Goal: Information Seeking & Learning: Compare options

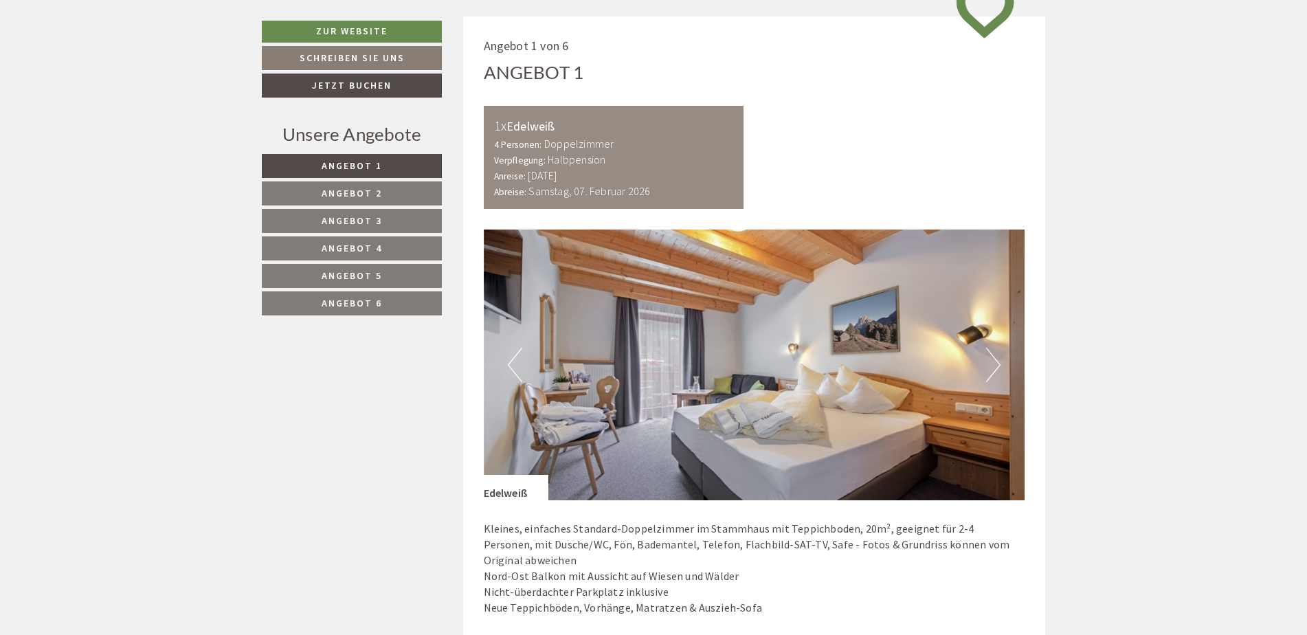
click at [319, 183] on link "Angebot 2" at bounding box center [352, 193] width 180 height 24
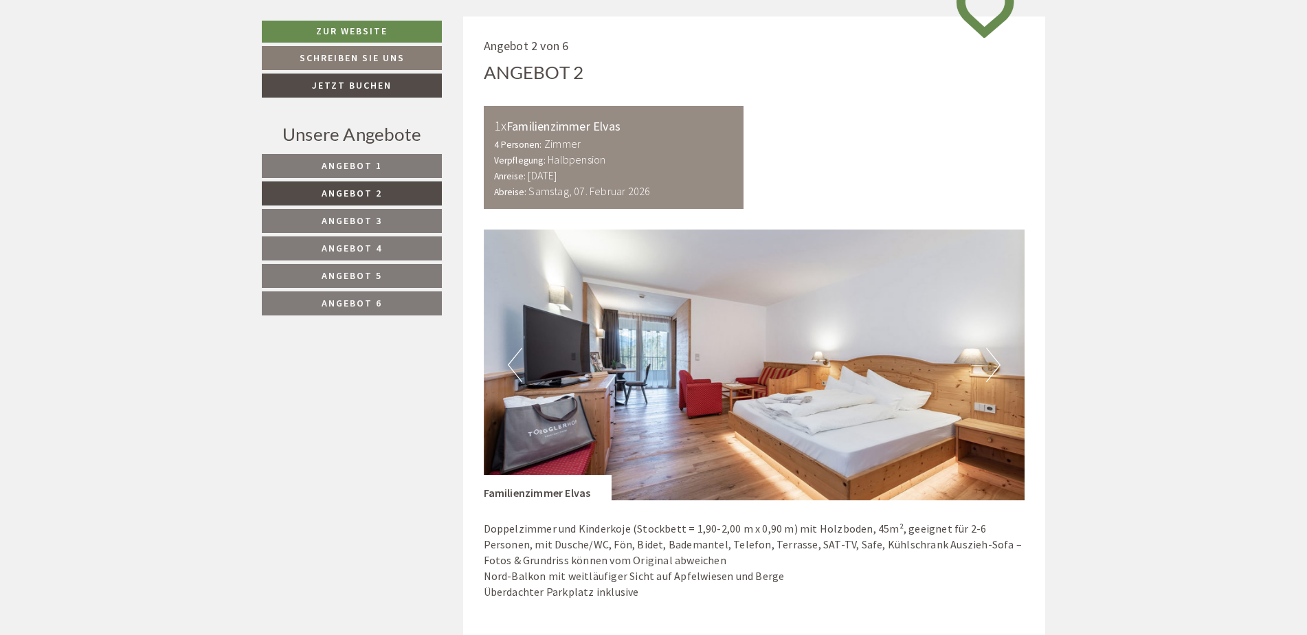
scroll to position [841, 0]
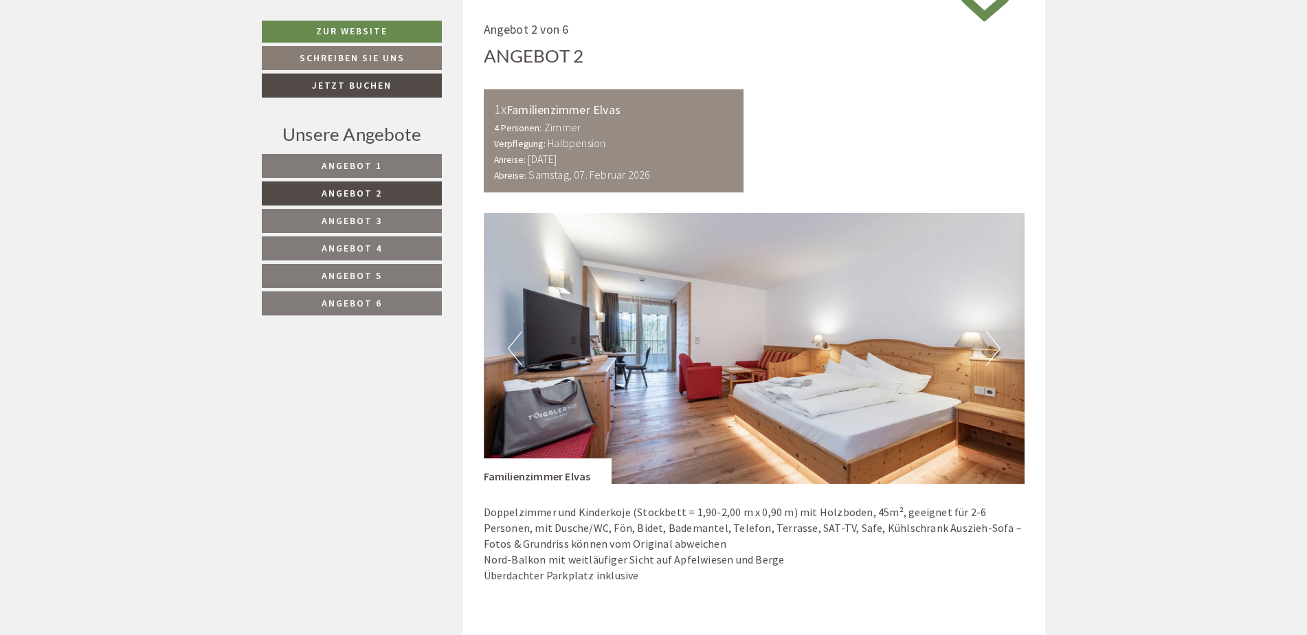
click at [342, 214] on link "Angebot 3" at bounding box center [352, 221] width 180 height 24
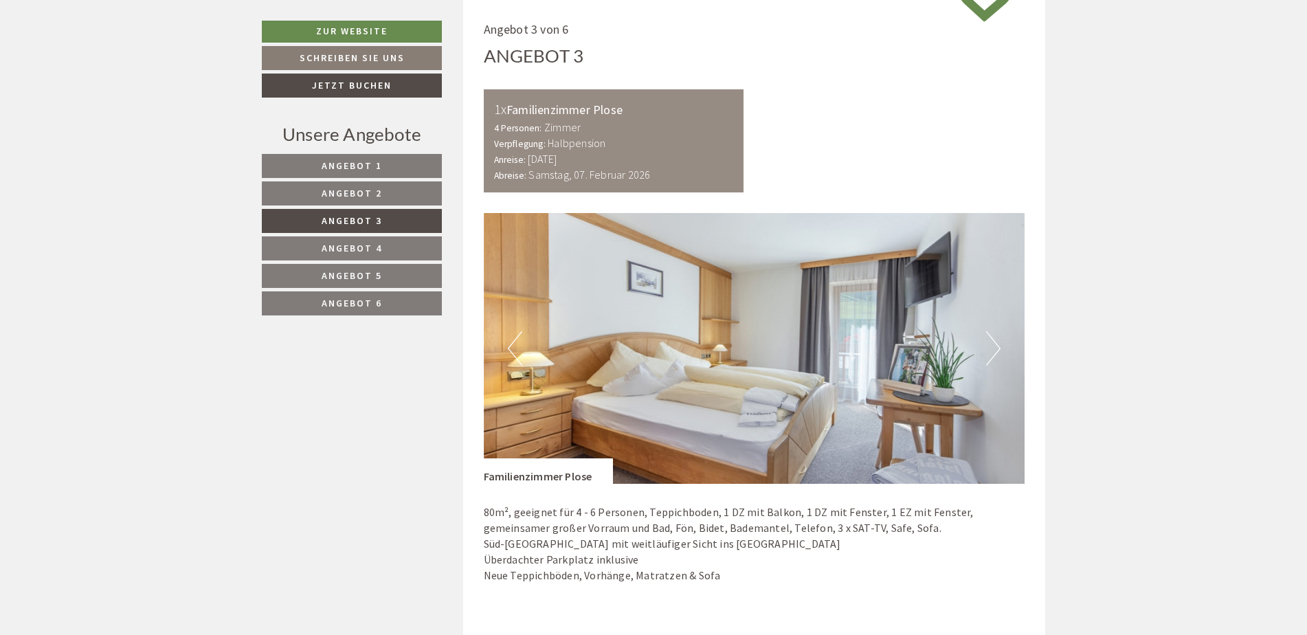
drag, startPoint x: 348, startPoint y: 237, endPoint x: 352, endPoint y: 247, distance: 11.4
click at [348, 238] on link "Angebot 4" at bounding box center [352, 248] width 180 height 24
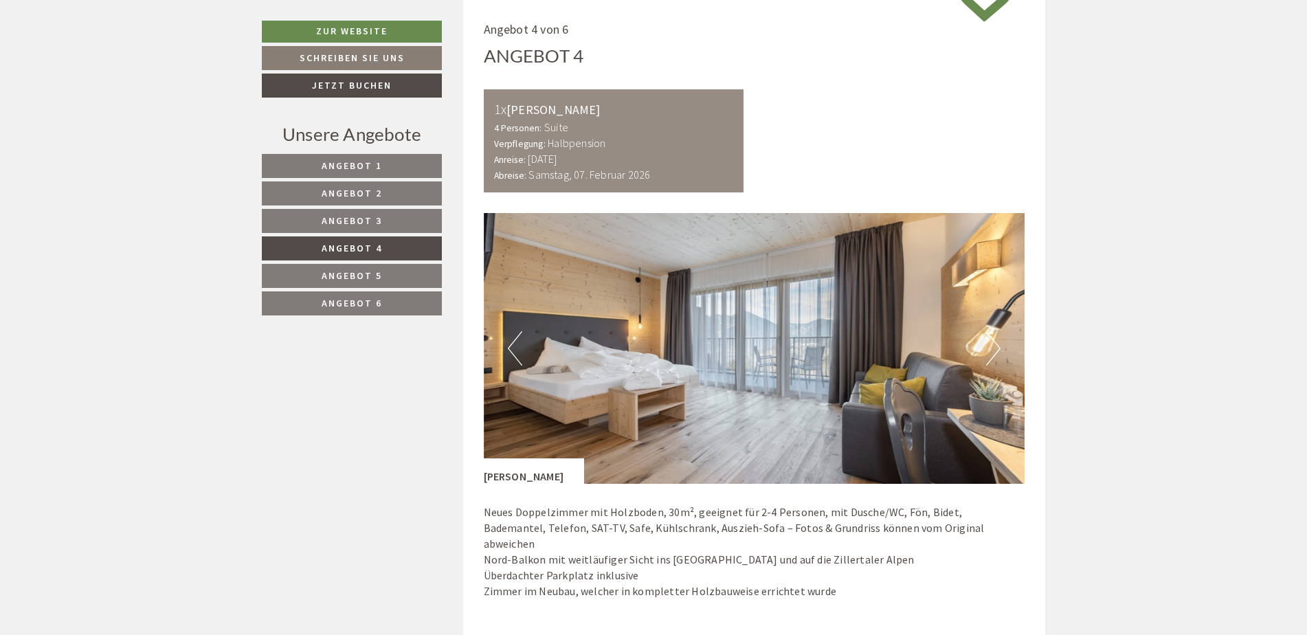
click at [357, 263] on nav "Angebot 1 Angebot 2 Angebot 3 Angebot 4 Angebot 5 Angebot 6" at bounding box center [354, 234] width 184 height 161
click at [359, 287] on link "Angebot 5" at bounding box center [352, 276] width 180 height 24
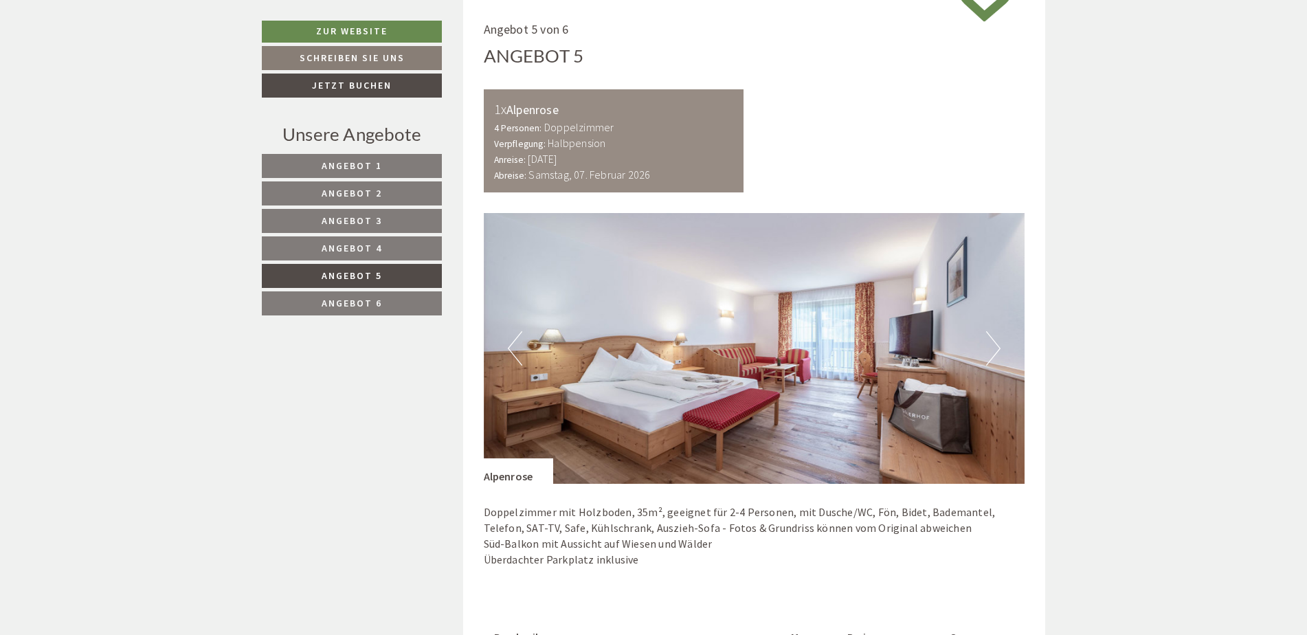
click at [641, 319] on img at bounding box center [754, 348] width 541 height 271
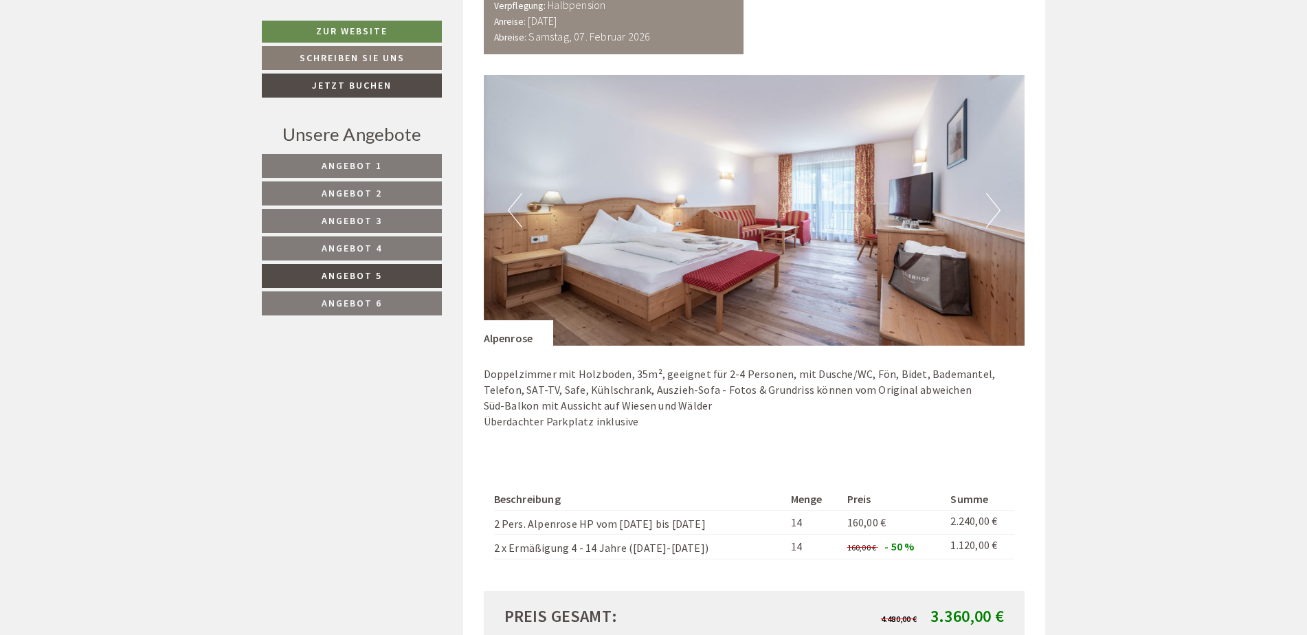
scroll to position [978, 0]
click at [641, 212] on img at bounding box center [754, 211] width 541 height 271
click at [641, 213] on button "Next" at bounding box center [993, 211] width 14 height 34
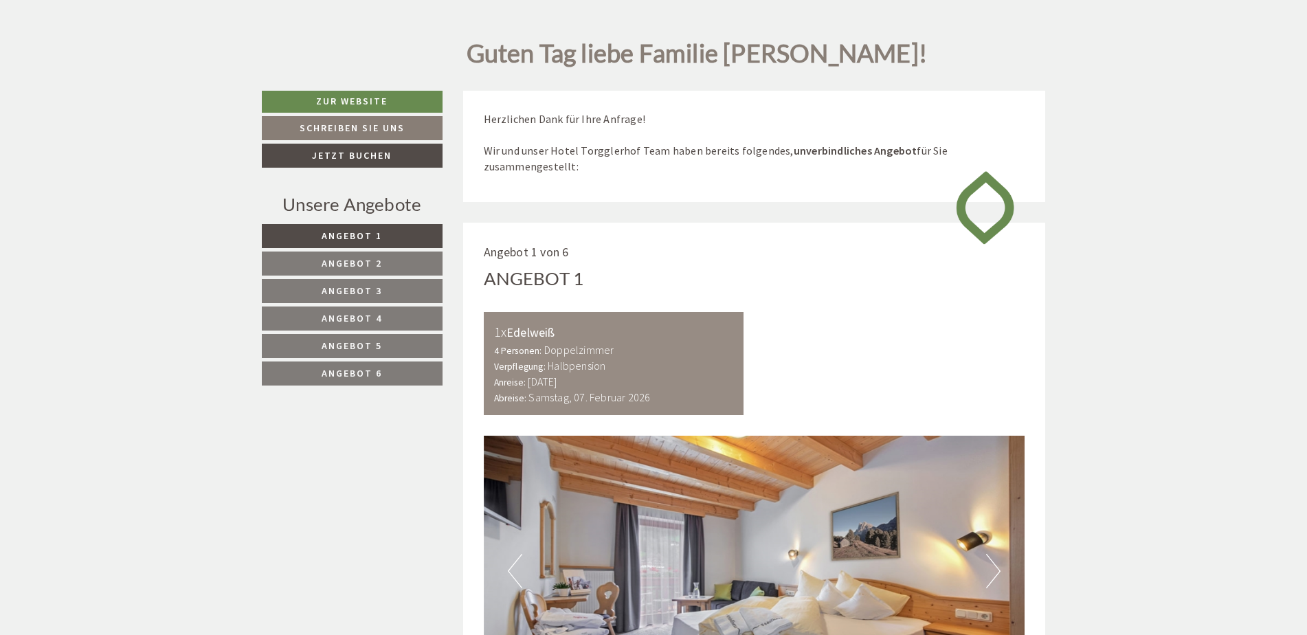
click at [377, 338] on link "Angebot 5" at bounding box center [352, 346] width 181 height 24
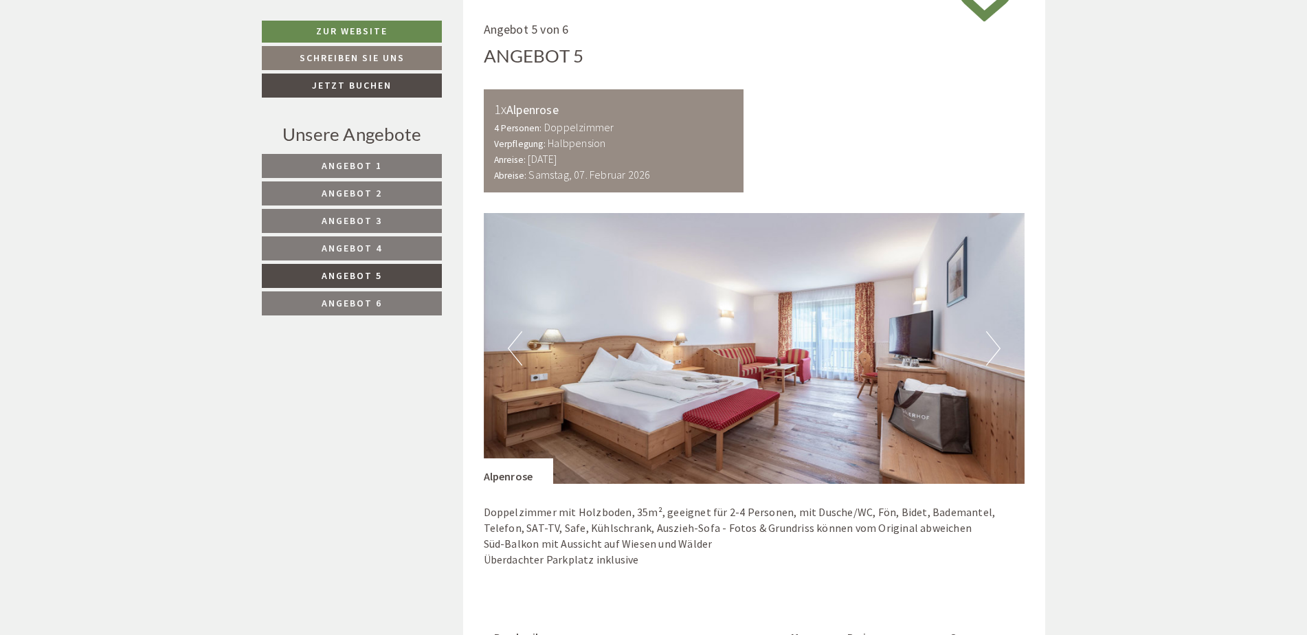
click at [387, 306] on link "Angebot 6" at bounding box center [352, 303] width 180 height 24
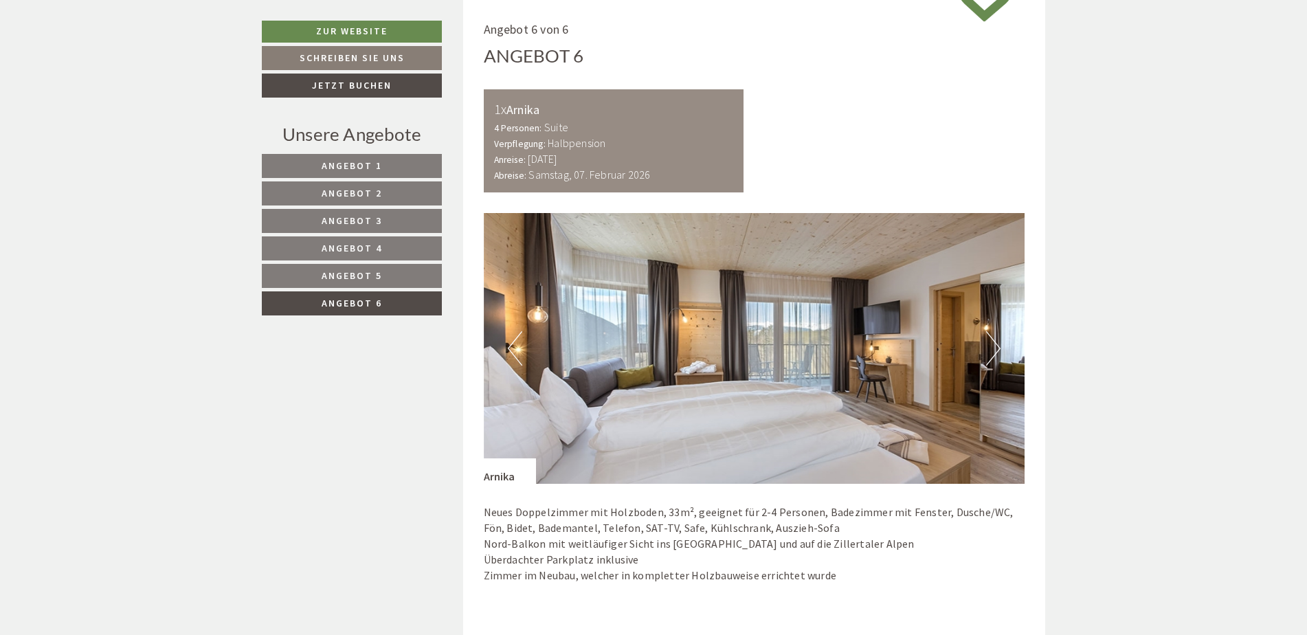
click at [393, 282] on link "Angebot 5" at bounding box center [352, 276] width 180 height 24
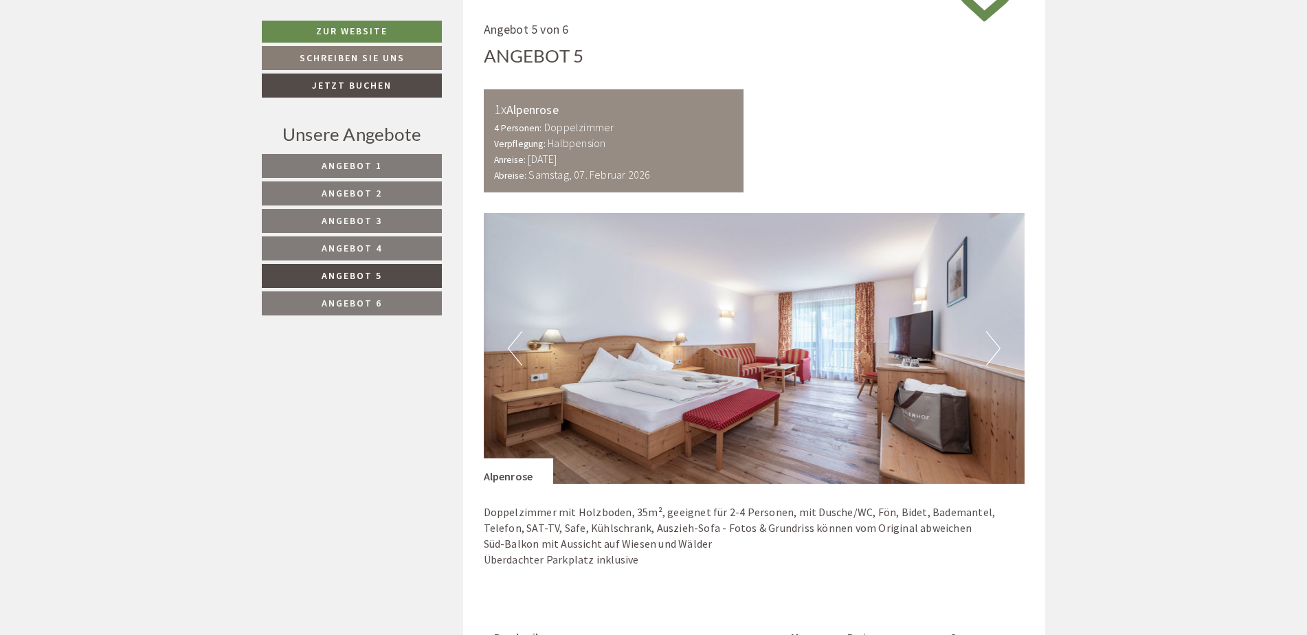
click at [393, 256] on link "Angebot 4" at bounding box center [352, 248] width 180 height 24
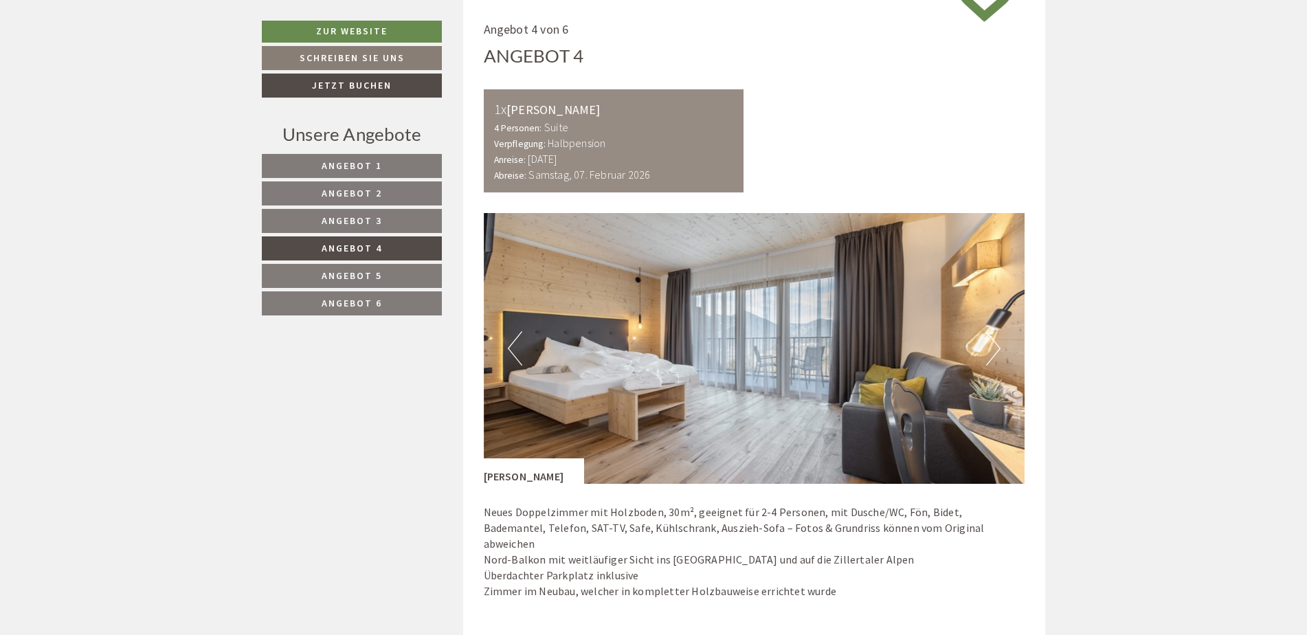
click at [391, 225] on link "Angebot 3" at bounding box center [352, 221] width 180 height 24
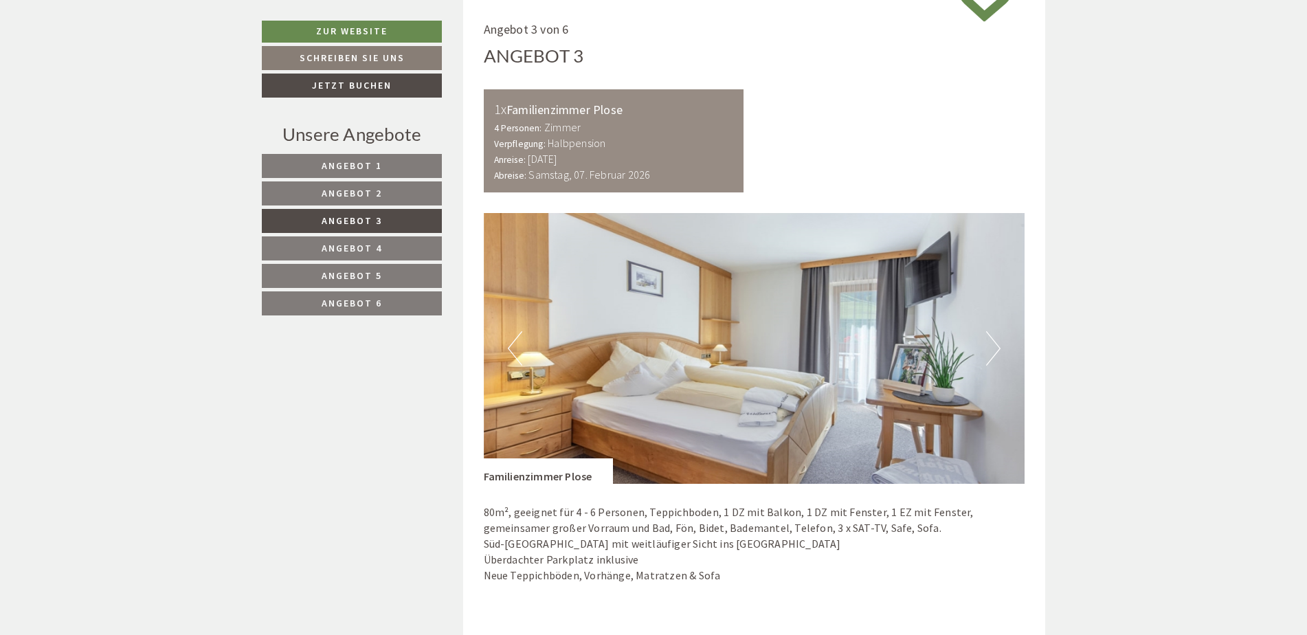
click at [354, 198] on span "Angebot 2" at bounding box center [352, 193] width 60 height 12
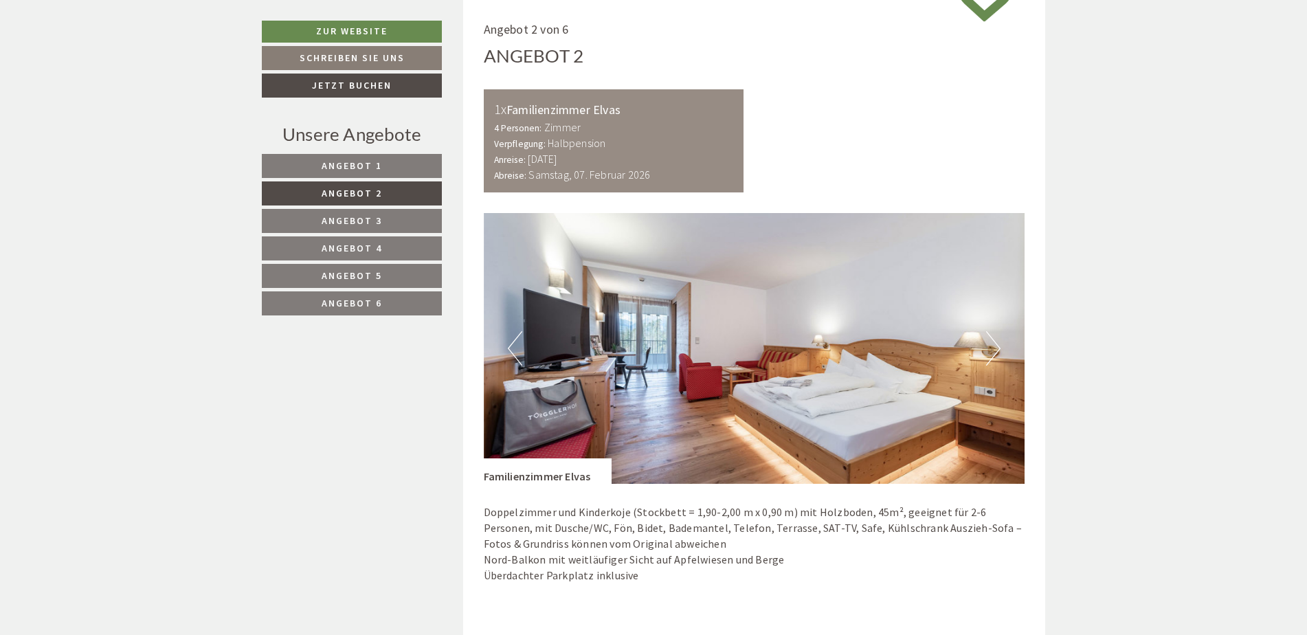
click at [367, 155] on link "Angebot 1" at bounding box center [352, 166] width 180 height 24
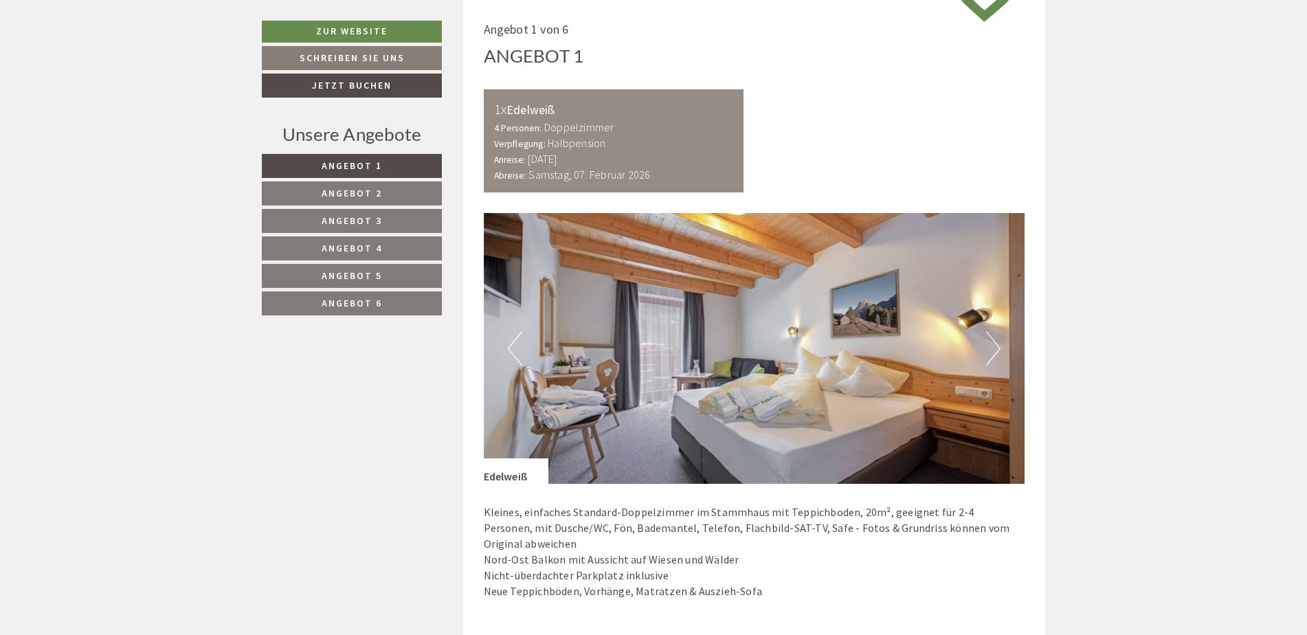
click at [369, 201] on link "Angebot 2" at bounding box center [352, 193] width 180 height 24
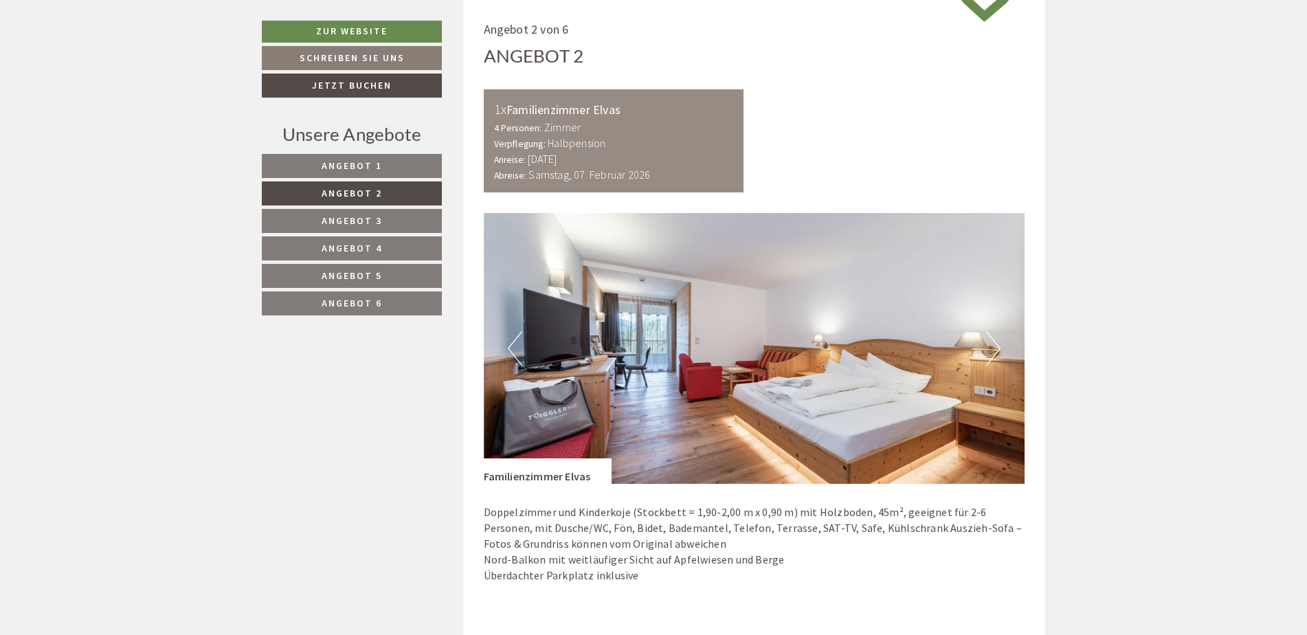
click at [377, 228] on link "Angebot 3" at bounding box center [352, 221] width 180 height 24
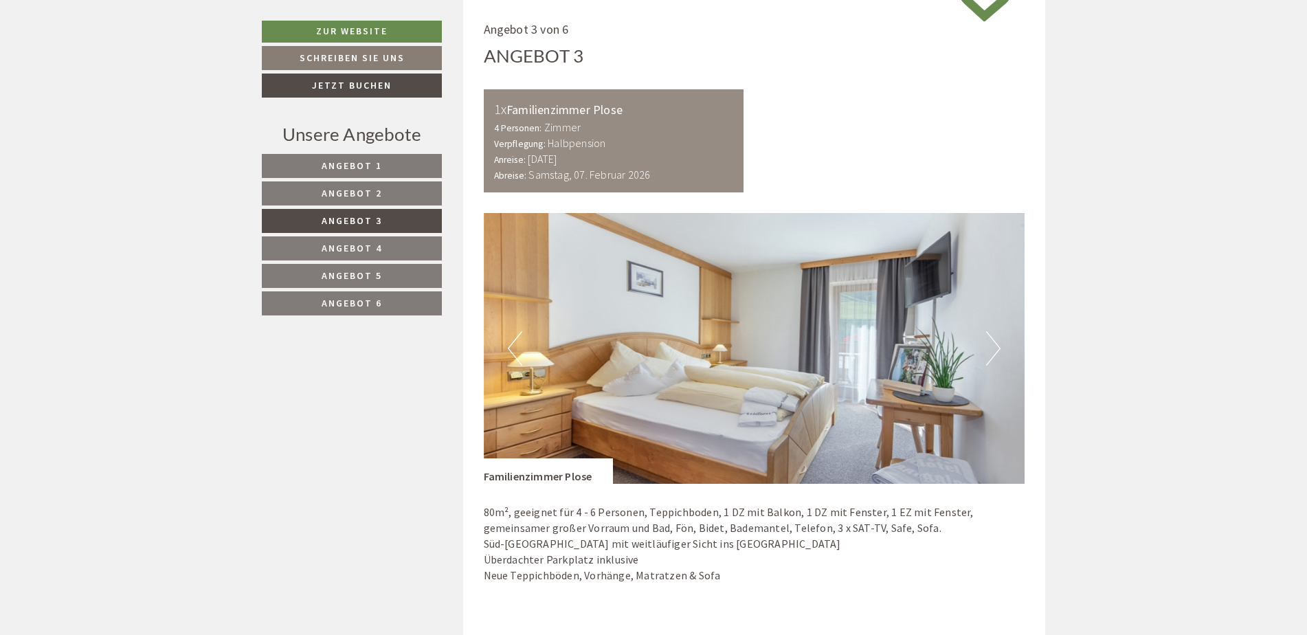
click at [378, 262] on nav "Angebot 1 Angebot 2 Angebot 3 Angebot 4 Angebot 5 Angebot 6" at bounding box center [354, 234] width 184 height 161
click at [378, 285] on link "Angebot 5" at bounding box center [352, 276] width 180 height 24
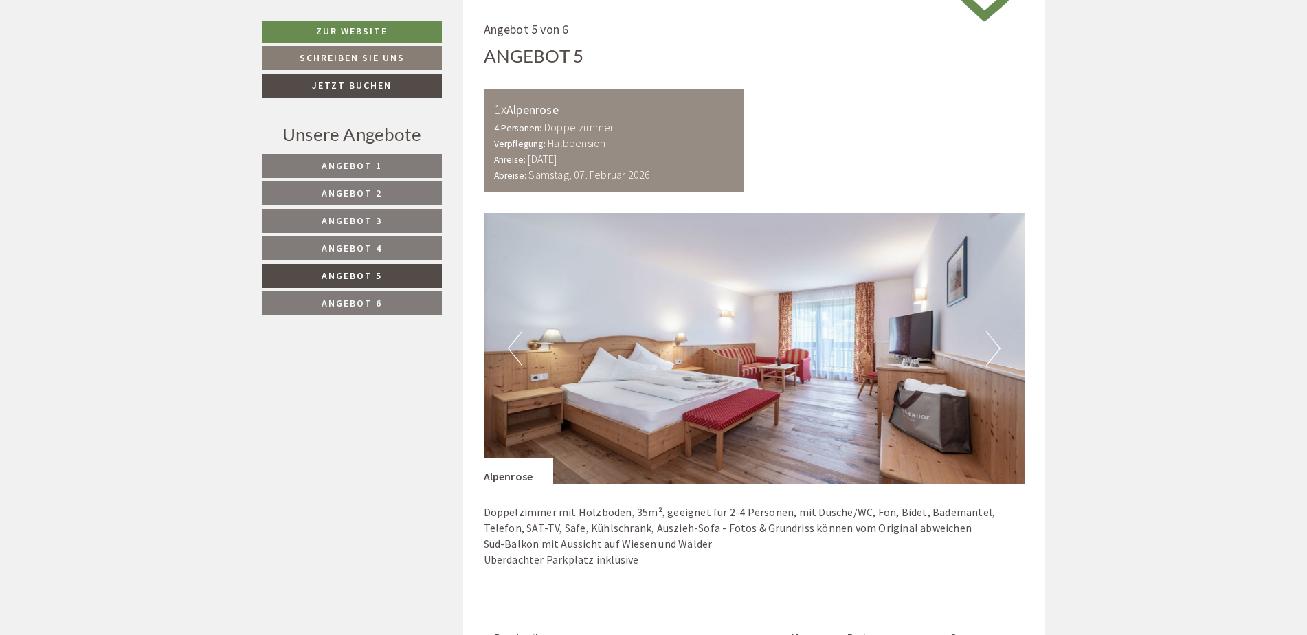
click at [378, 239] on link "Angebot 4" at bounding box center [352, 248] width 180 height 24
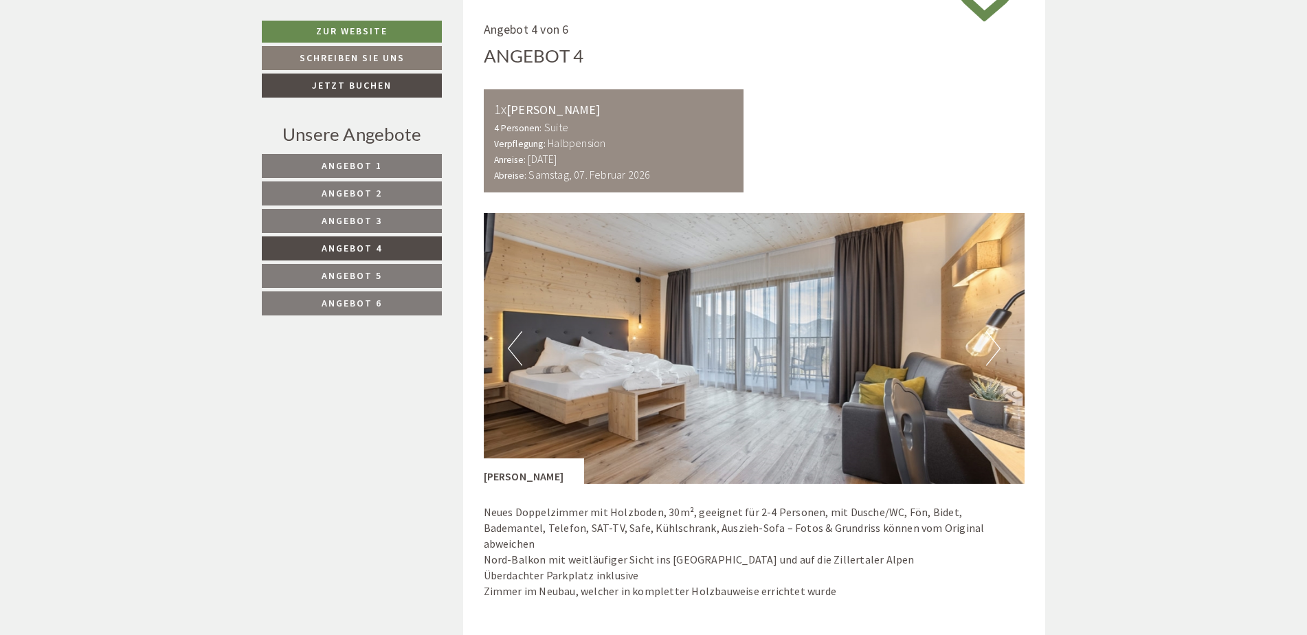
click at [380, 213] on link "Angebot 3" at bounding box center [352, 221] width 180 height 24
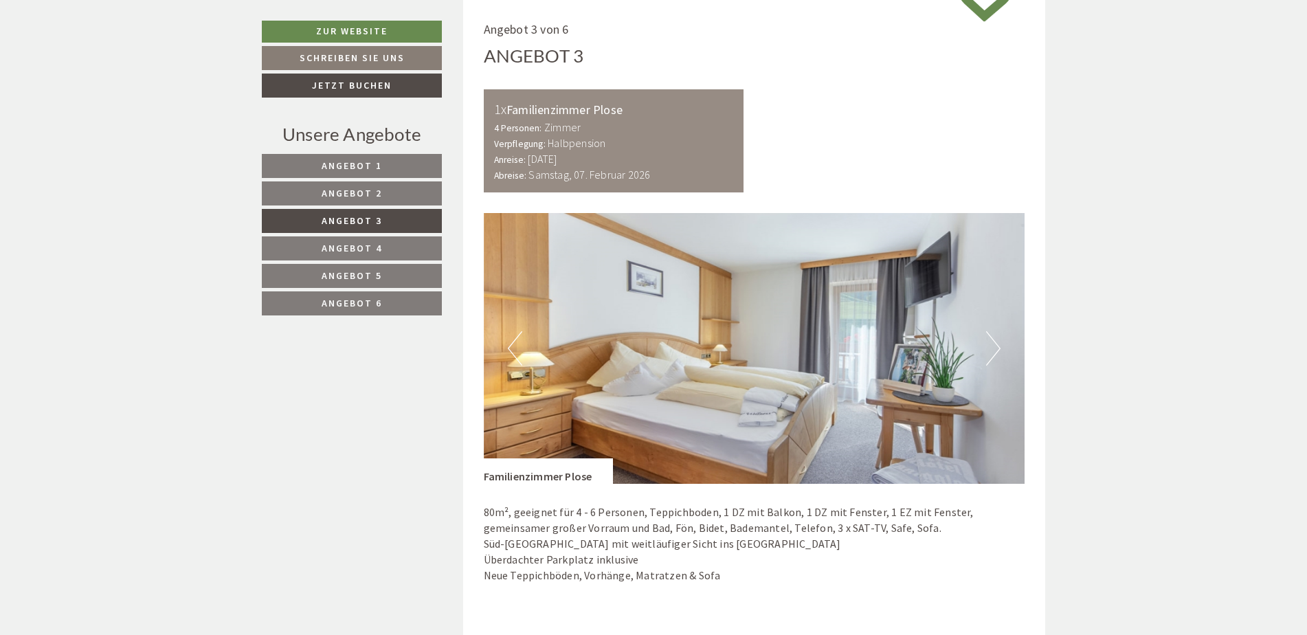
click at [378, 196] on span "Angebot 2" at bounding box center [352, 193] width 60 height 12
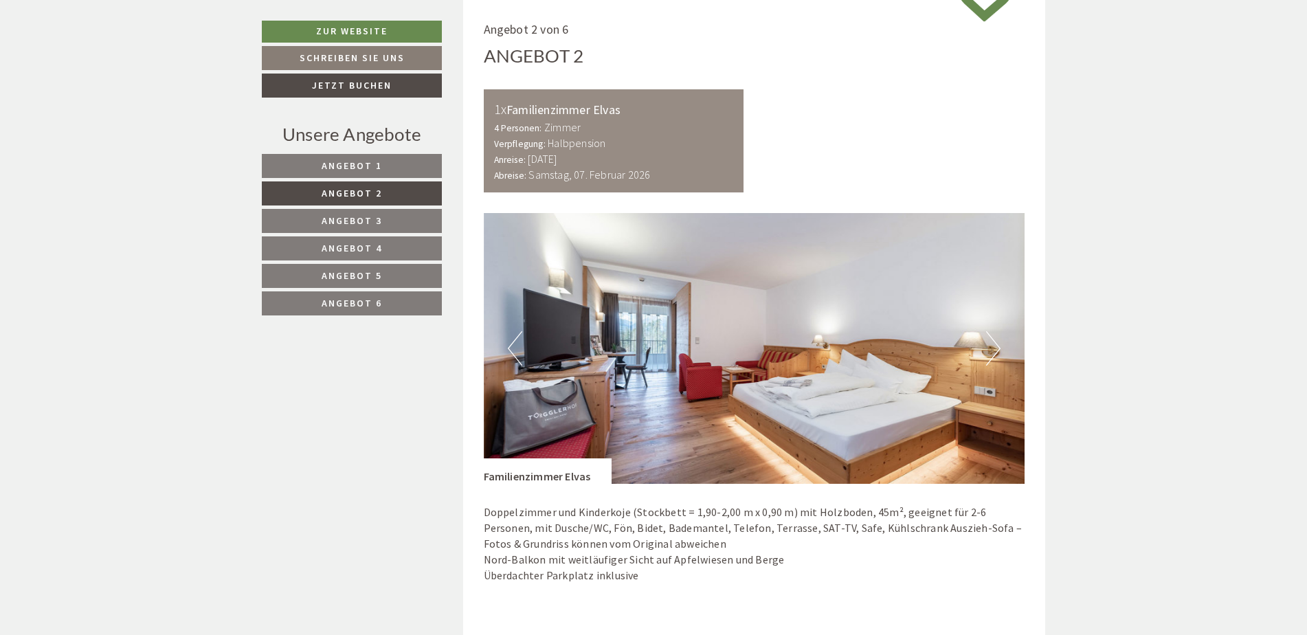
click at [374, 172] on link "Angebot 1" at bounding box center [352, 166] width 180 height 24
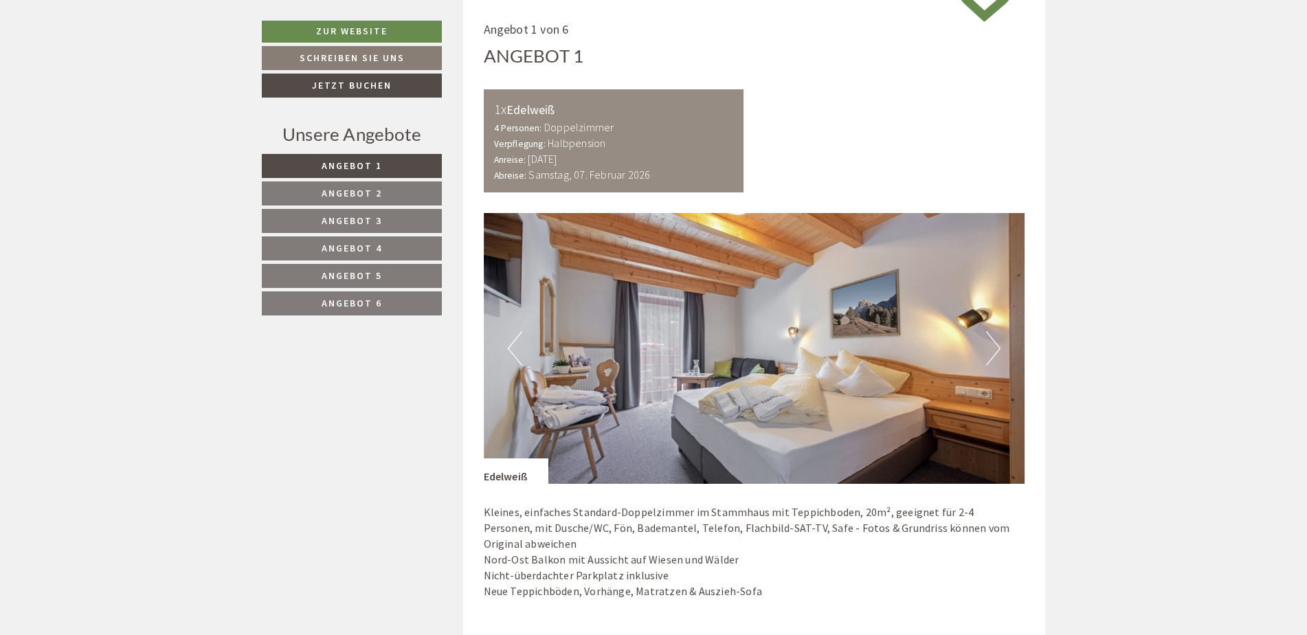
click at [368, 233] on link "Angebot 3" at bounding box center [352, 221] width 180 height 24
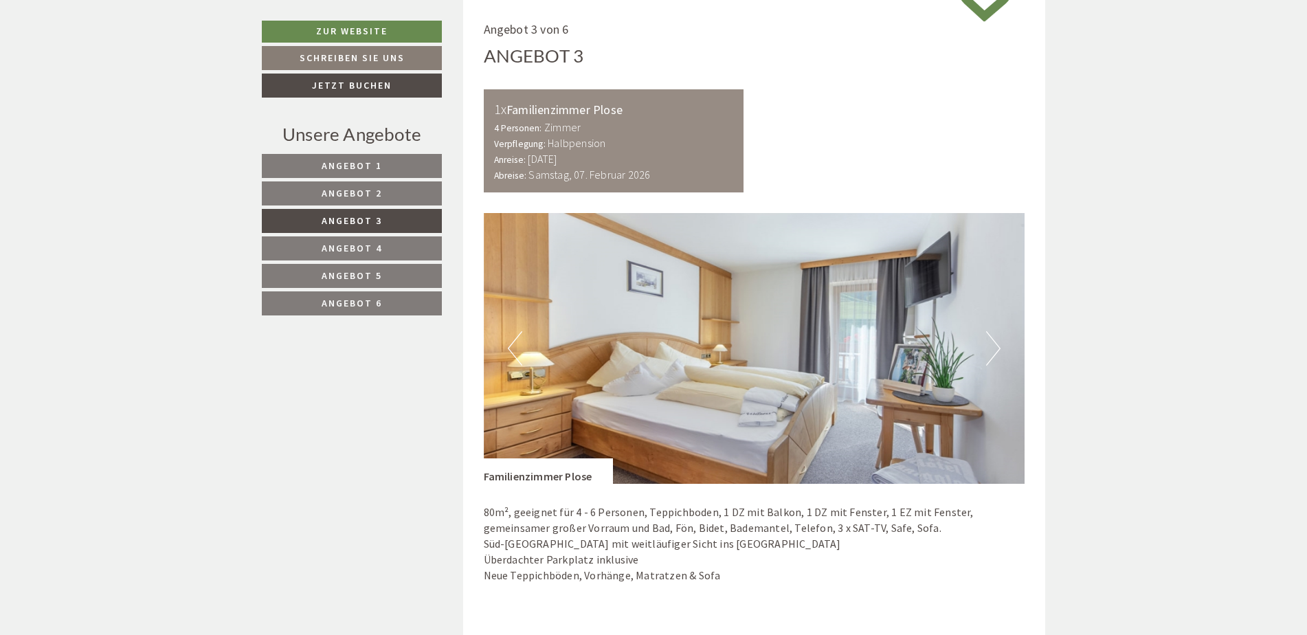
click at [373, 252] on span "Angebot 4" at bounding box center [352, 248] width 60 height 12
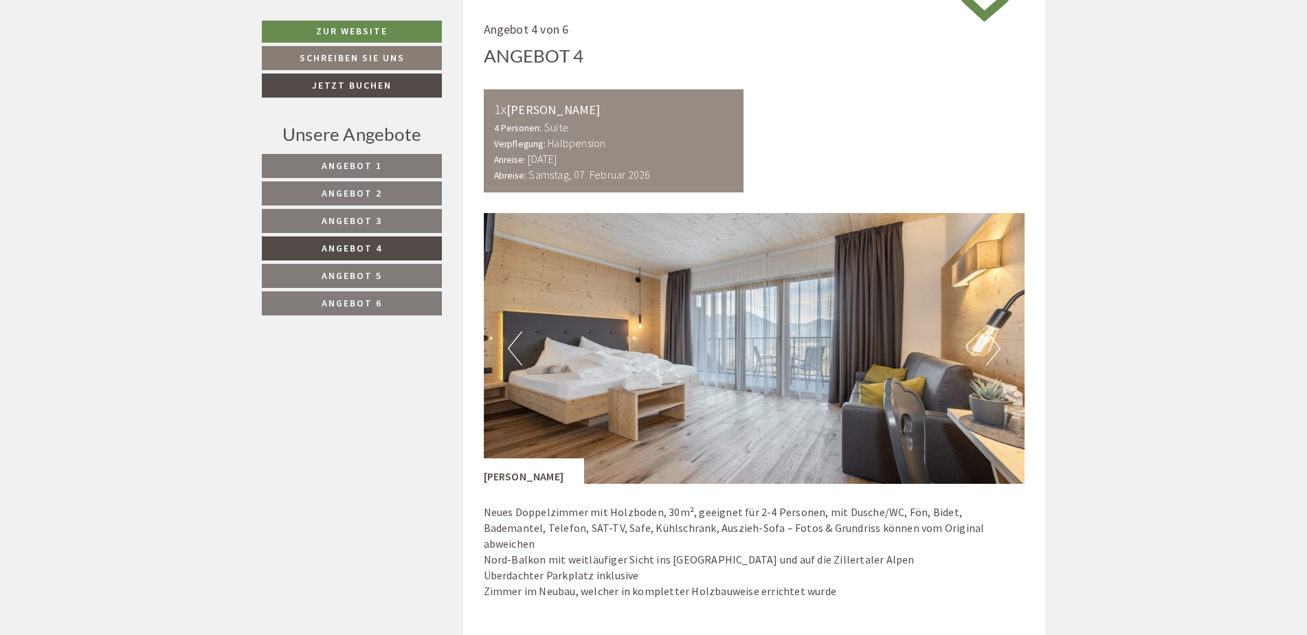
click at [380, 216] on span "Angebot 3" at bounding box center [352, 220] width 60 height 12
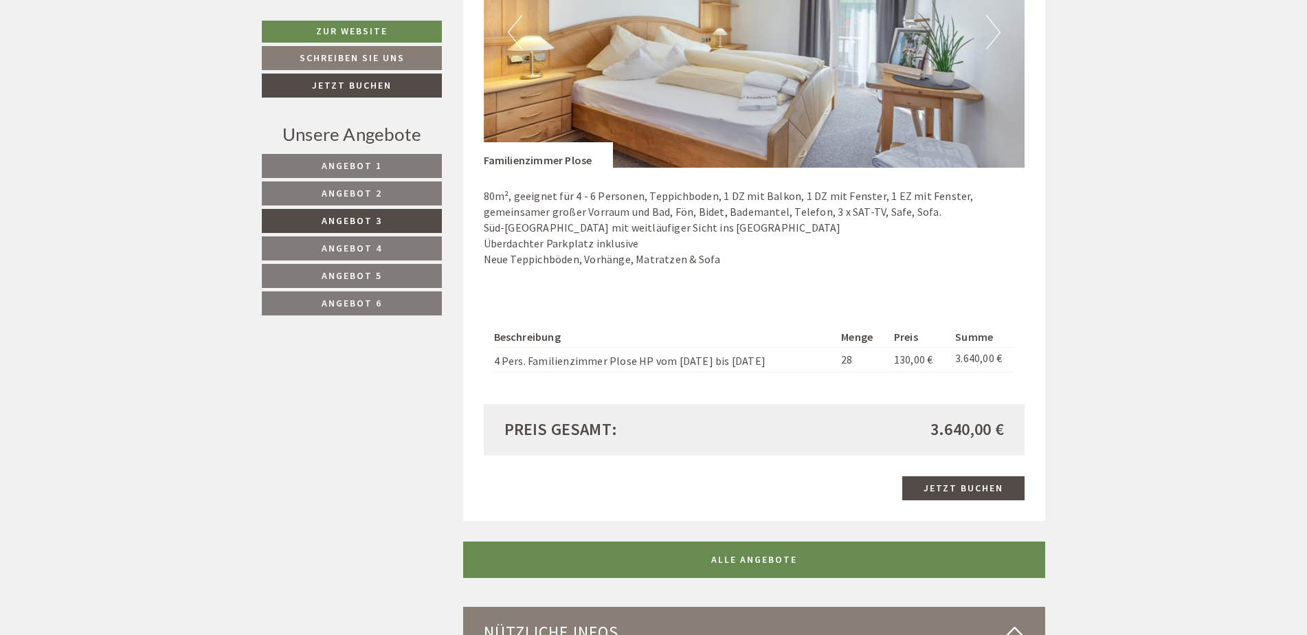
scroll to position [1184, 0]
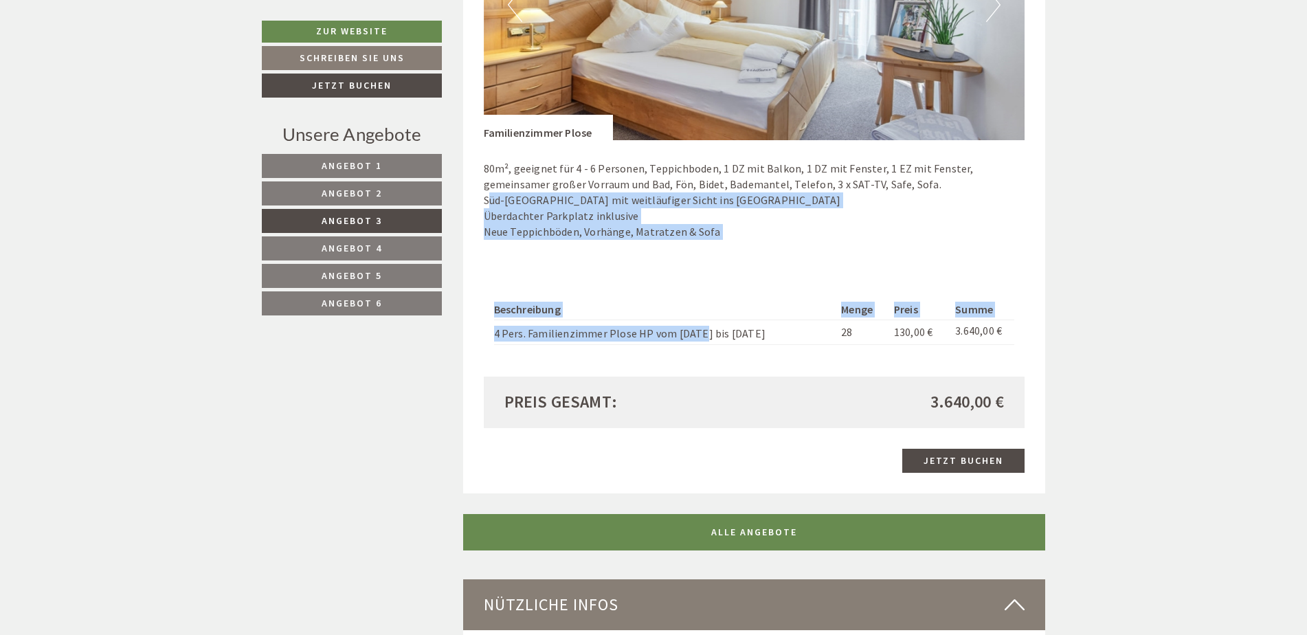
drag, startPoint x: 697, startPoint y: 333, endPoint x: 489, endPoint y: 195, distance: 249.8
click at [489, 195] on div "Previous Next Menge Preis" at bounding box center [754, 122] width 541 height 507
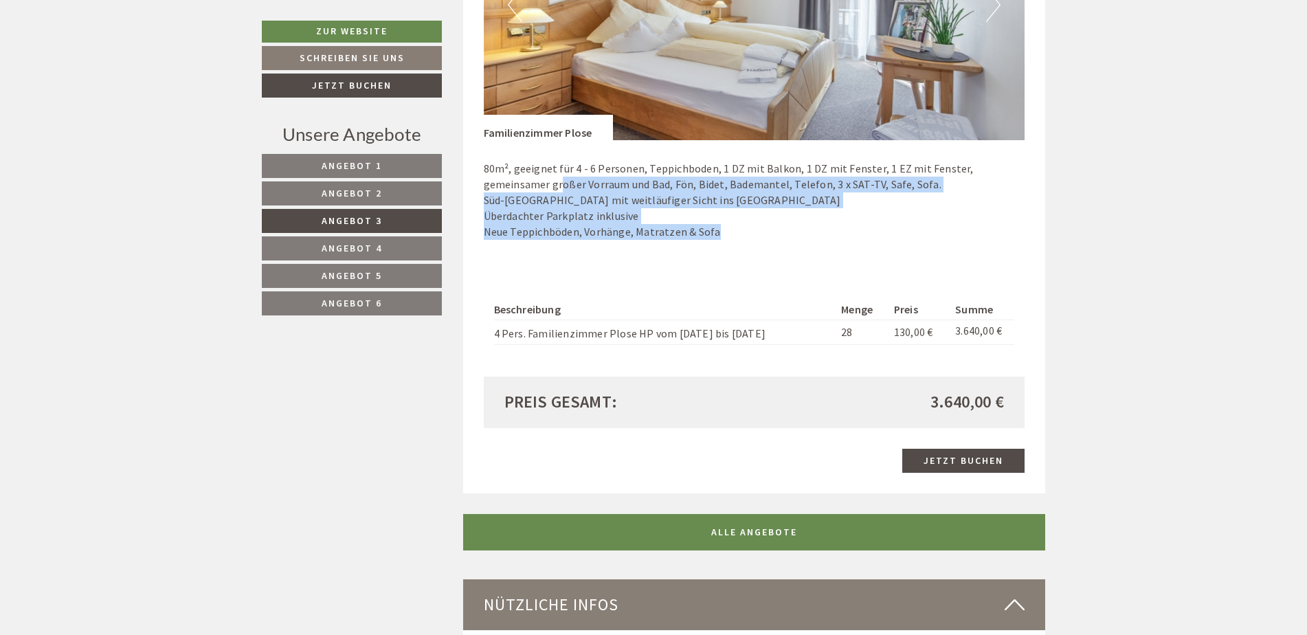
drag, startPoint x: 489, startPoint y: 195, endPoint x: 789, endPoint y: 370, distance: 346.7
click at [789, 370] on div "Previous Next Menge Preis" at bounding box center [754, 122] width 541 height 507
click at [789, 370] on div "Beschreibung Menge Preis Summe 4 Pers. Familienzimmer Plose HP vom 31.01. bis 0…" at bounding box center [754, 322] width 541 height 110
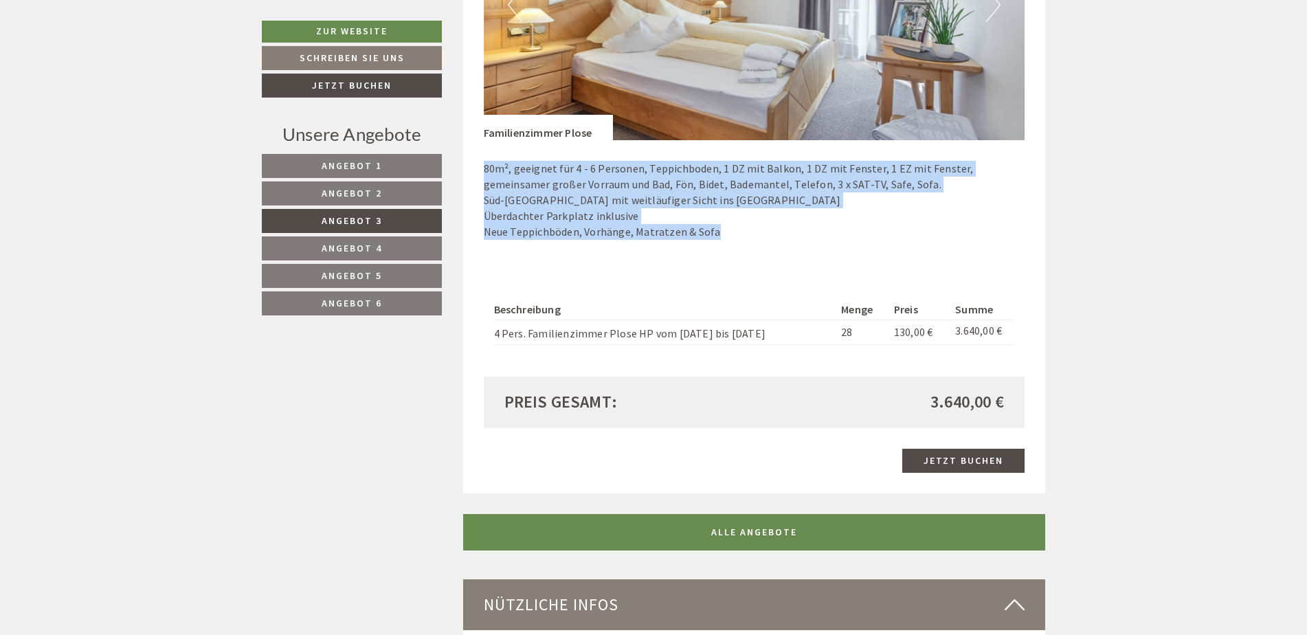
drag, startPoint x: 775, startPoint y: 347, endPoint x: 462, endPoint y: 153, distance: 368.4
click at [647, 123] on img at bounding box center [754, 4] width 541 height 271
click at [646, 156] on div "80m², geeignet für 4 - 6 Personen, Teppichboden, 1 DZ mit Balkon, 1 DZ mit Fens…" at bounding box center [754, 203] width 541 height 126
click at [653, 196] on p "80m², geeignet für 4 - 6 Personen, Teppichboden, 1 DZ mit Balkon, 1 DZ mit Fens…" at bounding box center [754, 200] width 541 height 78
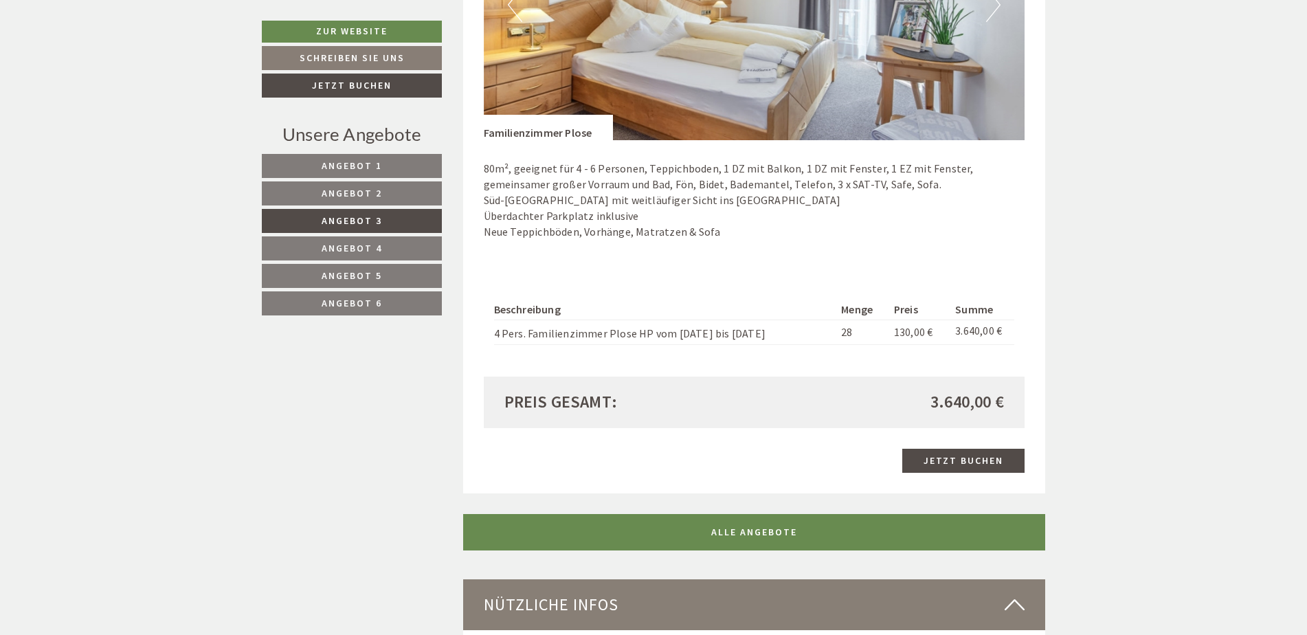
drag, startPoint x: 750, startPoint y: 333, endPoint x: 732, endPoint y: 411, distance: 79.7
click at [732, 411] on div "Angebot 3 von 6 Angebot 3 1x Familienzimmer Plose 4 Personen: Zimmer Verpflegun…" at bounding box center [754, 74] width 583 height 837
drag, startPoint x: 732, startPoint y: 411, endPoint x: 715, endPoint y: 445, distance: 38.7
click at [715, 445] on div "Angebot 3 von 6 Angebot 3 1x Familienzimmer Plose 4 Personen: Zimmer Verpflegun…" at bounding box center [754, 74] width 583 height 837
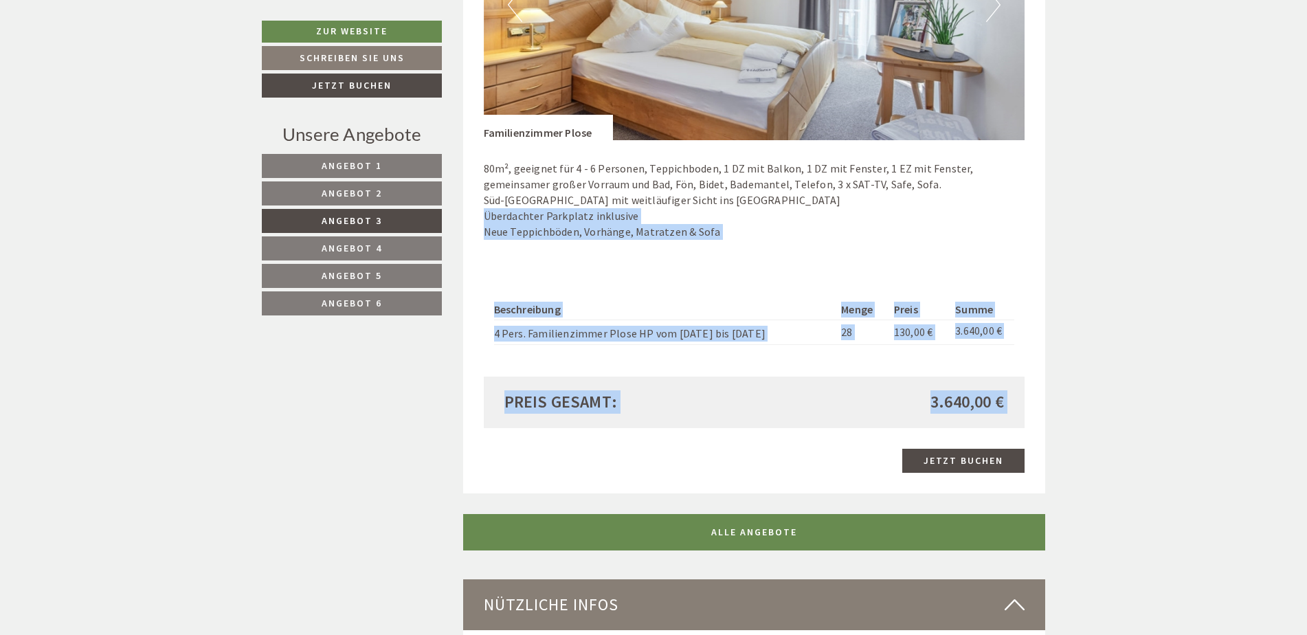
drag, startPoint x: 655, startPoint y: 429, endPoint x: 633, endPoint y: 208, distance: 221.6
click at [633, 208] on div "Angebot 3 von 6 Angebot 3 1x Familienzimmer Plose 4 Personen: Zimmer Verpflegun…" at bounding box center [754, 74] width 583 height 837
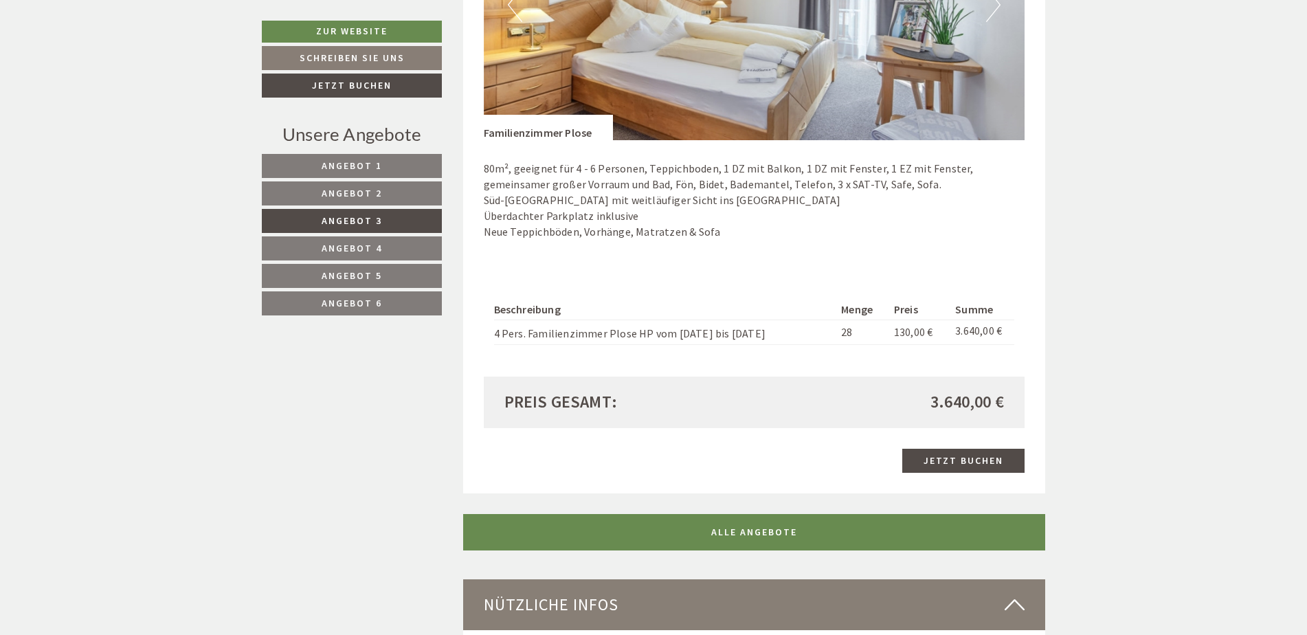
drag, startPoint x: 633, startPoint y: 208, endPoint x: 629, endPoint y: 215, distance: 7.7
click at [629, 214] on p "80m², geeignet für 4 - 6 Personen, Teppichboden, 1 DZ mit Balkon, 1 DZ mit Fens…" at bounding box center [754, 200] width 541 height 78
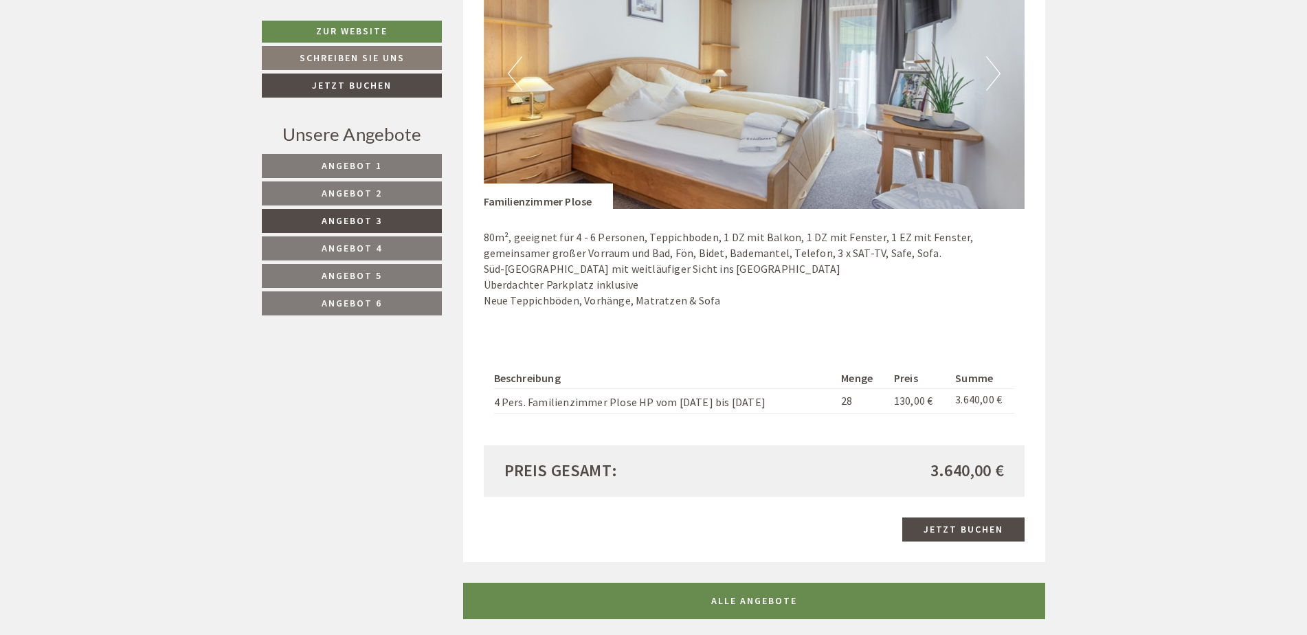
click at [999, 72] on button "Next" at bounding box center [993, 73] width 14 height 34
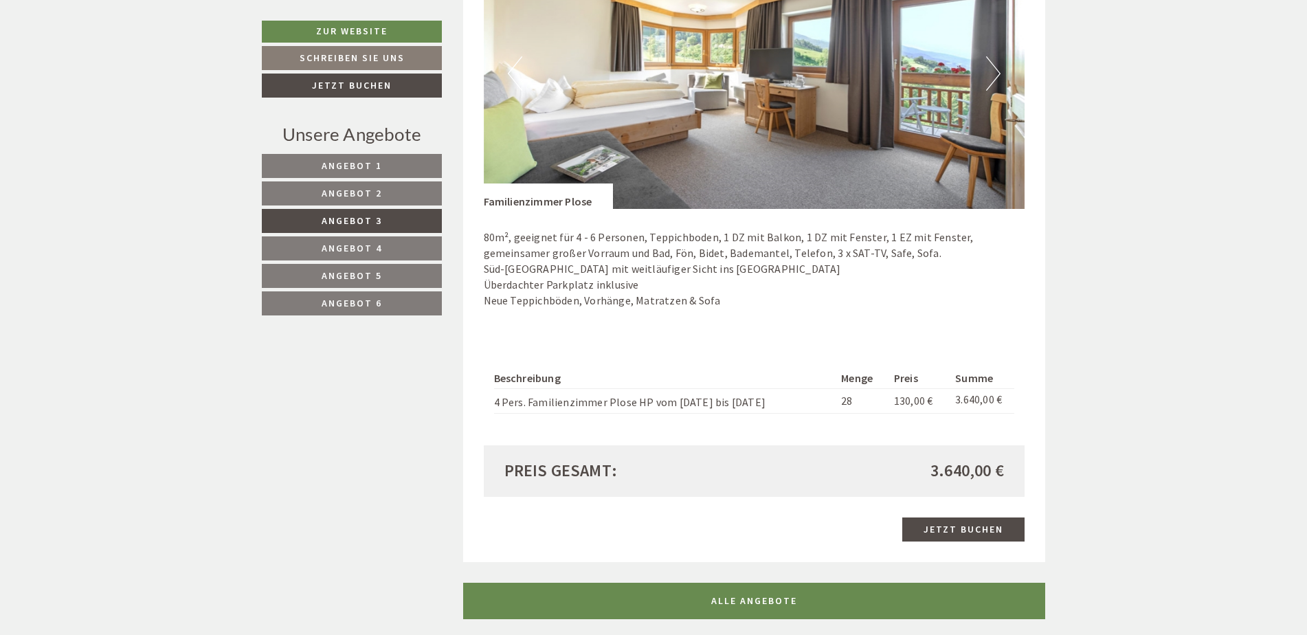
click at [998, 71] on button "Next" at bounding box center [993, 73] width 14 height 34
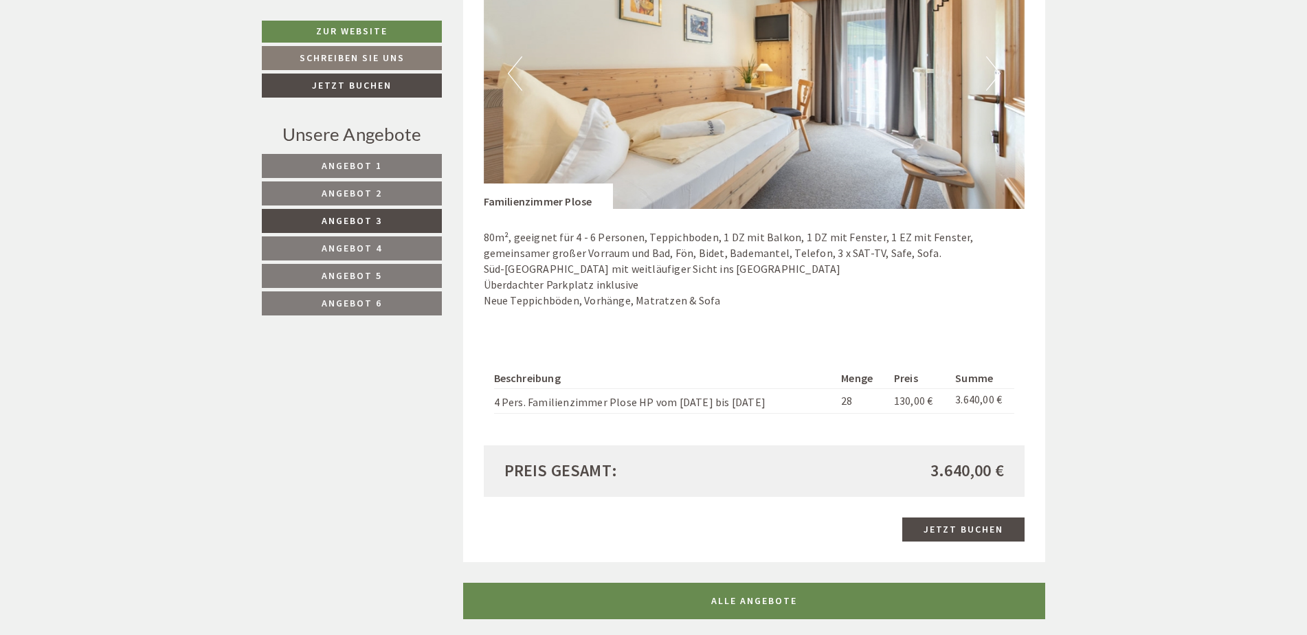
click at [998, 71] on button "Next" at bounding box center [993, 73] width 14 height 34
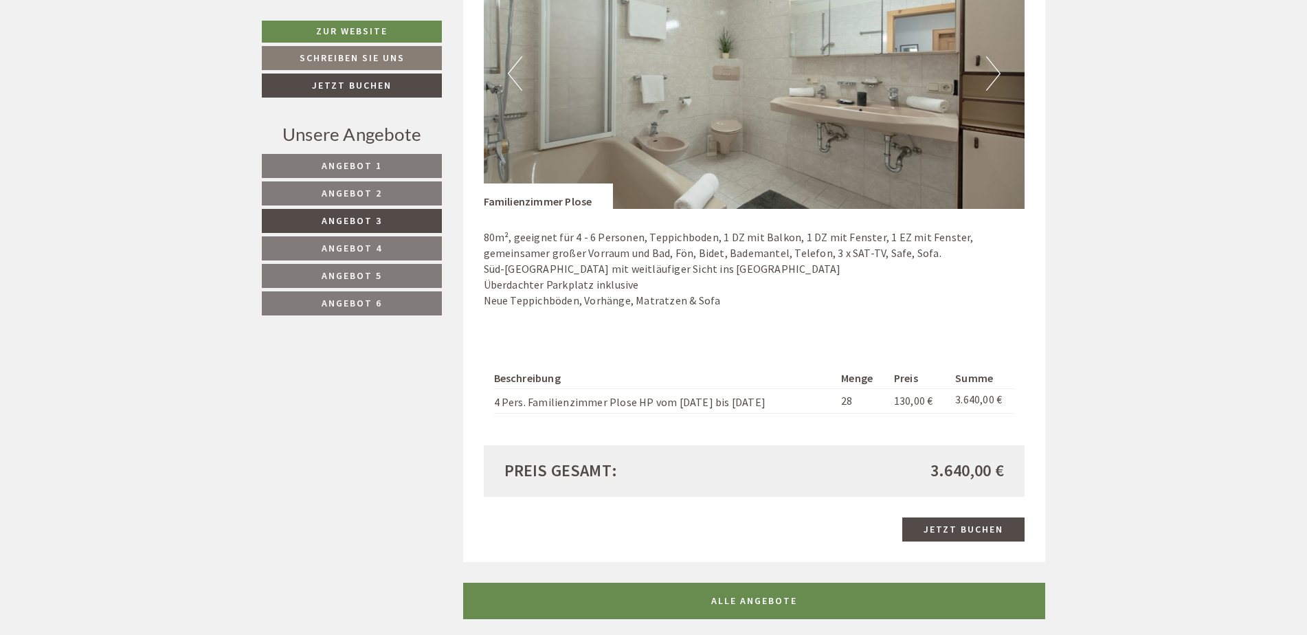
click at [998, 71] on button "Next" at bounding box center [993, 73] width 14 height 34
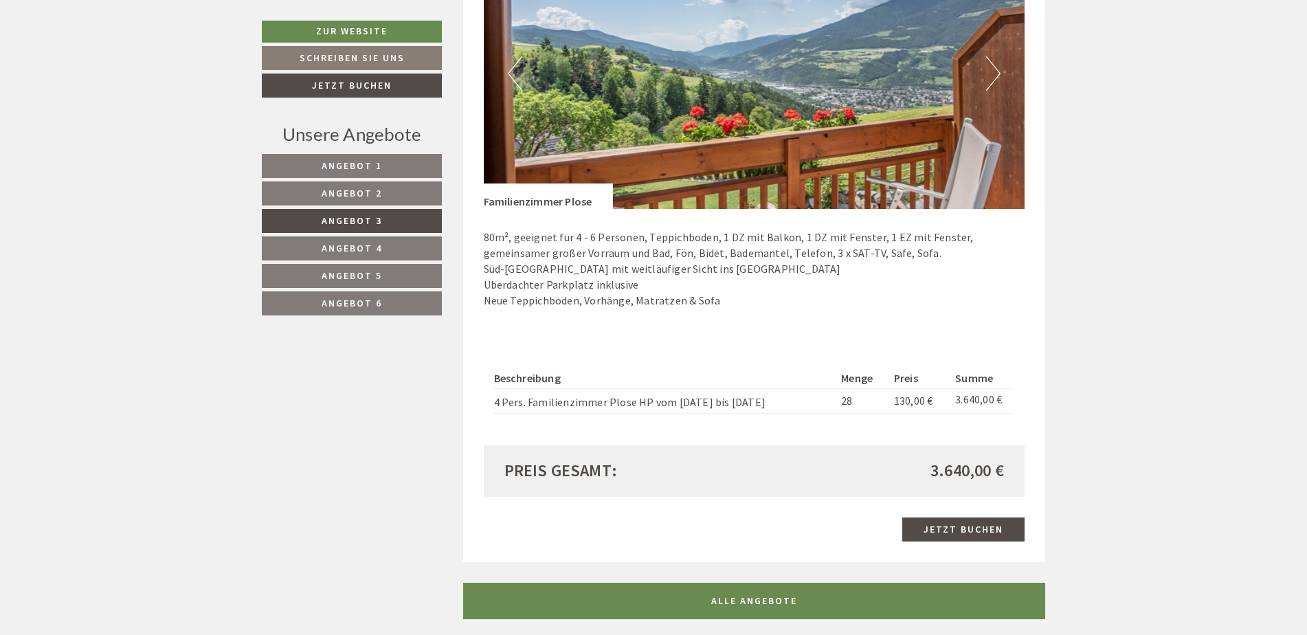
click at [998, 71] on button "Next" at bounding box center [993, 73] width 14 height 34
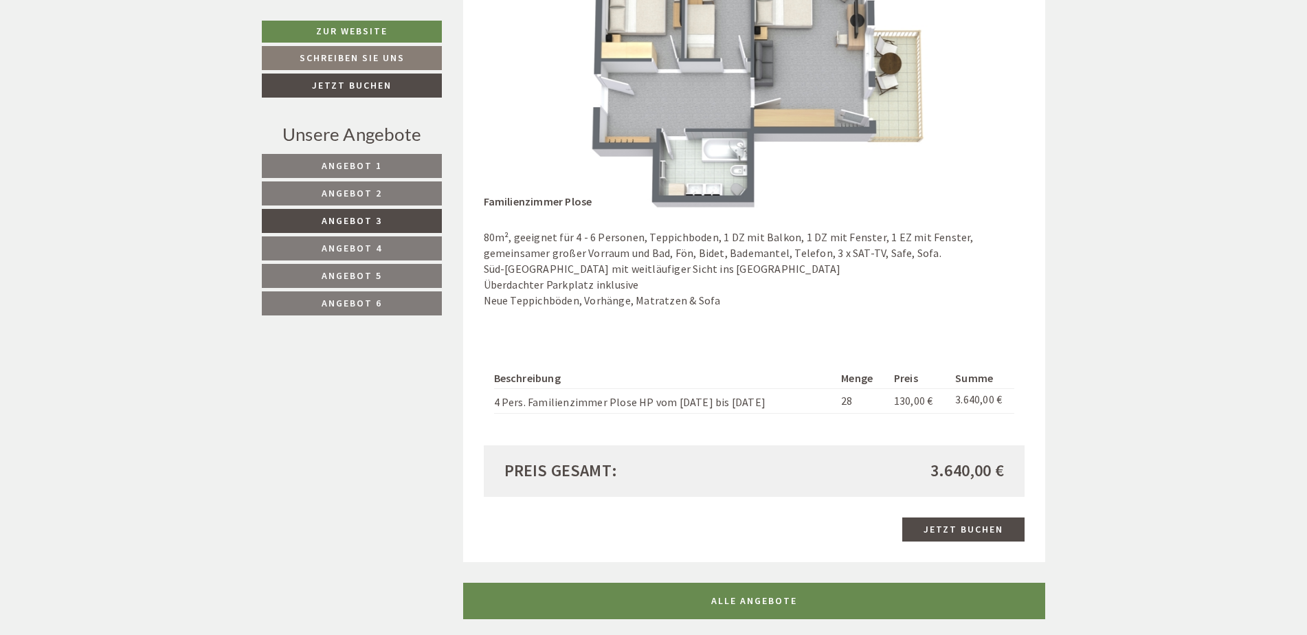
click at [998, 71] on button "Next" at bounding box center [993, 73] width 14 height 34
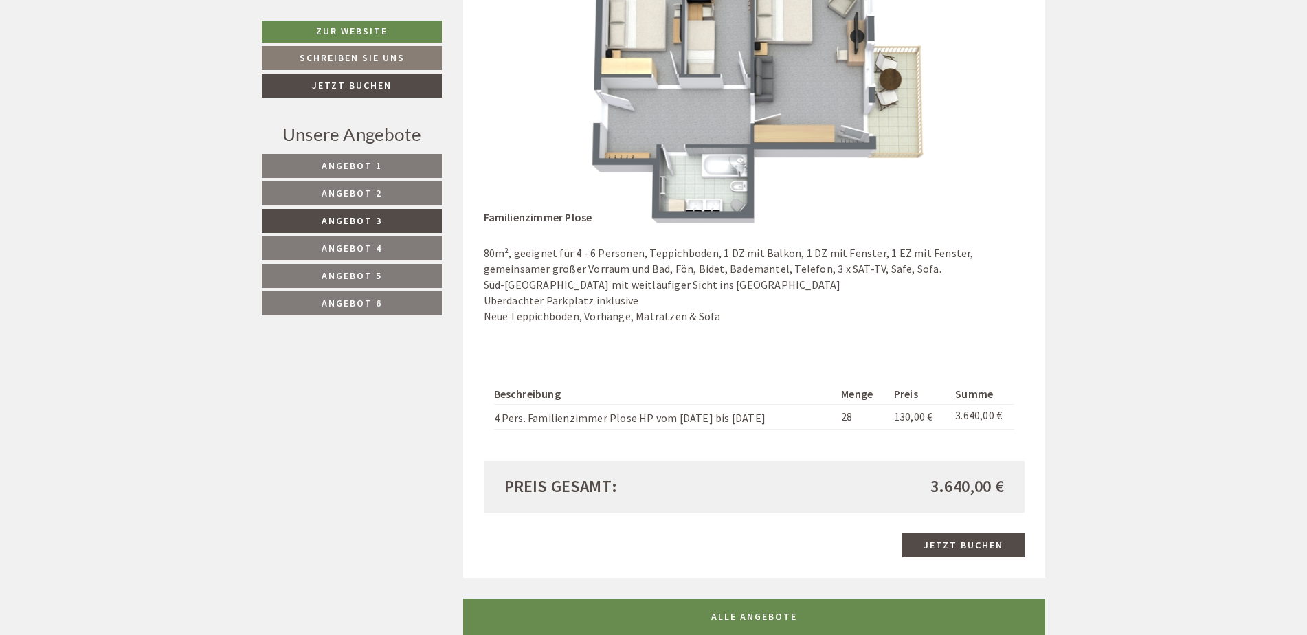
scroll to position [1047, 0]
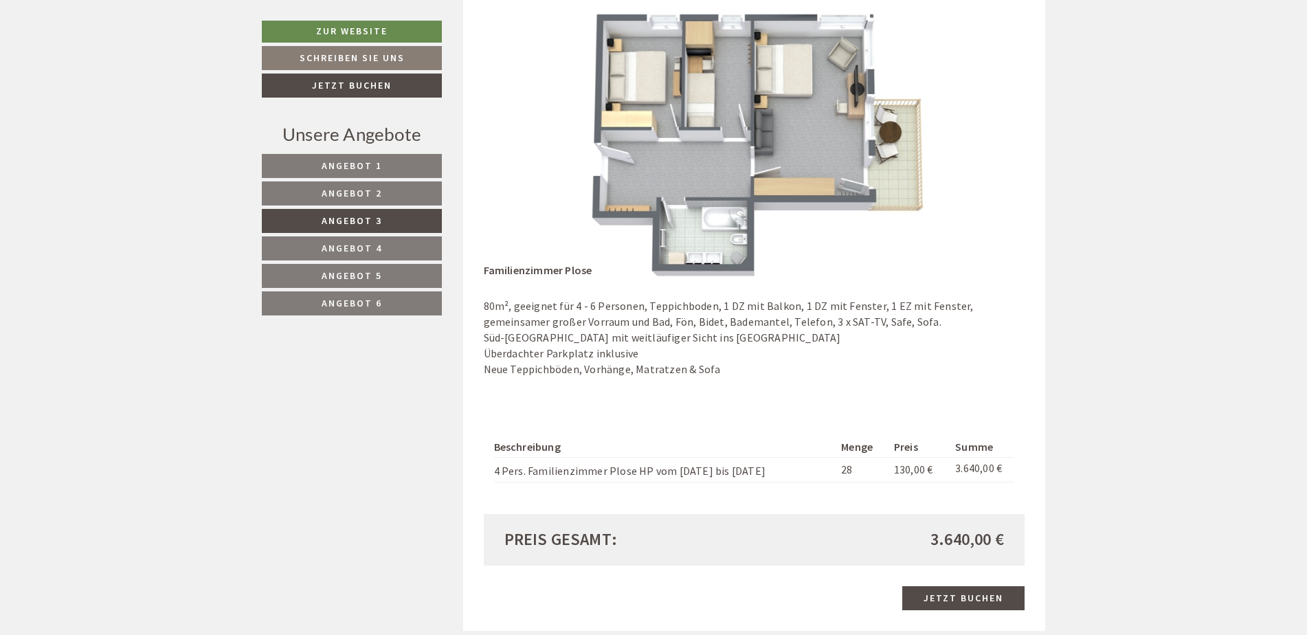
drag, startPoint x: 614, startPoint y: 58, endPoint x: 772, endPoint y: 406, distance: 382.5
click at [775, 403] on div "Previous Next" at bounding box center [754, 205] width 541 height 397
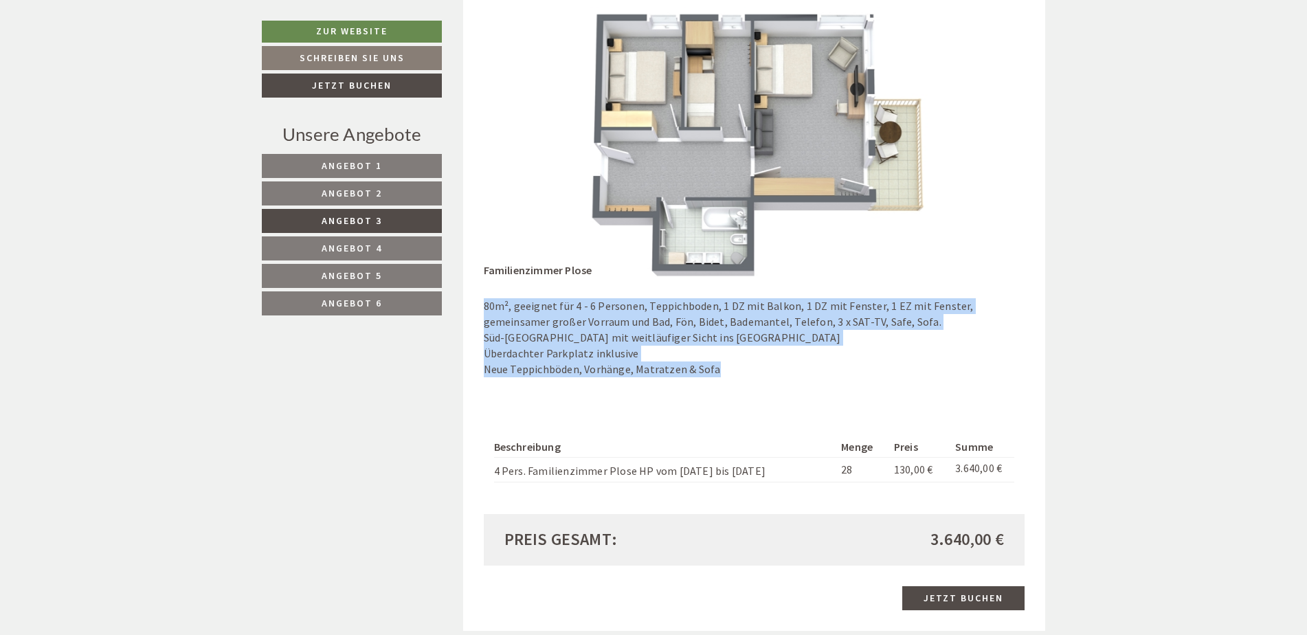
drag, startPoint x: 745, startPoint y: 418, endPoint x: 482, endPoint y: 299, distance: 289.0
click at [482, 299] on div "Angebot 3 von 6 Angebot 3 1x Familienzimmer Plose 4 Personen: Zimmer Verpflegun…" at bounding box center [754, 212] width 583 height 837
drag, startPoint x: 482, startPoint y: 299, endPoint x: 362, endPoint y: 210, distance: 149.8
click at [362, 210] on link "Angebot 3" at bounding box center [352, 221] width 180 height 24
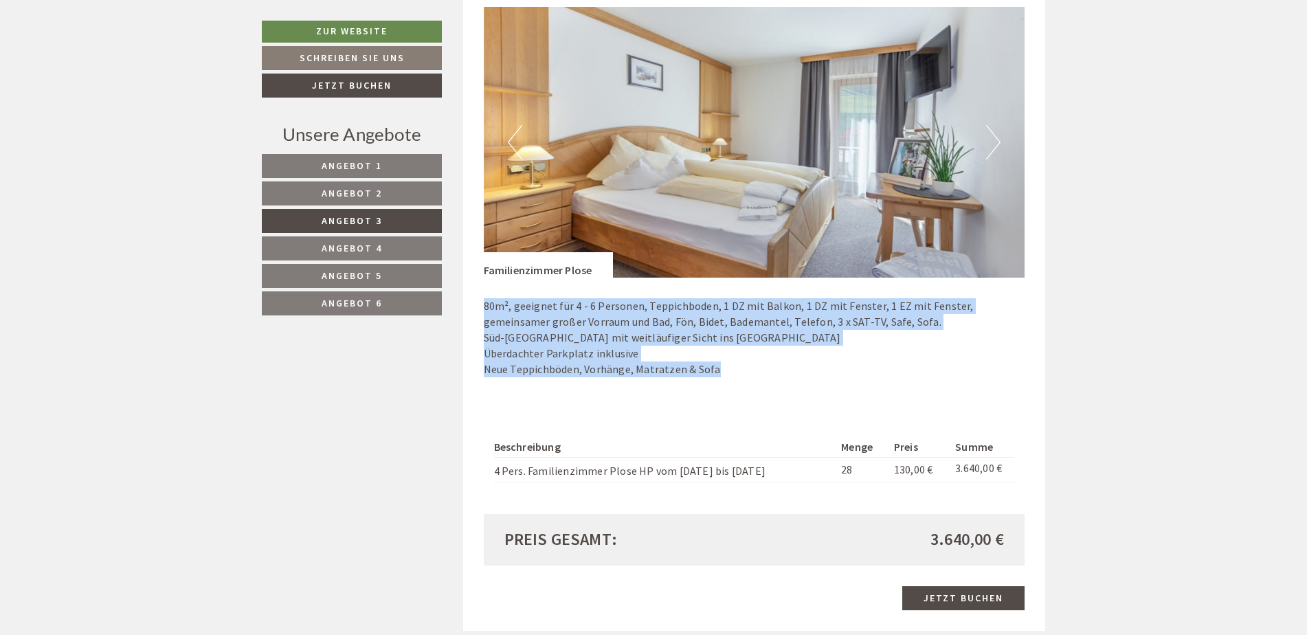
scroll to position [841, 0]
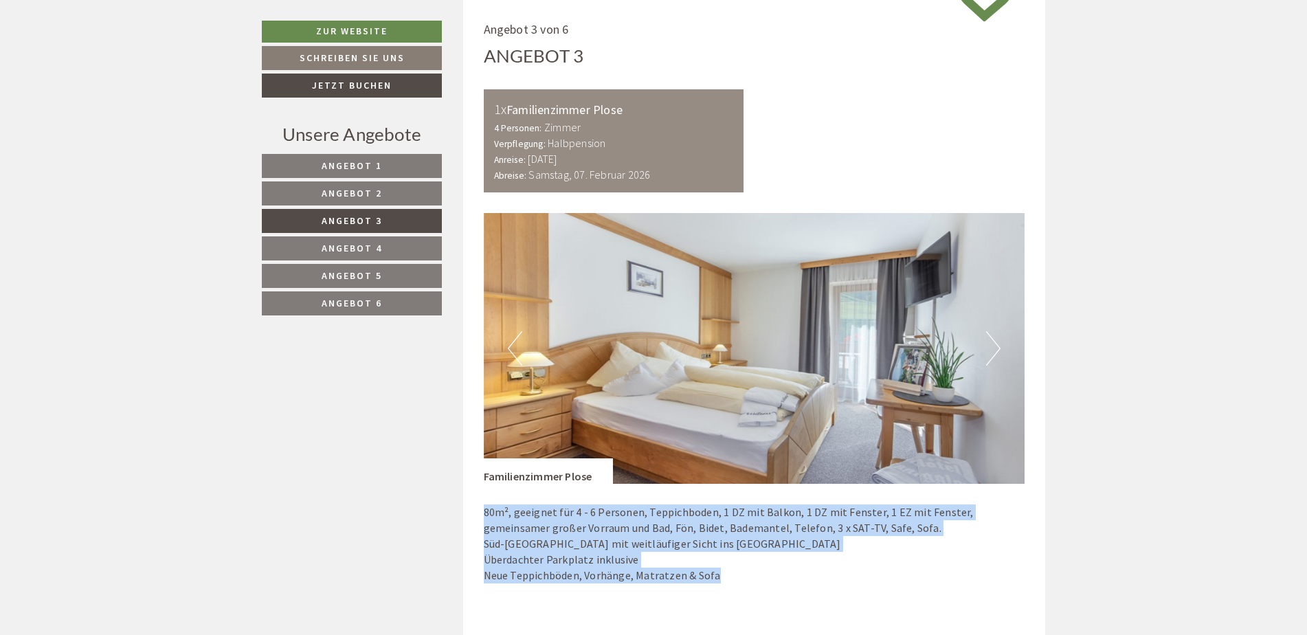
click at [363, 204] on link "Angebot 2" at bounding box center [352, 193] width 180 height 24
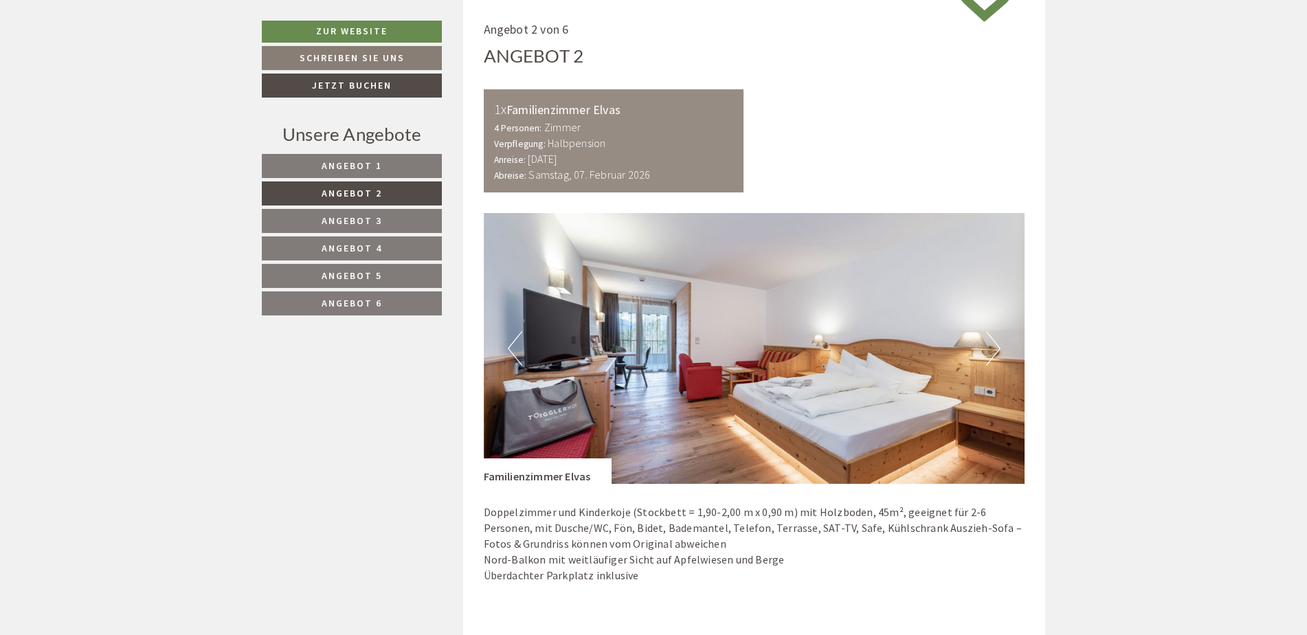
click at [366, 194] on span "Angebot 2" at bounding box center [352, 193] width 60 height 12
click at [989, 344] on button "Next" at bounding box center [993, 348] width 14 height 34
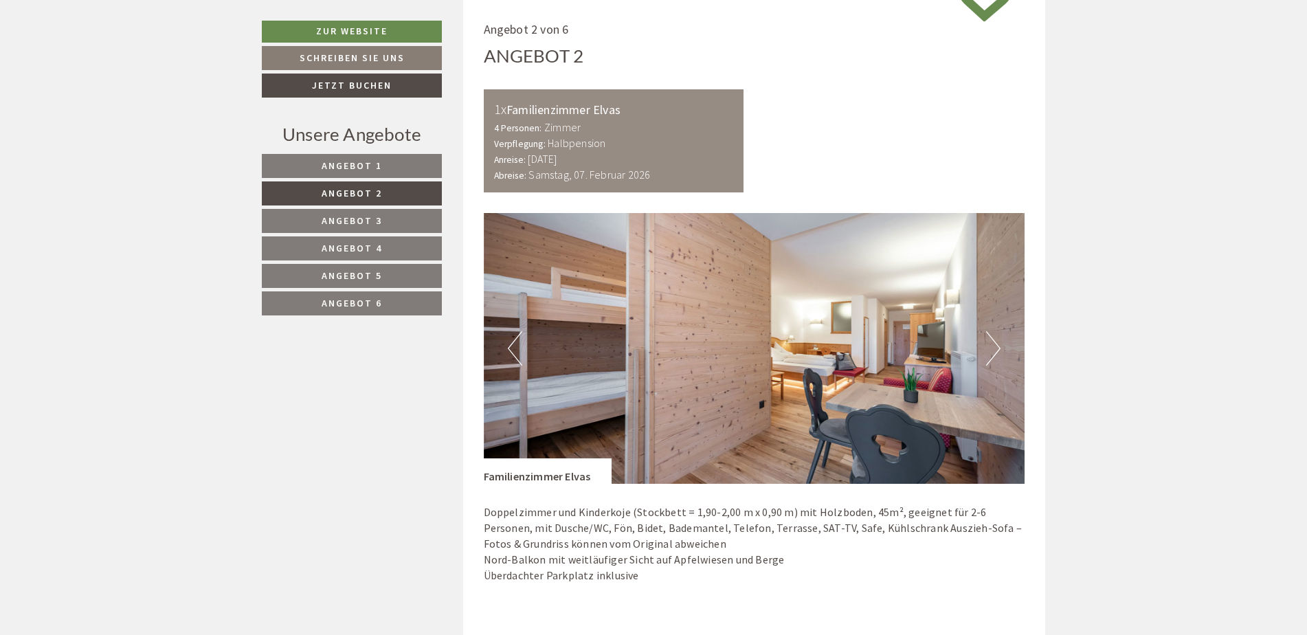
click at [992, 344] on button "Next" at bounding box center [993, 348] width 14 height 34
click at [994, 344] on button "Next" at bounding box center [993, 348] width 14 height 34
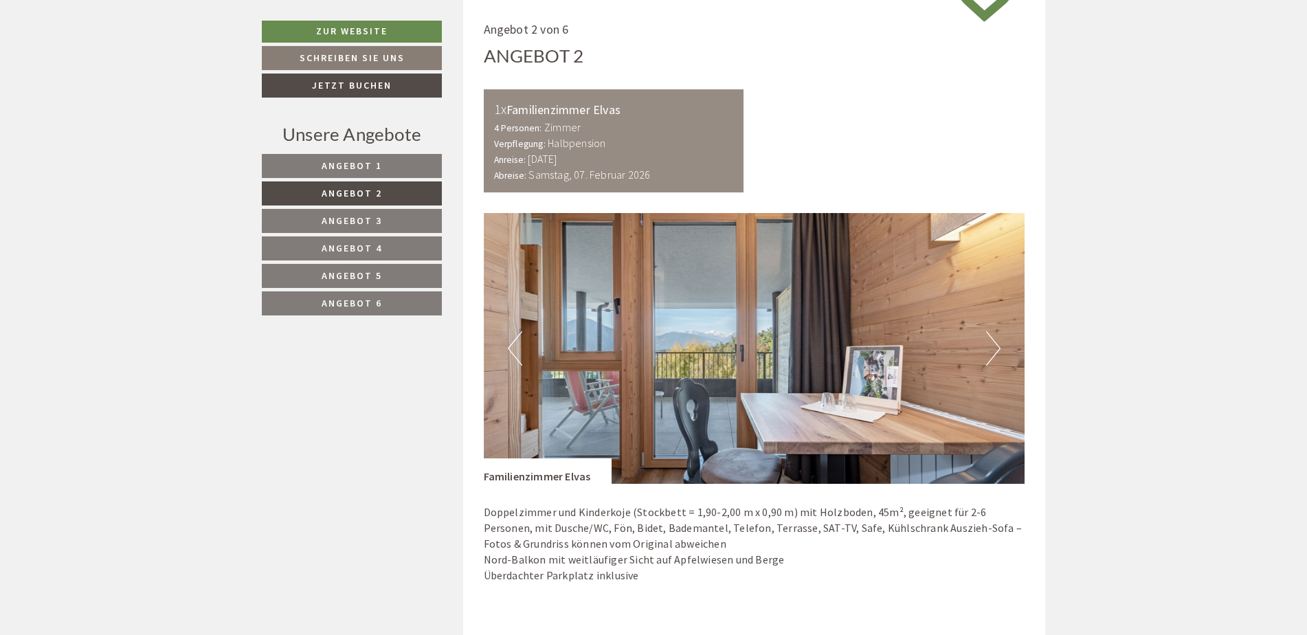
click at [995, 343] on button "Next" at bounding box center [993, 348] width 14 height 34
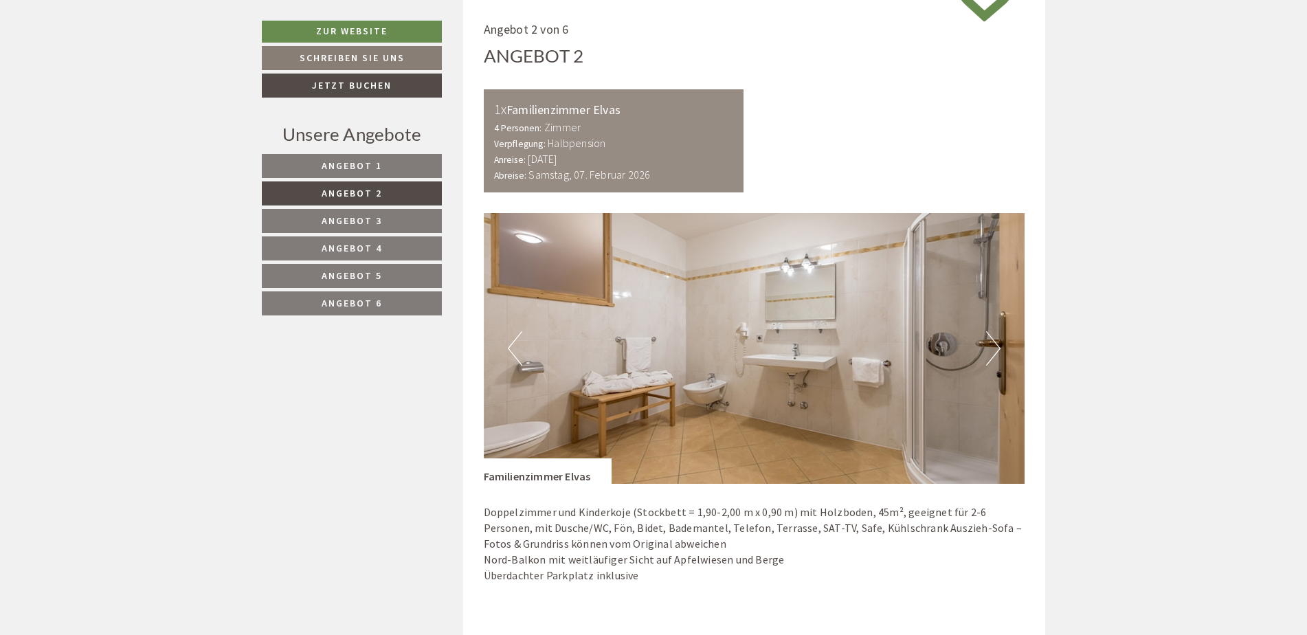
click at [995, 343] on button "Next" at bounding box center [993, 348] width 14 height 34
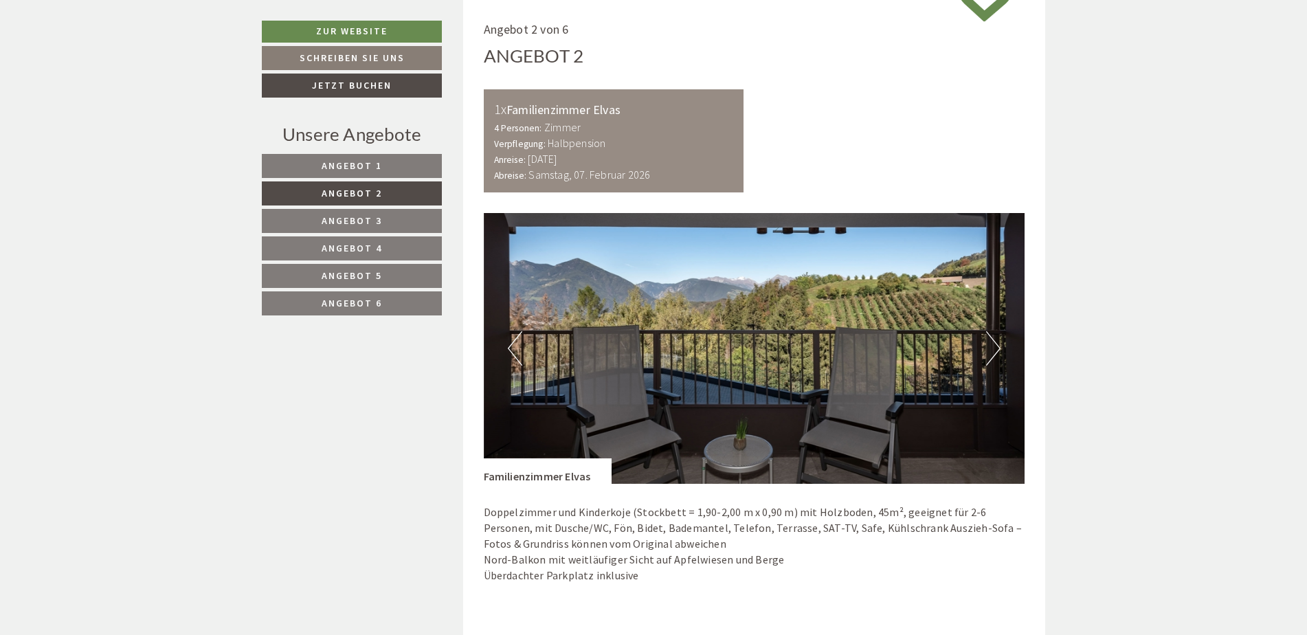
click at [995, 343] on button "Next" at bounding box center [993, 348] width 14 height 34
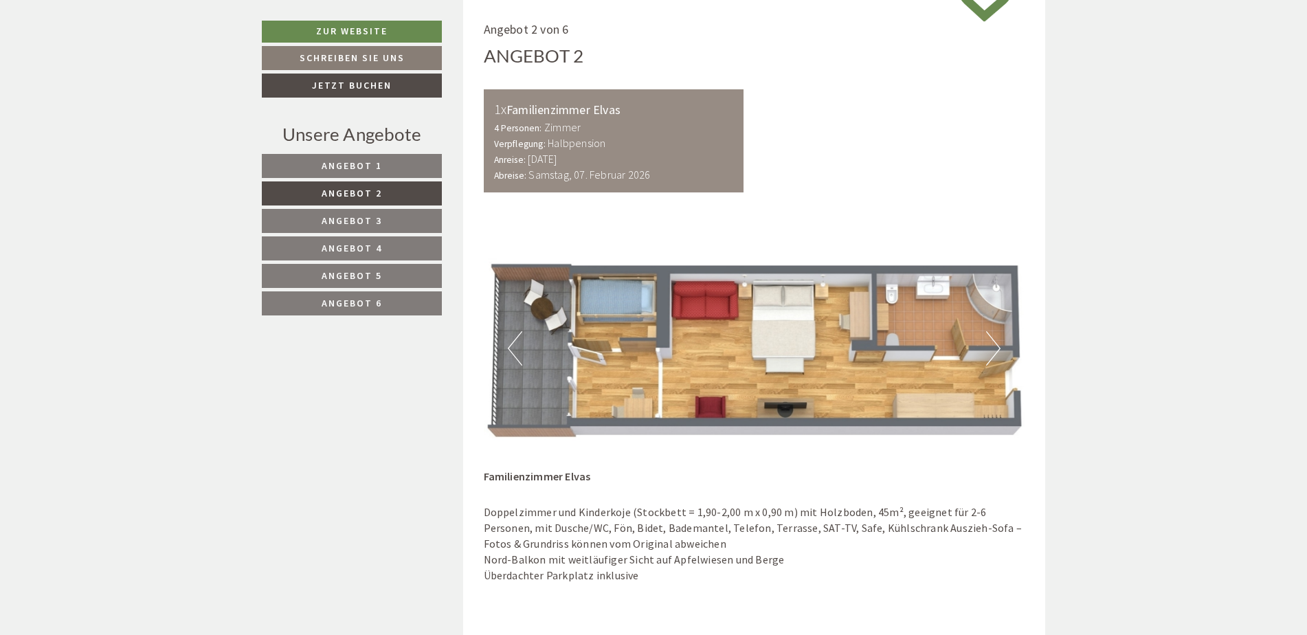
click at [995, 343] on button "Next" at bounding box center [993, 348] width 14 height 34
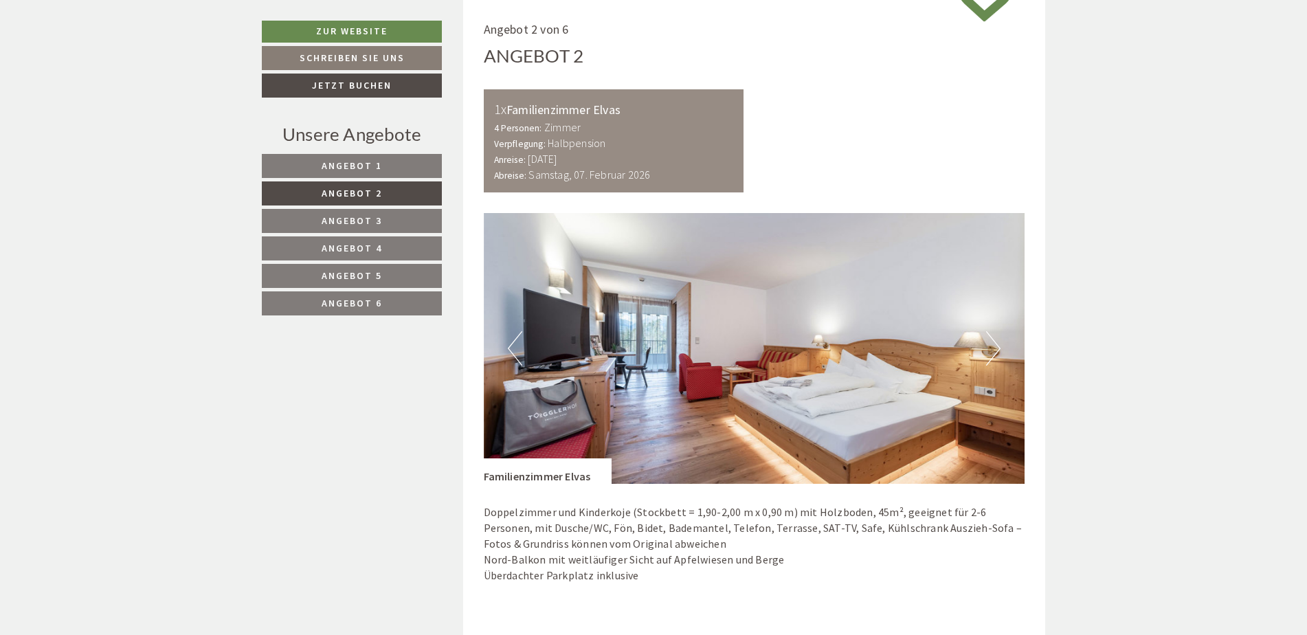
click at [515, 341] on button "Previous" at bounding box center [515, 348] width 14 height 34
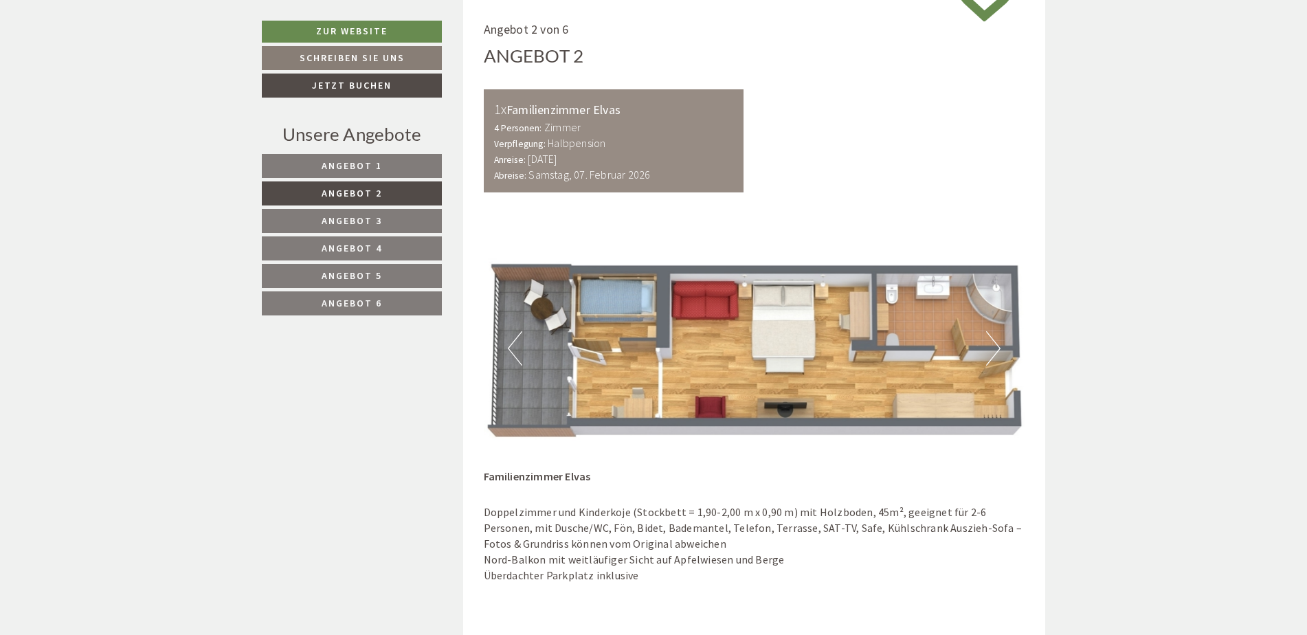
click at [515, 341] on button "Previous" at bounding box center [515, 348] width 14 height 34
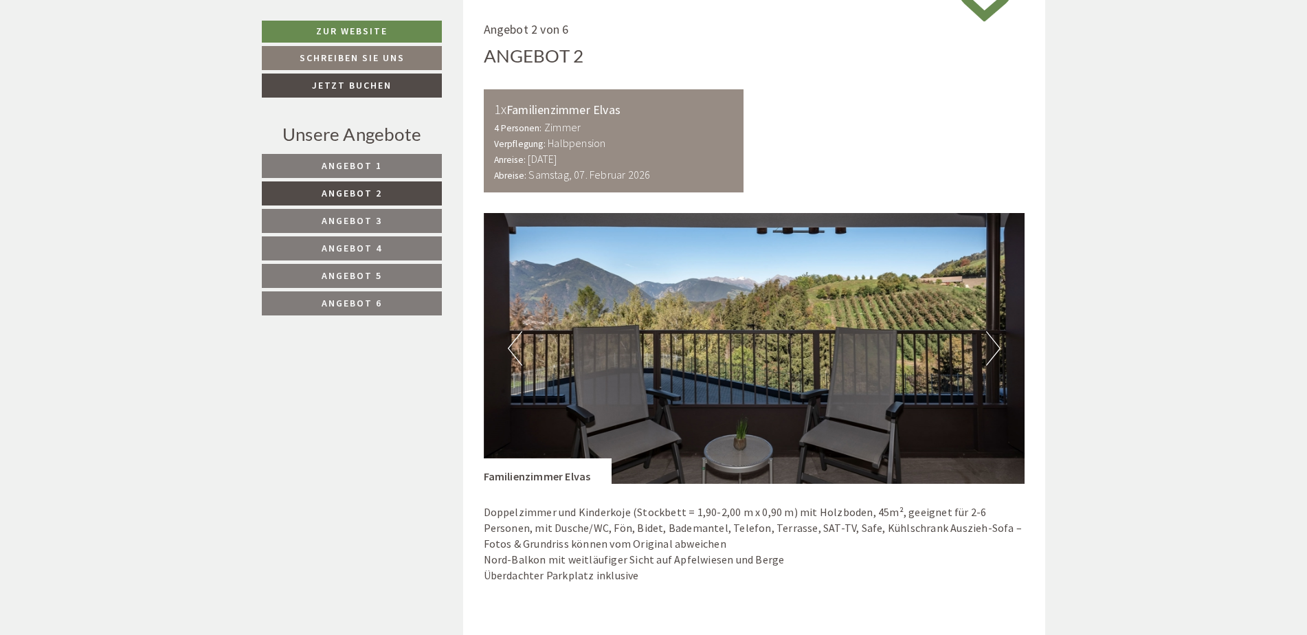
click at [387, 214] on link "Angebot 3" at bounding box center [352, 221] width 180 height 24
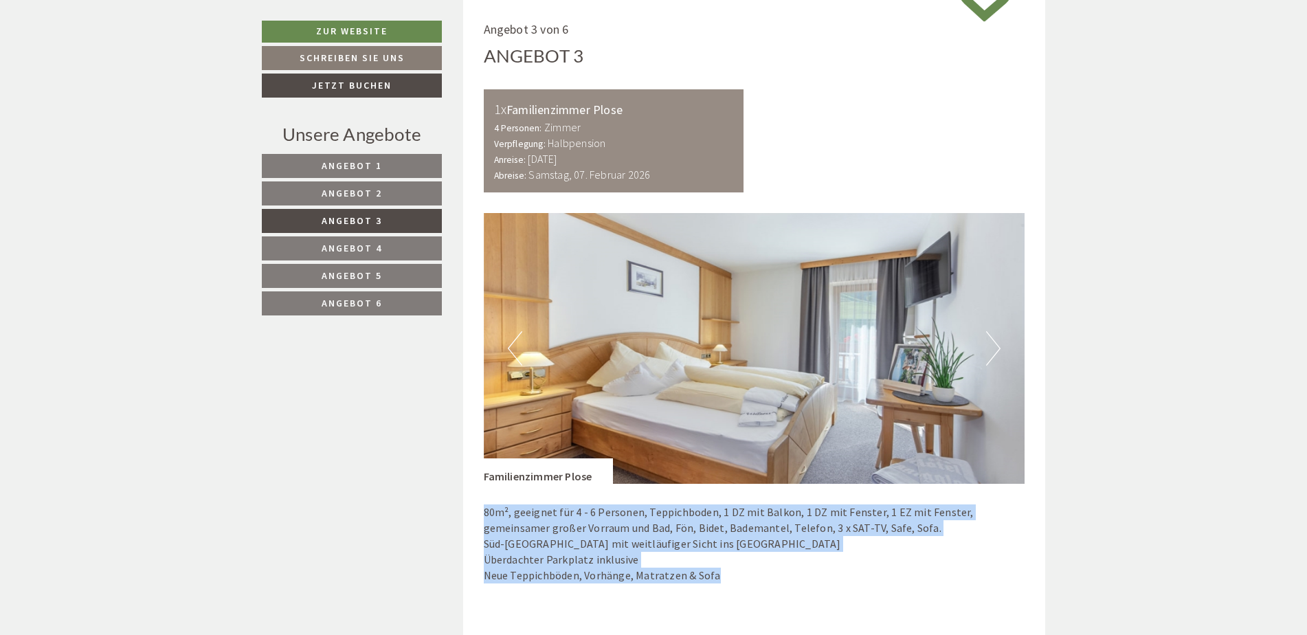
click at [379, 247] on span "Angebot 4" at bounding box center [352, 248] width 60 height 12
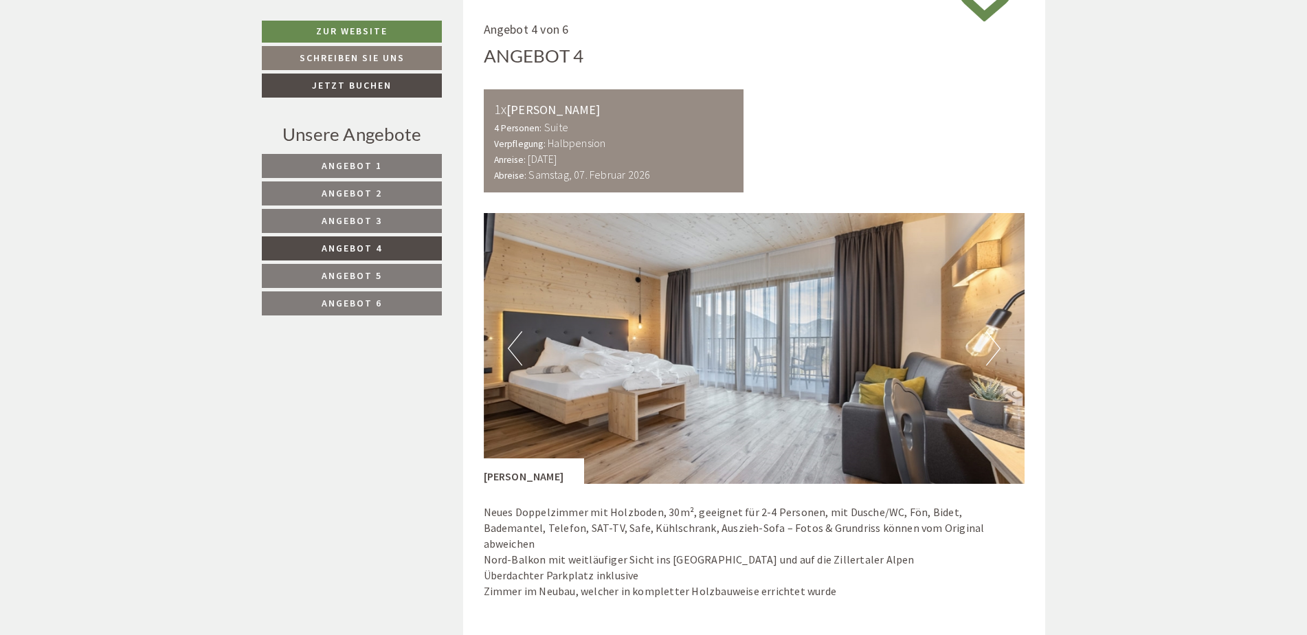
click at [379, 265] on link "Angebot 5" at bounding box center [352, 276] width 180 height 24
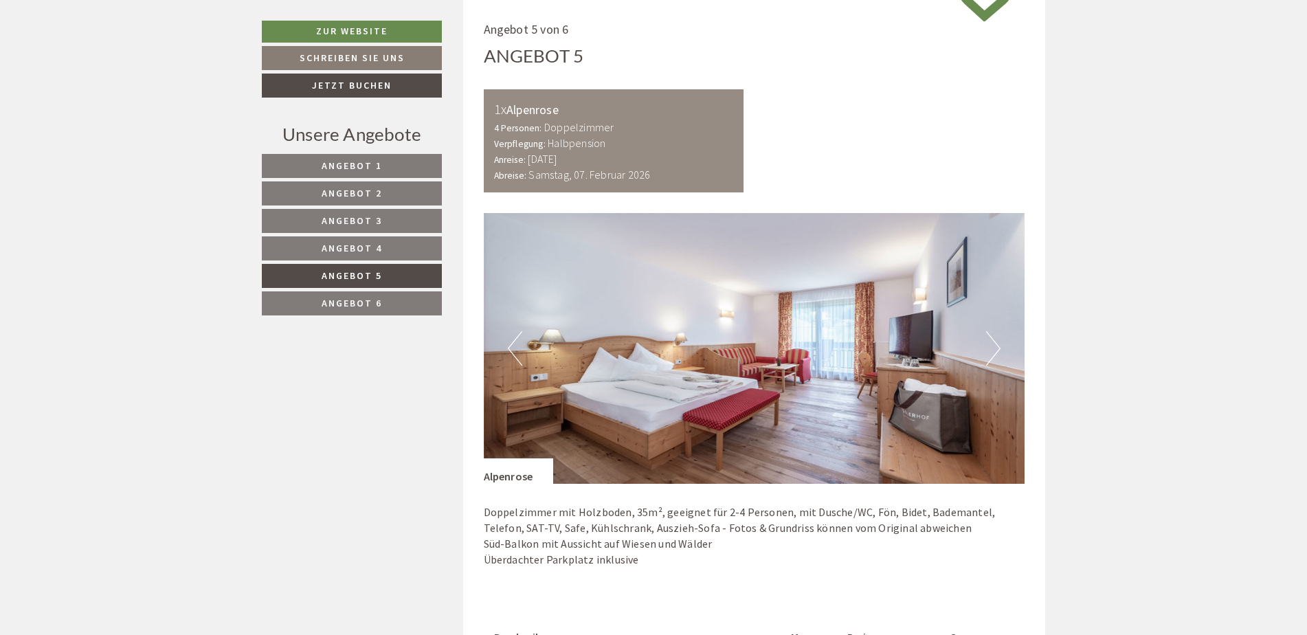
click at [373, 292] on link "Angebot 6" at bounding box center [352, 303] width 180 height 24
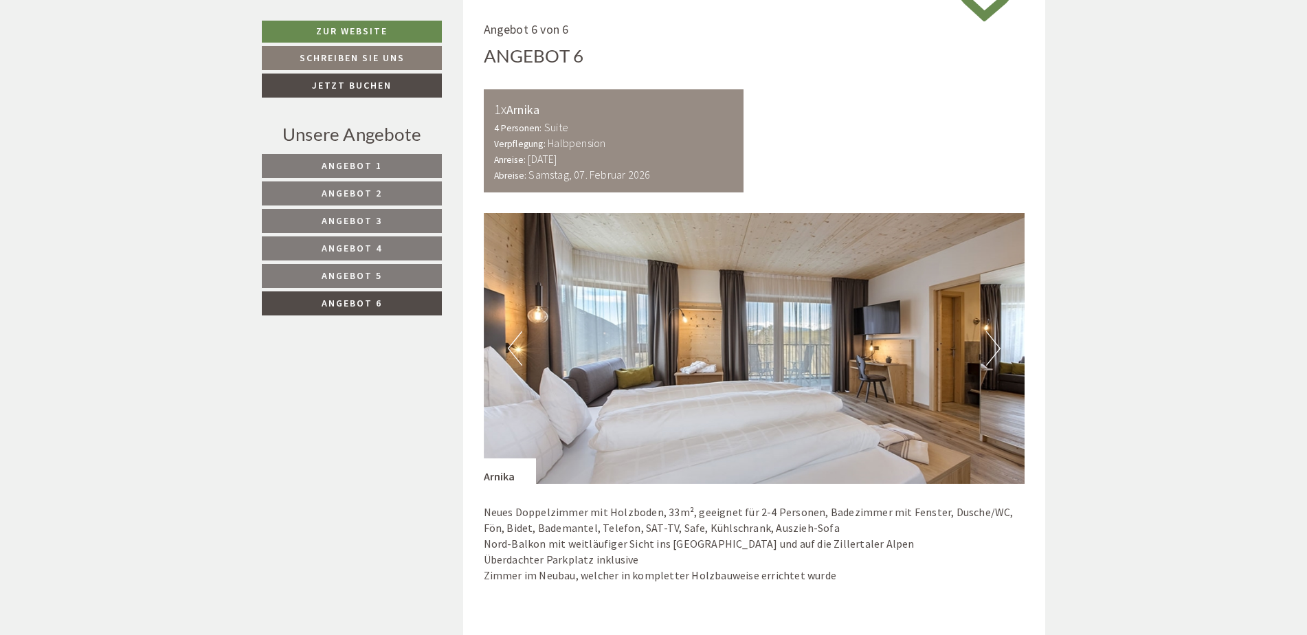
click at [371, 300] on span "Angebot 6" at bounding box center [352, 303] width 60 height 12
click at [363, 278] on span "Angebot 5" at bounding box center [352, 275] width 60 height 12
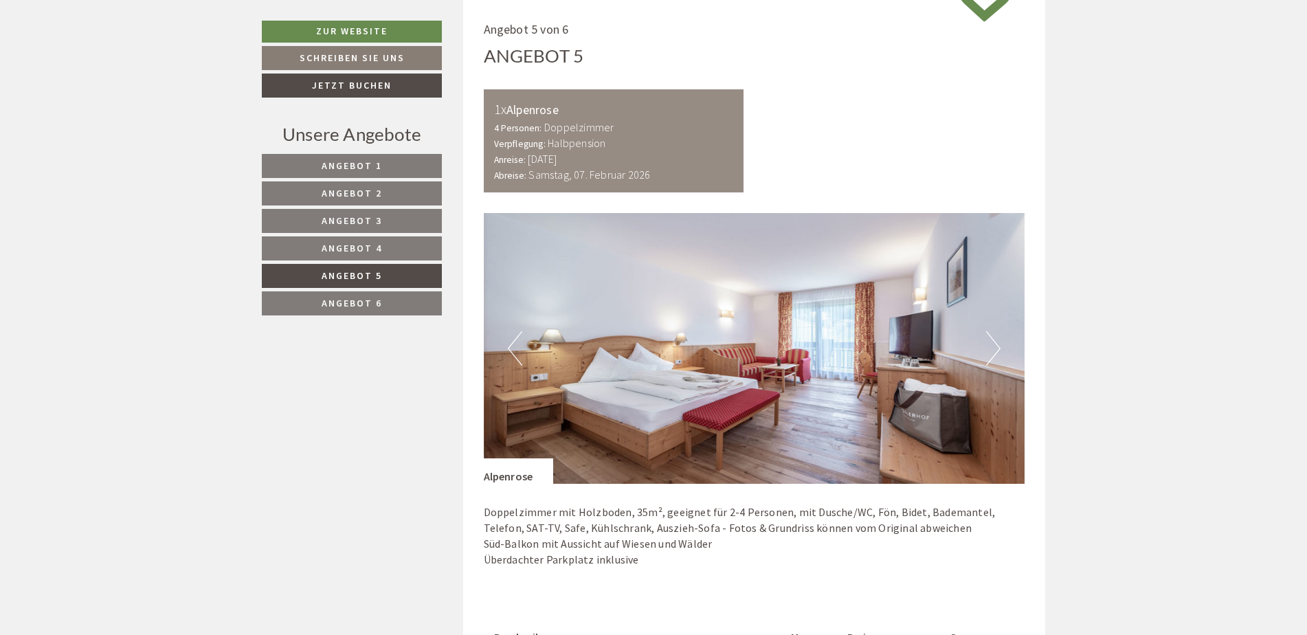
click at [364, 240] on link "Angebot 4" at bounding box center [352, 248] width 180 height 24
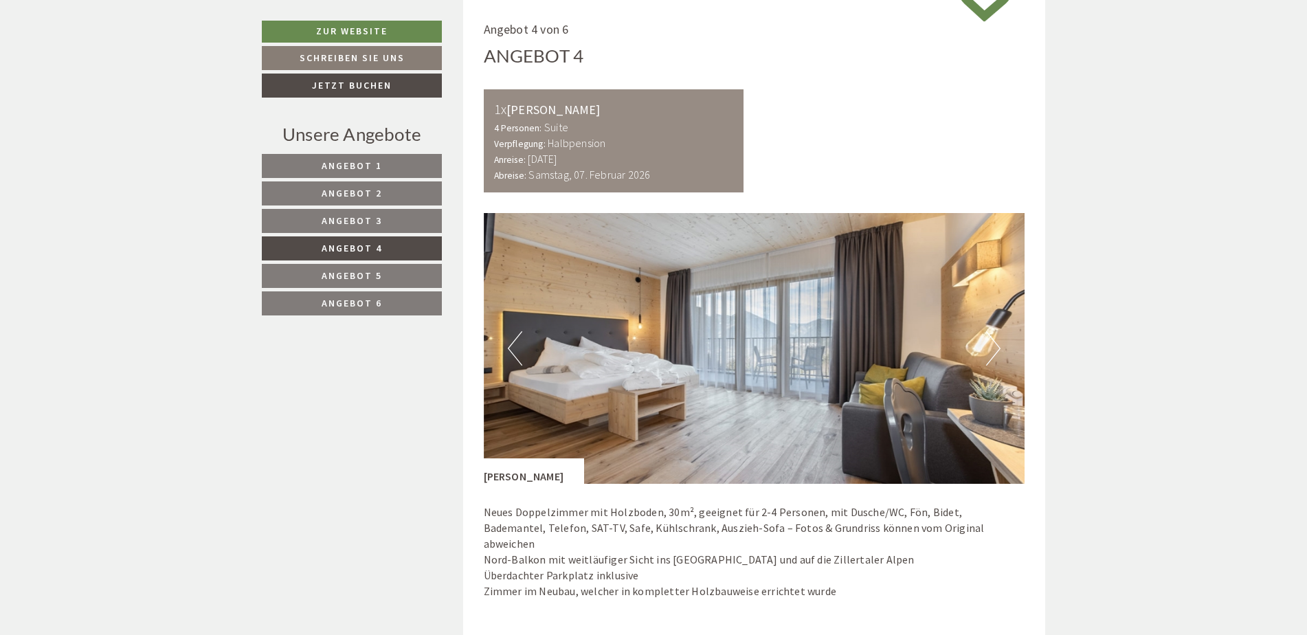
click at [361, 266] on link "Angebot 5" at bounding box center [352, 276] width 180 height 24
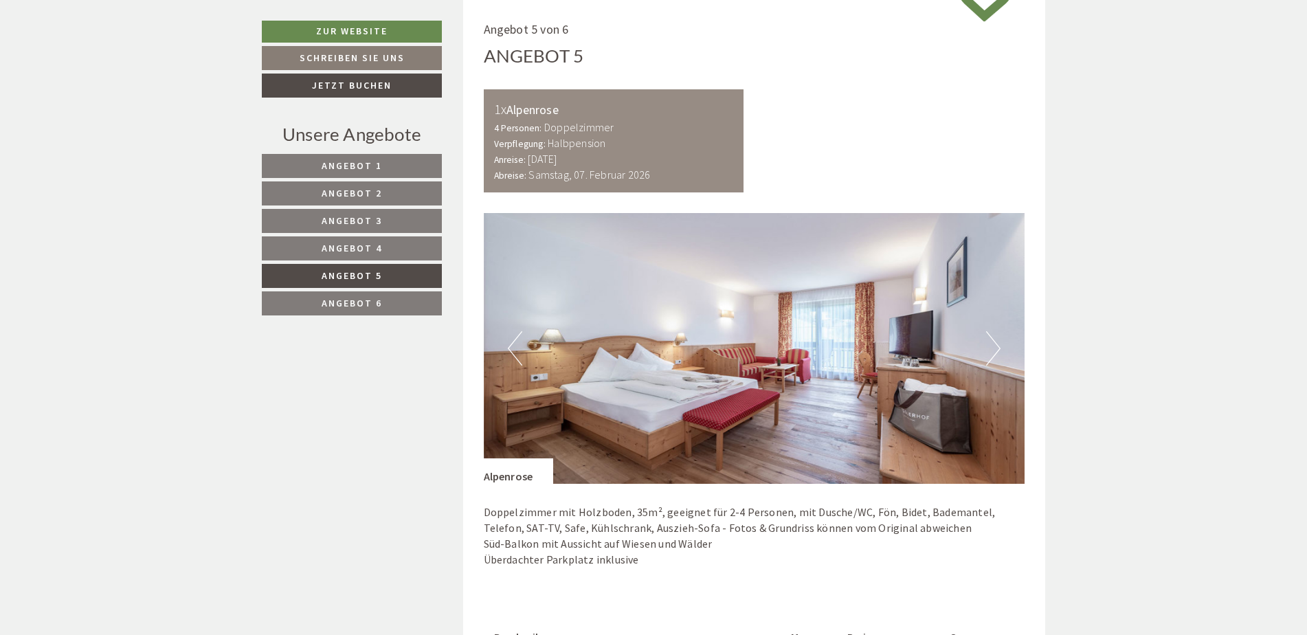
click at [370, 246] on span "Angebot 4" at bounding box center [352, 248] width 60 height 12
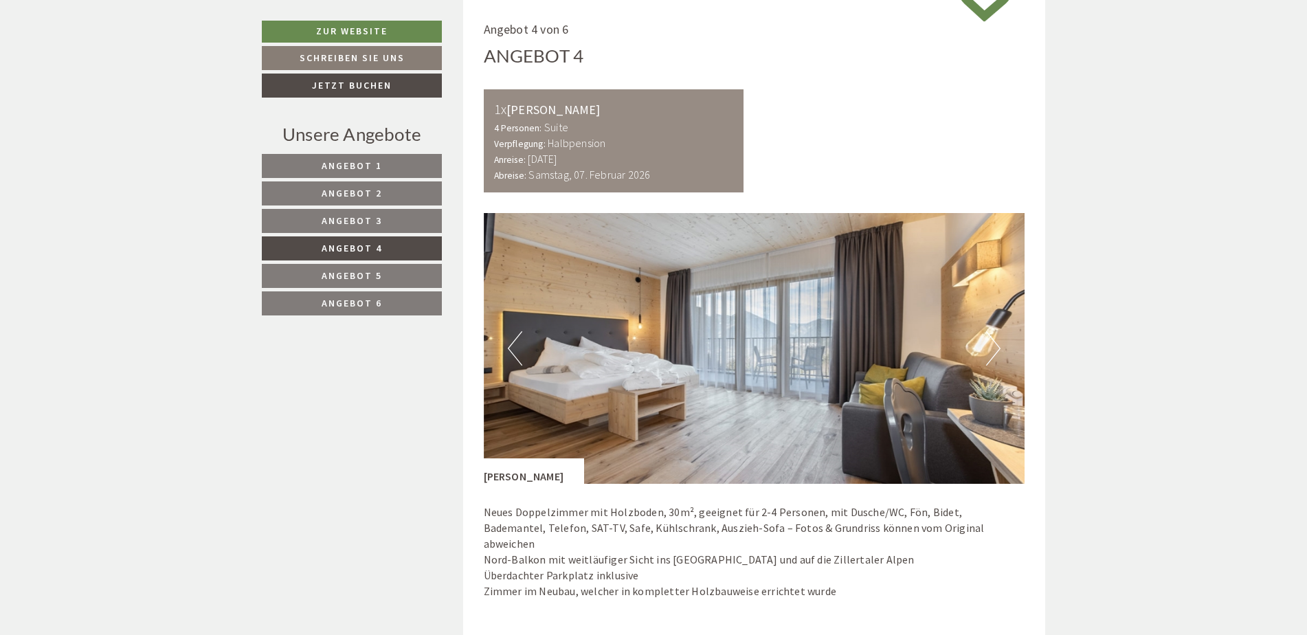
click at [374, 232] on link "Angebot 3" at bounding box center [352, 221] width 180 height 24
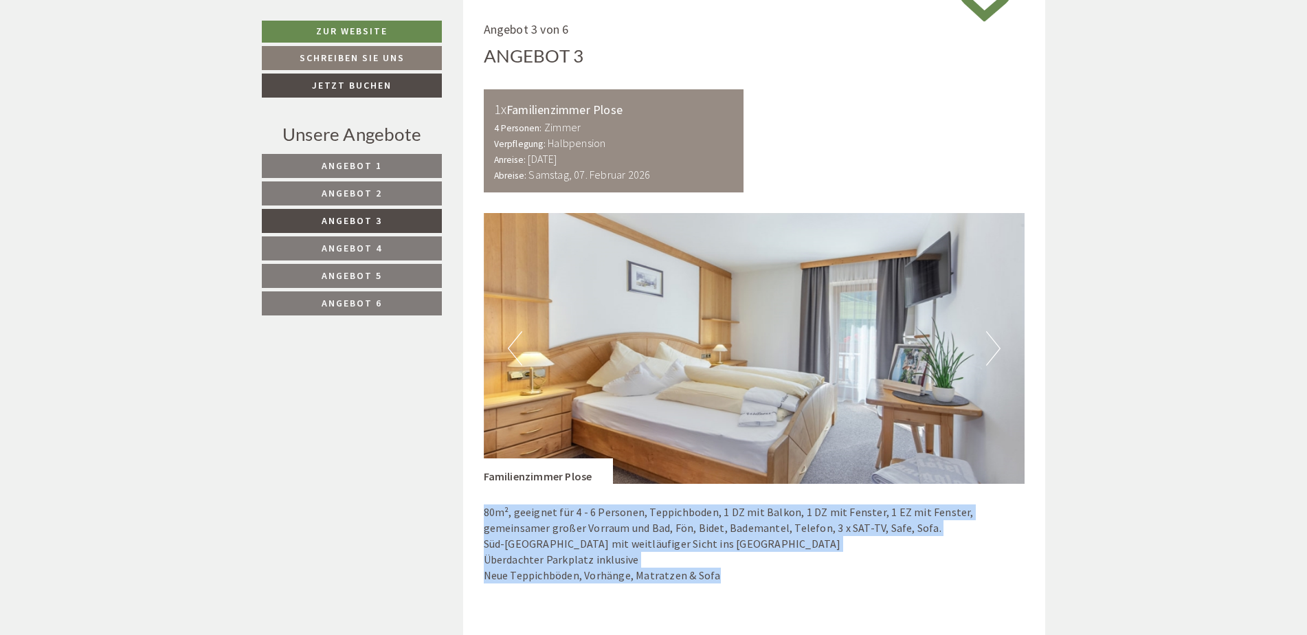
click at [375, 223] on span "Angebot 3" at bounding box center [352, 220] width 60 height 12
click at [383, 202] on link "Angebot 2" at bounding box center [352, 193] width 180 height 24
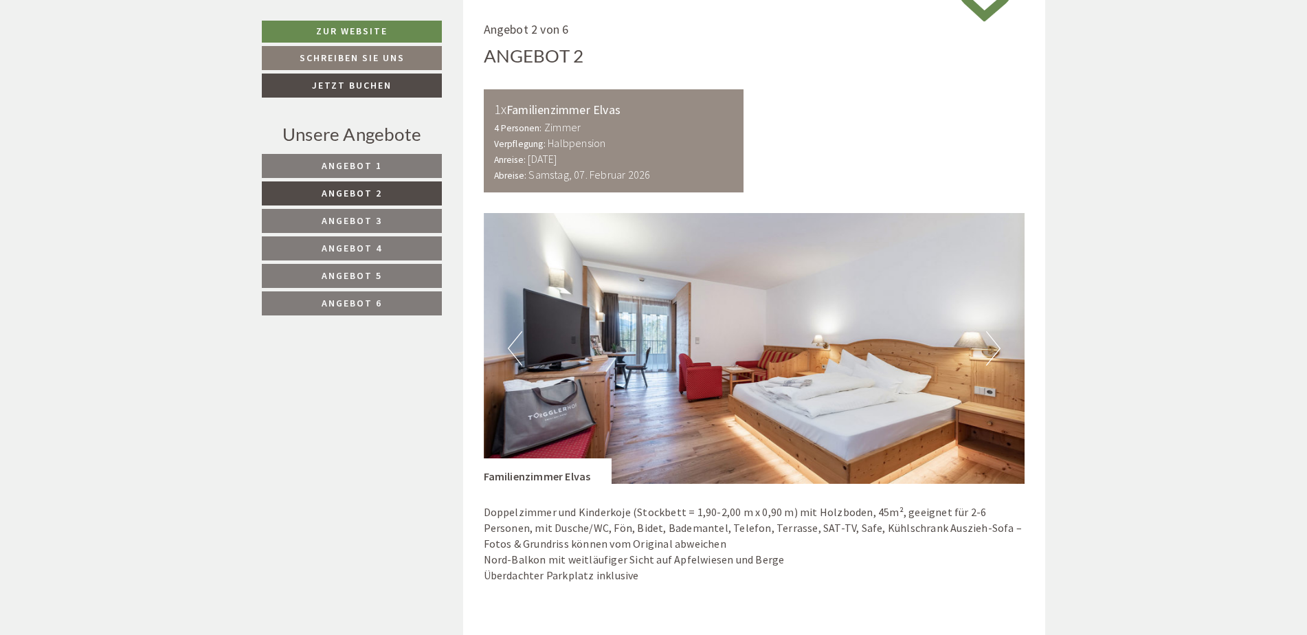
click at [391, 186] on link "Angebot 2" at bounding box center [352, 193] width 180 height 24
click at [390, 181] on link "Angebot 2" at bounding box center [352, 193] width 180 height 24
click at [390, 170] on link "Angebot 1" at bounding box center [352, 166] width 180 height 24
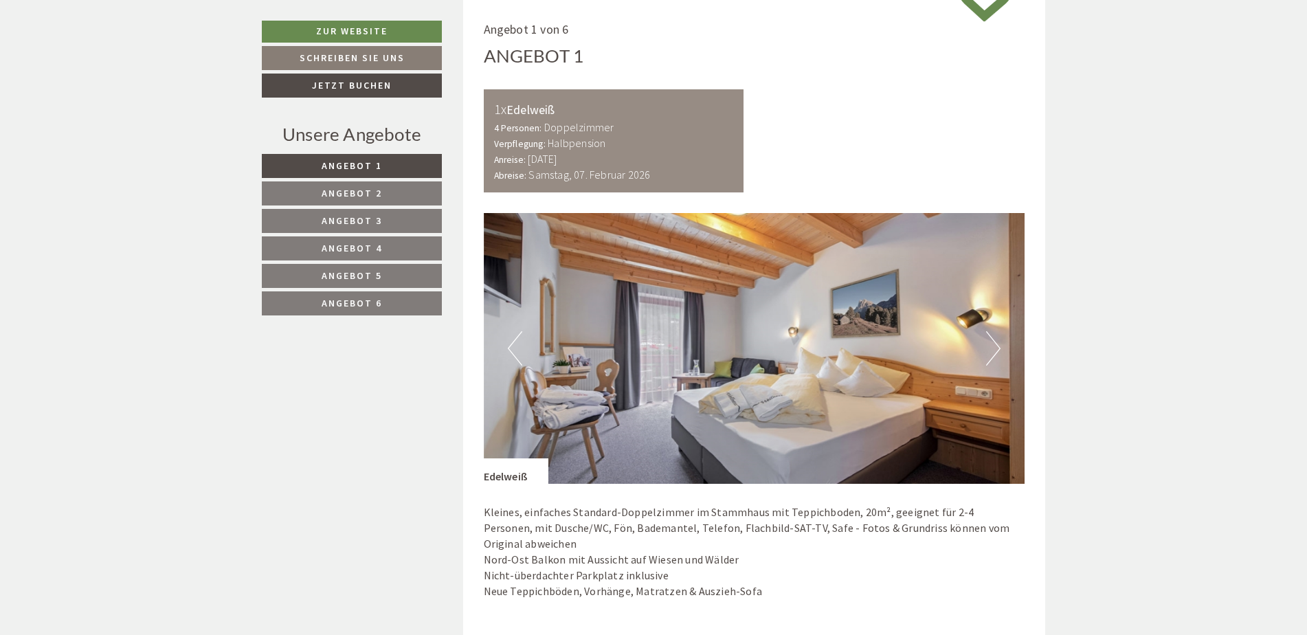
click at [409, 192] on link "Angebot 2" at bounding box center [352, 193] width 180 height 24
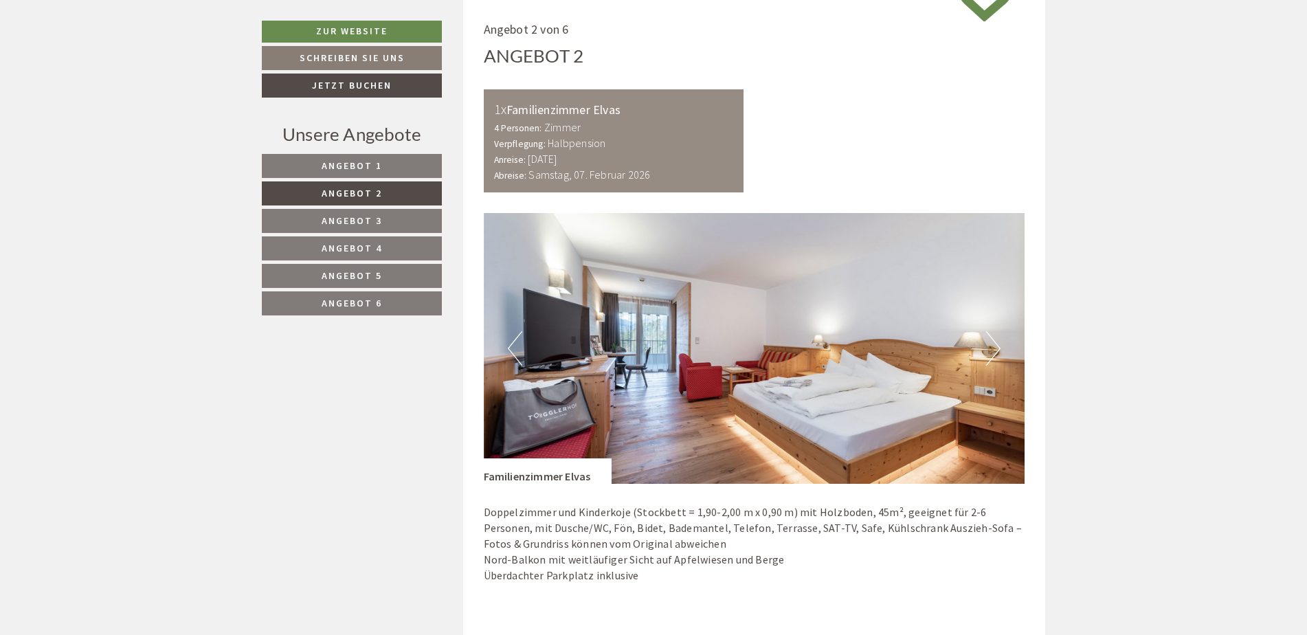
click at [1002, 352] on img at bounding box center [754, 348] width 541 height 271
click at [996, 339] on button "Next" at bounding box center [993, 348] width 14 height 34
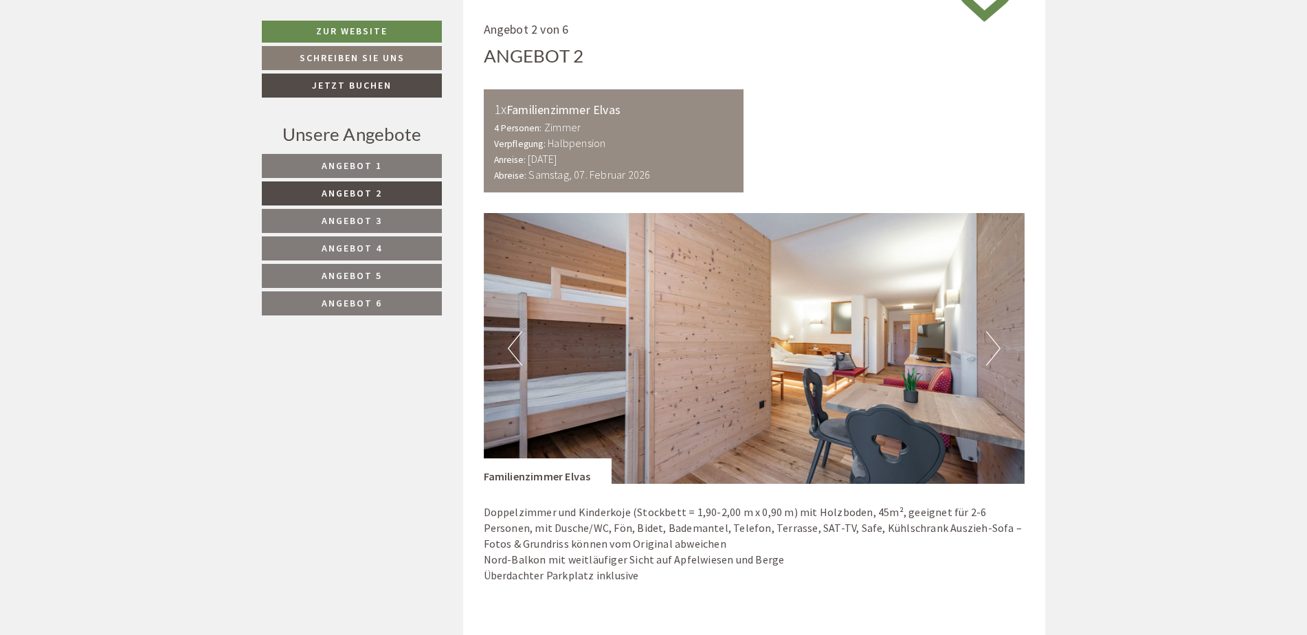
click at [990, 350] on button "Next" at bounding box center [993, 348] width 14 height 34
click at [989, 346] on button "Next" at bounding box center [993, 348] width 14 height 34
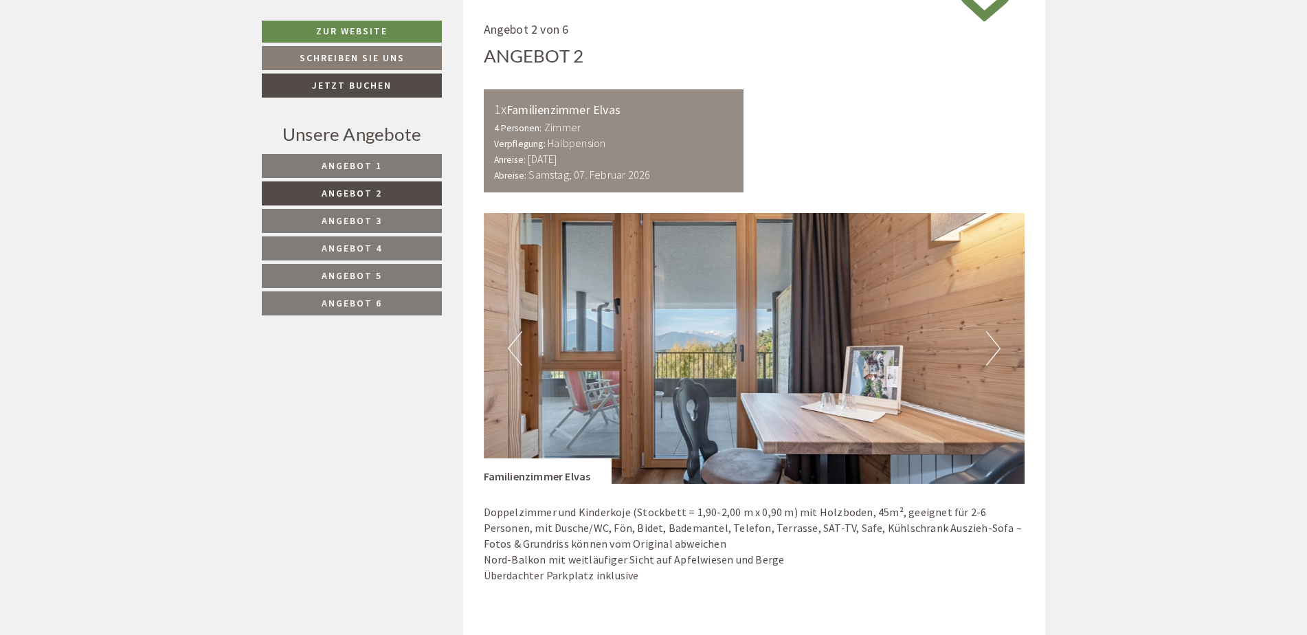
click at [987, 343] on button "Next" at bounding box center [993, 348] width 14 height 34
click at [987, 342] on button "Next" at bounding box center [993, 348] width 14 height 34
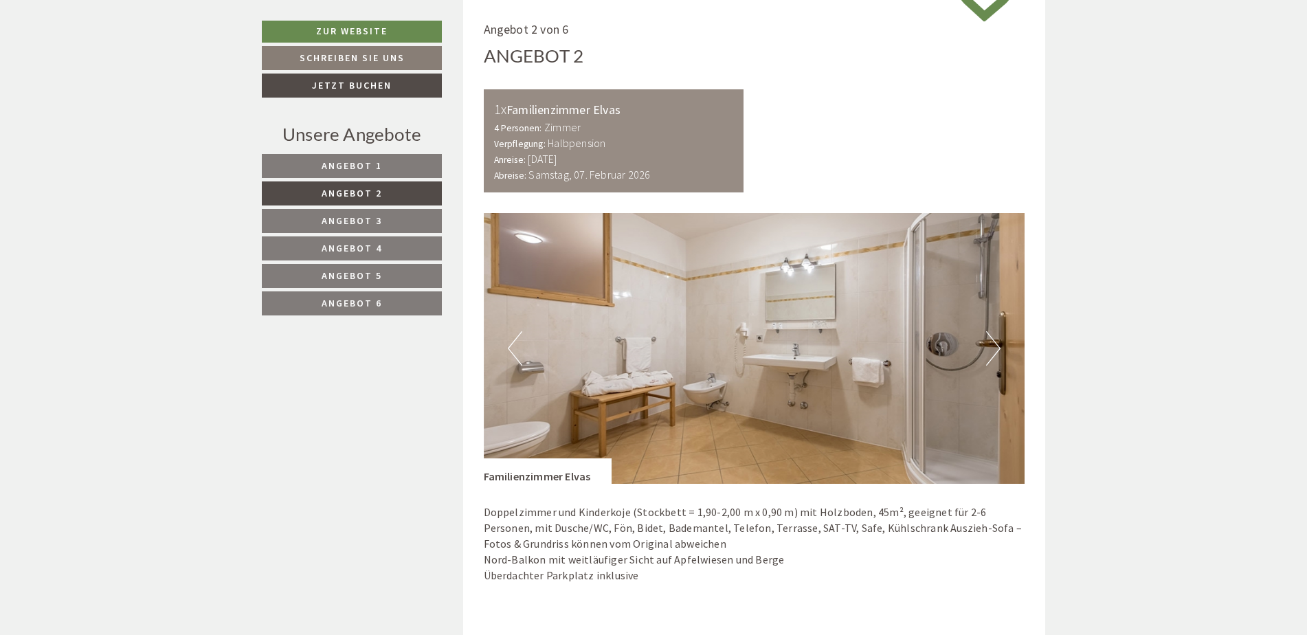
click at [987, 339] on button "Next" at bounding box center [993, 348] width 14 height 34
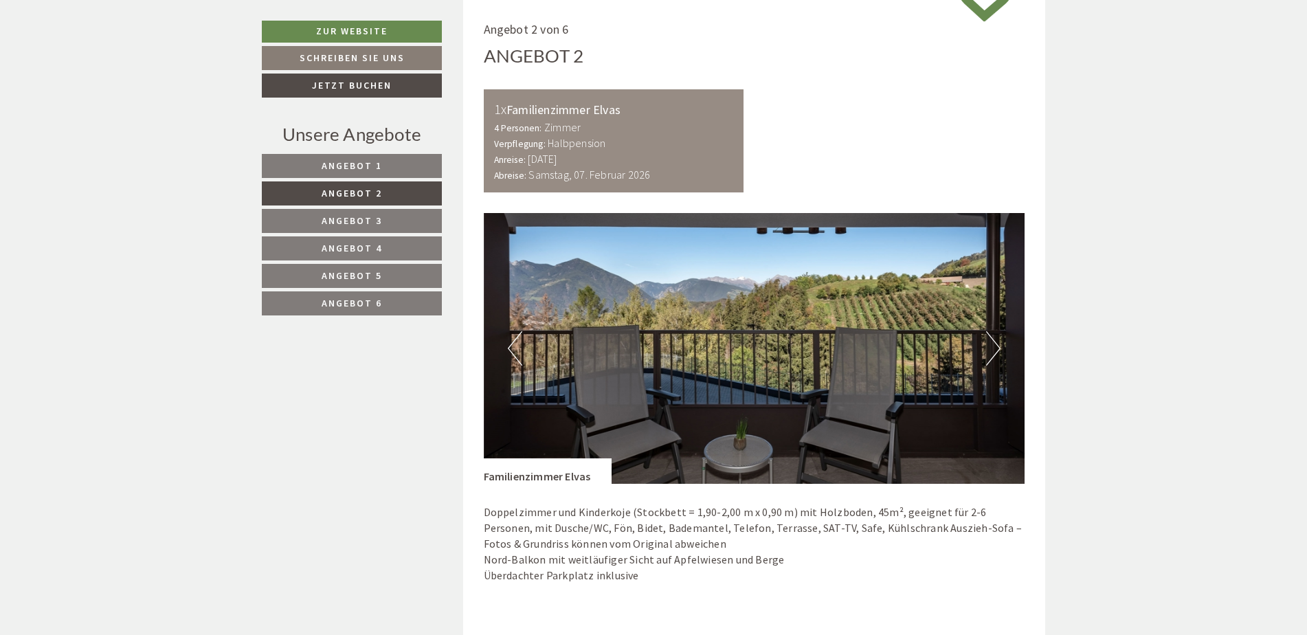
click at [987, 339] on button "Next" at bounding box center [993, 348] width 14 height 34
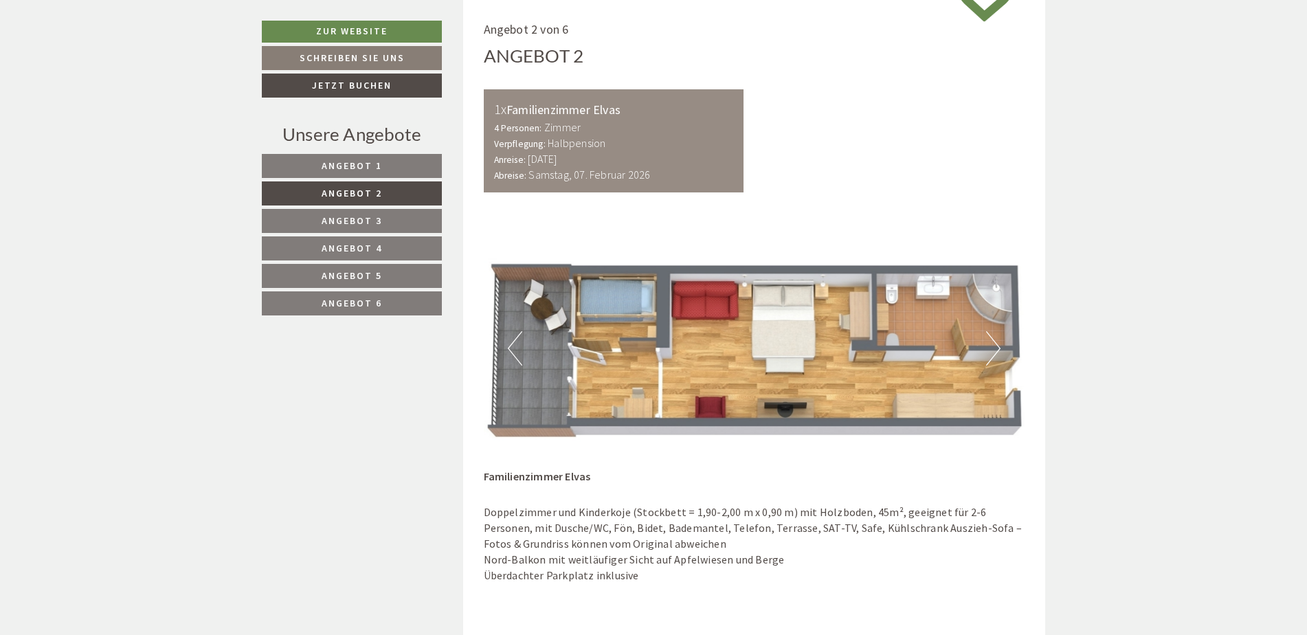
click at [987, 339] on button "Next" at bounding box center [993, 348] width 14 height 34
click at [987, 344] on button "Next" at bounding box center [993, 348] width 14 height 34
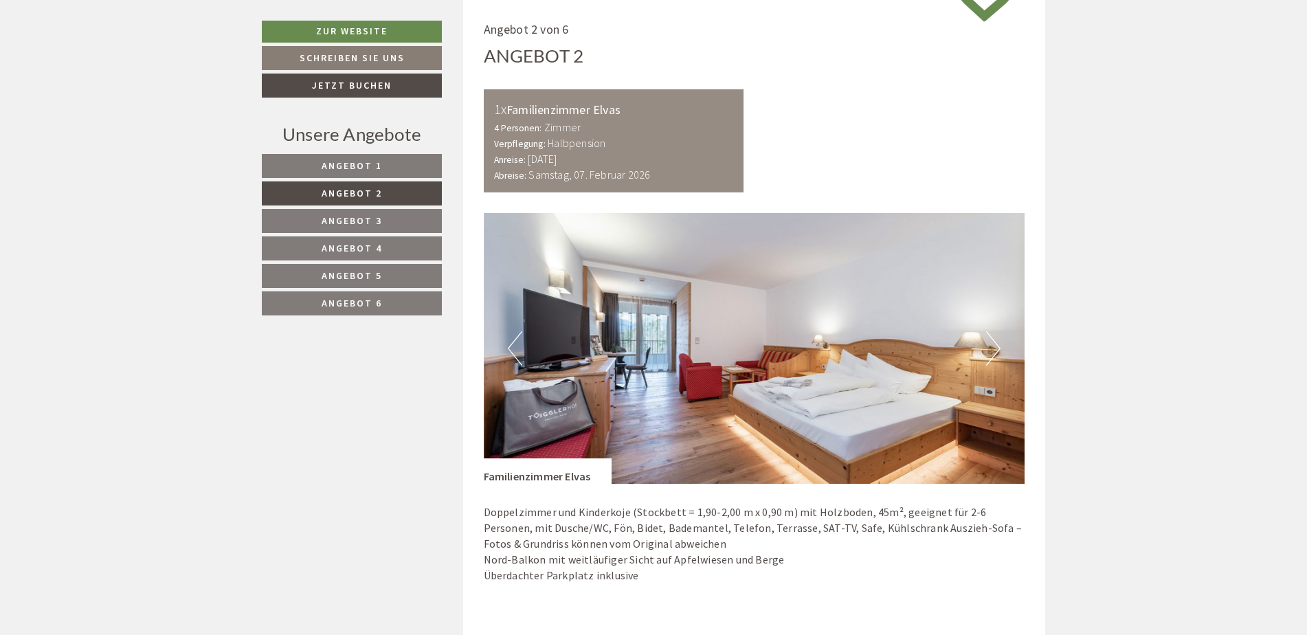
click at [987, 344] on button "Next" at bounding box center [993, 348] width 14 height 34
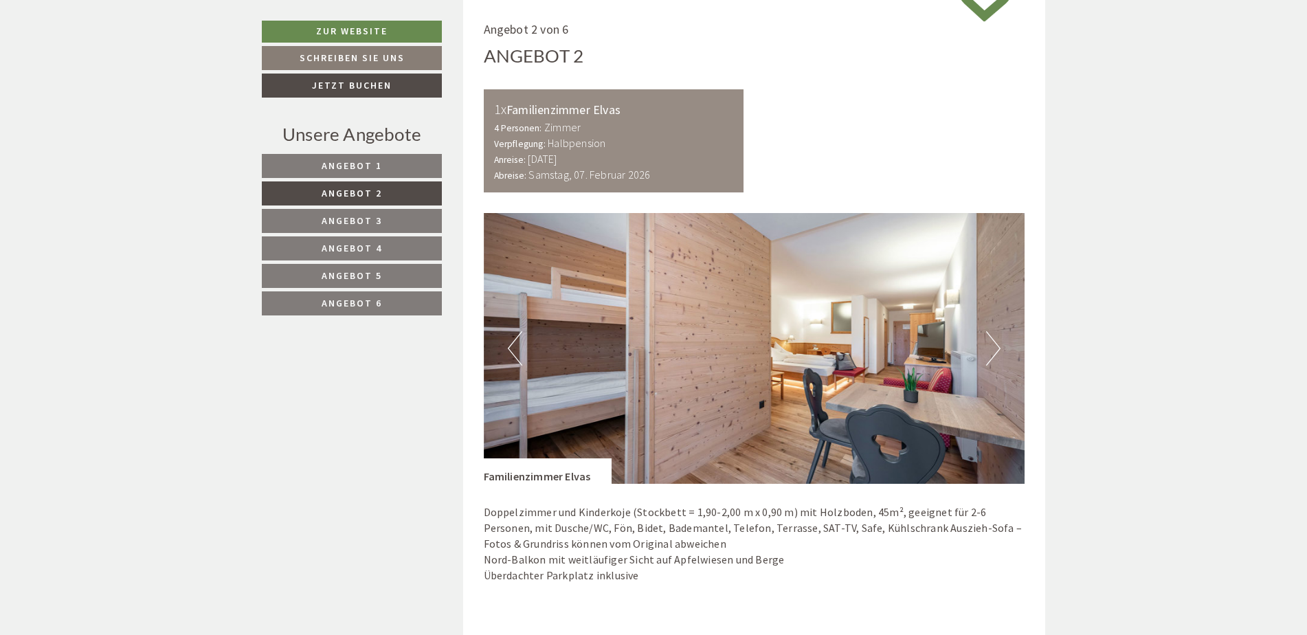
click at [512, 346] on button "Previous" at bounding box center [515, 348] width 14 height 34
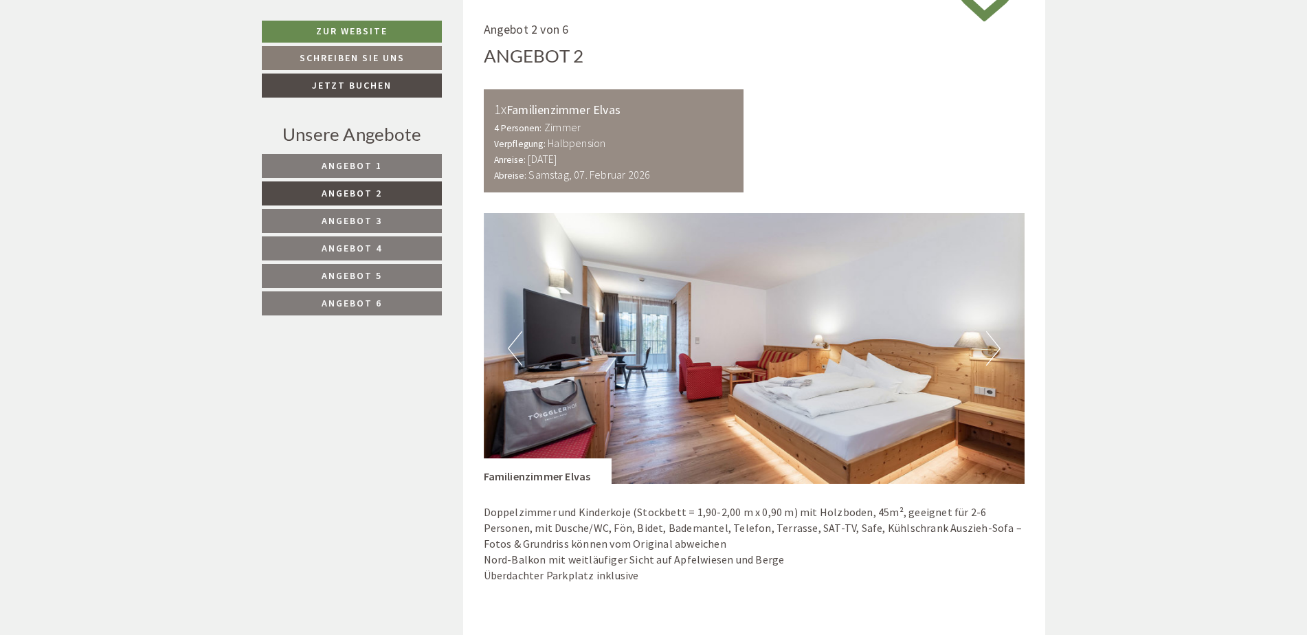
click at [512, 346] on button "Previous" at bounding box center [515, 348] width 14 height 34
click at [512, 347] on button "Previous" at bounding box center [515, 348] width 14 height 34
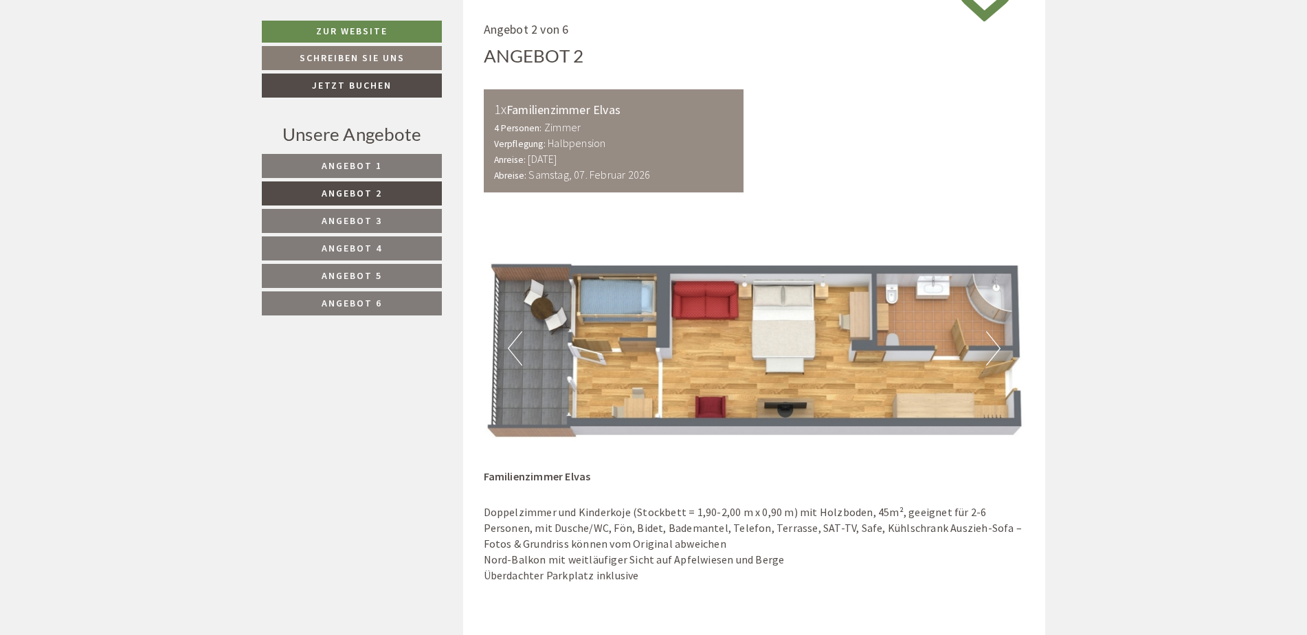
click at [1003, 342] on img at bounding box center [754, 348] width 541 height 271
click at [989, 344] on button "Next" at bounding box center [993, 348] width 14 height 34
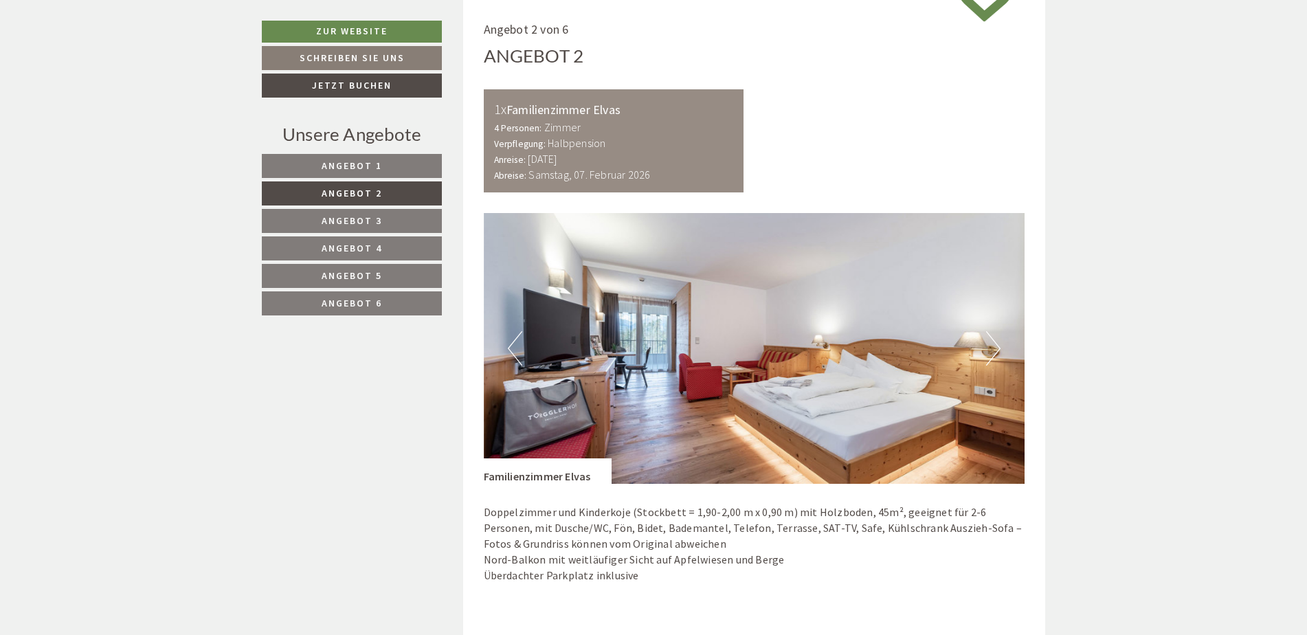
click at [989, 344] on button "Next" at bounding box center [993, 348] width 14 height 34
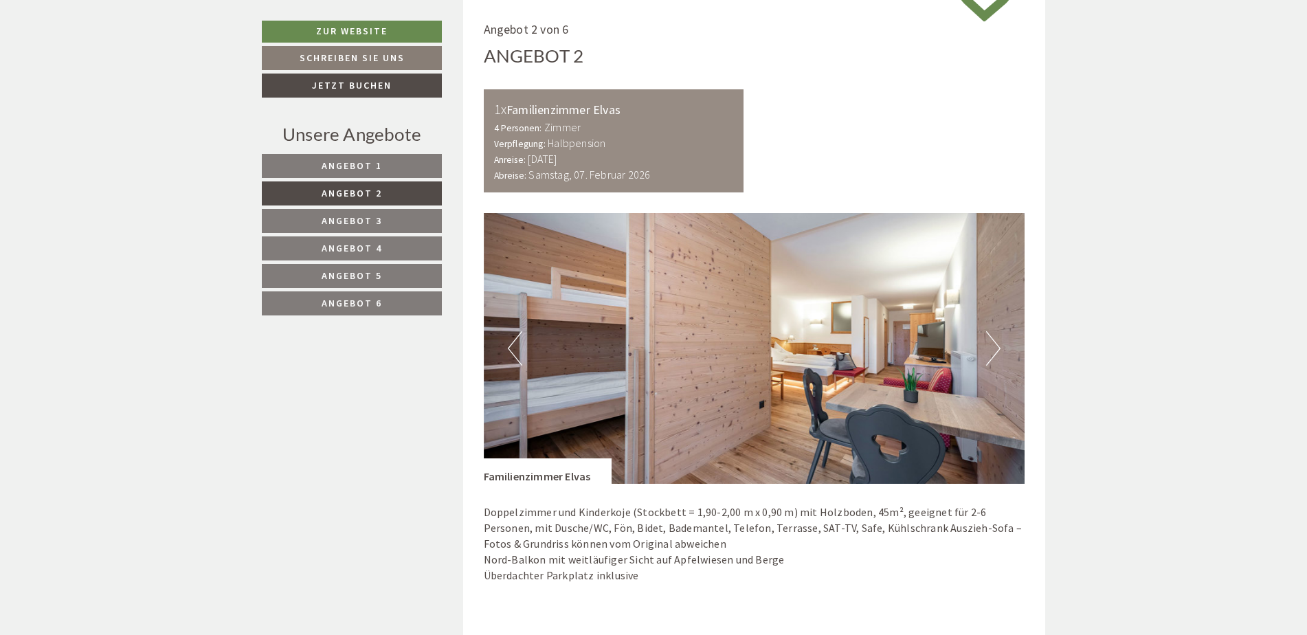
click at [989, 344] on button "Next" at bounding box center [993, 348] width 14 height 34
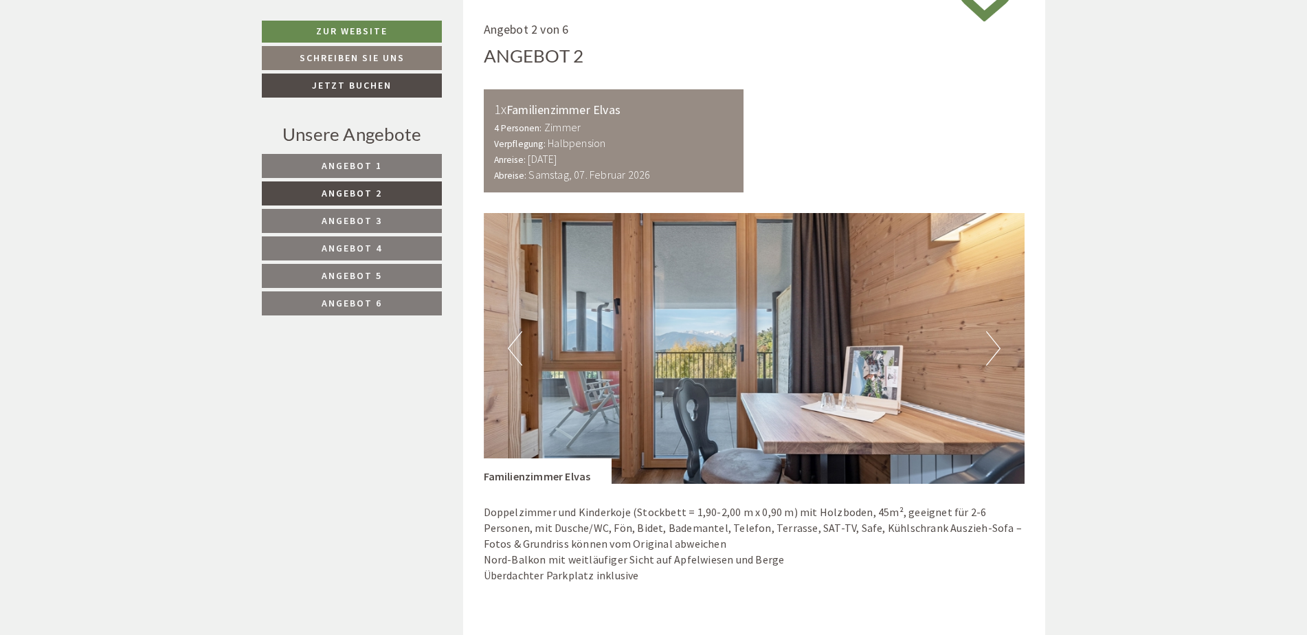
click at [989, 344] on button "Next" at bounding box center [993, 348] width 14 height 34
click at [995, 352] on button "Next" at bounding box center [993, 348] width 14 height 34
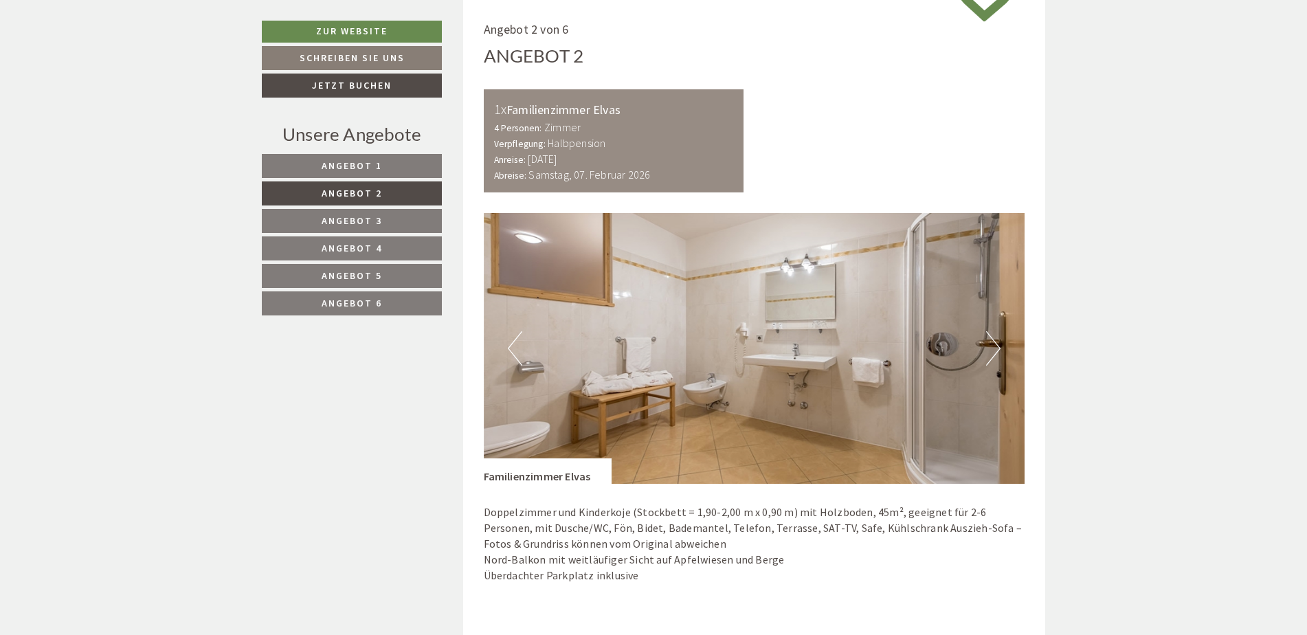
click at [995, 352] on button "Next" at bounding box center [993, 348] width 14 height 34
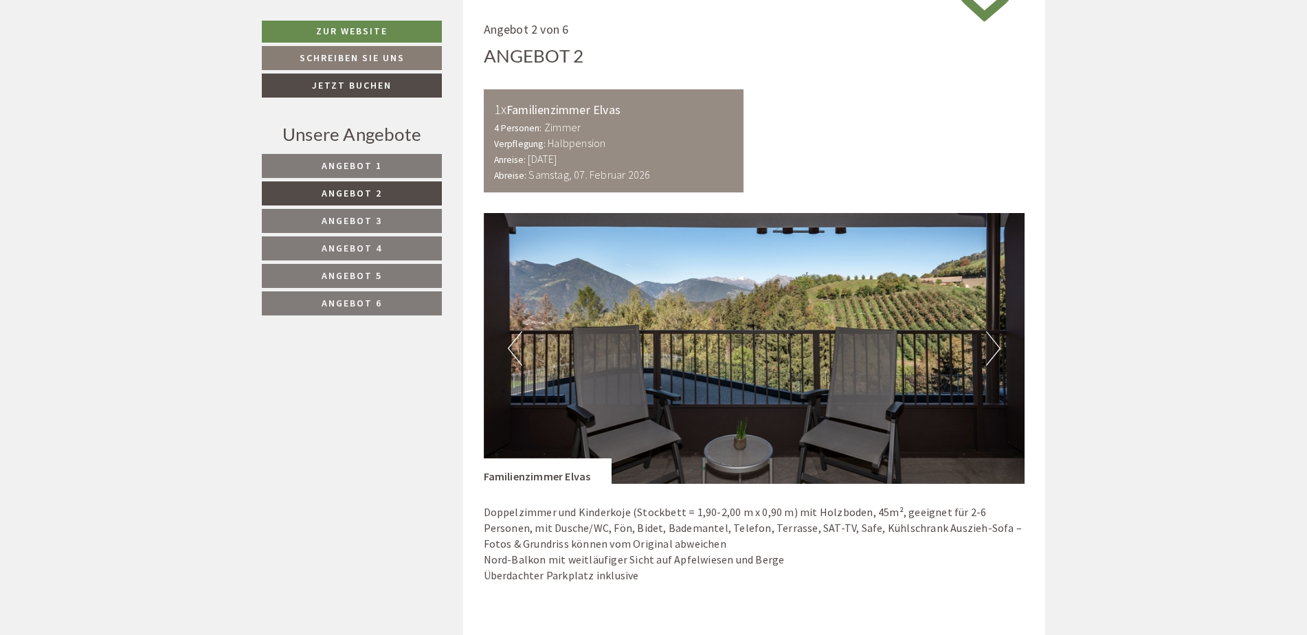
click at [995, 341] on button "Next" at bounding box center [993, 348] width 14 height 34
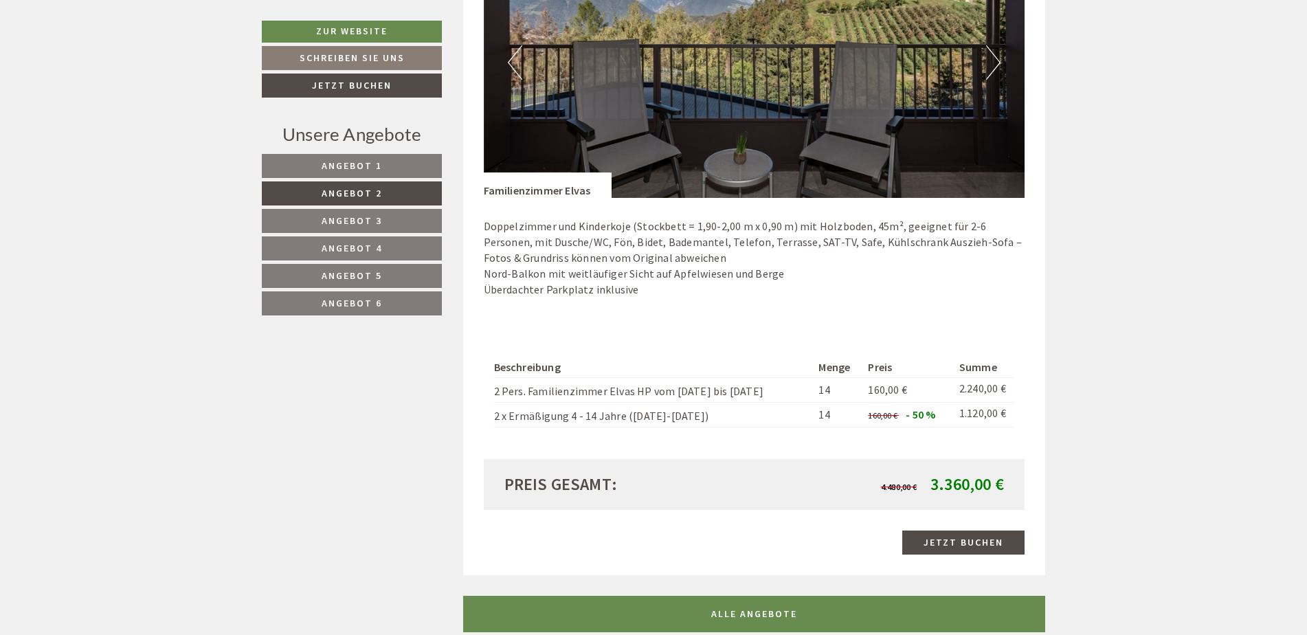
drag, startPoint x: 688, startPoint y: 92, endPoint x: 846, endPoint y: 652, distance: 581.8
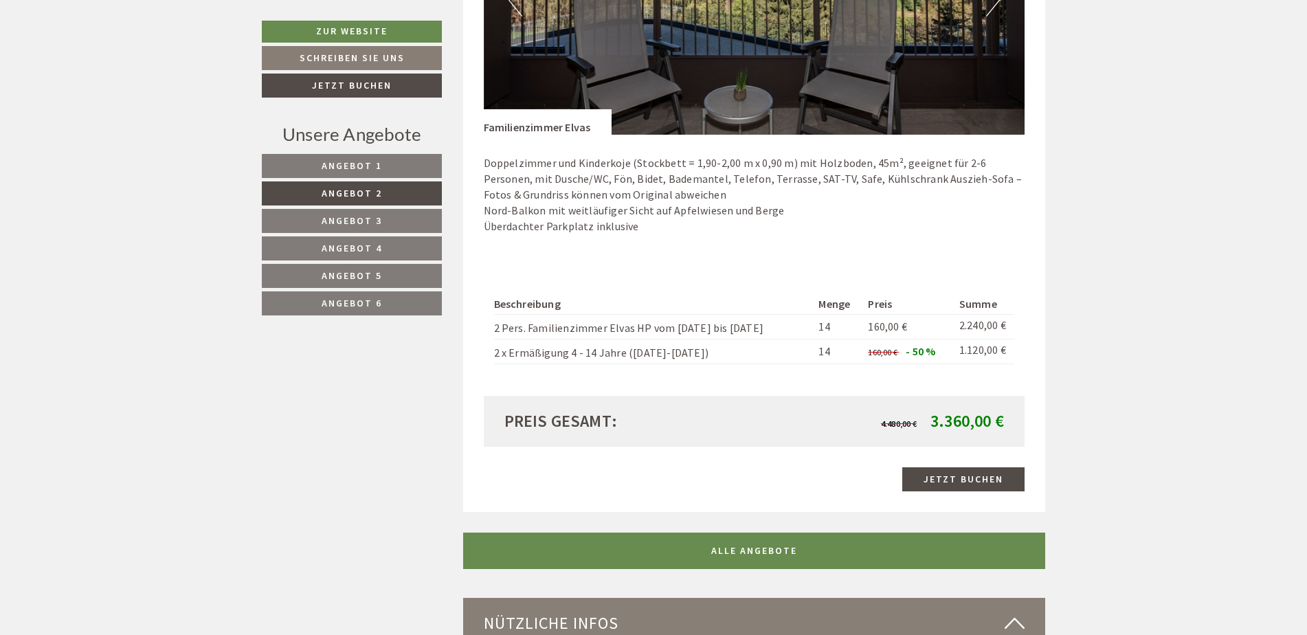
click at [627, 449] on div "Angebot 2 von 6 Angebot 2 1x Familienzimmer Elvas 4 Personen: Zimmer Verpflegun…" at bounding box center [754, 82] width 583 height 862
click at [620, 445] on div "Preis gesamt: 4.480,00 € 3.360,00 €" at bounding box center [754, 421] width 541 height 51
click at [626, 384] on div "Beschreibung Menge Preis Summe 2 Pers. Familienzimmer Elvas HP vom 31.01. bis 0…" at bounding box center [754, 329] width 541 height 135
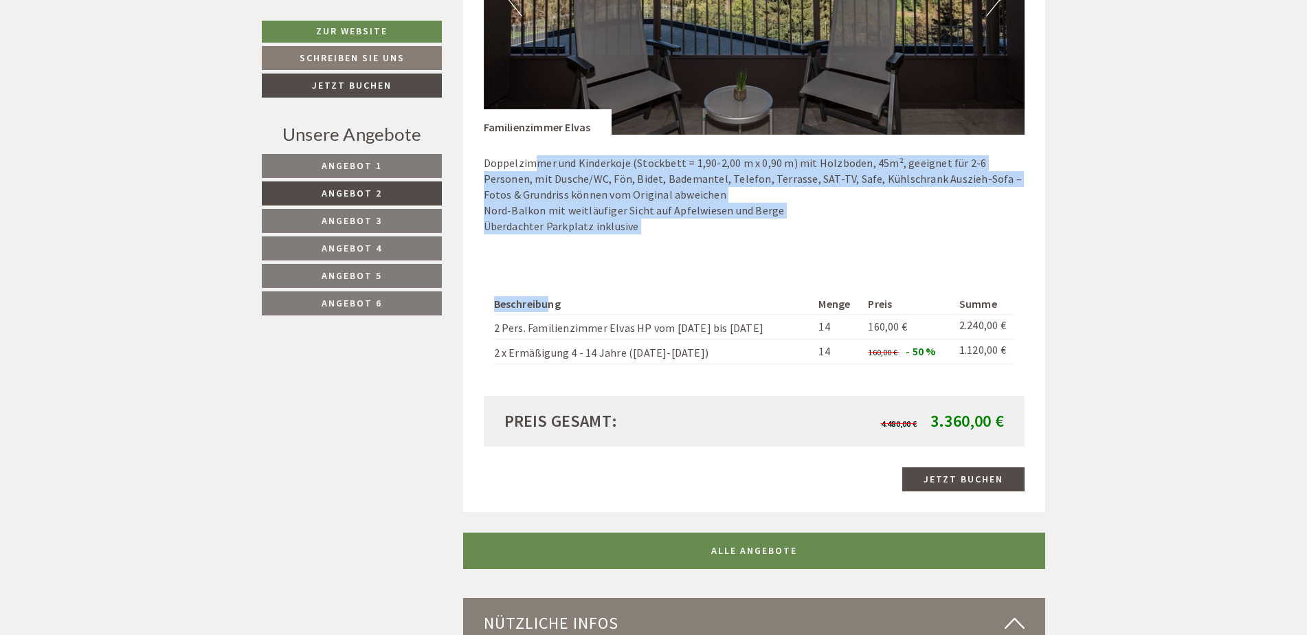
drag, startPoint x: 543, startPoint y: 287, endPoint x: 533, endPoint y: 135, distance: 152.1
click at [533, 135] on div "Previous Next Menge Preis" at bounding box center [754, 130] width 541 height 532
click at [533, 135] on div "Doppelzimmer und Kinderkoje (Stockbett = 1,90-2,00 m x 0,90 m) mit Holzboden, 4…" at bounding box center [754, 198] width 541 height 126
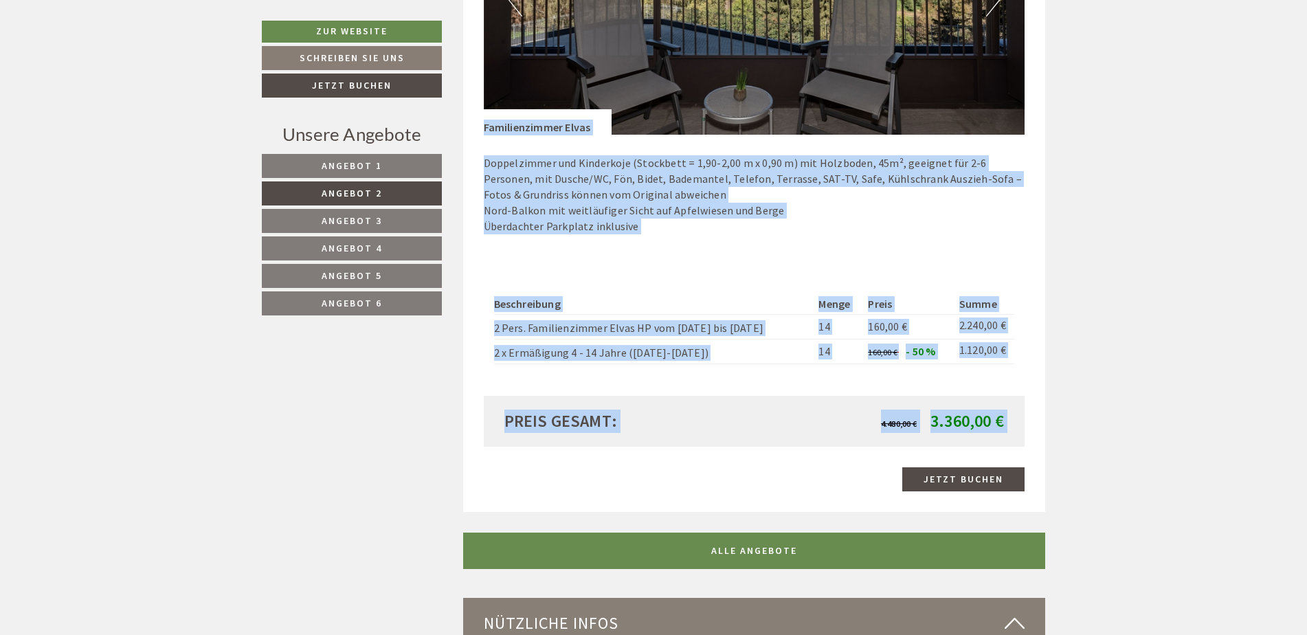
drag, startPoint x: 482, startPoint y: 133, endPoint x: 671, endPoint y: 530, distance: 440.1
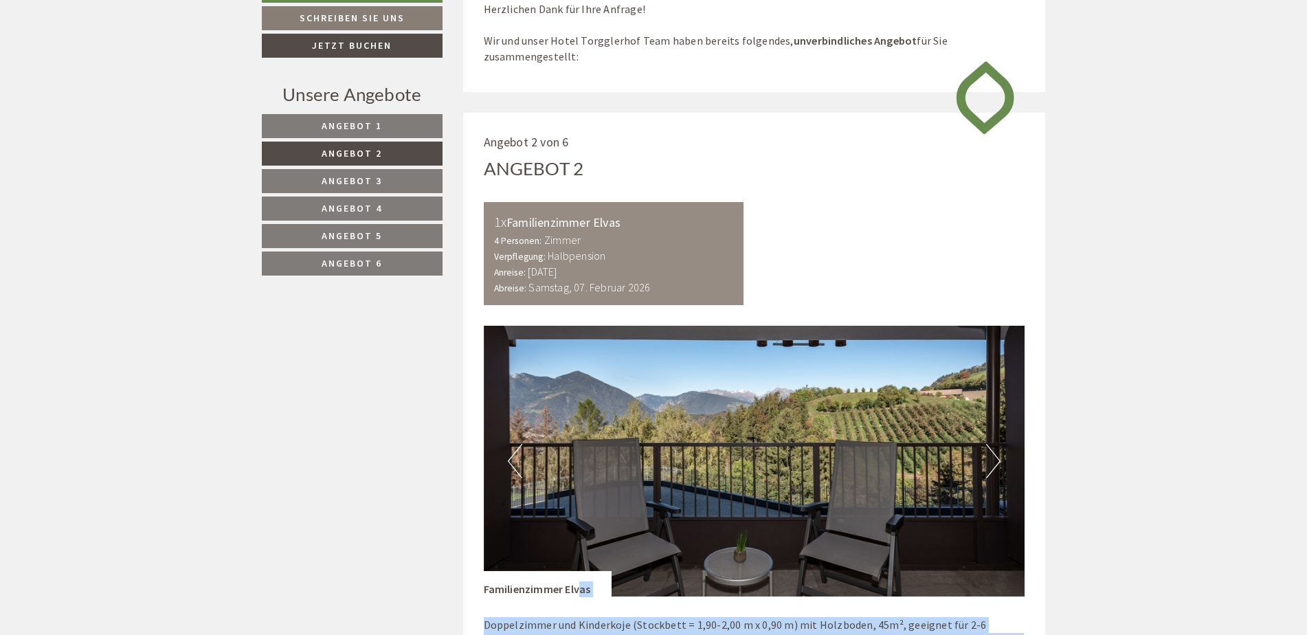
drag, startPoint x: 651, startPoint y: 475, endPoint x: 579, endPoint y: 572, distance: 121.3
click at [579, 572] on div "Angebot 2 von 6 Angebot 2 1x Familienzimmer Elvas 4 Personen: Zimmer Verpflegun…" at bounding box center [754, 544] width 583 height 862
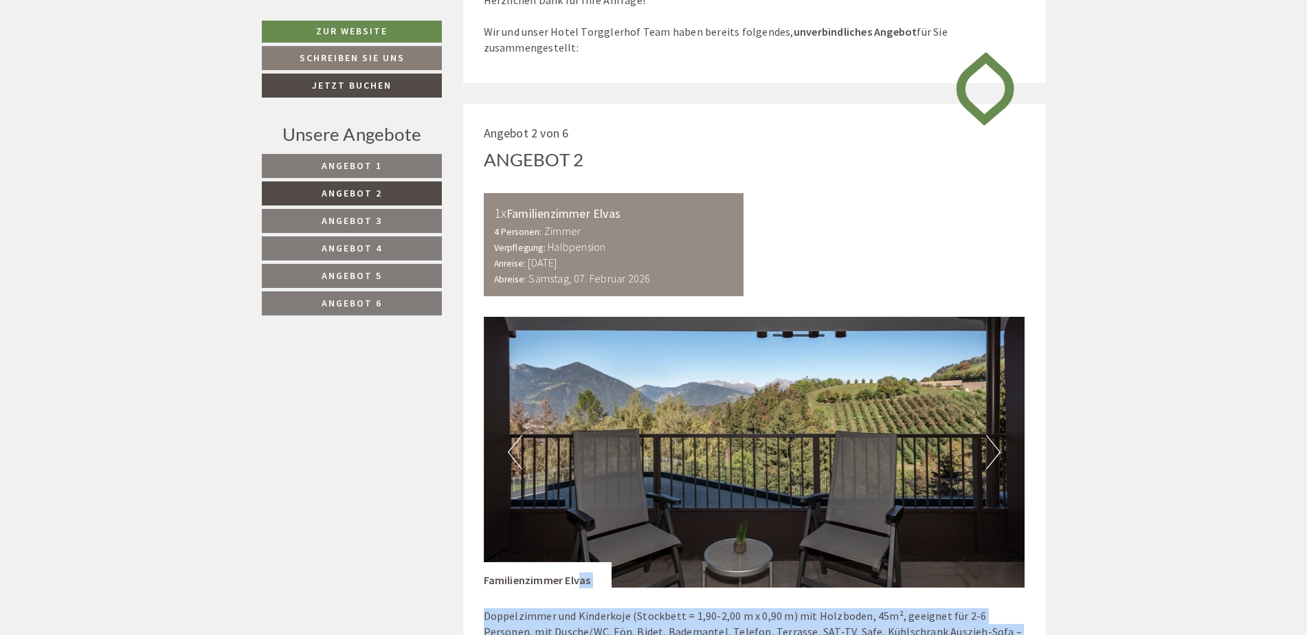
click at [383, 271] on link "Angebot 5" at bounding box center [352, 276] width 180 height 24
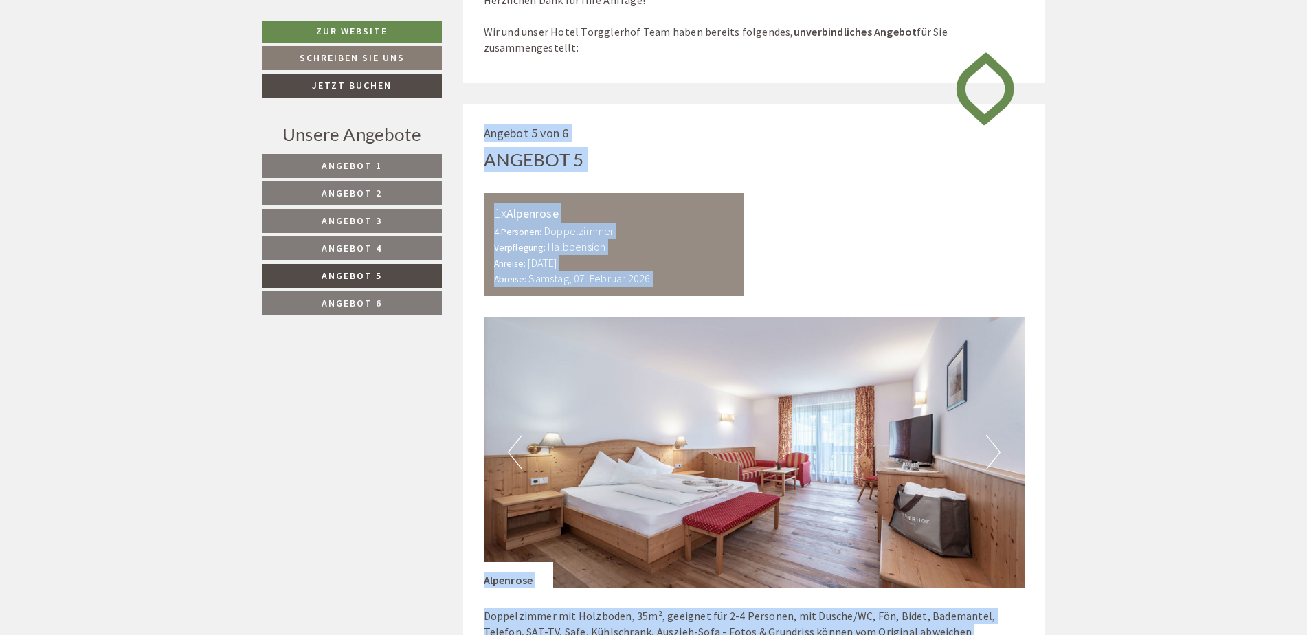
scroll to position [841, 0]
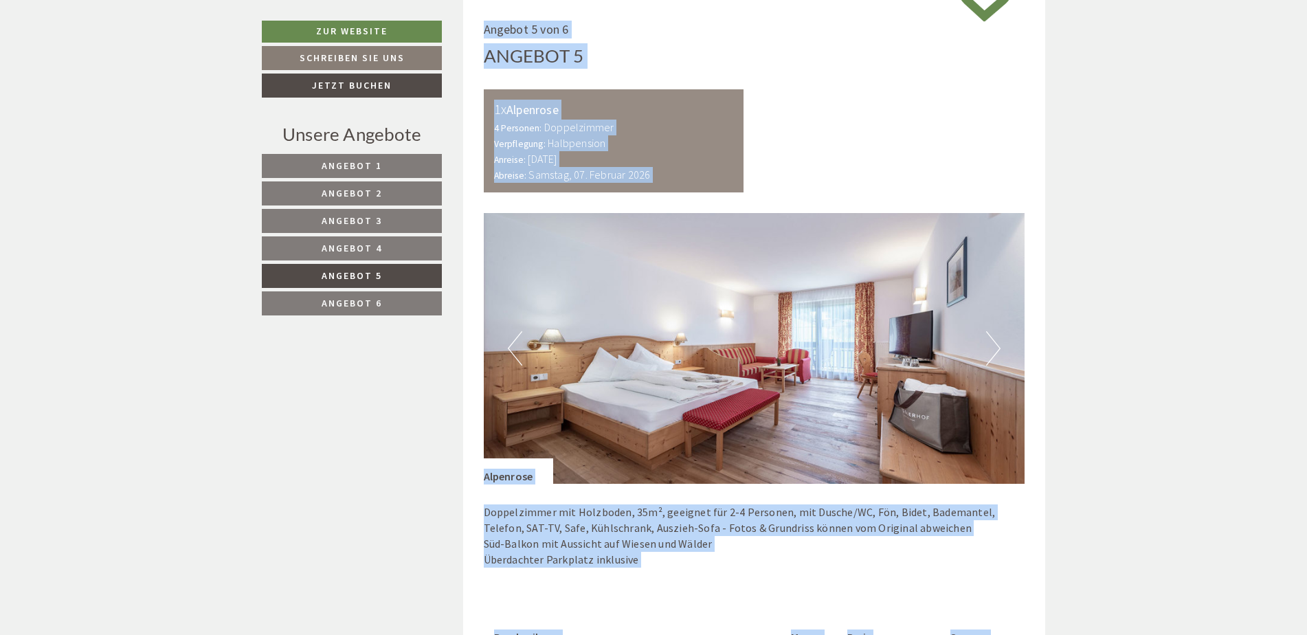
click at [383, 244] on link "Angebot 4" at bounding box center [352, 248] width 180 height 24
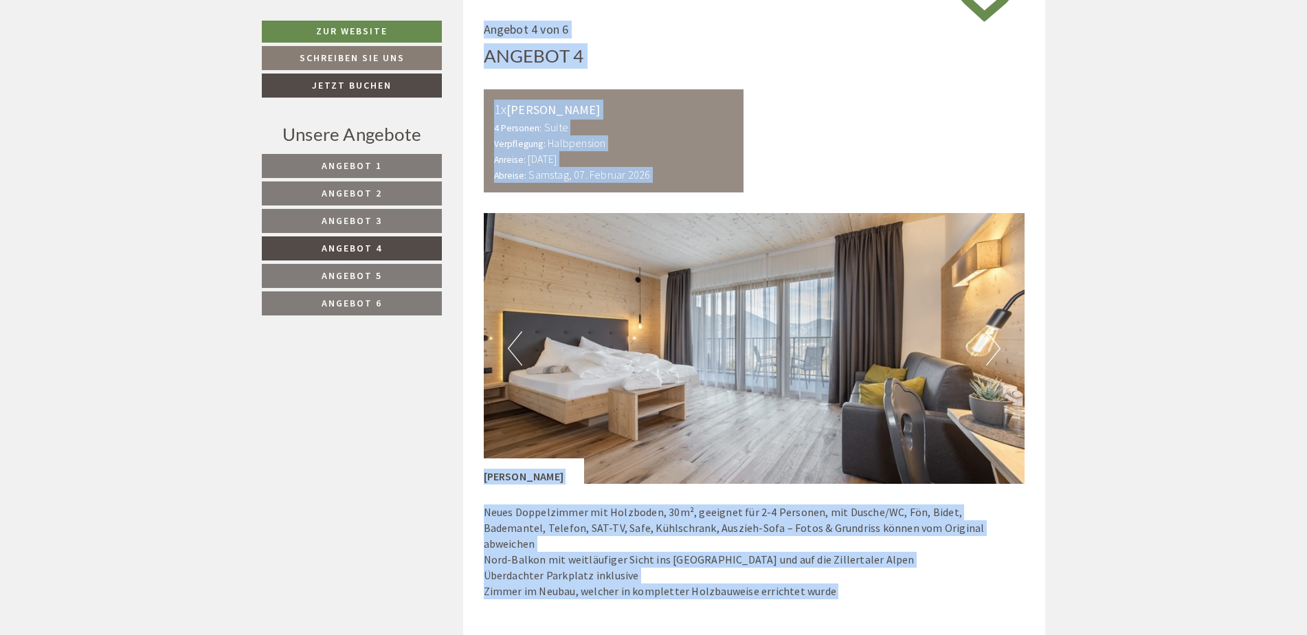
click at [593, 299] on img at bounding box center [754, 348] width 541 height 271
click at [392, 273] on link "Angebot 5" at bounding box center [352, 276] width 180 height 24
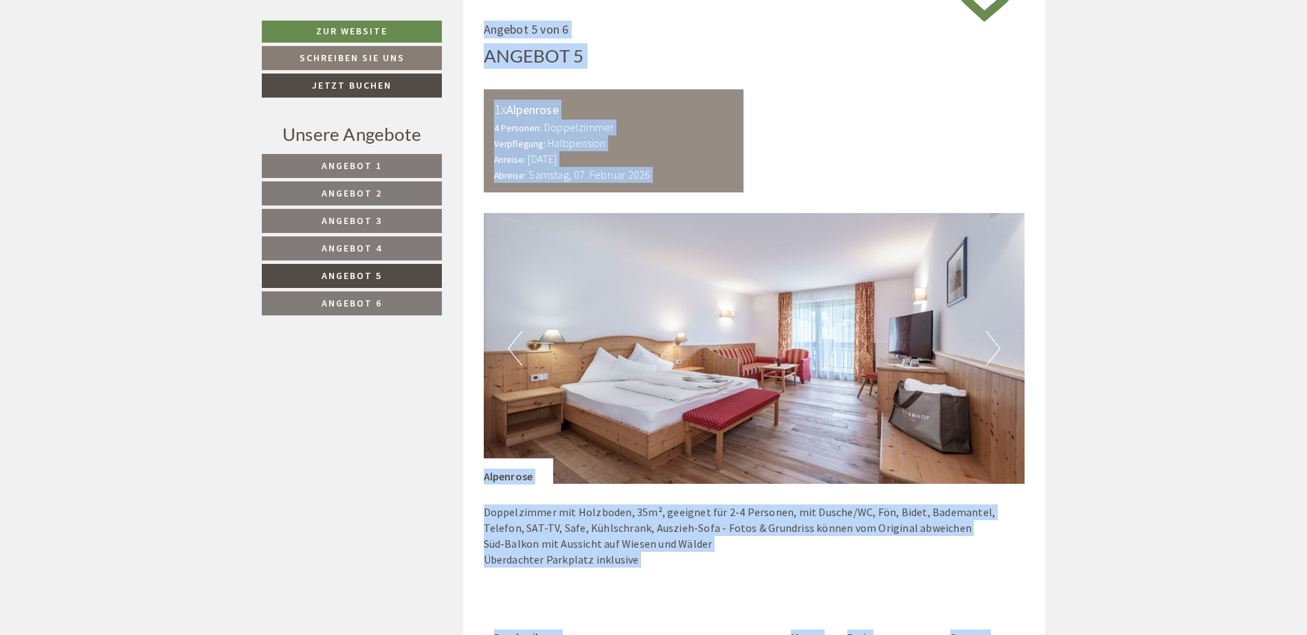
click at [813, 180] on div "1x Alpenrose 4 Personen: Doppelzimmer Verpflegung: Halbpension Anreise: Samstag…" at bounding box center [754, 140] width 562 height 103
click at [584, 102] on div "1x Alpenrose" at bounding box center [614, 110] width 240 height 20
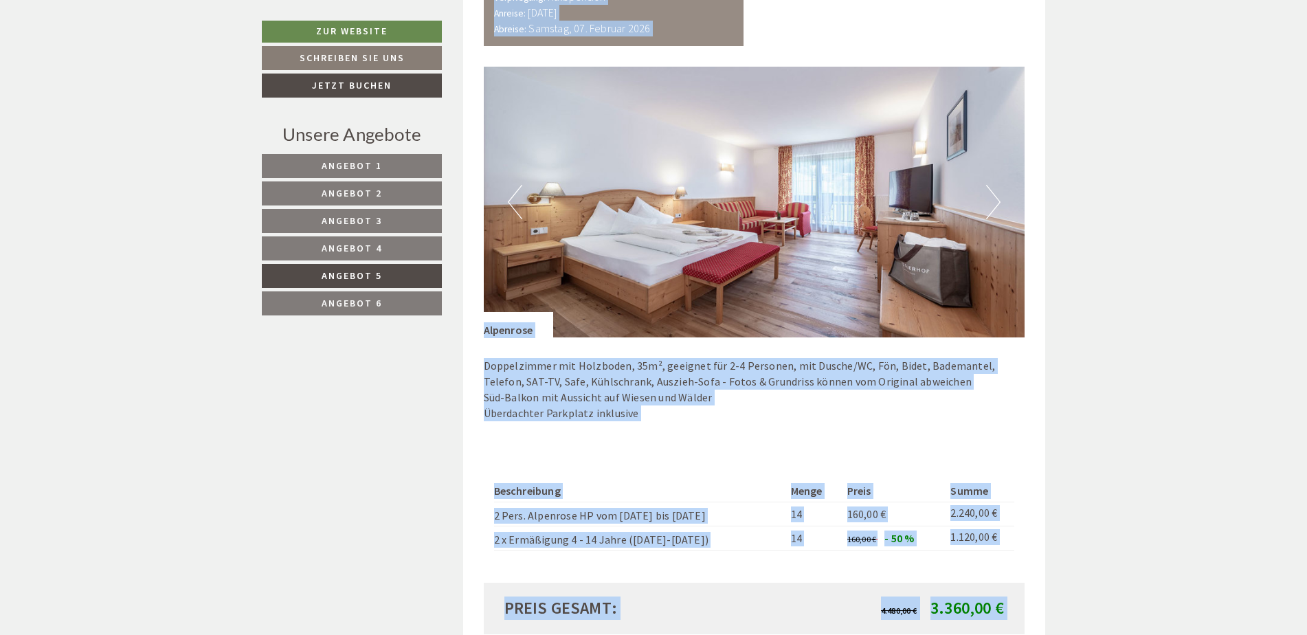
drag, startPoint x: 568, startPoint y: 152, endPoint x: 752, endPoint y: 647, distance: 528.1
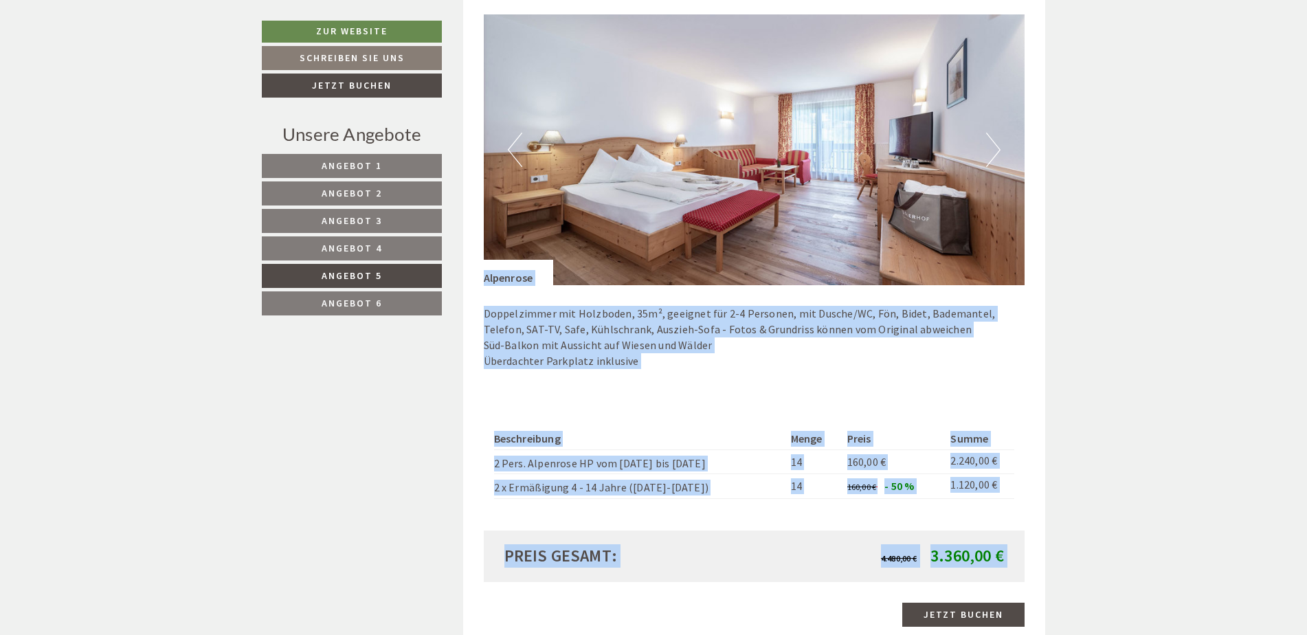
drag, startPoint x: 752, startPoint y: 647, endPoint x: 690, endPoint y: 424, distance: 231.0
click at [690, 424] on div "Beschreibung Menge Preis Summe 2 Pers. Alpenrose HP vom 31.01. bis 07.02. 14 16…" at bounding box center [754, 463] width 541 height 135
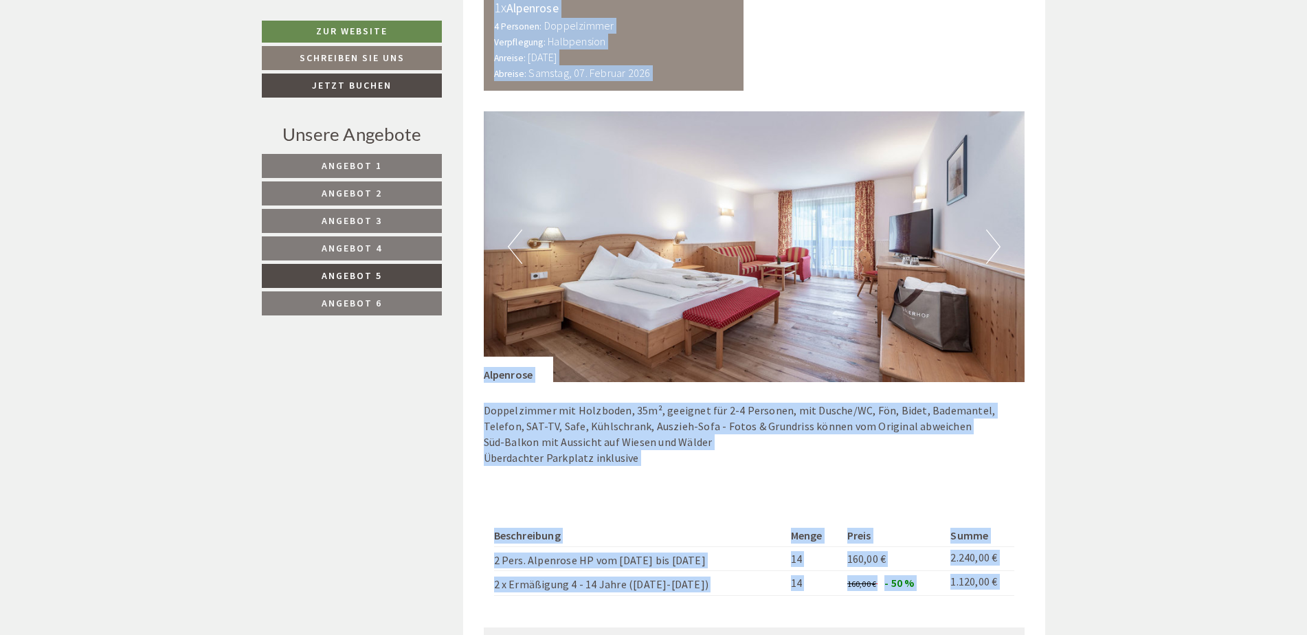
scroll to position [933, 0]
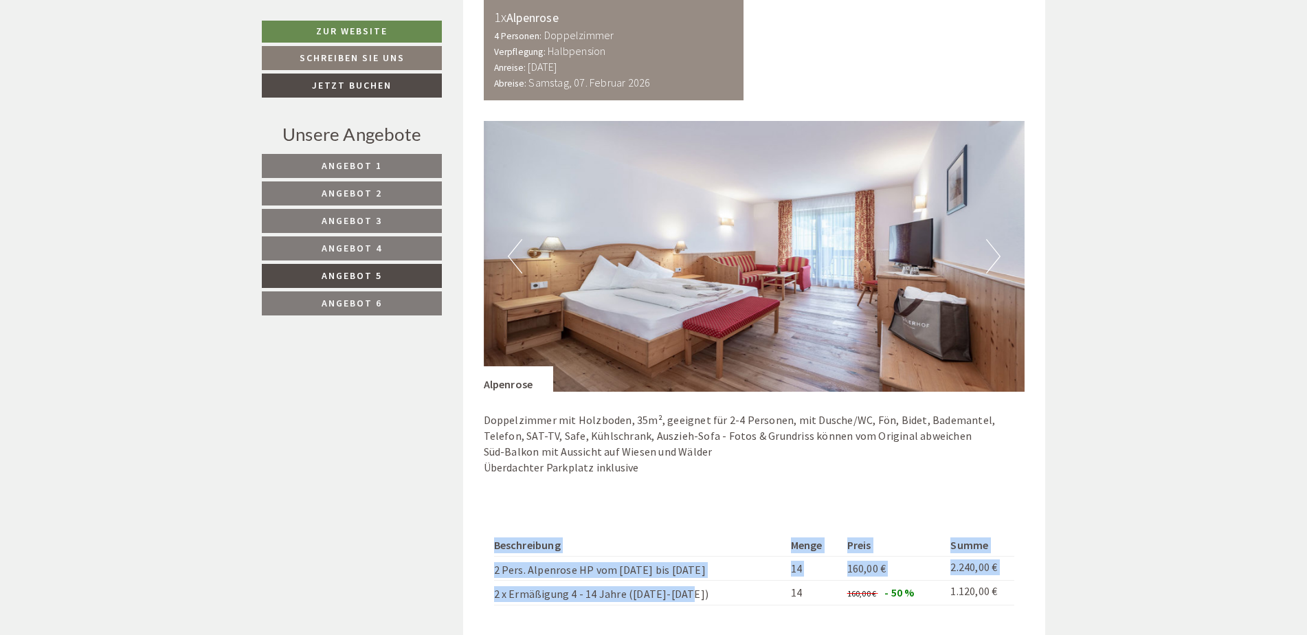
drag, startPoint x: 681, startPoint y: 493, endPoint x: 697, endPoint y: 525, distance: 35.6
click at [697, 525] on div "Beschreibung Menge Preis Summe 2 Pers. Alpenrose HP vom 31.01. bis 07.02. 14 16…" at bounding box center [754, 570] width 541 height 135
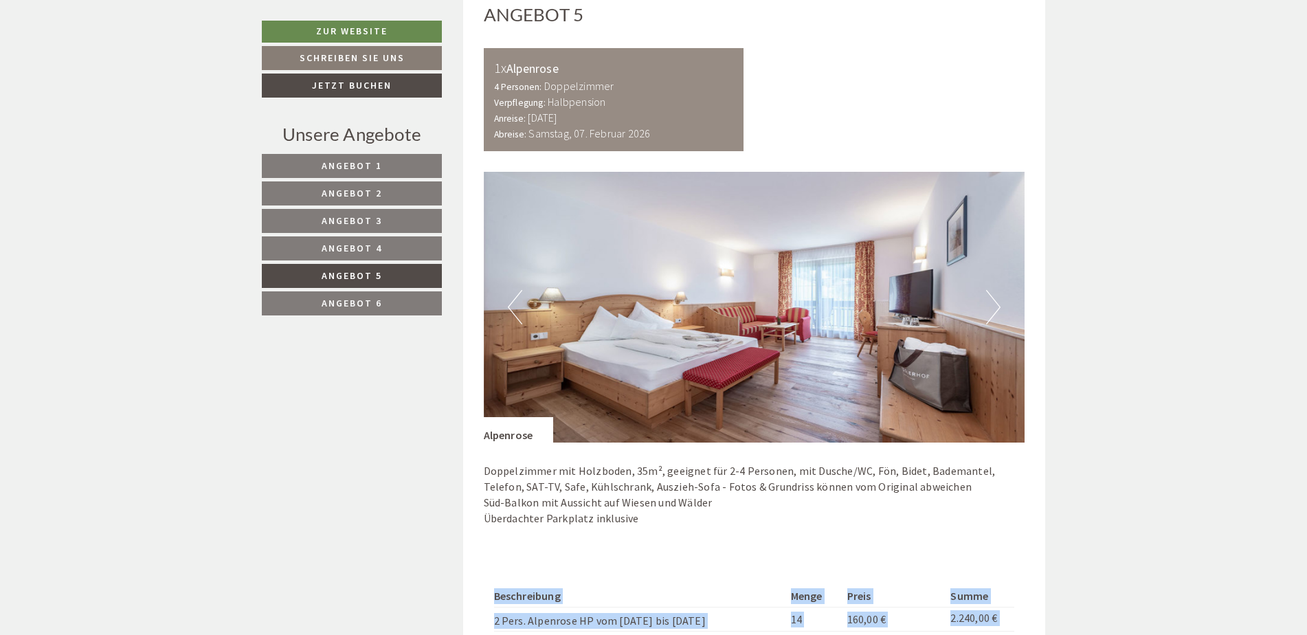
click at [998, 258] on div "Previous Next" at bounding box center [754, 307] width 541 height 271
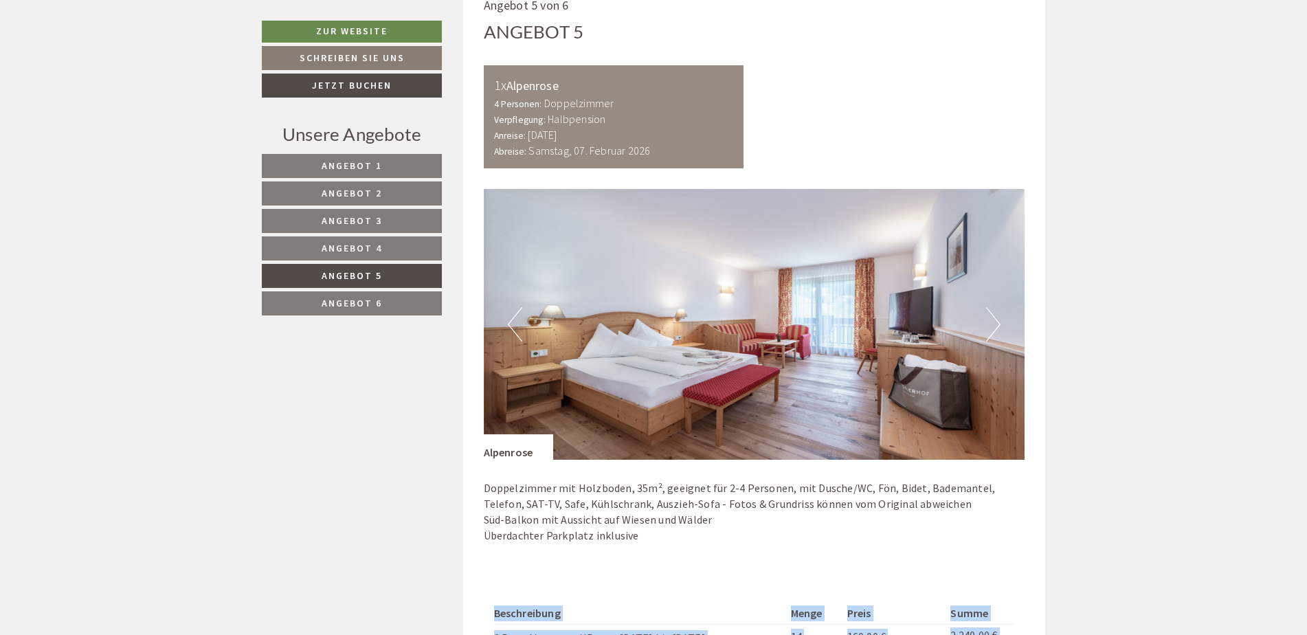
scroll to position [864, 0]
click at [996, 324] on button "Next" at bounding box center [993, 325] width 14 height 34
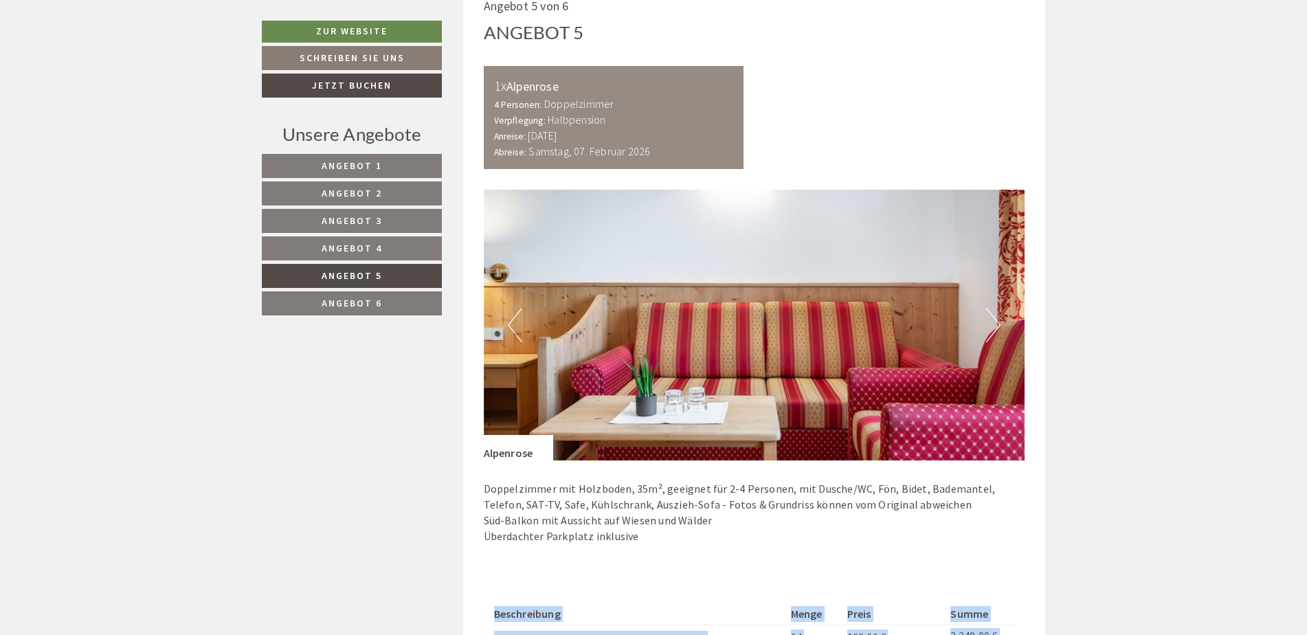
click at [996, 326] on button "Next" at bounding box center [993, 325] width 14 height 34
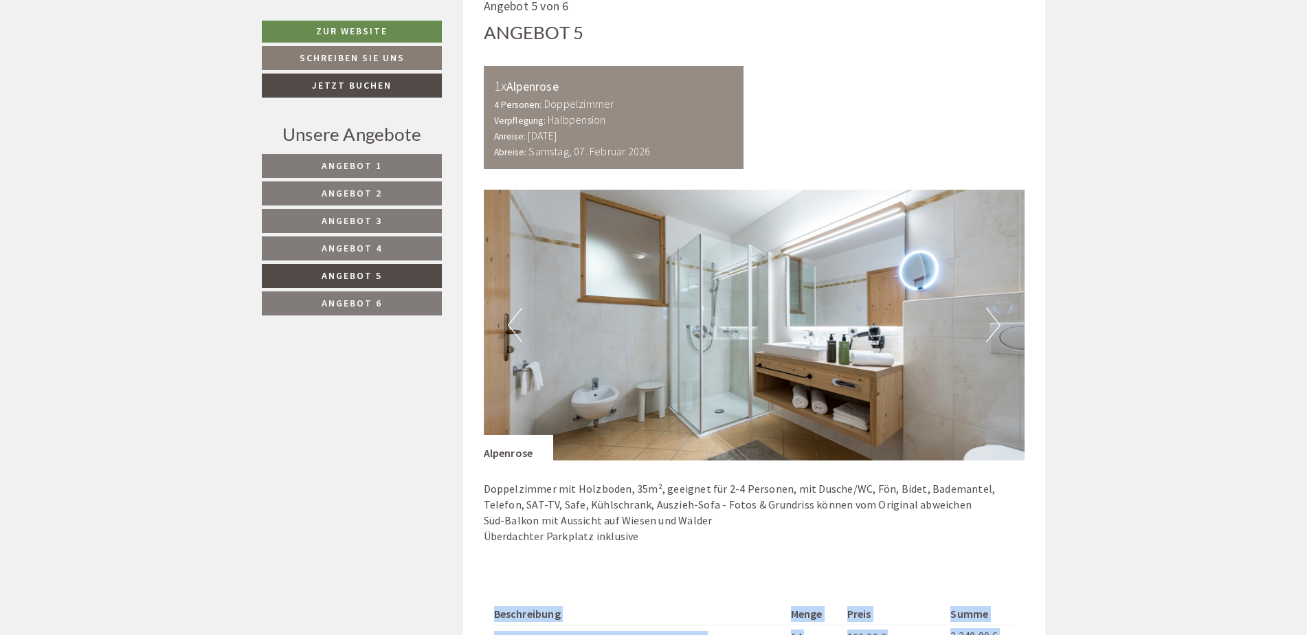
click at [993, 326] on button "Next" at bounding box center [993, 325] width 14 height 34
click at [512, 335] on button "Previous" at bounding box center [515, 325] width 14 height 34
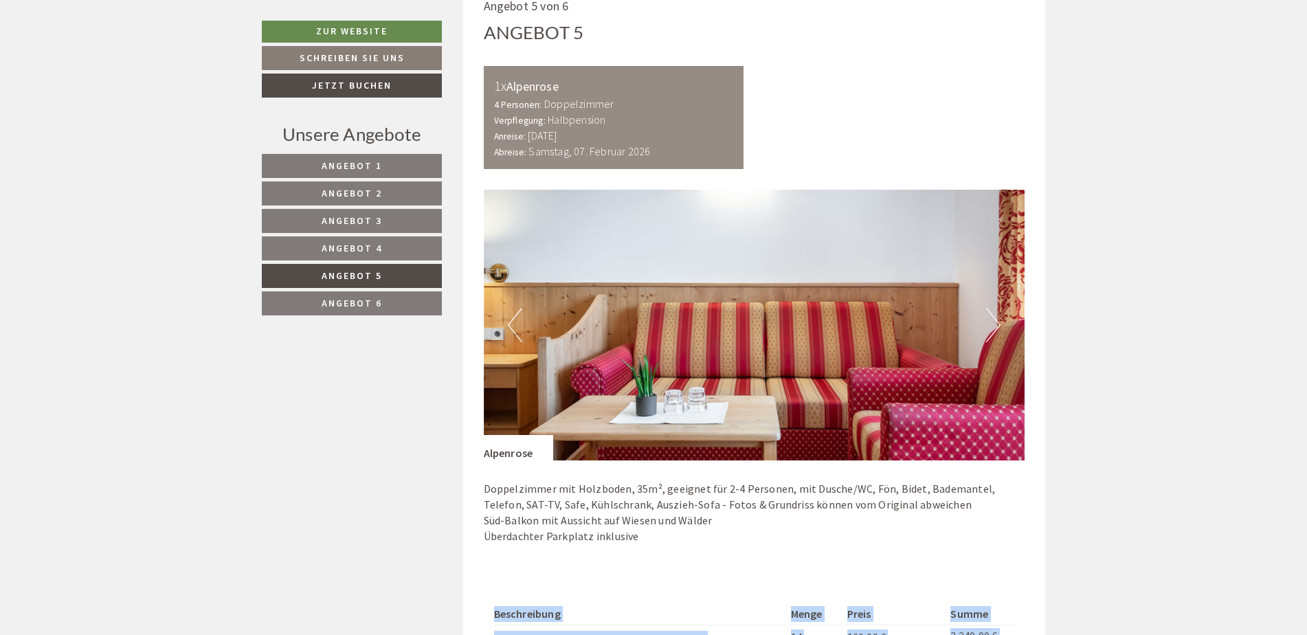
click at [1000, 322] on div "Previous Next" at bounding box center [754, 325] width 541 height 271
click at [1001, 321] on img at bounding box center [754, 325] width 541 height 271
click at [998, 327] on button "Next" at bounding box center [993, 325] width 14 height 34
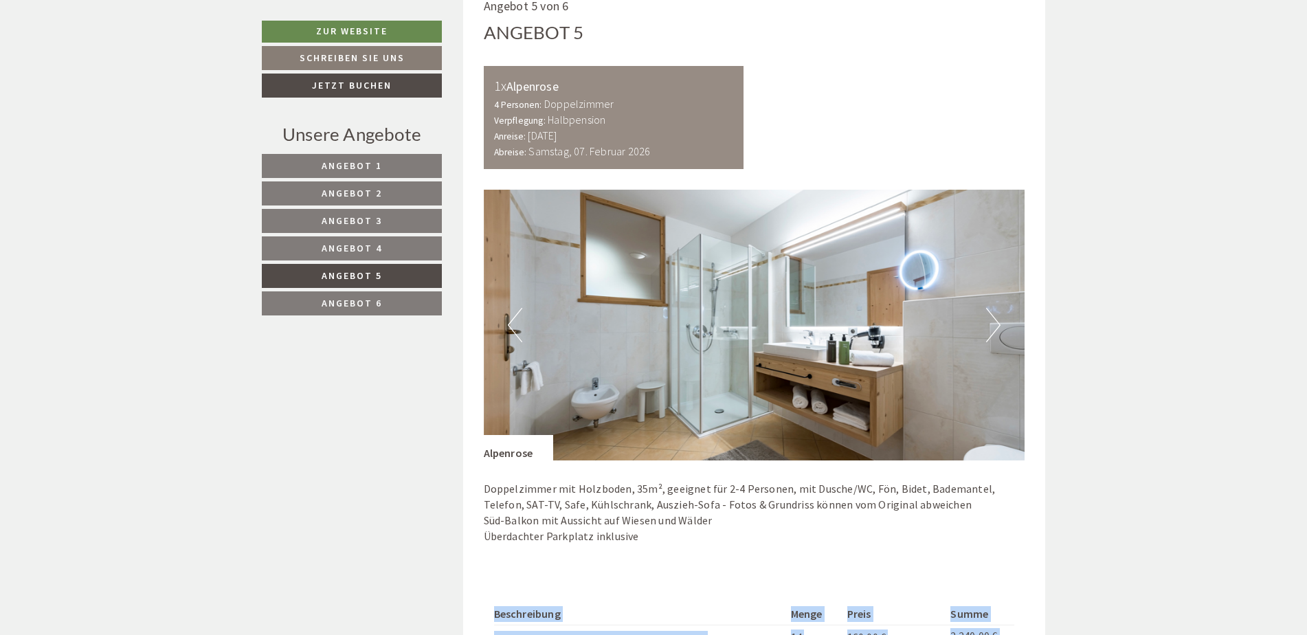
click at [996, 326] on button "Next" at bounding box center [993, 325] width 14 height 34
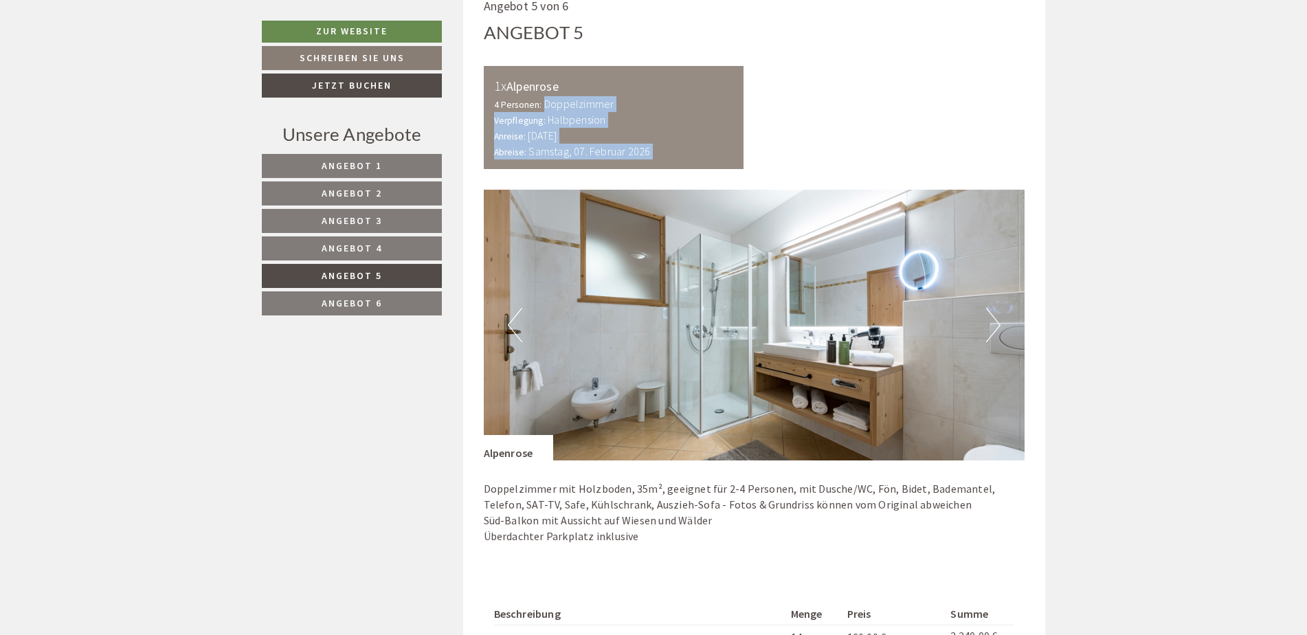
drag, startPoint x: 1151, startPoint y: 109, endPoint x: 1151, endPoint y: 251, distance: 142.9
drag, startPoint x: 829, startPoint y: 563, endPoint x: 565, endPoint y: 340, distance: 345.1
click at [816, 552] on div "Doppelzimmer mit Holzboden, 35m², geeignet für 2-4 Personen, mit Dusche/WC, Fön…" at bounding box center [754, 515] width 541 height 111
drag, startPoint x: 530, startPoint y: 271, endPoint x: 526, endPoint y: 254, distance: 17.0
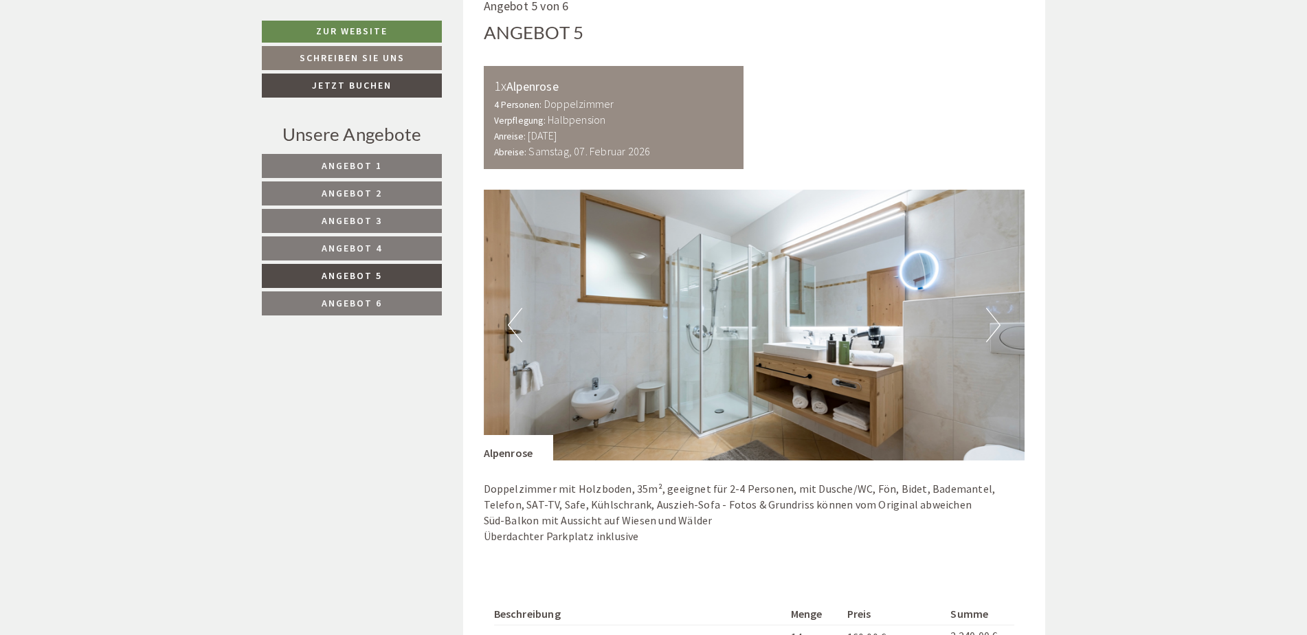
click at [526, 254] on img at bounding box center [754, 325] width 541 height 271
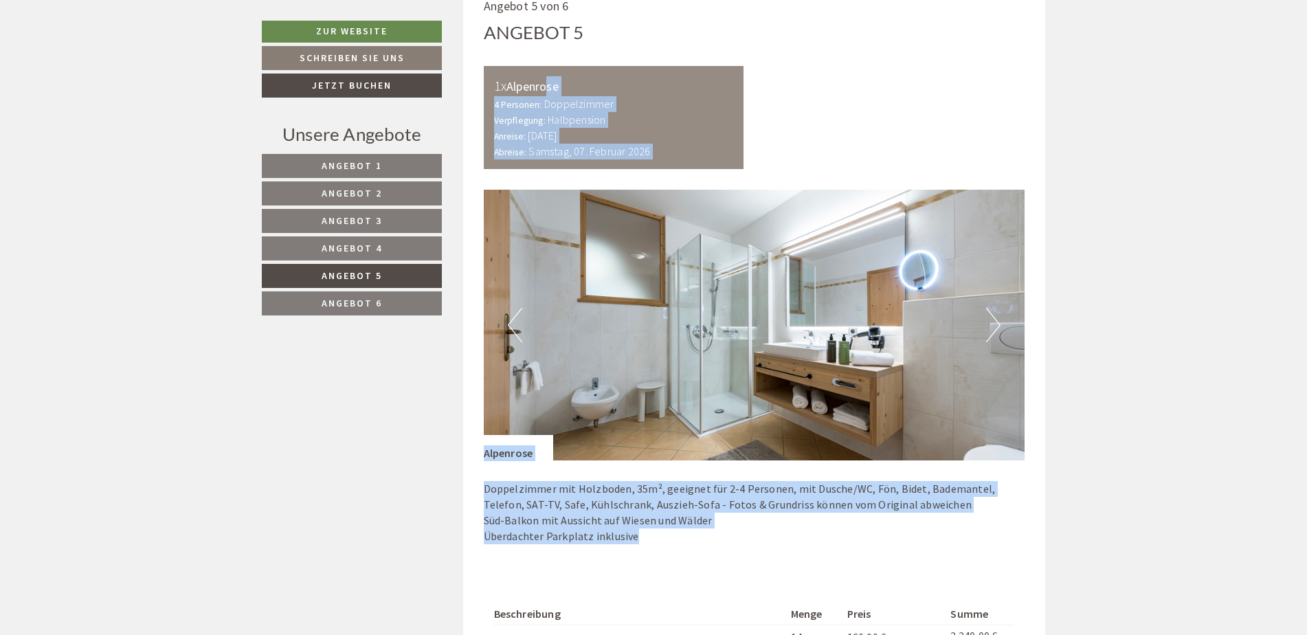
drag, startPoint x: 547, startPoint y: 63, endPoint x: 857, endPoint y: 574, distance: 597.2
click at [857, 574] on div "Angebot 5 von 6 Angebot 5 1x Alpenrose 4 Personen: Doppelzimmer Verpflegung: Ha…" at bounding box center [754, 400] width 583 height 846
click at [857, 575] on div "Beschreibung Menge Preis Summe 2 Pers. Alpenrose HP vom 31.01. bis 07.02. 14 16…" at bounding box center [754, 639] width 541 height 135
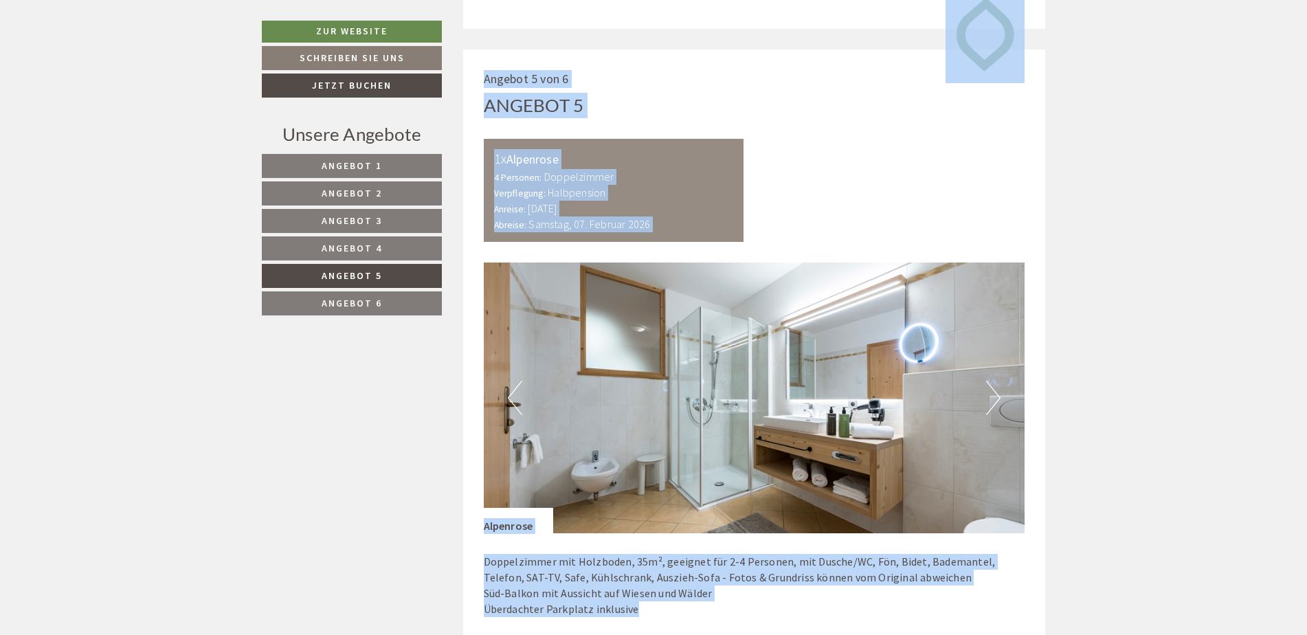
drag, startPoint x: 838, startPoint y: 575, endPoint x: 622, endPoint y: 1, distance: 612.7
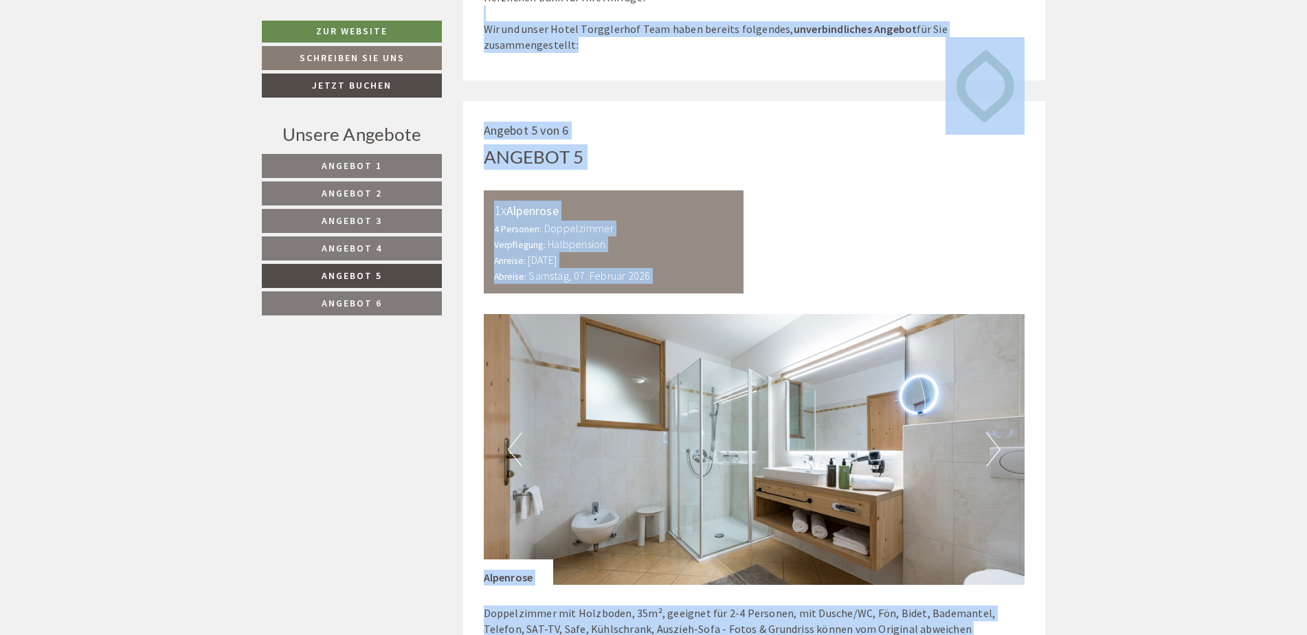
drag, startPoint x: 622, startPoint y: 1, endPoint x: 720, endPoint y: 148, distance: 176.5
click at [720, 148] on div "Angebot 5" at bounding box center [754, 156] width 541 height 25
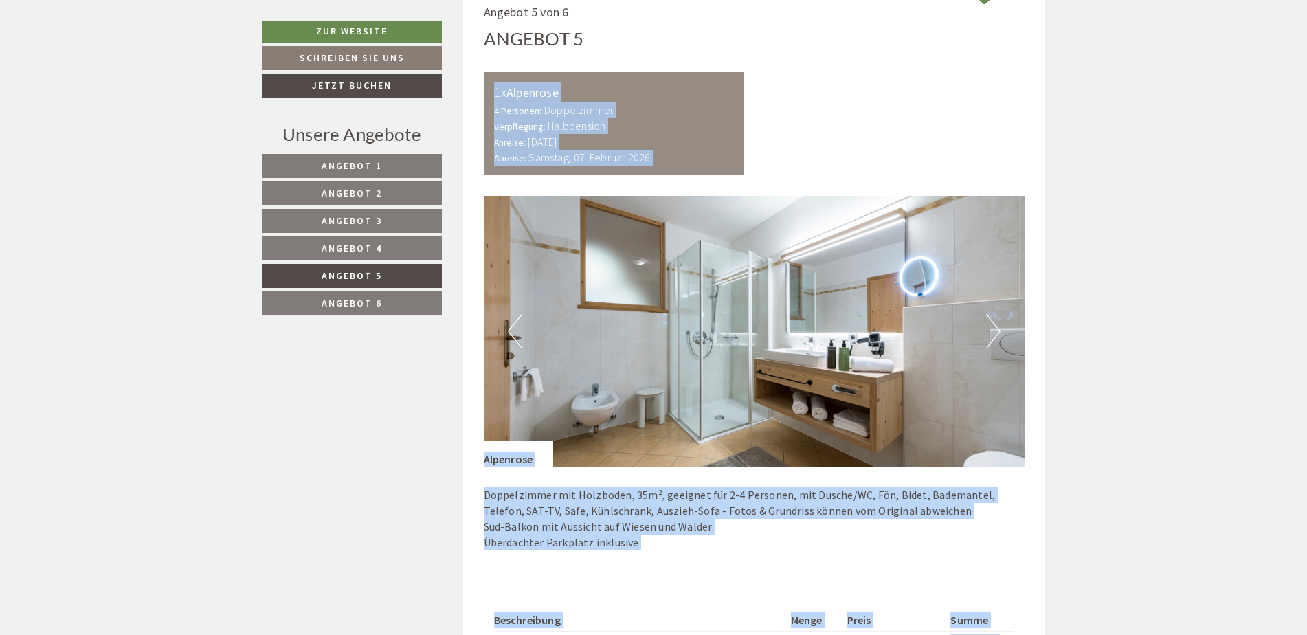
scroll to position [1254, 0]
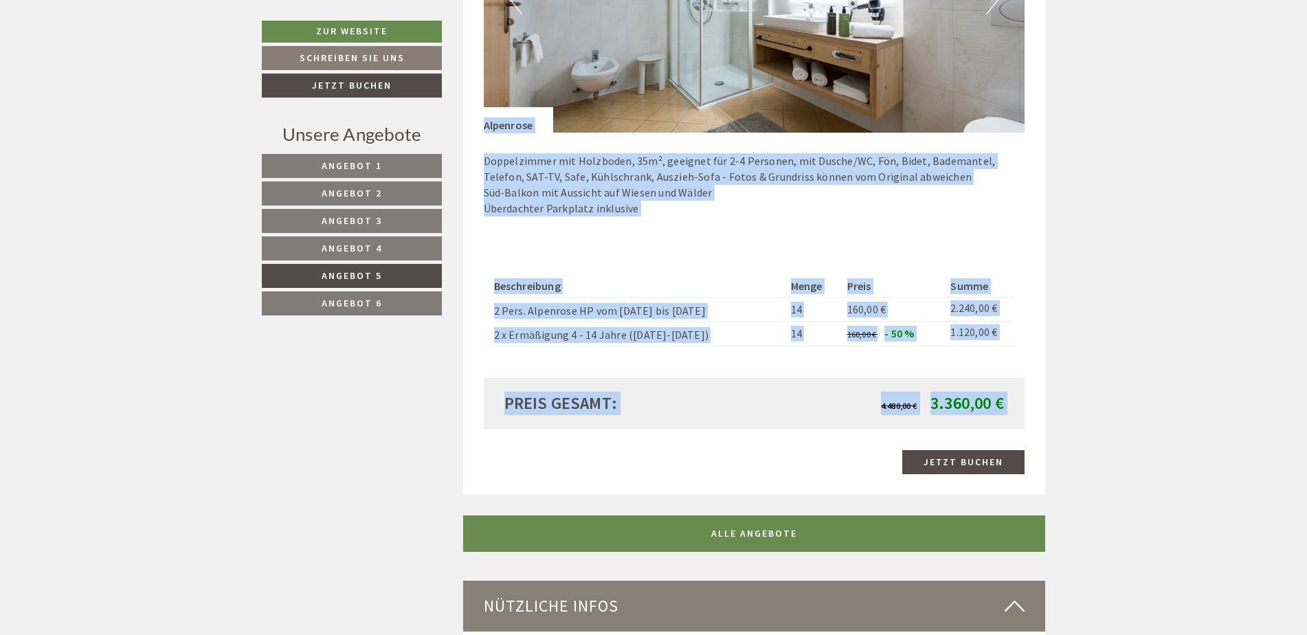
drag, startPoint x: 688, startPoint y: 152, endPoint x: 954, endPoint y: 666, distance: 578.6
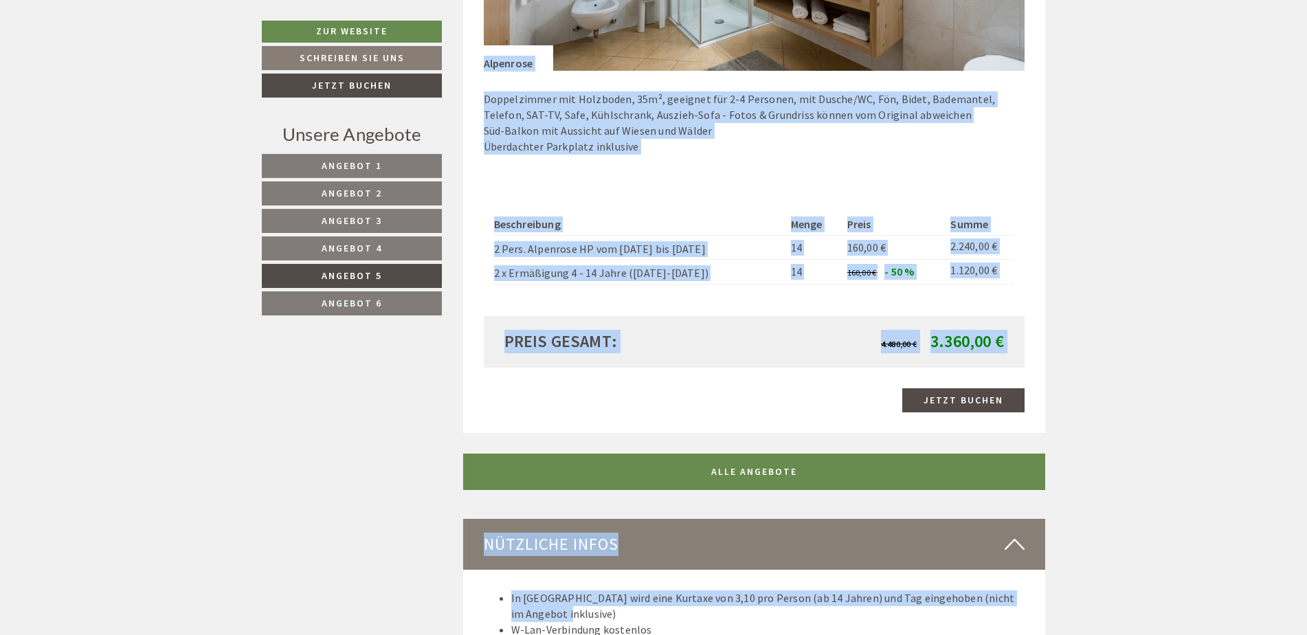
click at [804, 317] on div "Preis gesamt: 4.480,00 € 3.360,00 €" at bounding box center [754, 341] width 541 height 51
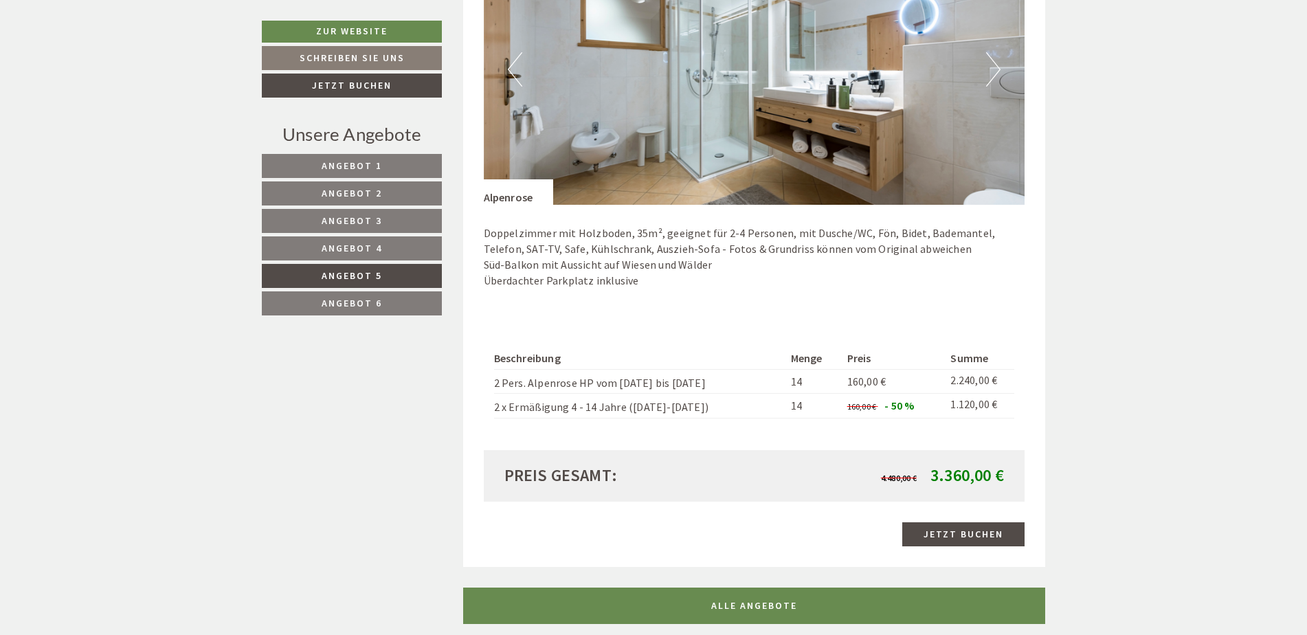
scroll to position [1375, 0]
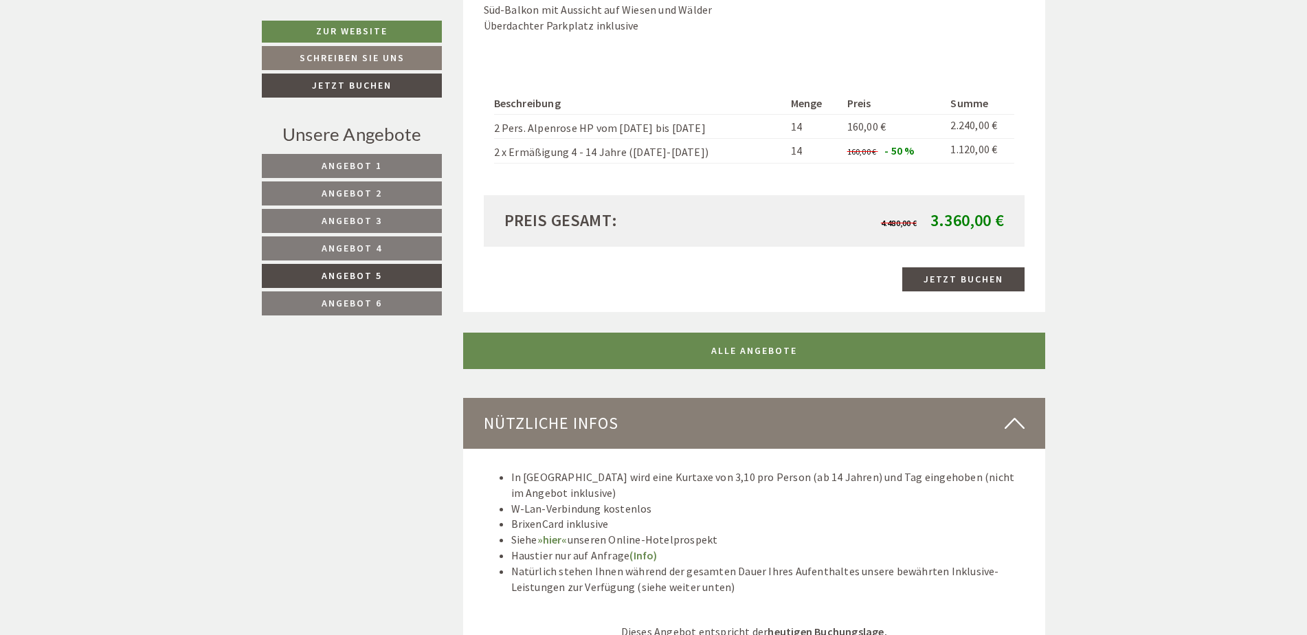
drag, startPoint x: 787, startPoint y: 398, endPoint x: 726, endPoint y: 267, distance: 144.4
click at [726, 267] on div "Dieses Angebot wurde bereits von Ihnen gebucht Jetzt buchen" at bounding box center [754, 279] width 541 height 24
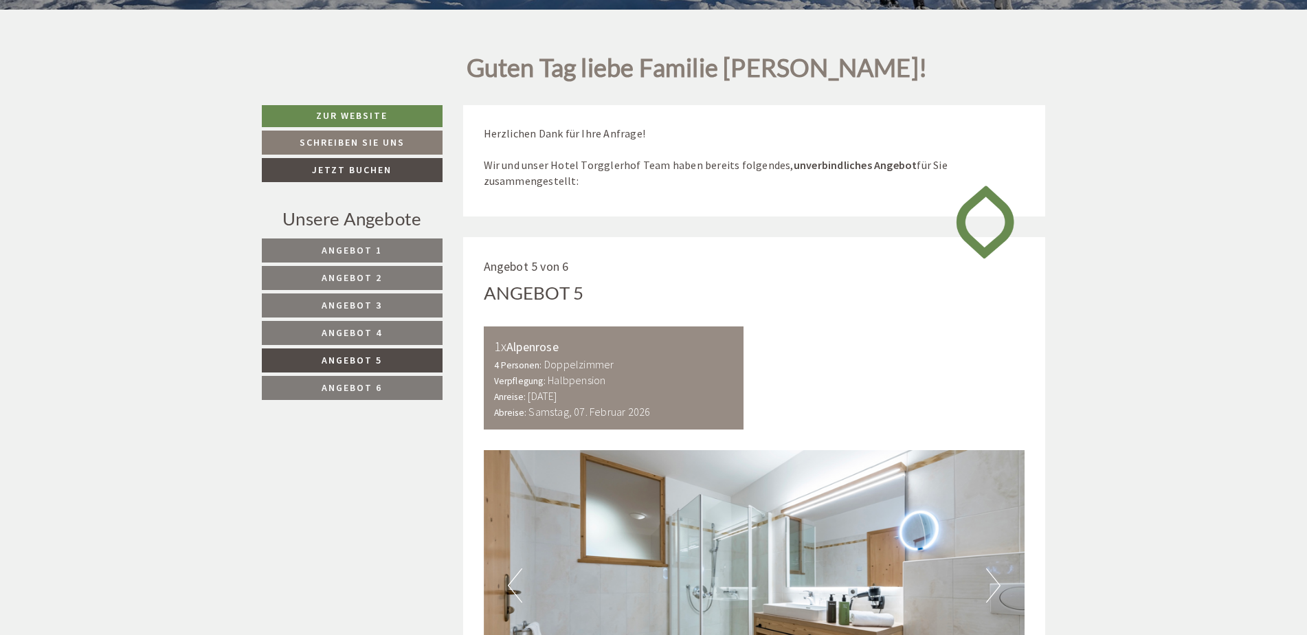
scroll to position [449, 0]
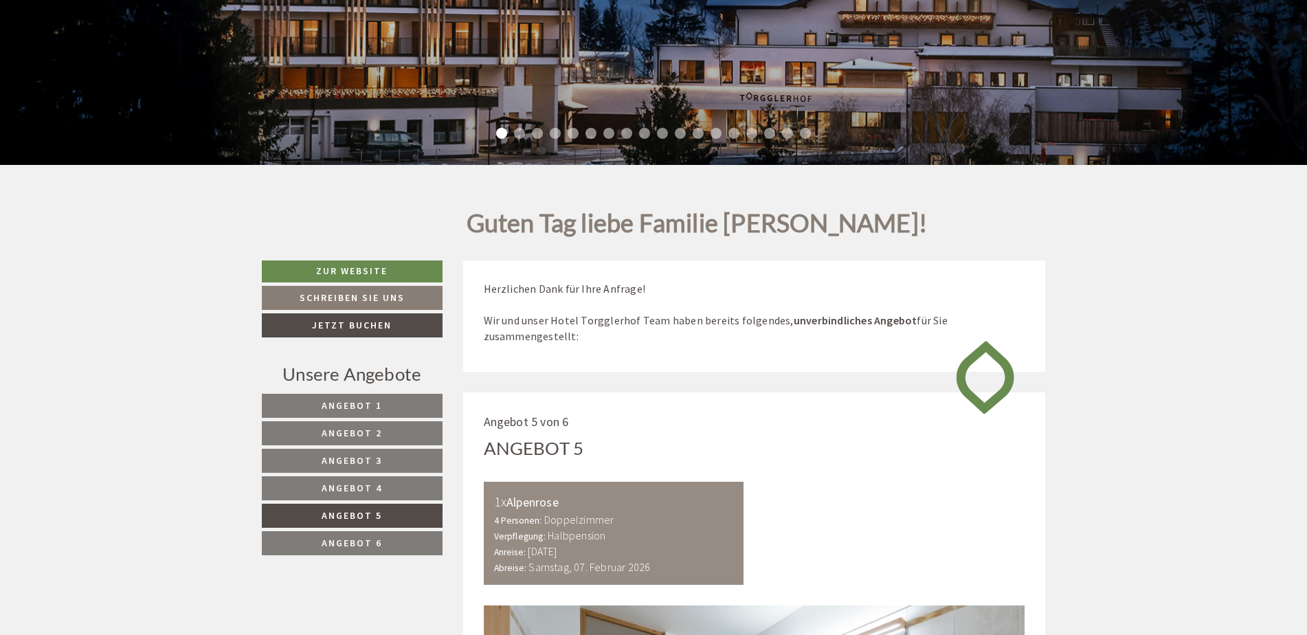
drag, startPoint x: 726, startPoint y: 267, endPoint x: 704, endPoint y: 460, distance: 193.6
drag, startPoint x: 704, startPoint y: 460, endPoint x: 869, endPoint y: 373, distance: 186.8
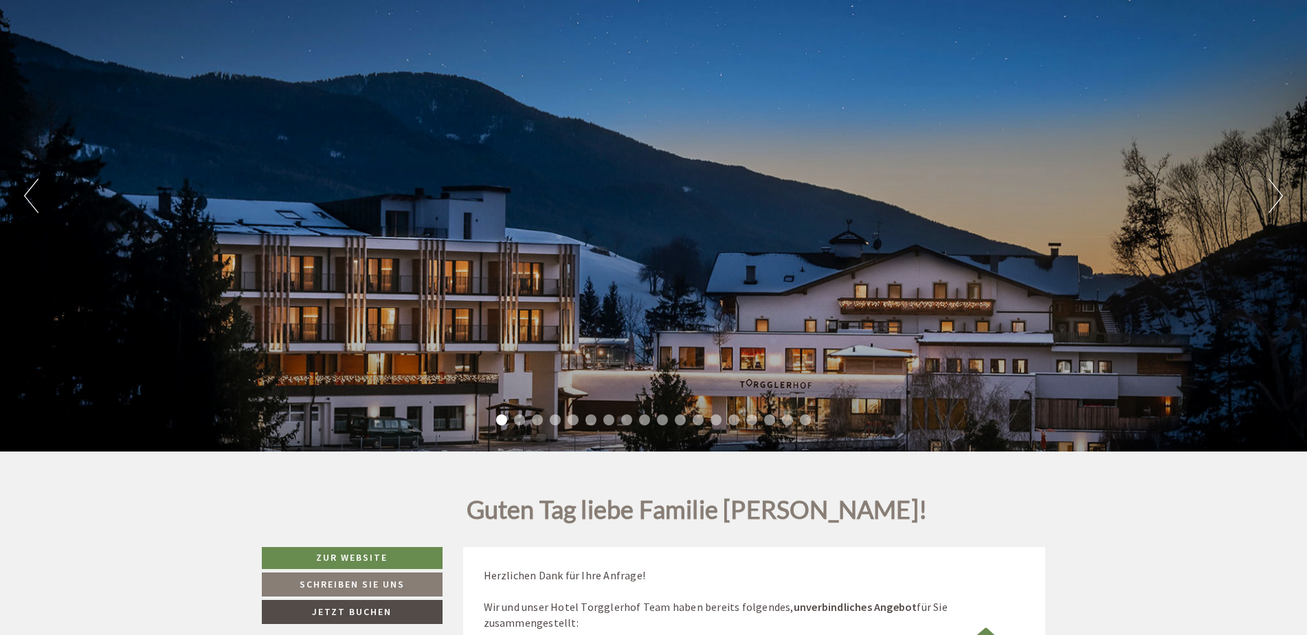
scroll to position [105, 0]
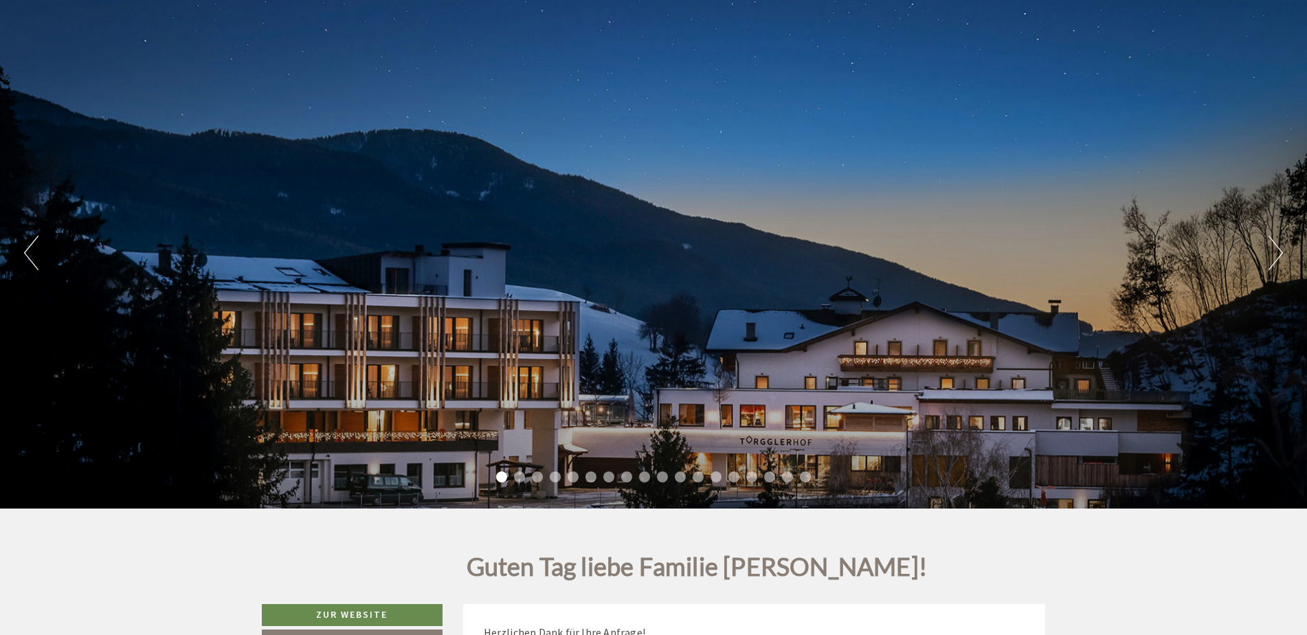
click at [1270, 247] on button "Next" at bounding box center [1275, 253] width 14 height 34
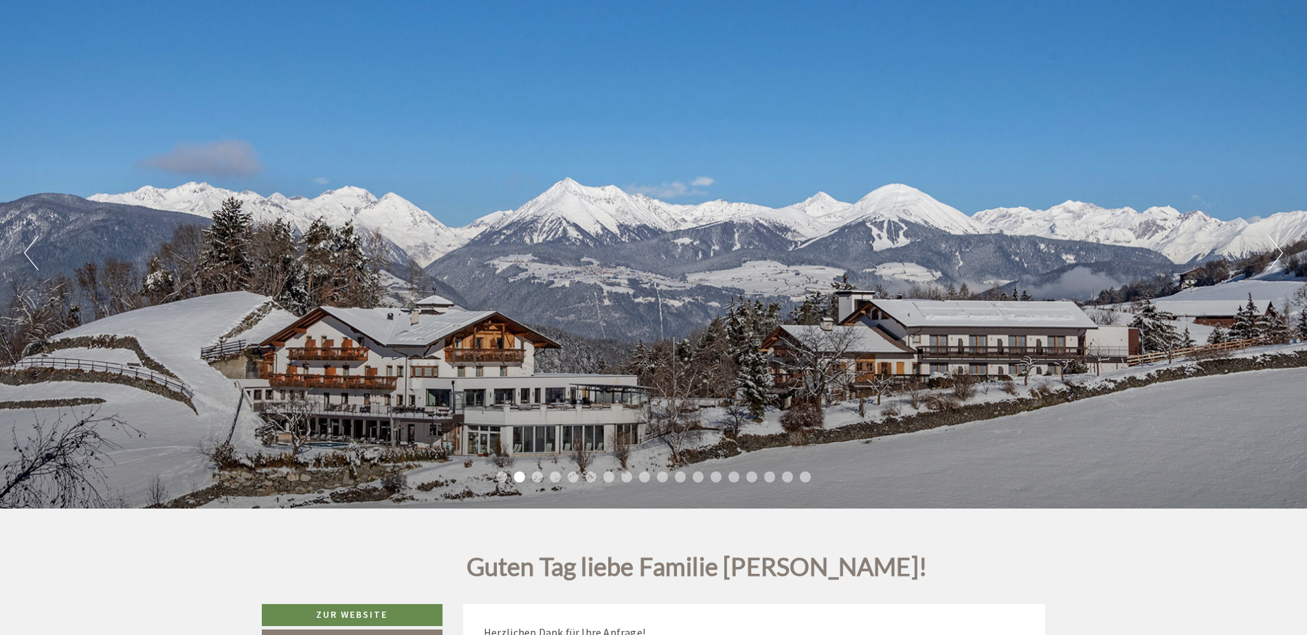
click at [1275, 245] on button "Next" at bounding box center [1275, 253] width 14 height 34
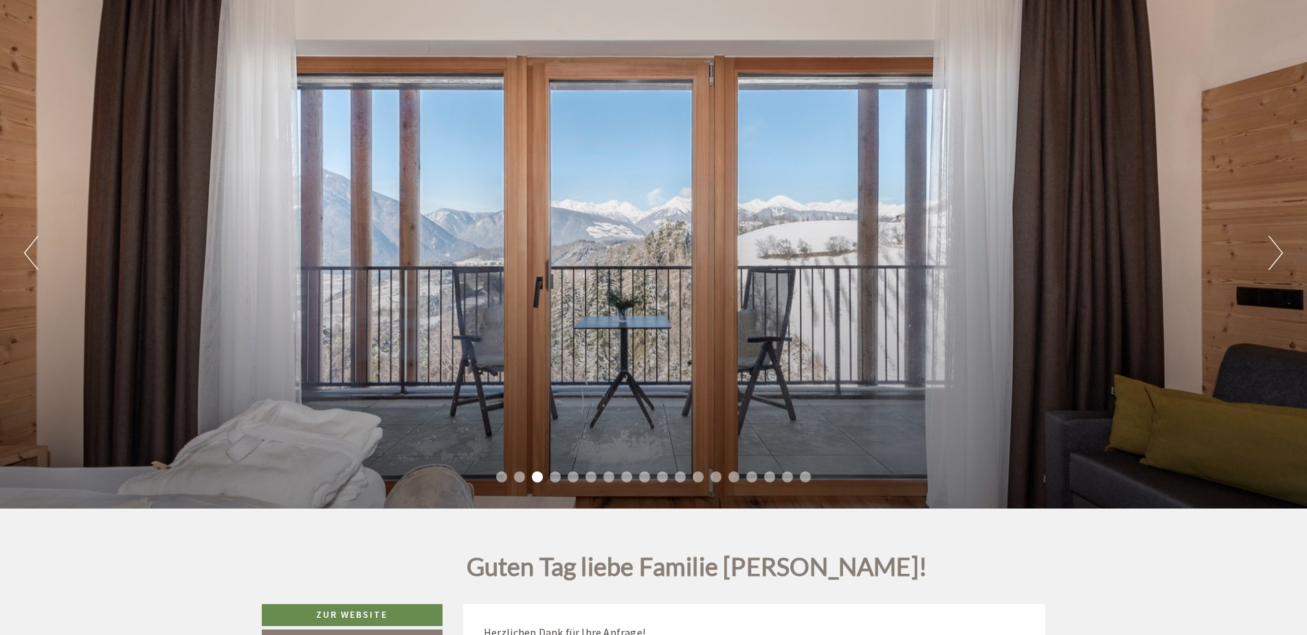
click at [1283, 254] on div "Previous Next 1 2 3 4 5 6 7 8 9 10 11 12 13 14 15 16 17 18" at bounding box center [653, 253] width 1307 height 510
click at [1283, 258] on div "Previous Next 1 2 3 4 5 6 7 8 9 10 11 12 13 14 15 16 17 18" at bounding box center [653, 253] width 1307 height 510
click at [1259, 255] on div "Previous Next 1 2 3 4 5 6 7 8 9 10 11 12 13 14 15 16 17 18" at bounding box center [653, 253] width 1307 height 510
click at [1274, 245] on button "Next" at bounding box center [1275, 253] width 14 height 34
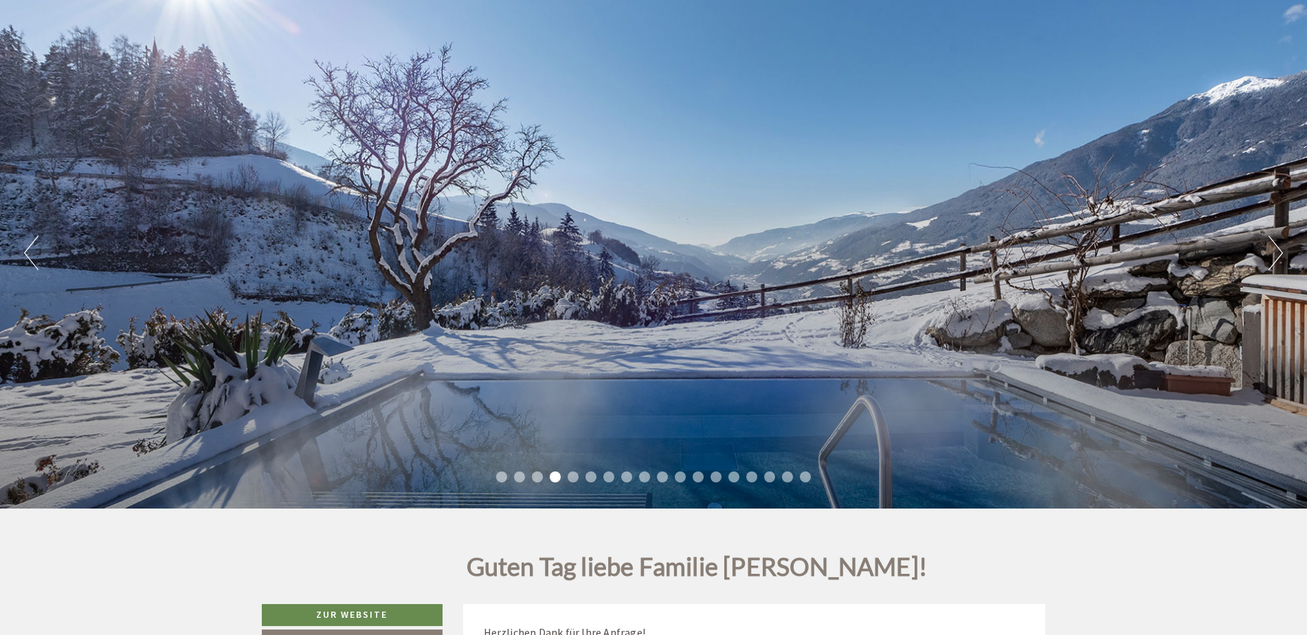
click at [1274, 245] on button "Next" at bounding box center [1275, 253] width 14 height 34
click at [1263, 245] on div "Previous Next 1 2 3 4 5 6 7 8 9 10 11 12 13 14 15 16 17 18" at bounding box center [653, 253] width 1307 height 510
click at [1279, 245] on button "Next" at bounding box center [1275, 253] width 14 height 34
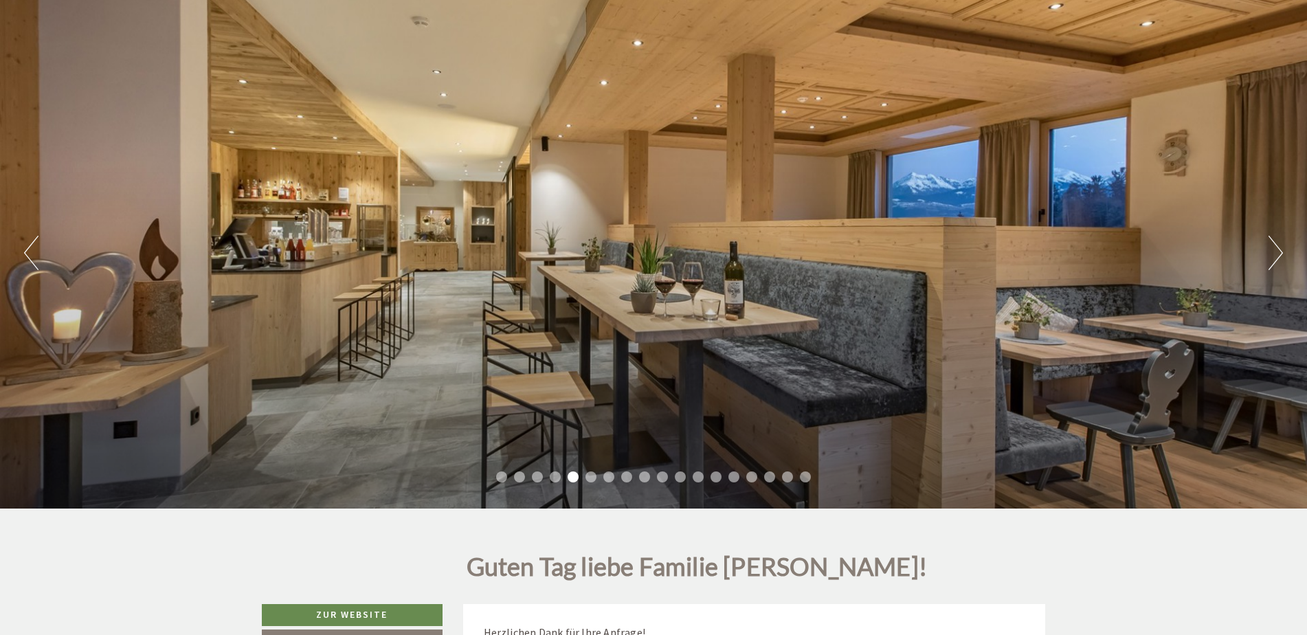
click at [1275, 258] on button "Next" at bounding box center [1275, 253] width 14 height 34
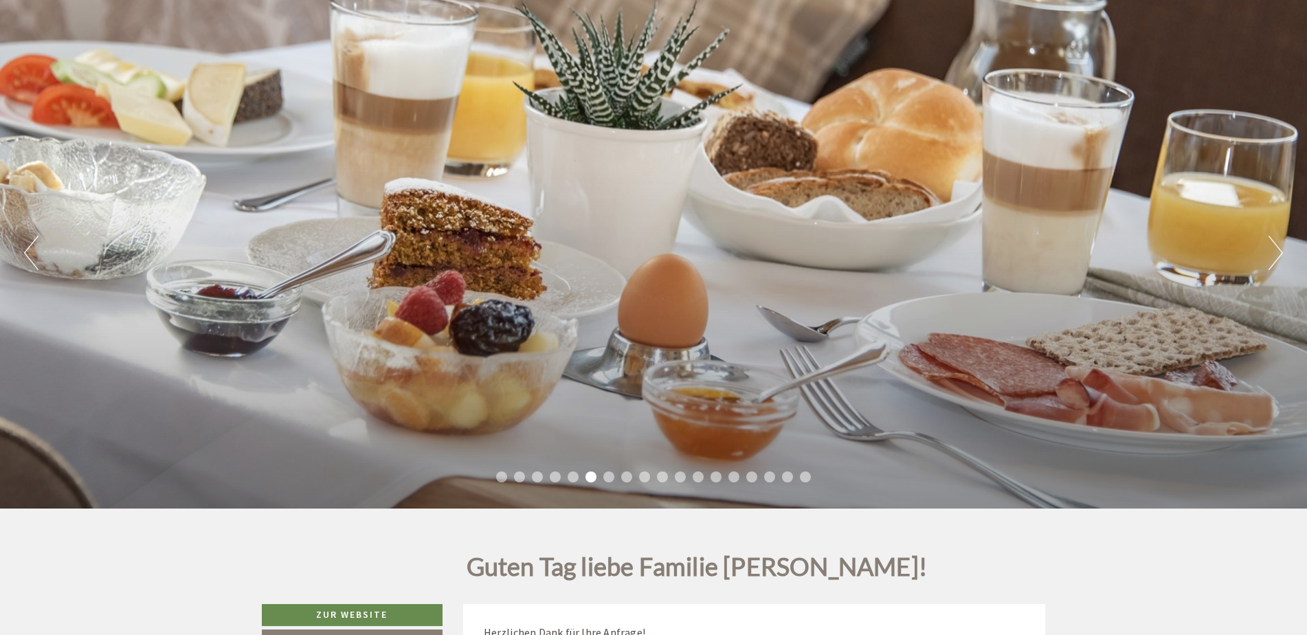
click at [1275, 257] on button "Next" at bounding box center [1275, 253] width 14 height 34
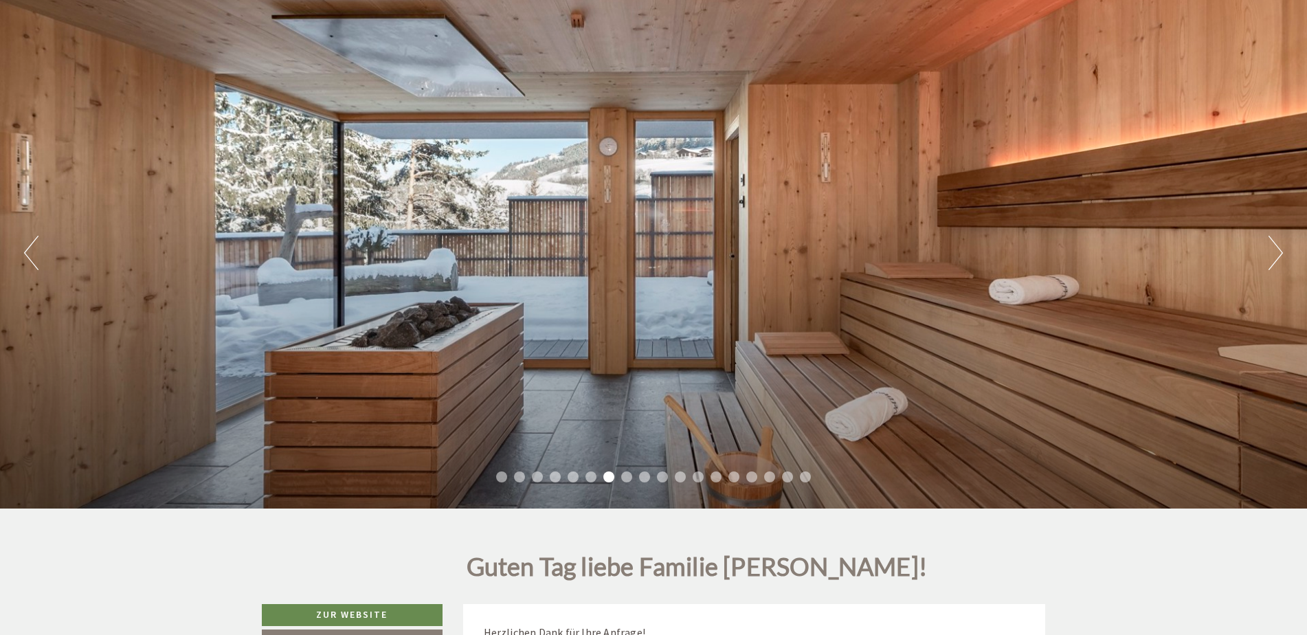
click at [1259, 245] on div "Previous Next 1 2 3 4 5 6 7 8 9 10 11 12 13 14 15 16 17 18" at bounding box center [653, 253] width 1307 height 510
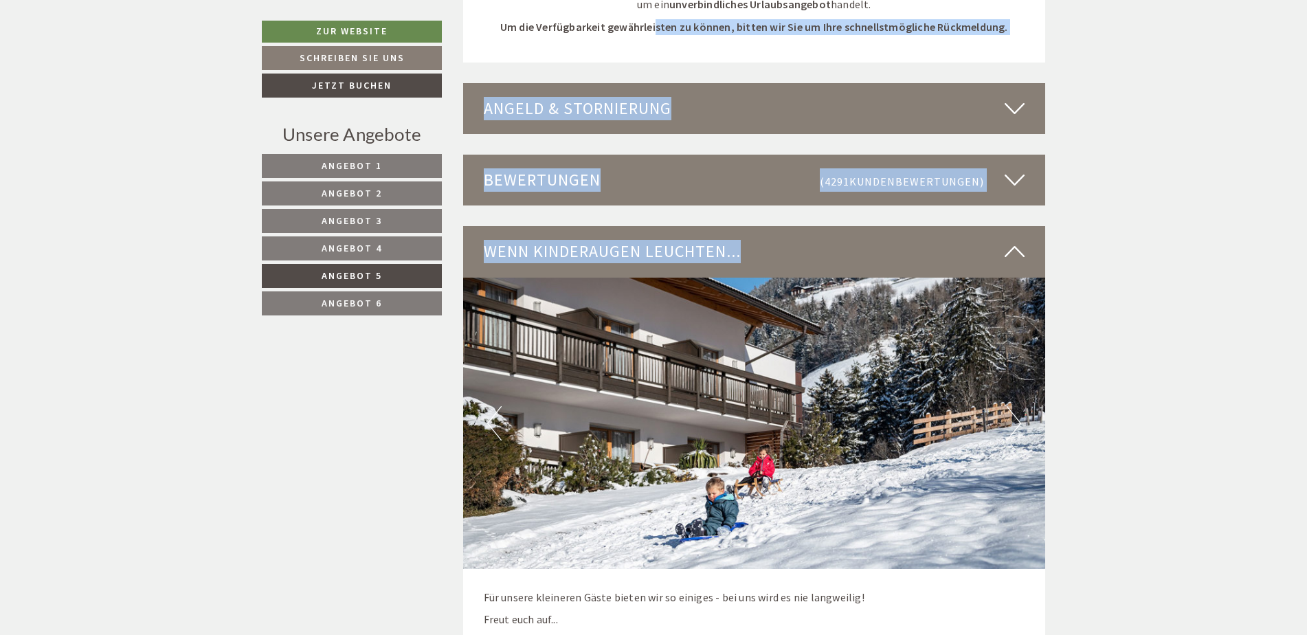
scroll to position [2041, 0]
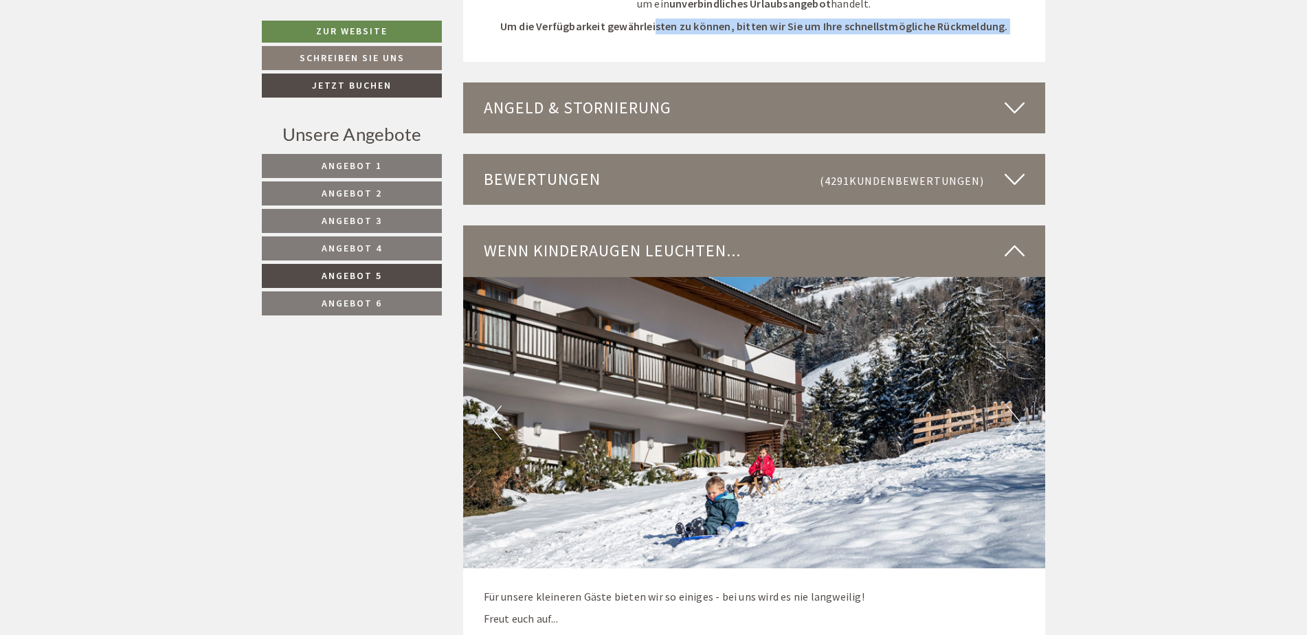
drag, startPoint x: 658, startPoint y: 574, endPoint x: 484, endPoint y: 104, distance: 500.8
drag, startPoint x: 484, startPoint y: 104, endPoint x: 487, endPoint y: 47, distance: 56.4
drag, startPoint x: 518, startPoint y: 49, endPoint x: 983, endPoint y: 35, distance: 465.4
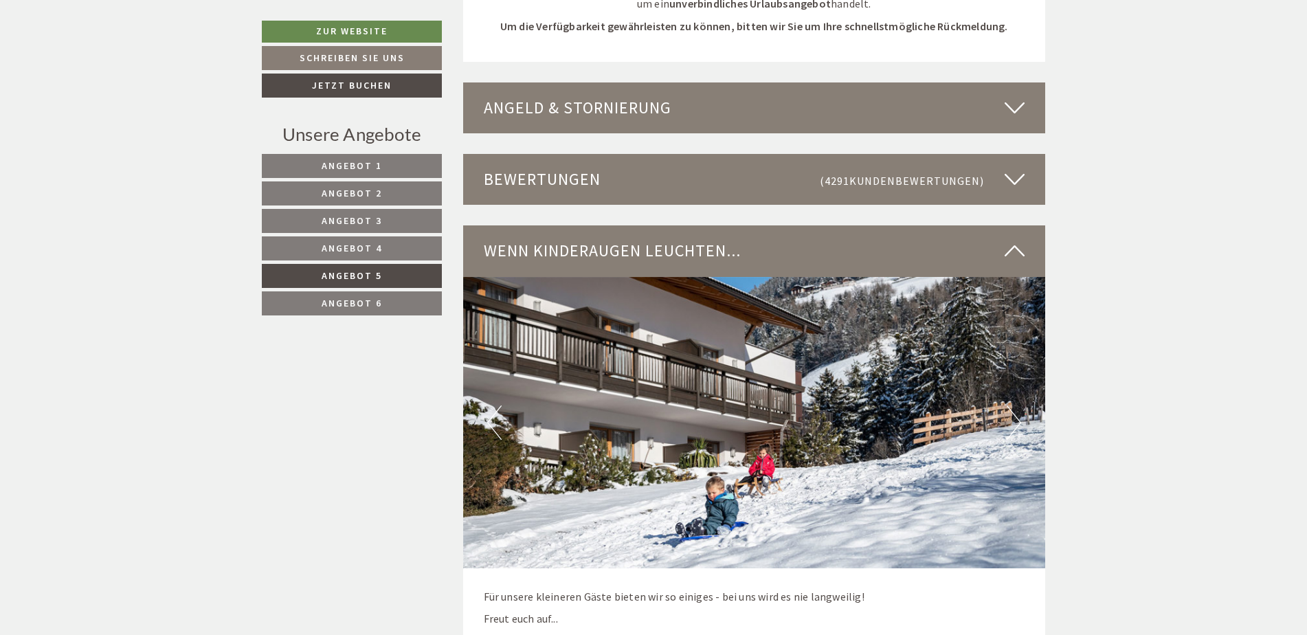
drag, startPoint x: 983, startPoint y: 35, endPoint x: 989, endPoint y: 40, distance: 7.3
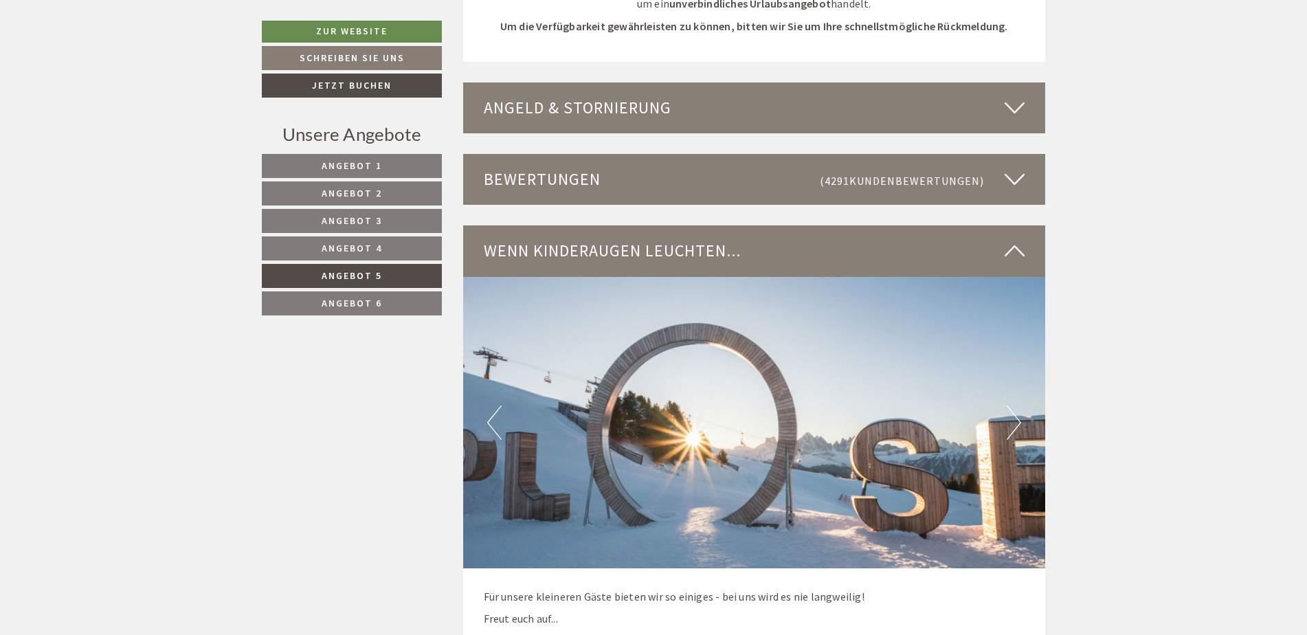
drag, startPoint x: 1031, startPoint y: 44, endPoint x: 738, endPoint y: 70, distance: 294.5
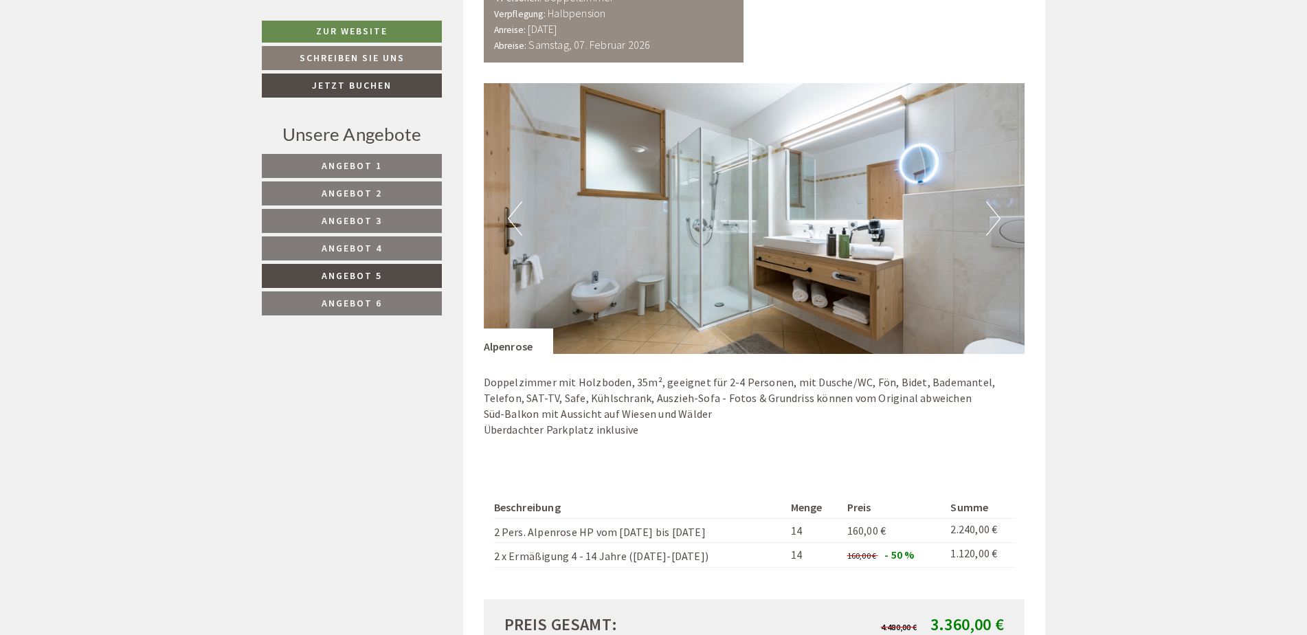
scroll to position [942, 0]
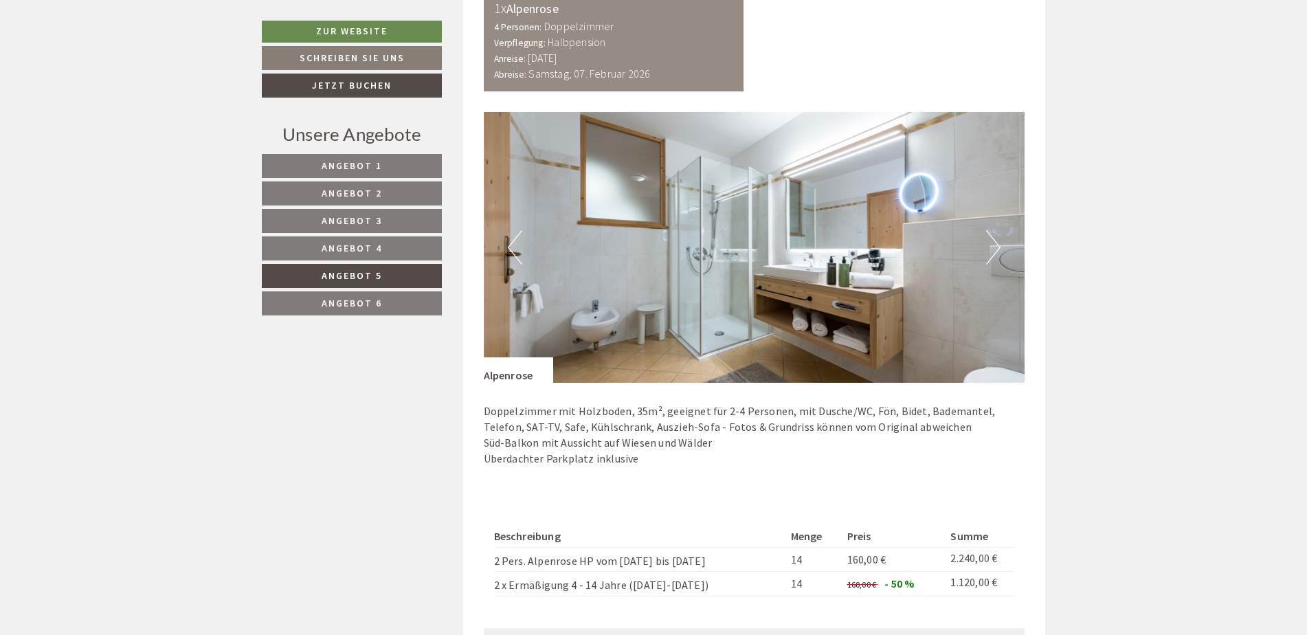
click at [1000, 264] on div "Previous Next" at bounding box center [754, 247] width 541 height 271
click at [1000, 249] on img at bounding box center [754, 247] width 541 height 271
click at [993, 247] on button "Next" at bounding box center [993, 247] width 14 height 34
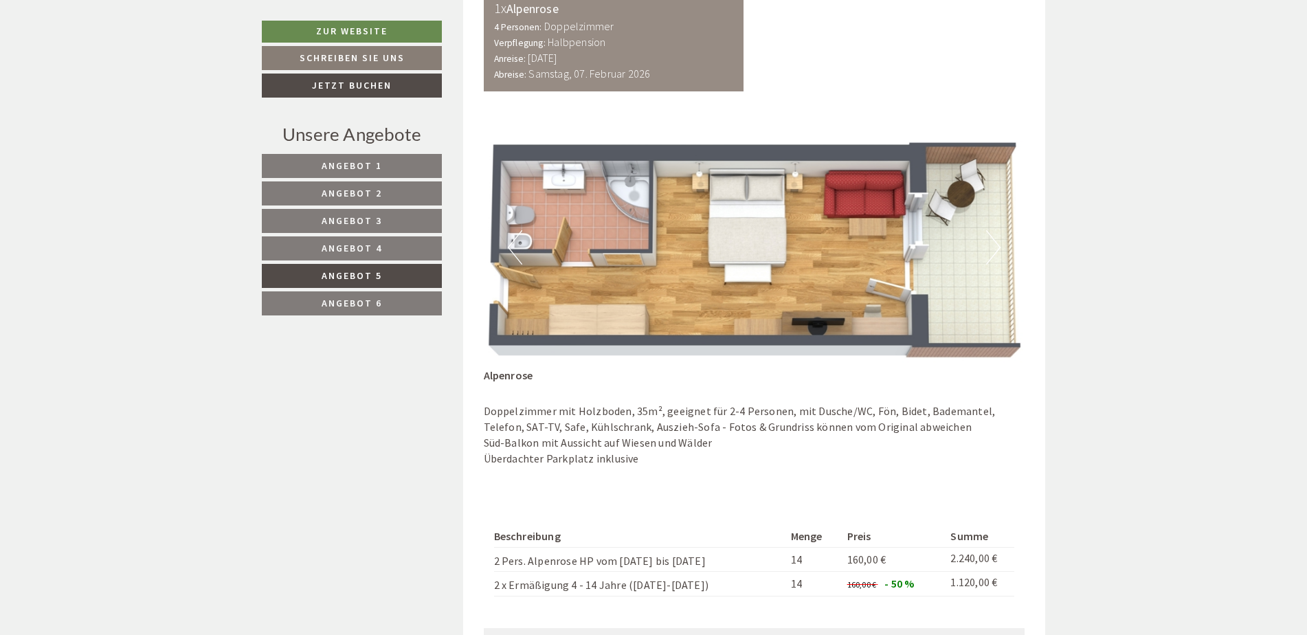
click at [993, 247] on button "Next" at bounding box center [993, 247] width 14 height 34
click at [397, 153] on div "Unsere Angebote Angebot 1 Angebot 2 Angebot 3 Angebot 4 Angebot 5 Angebot 6" at bounding box center [354, 227] width 184 height 210
click at [396, 166] on link "Angebot 1" at bounding box center [352, 166] width 180 height 24
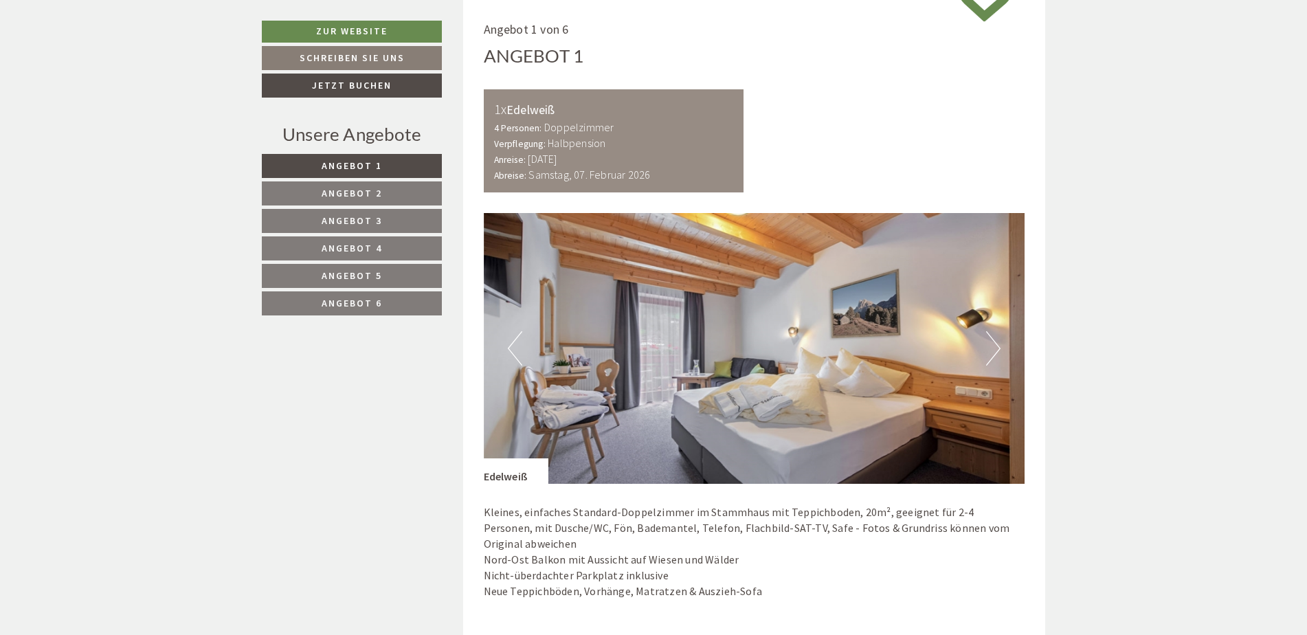
click at [394, 193] on link "Angebot 2" at bounding box center [352, 193] width 180 height 24
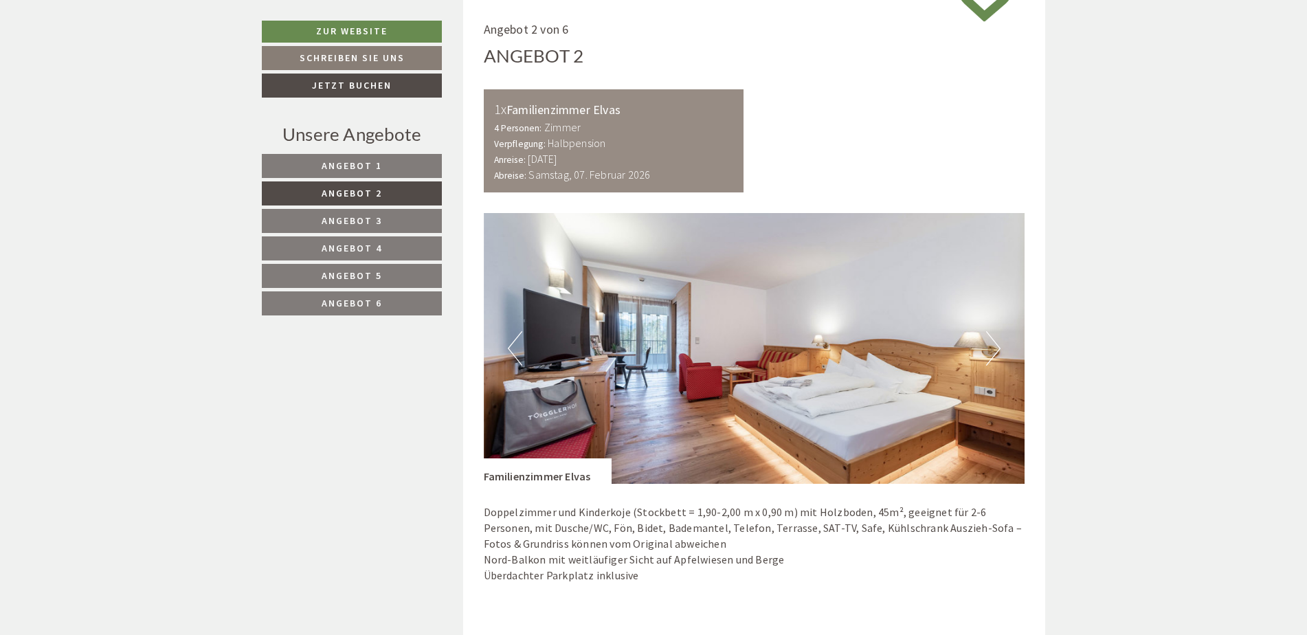
click at [382, 210] on link "Angebot 3" at bounding box center [352, 221] width 180 height 24
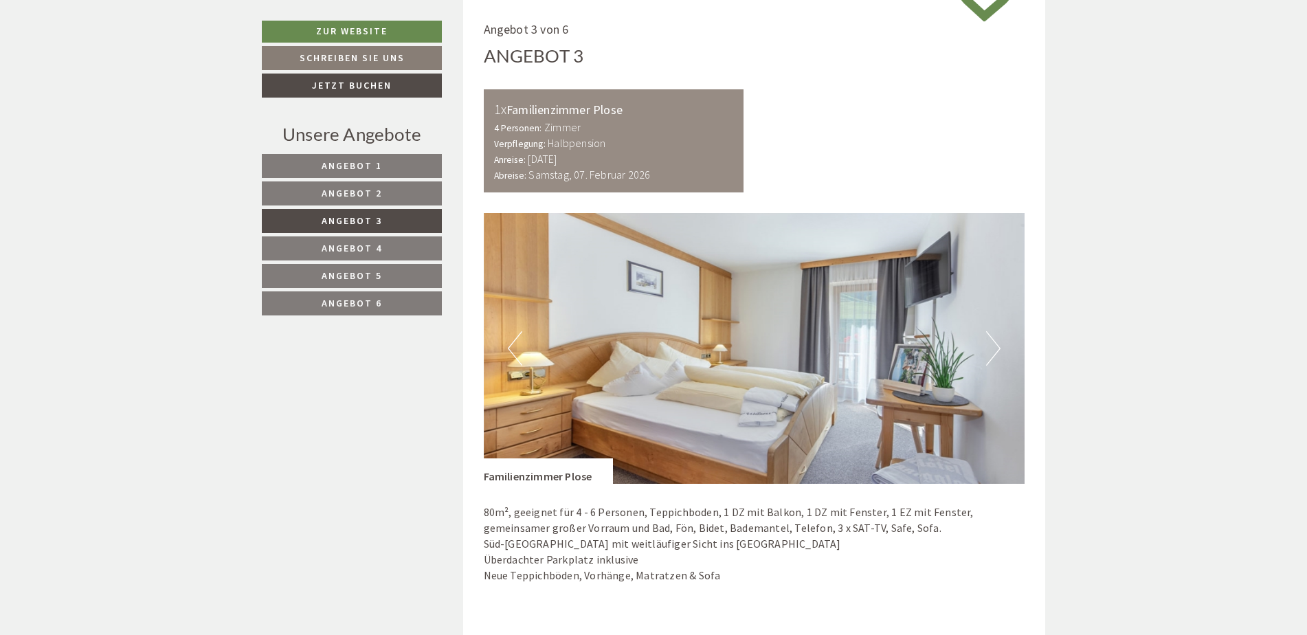
click at [379, 240] on link "Angebot 4" at bounding box center [352, 248] width 180 height 24
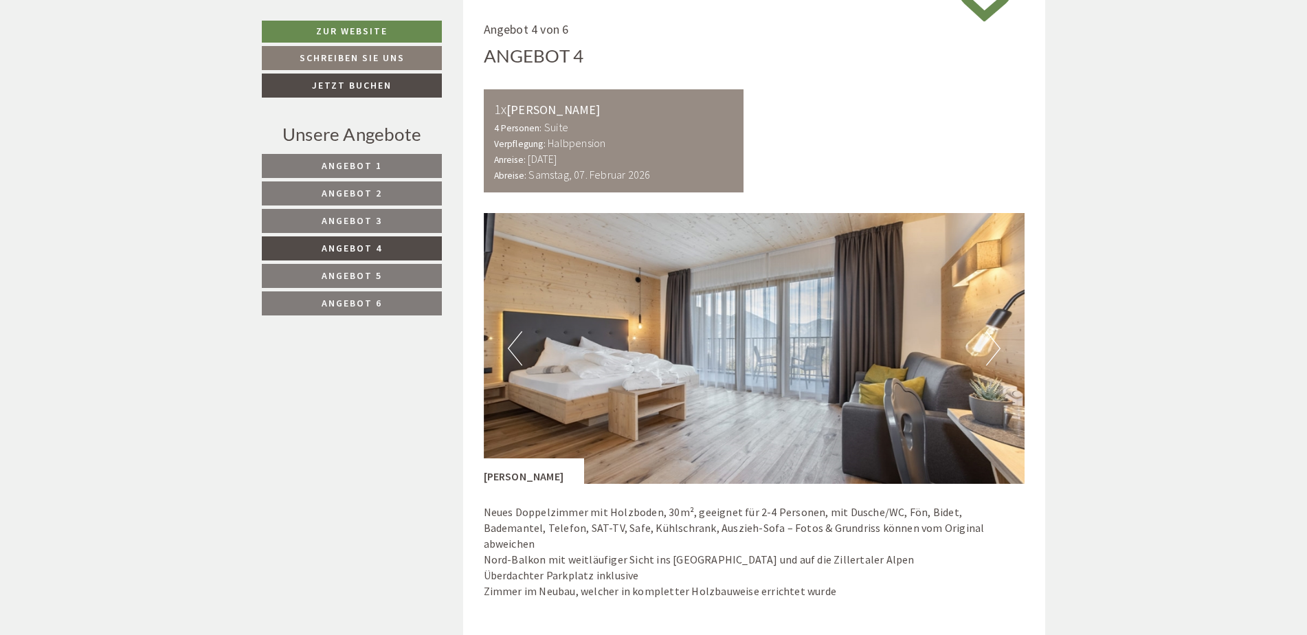
click at [381, 262] on nav "Angebot 1 Angebot 2 Angebot 3 Angebot 4 Angebot 5 Angebot 6" at bounding box center [354, 234] width 184 height 161
click at [396, 310] on link "Angebot 6" at bounding box center [352, 303] width 180 height 24
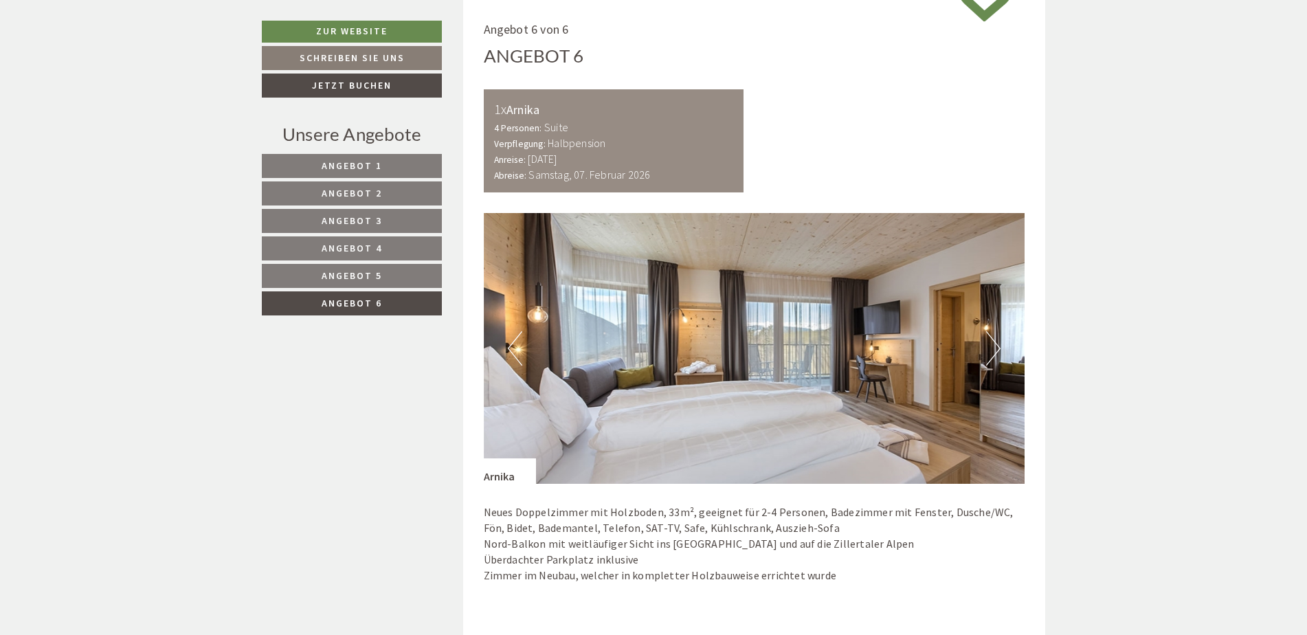
click at [390, 295] on link "Angebot 6" at bounding box center [352, 303] width 180 height 24
click at [385, 262] on nav "Angebot 1 Angebot 2 Angebot 3 Angebot 4 Angebot 5 Angebot 6" at bounding box center [354, 234] width 184 height 161
click at [389, 239] on link "Angebot 4" at bounding box center [352, 248] width 180 height 24
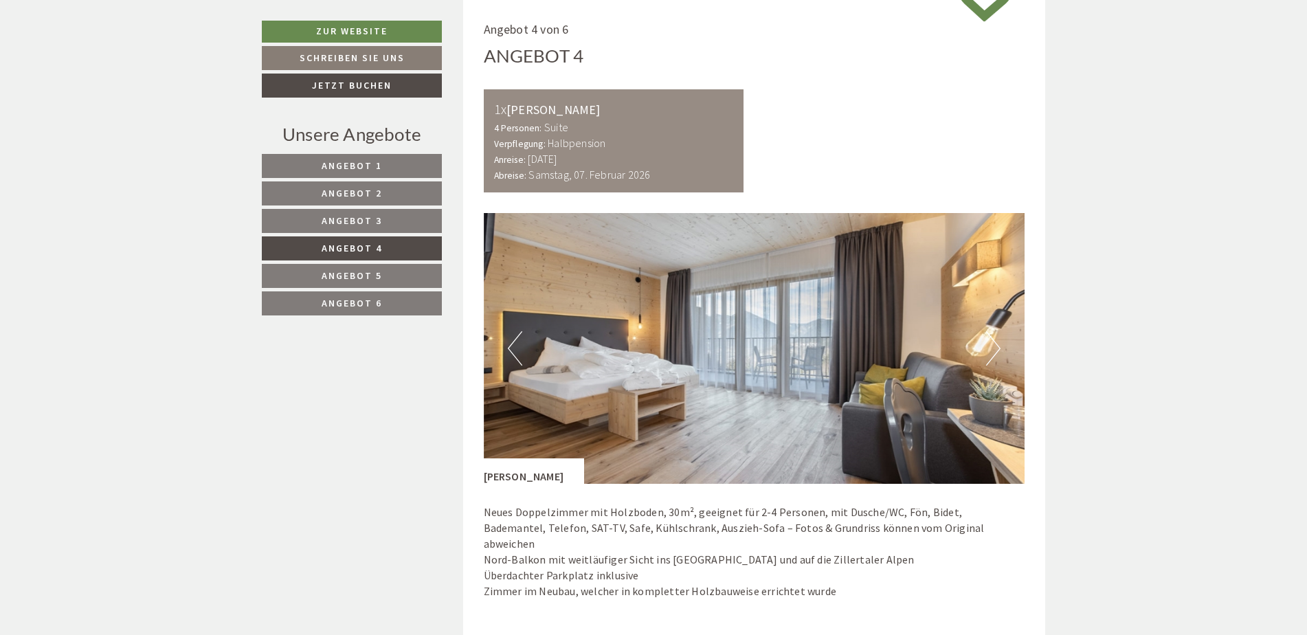
click at [376, 210] on link "Angebot 3" at bounding box center [352, 221] width 180 height 24
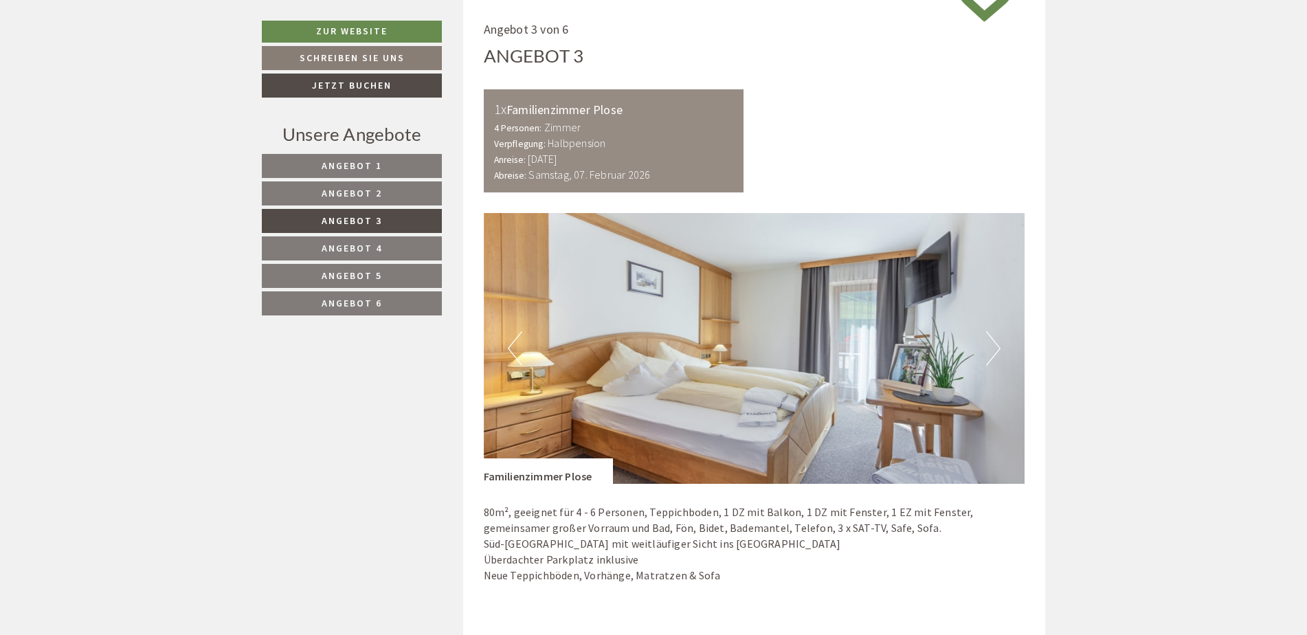
click at [367, 192] on span "Angebot 2" at bounding box center [352, 193] width 60 height 12
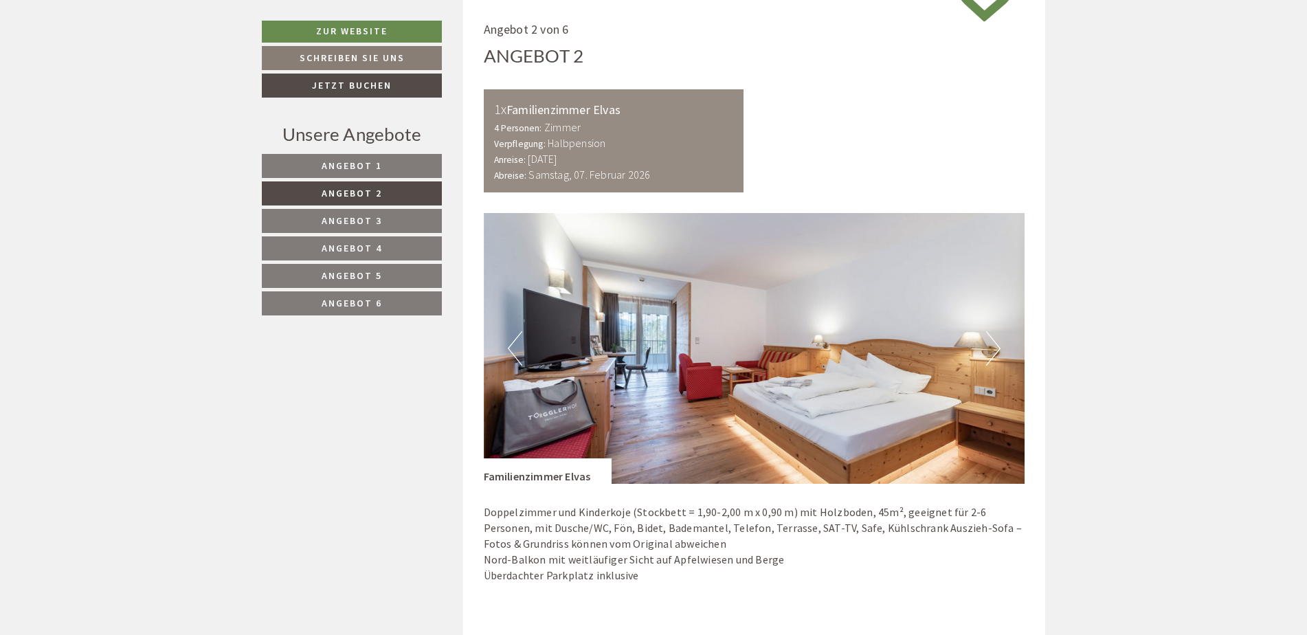
click at [363, 164] on span "Angebot 1" at bounding box center [352, 165] width 60 height 12
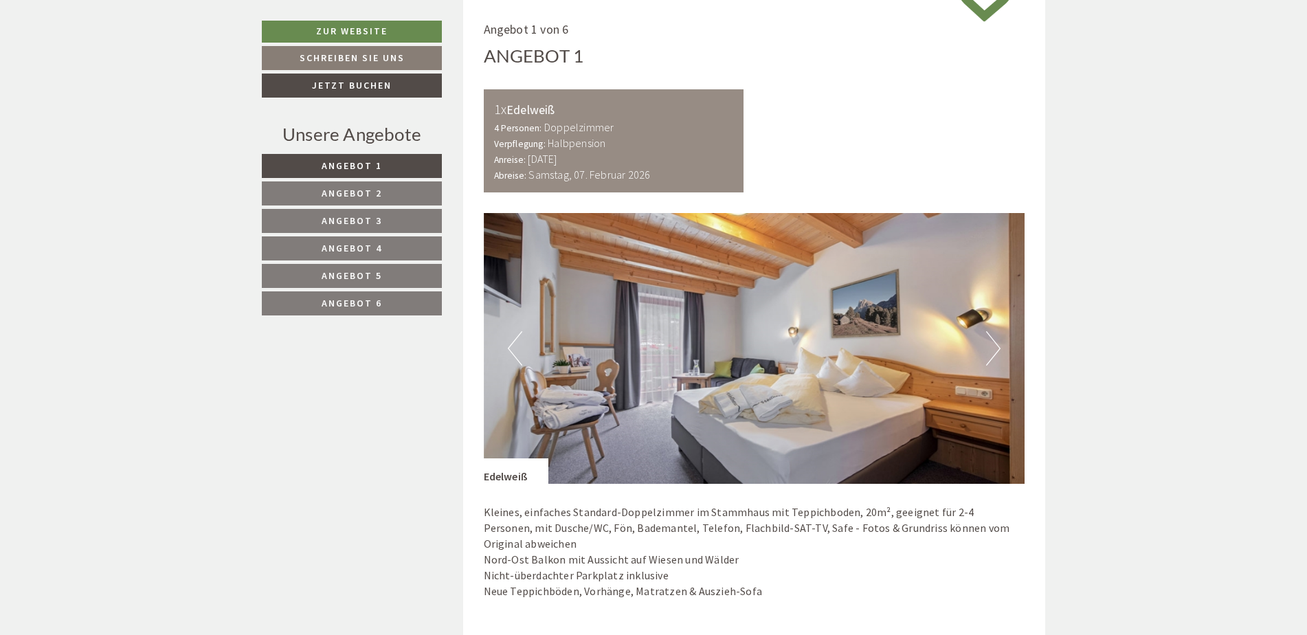
click at [361, 223] on span "Angebot 3" at bounding box center [352, 220] width 60 height 12
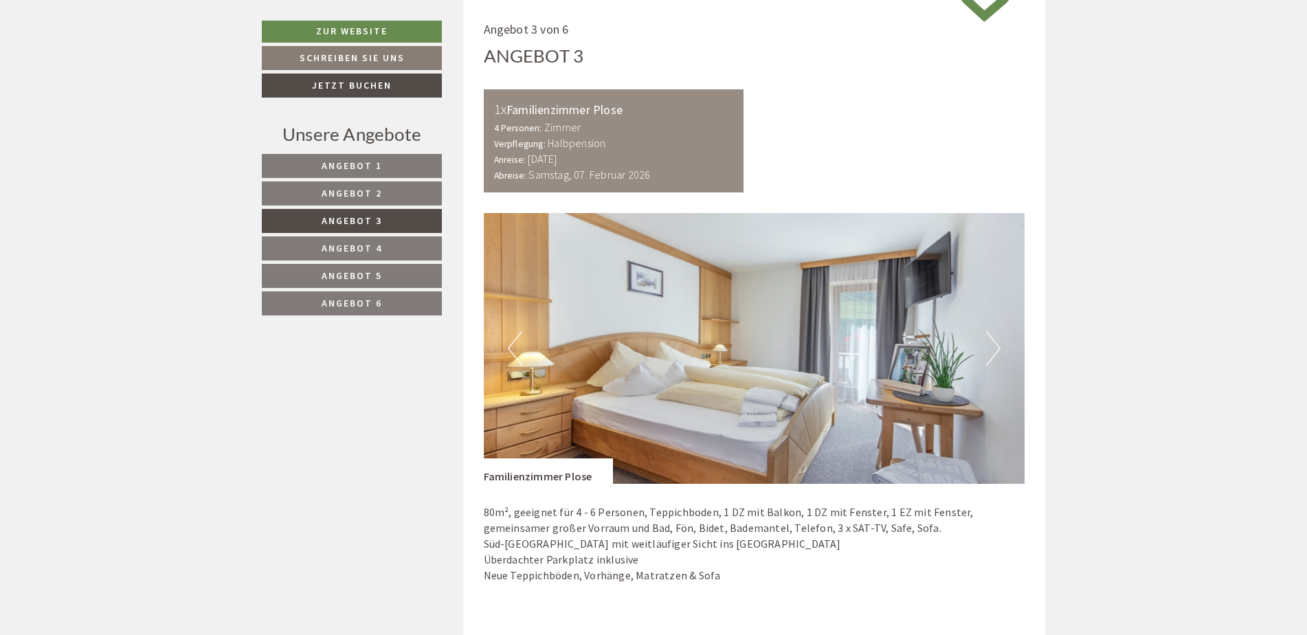
click at [366, 260] on link "Angebot 4" at bounding box center [352, 248] width 180 height 24
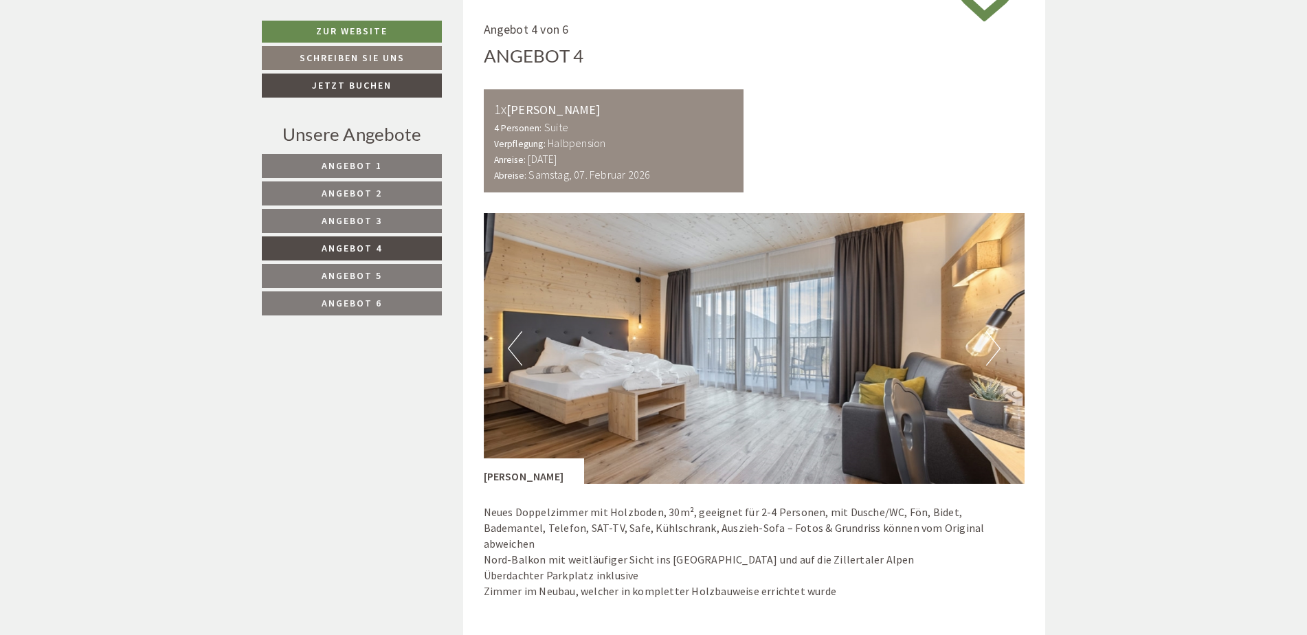
click at [368, 271] on link "Angebot 5" at bounding box center [352, 276] width 180 height 24
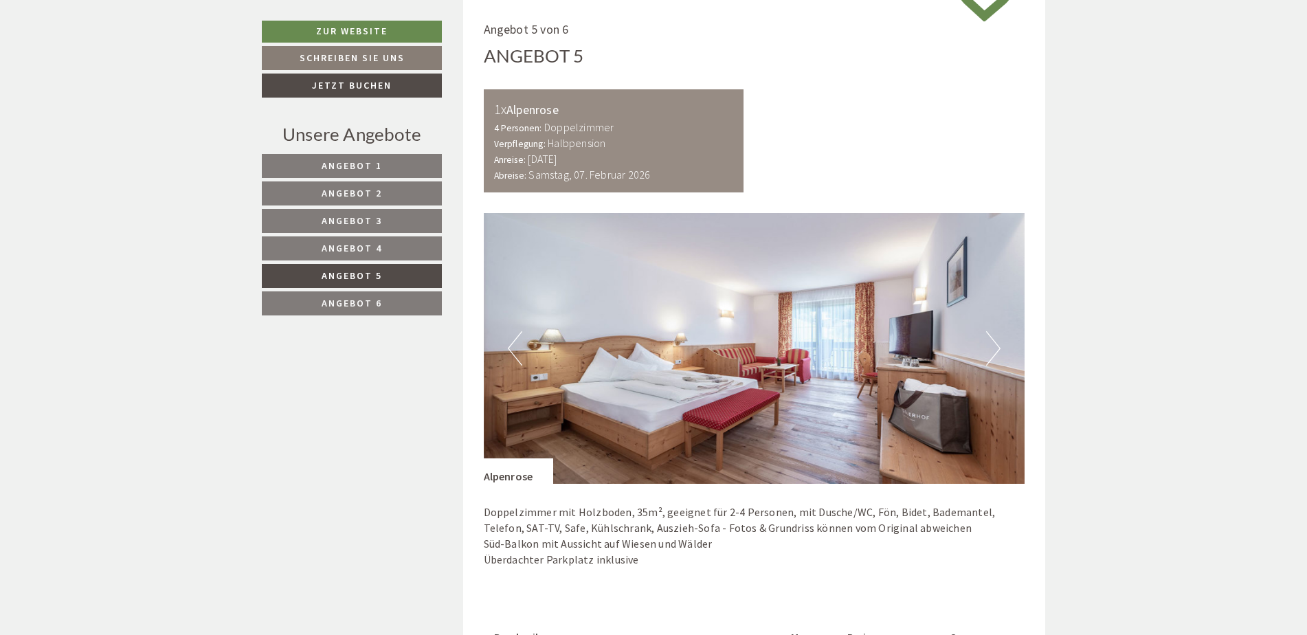
click at [394, 310] on nav "Angebot 1 Angebot 2 Angebot 3 Angebot 4 Angebot 5 Angebot 6" at bounding box center [354, 234] width 184 height 161
drag, startPoint x: 392, startPoint y: 282, endPoint x: 385, endPoint y: 269, distance: 14.8
click at [388, 280] on link "Angebot 5" at bounding box center [352, 276] width 180 height 24
click at [380, 246] on span "Angebot 4" at bounding box center [352, 248] width 60 height 12
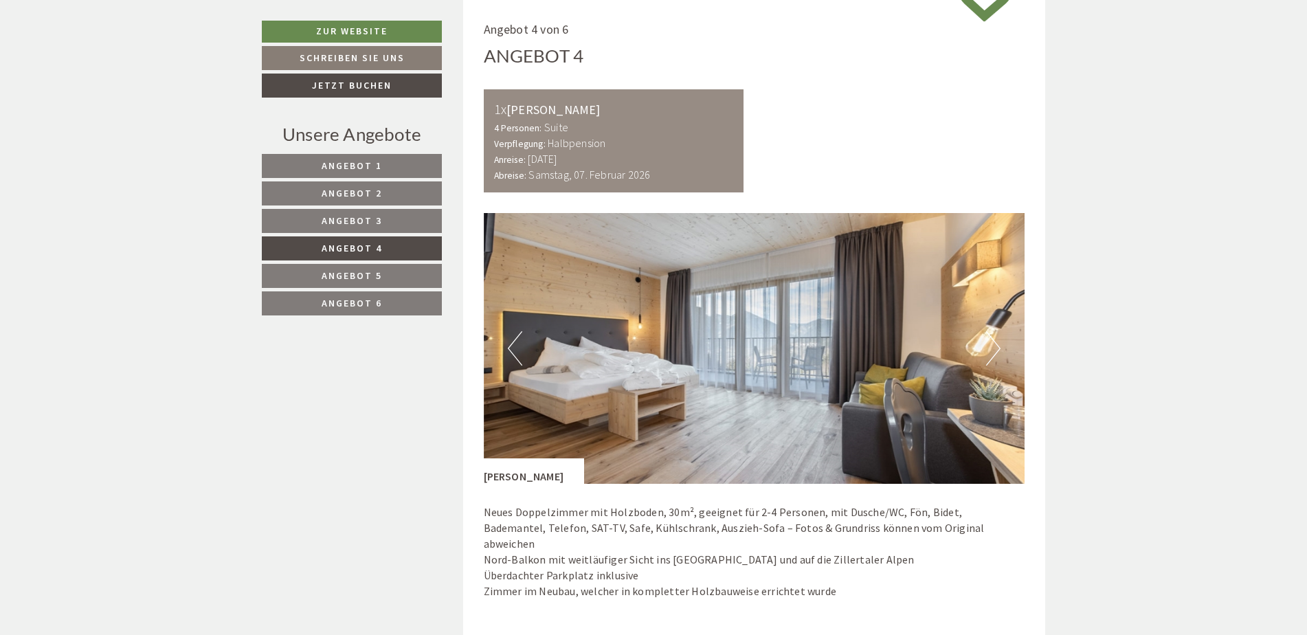
click at [387, 311] on link "Angebot 6" at bounding box center [352, 303] width 180 height 24
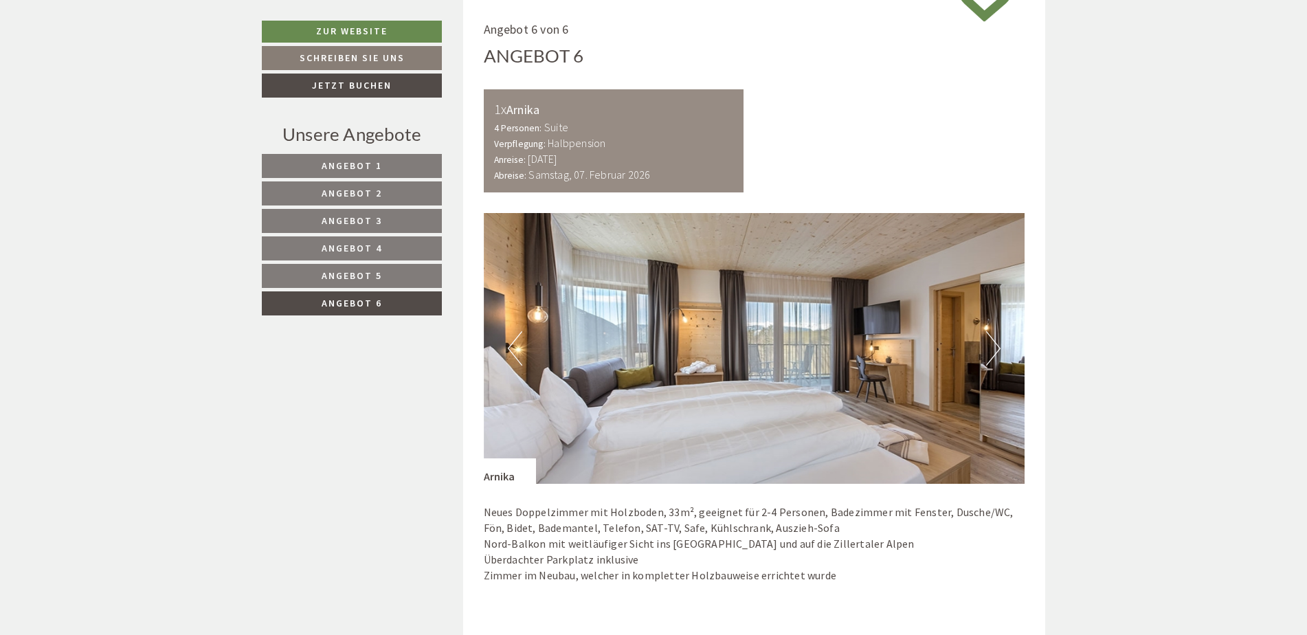
click at [379, 282] on span "Angebot 5" at bounding box center [352, 275] width 60 height 12
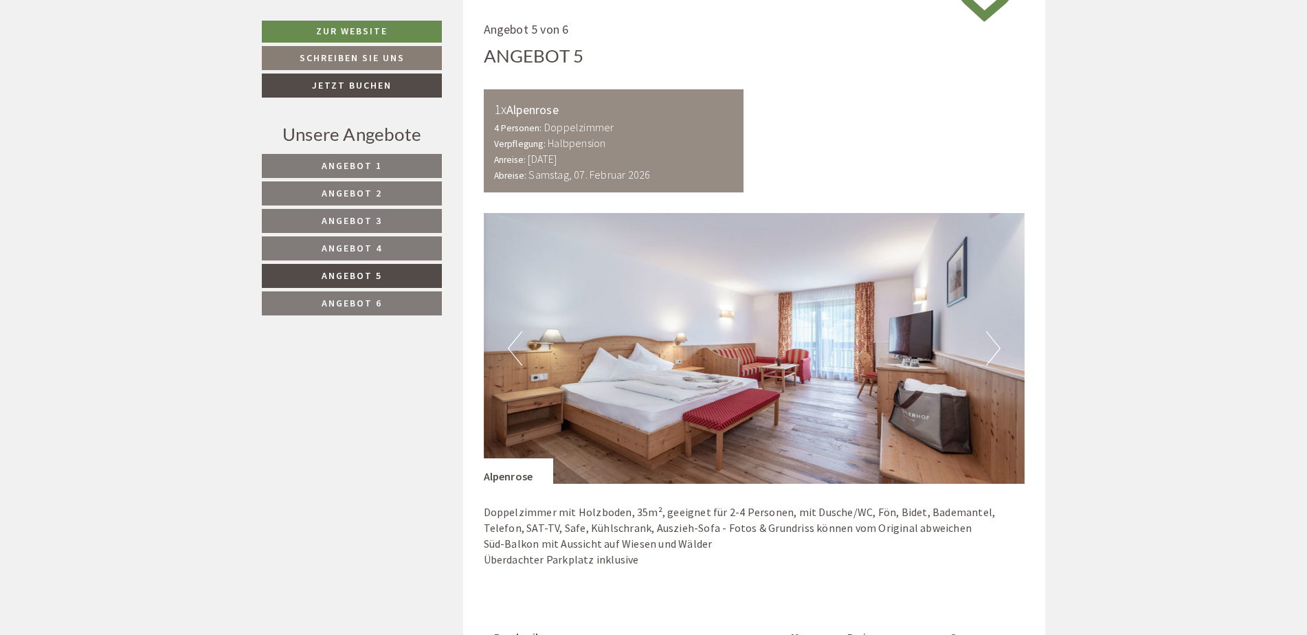
click at [360, 236] on nav "Angebot 1 Angebot 2 Angebot 3 Angebot 4 Angebot 5 Angebot 6" at bounding box center [354, 234] width 184 height 161
click at [360, 223] on span "Angebot 3" at bounding box center [352, 220] width 60 height 12
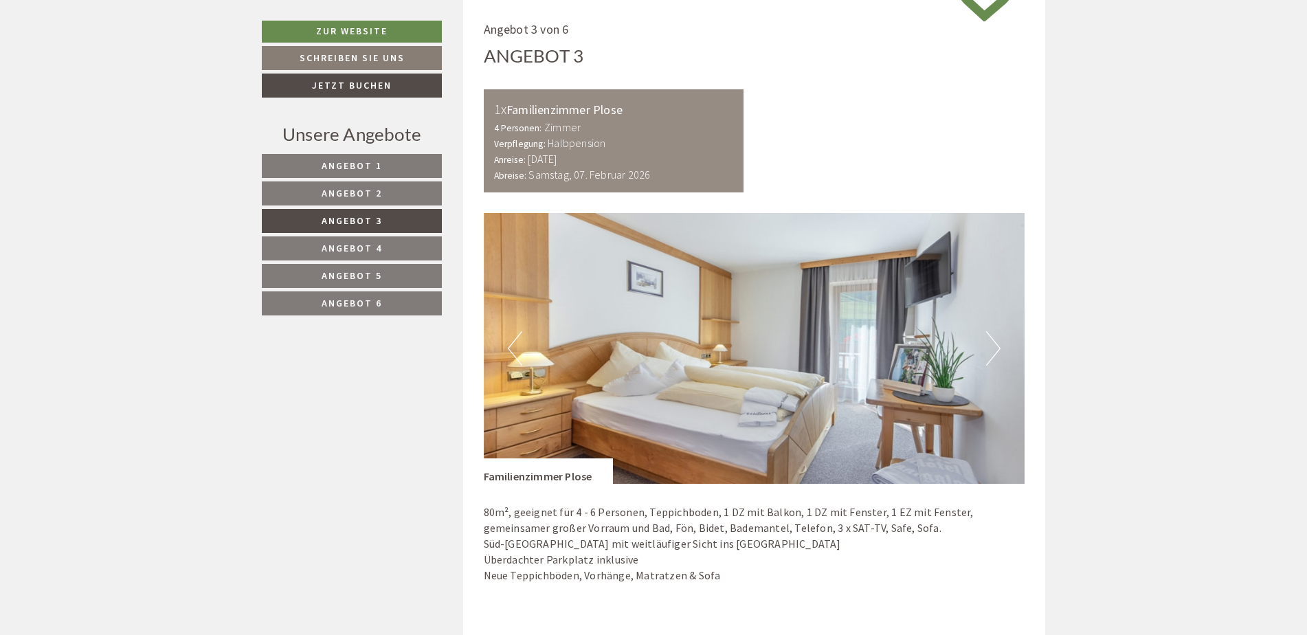
click at [360, 210] on link "Angebot 3" at bounding box center [352, 221] width 180 height 24
click at [368, 194] on span "Angebot 2" at bounding box center [352, 193] width 60 height 12
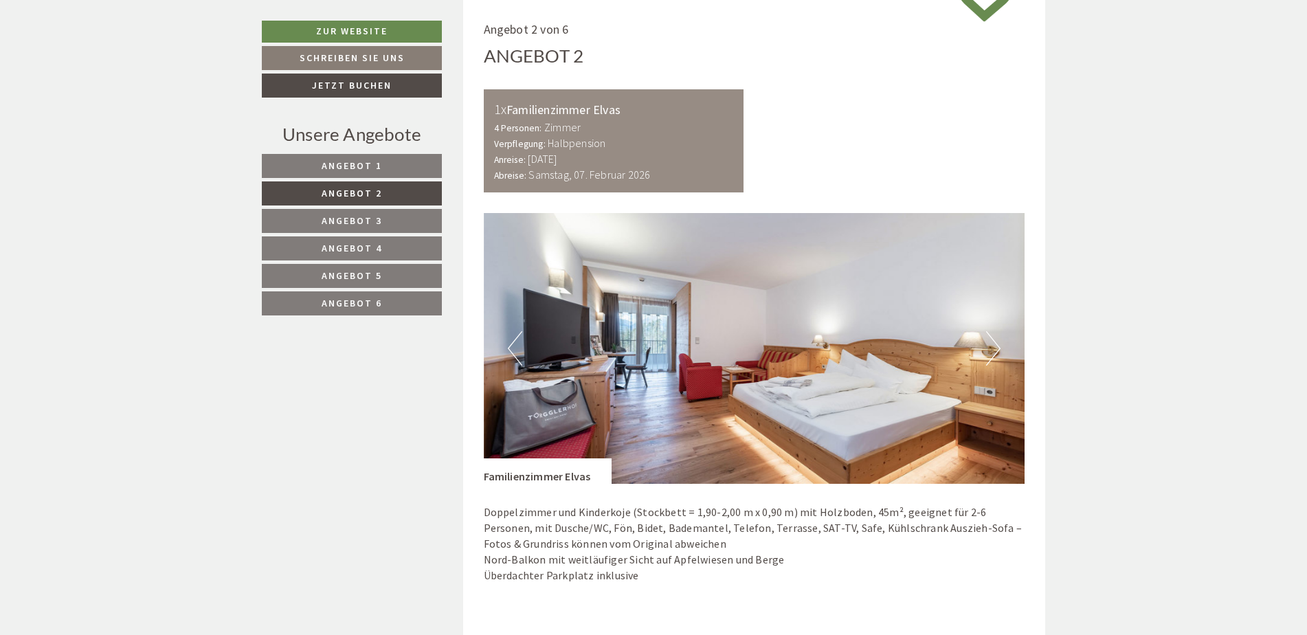
click at [370, 160] on span "Angebot 1" at bounding box center [352, 165] width 60 height 12
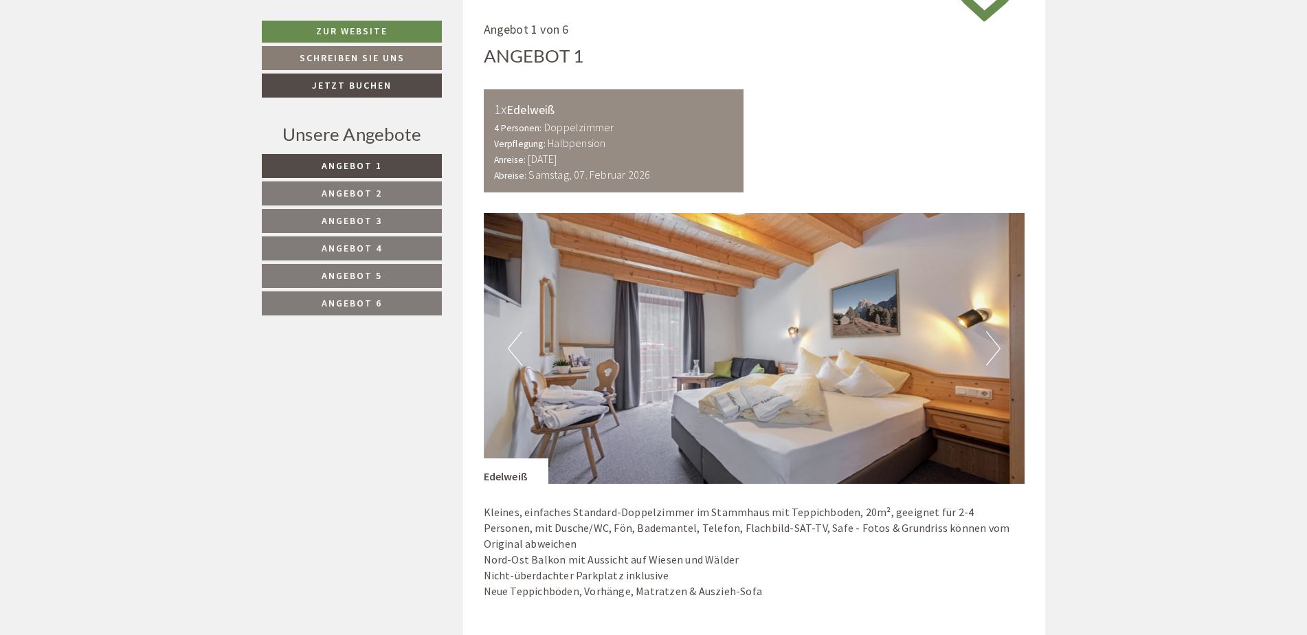
click at [370, 183] on link "Angebot 2" at bounding box center [352, 193] width 180 height 24
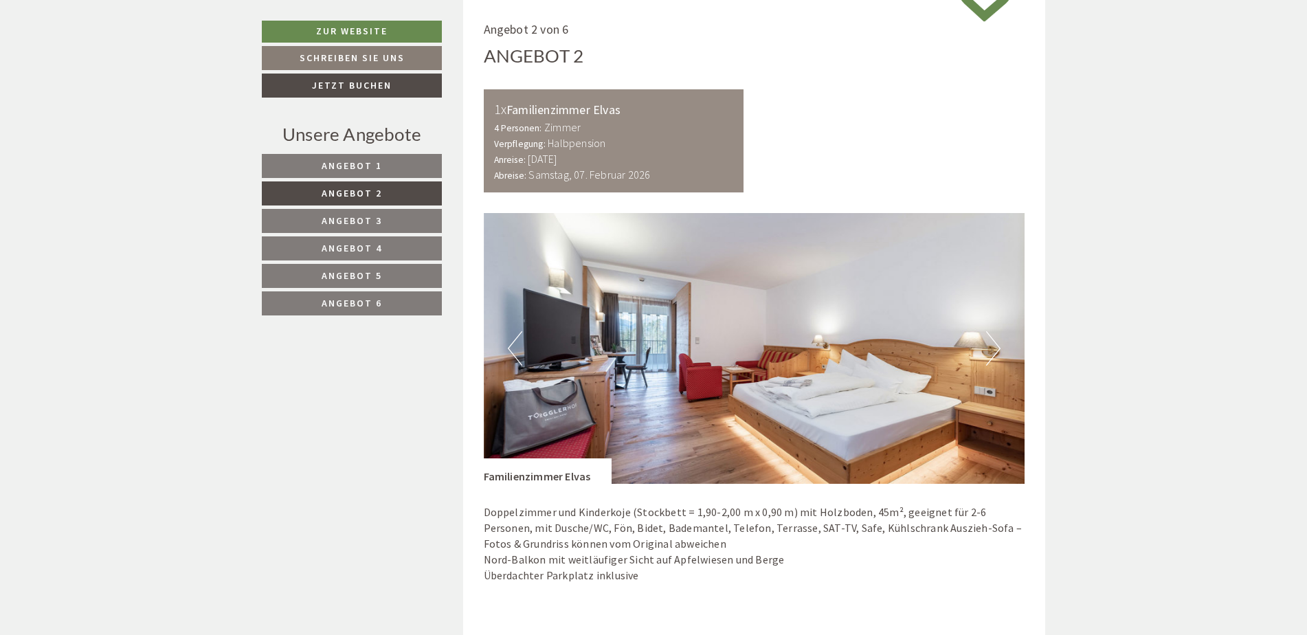
click at [368, 195] on span "Angebot 2" at bounding box center [352, 193] width 60 height 12
click at [368, 216] on span "Angebot 3" at bounding box center [352, 220] width 60 height 12
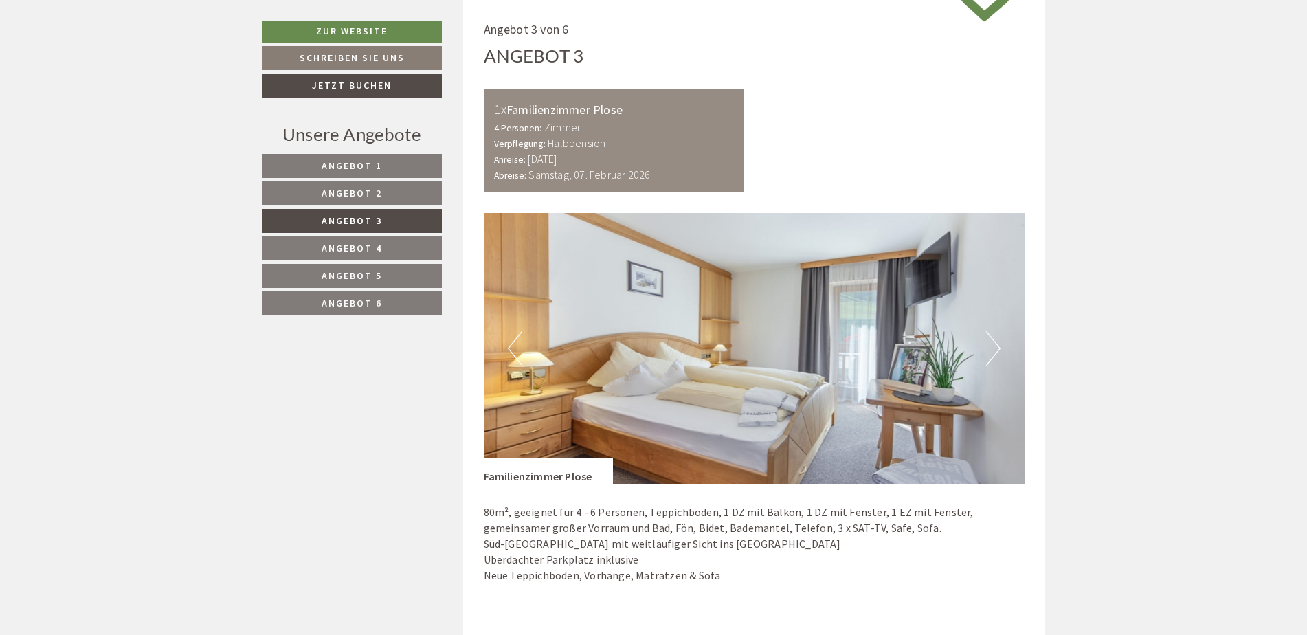
click at [363, 244] on span "Angebot 4" at bounding box center [352, 248] width 60 height 12
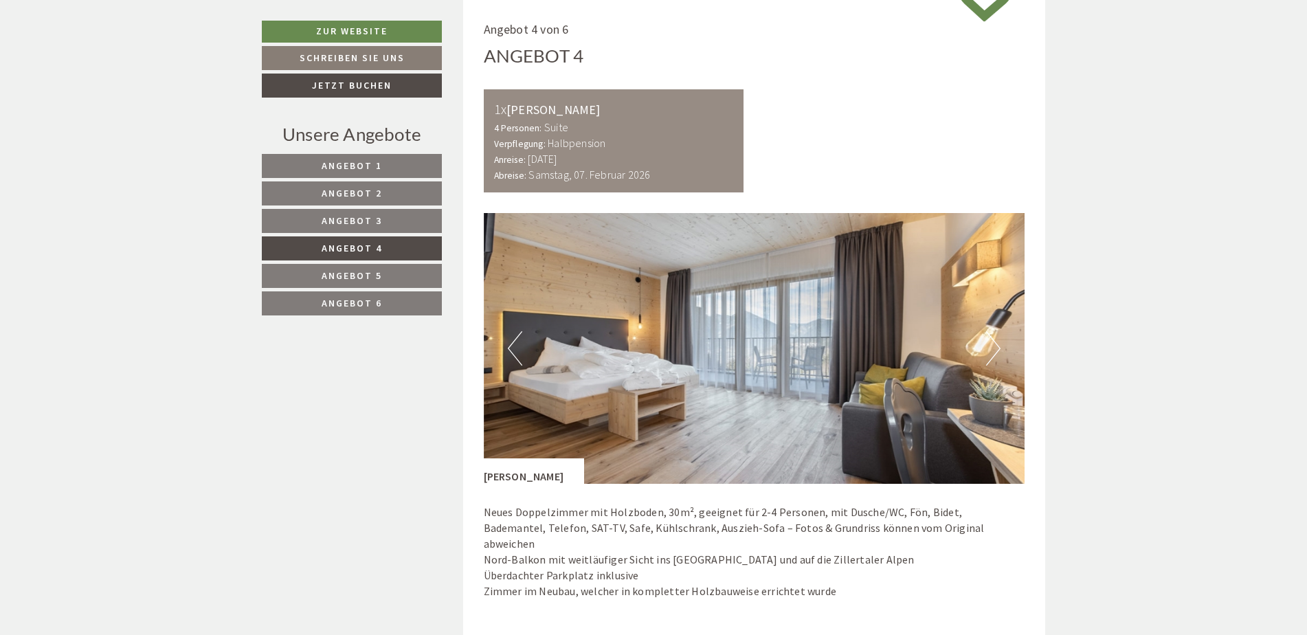
click at [368, 274] on span "Angebot 5" at bounding box center [352, 275] width 60 height 12
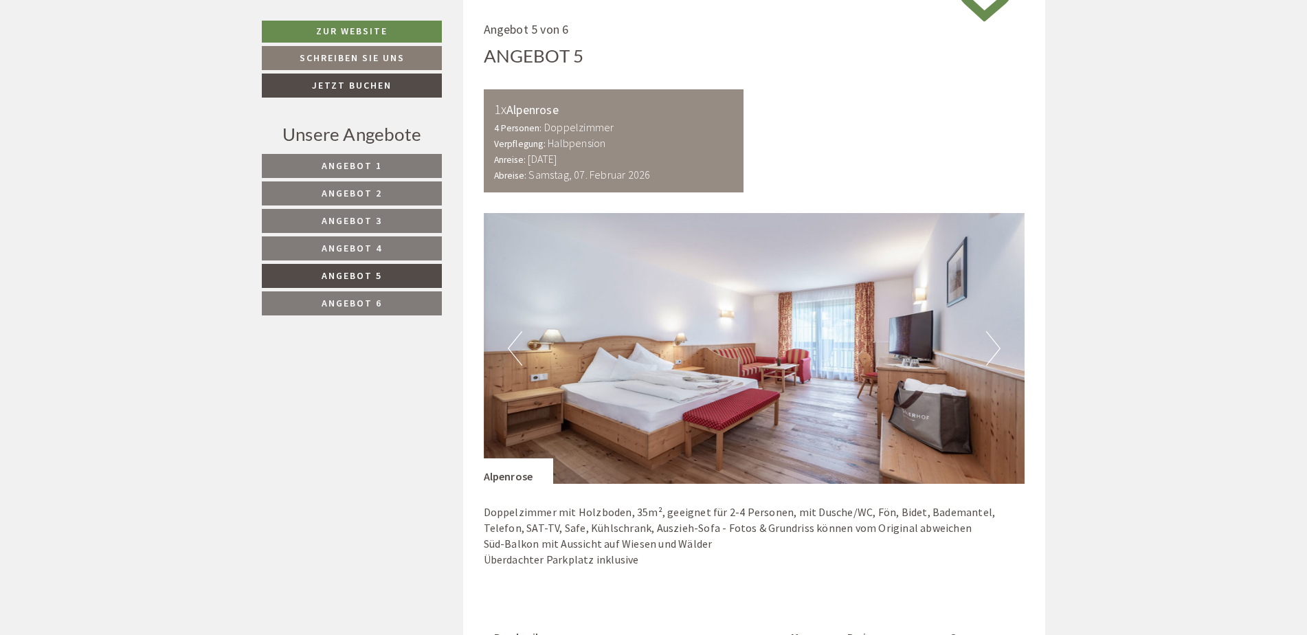
click at [368, 302] on span "Angebot 6" at bounding box center [352, 303] width 60 height 12
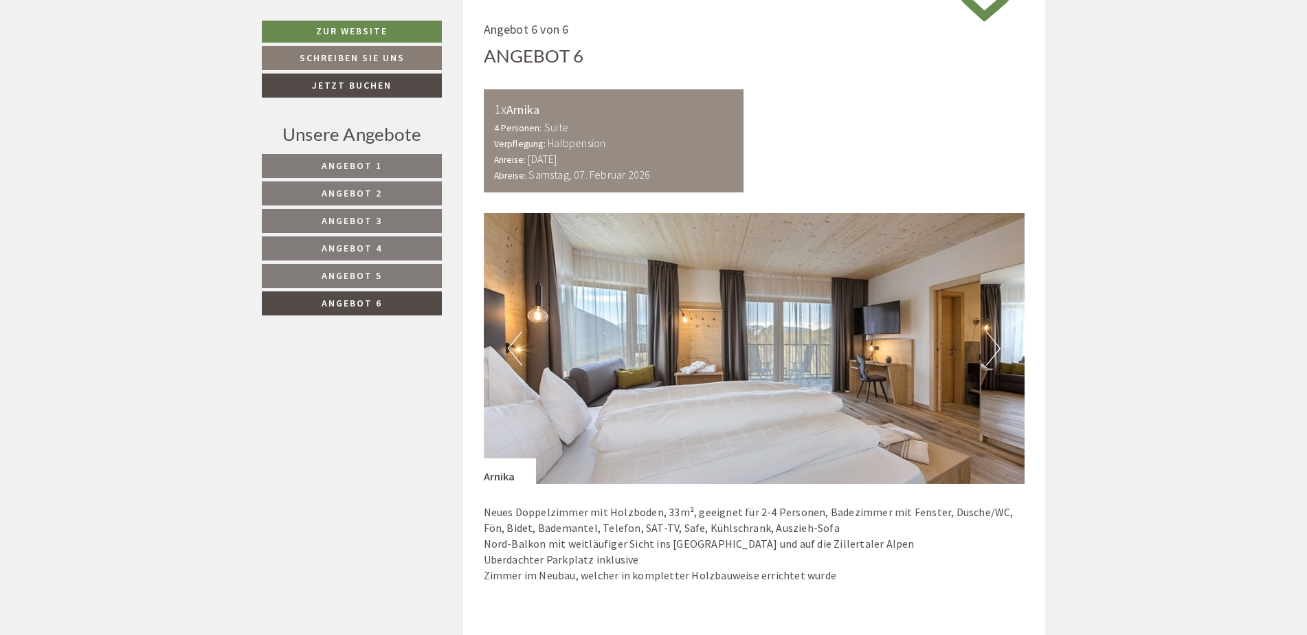
click at [362, 271] on span "Angebot 5" at bounding box center [352, 275] width 60 height 12
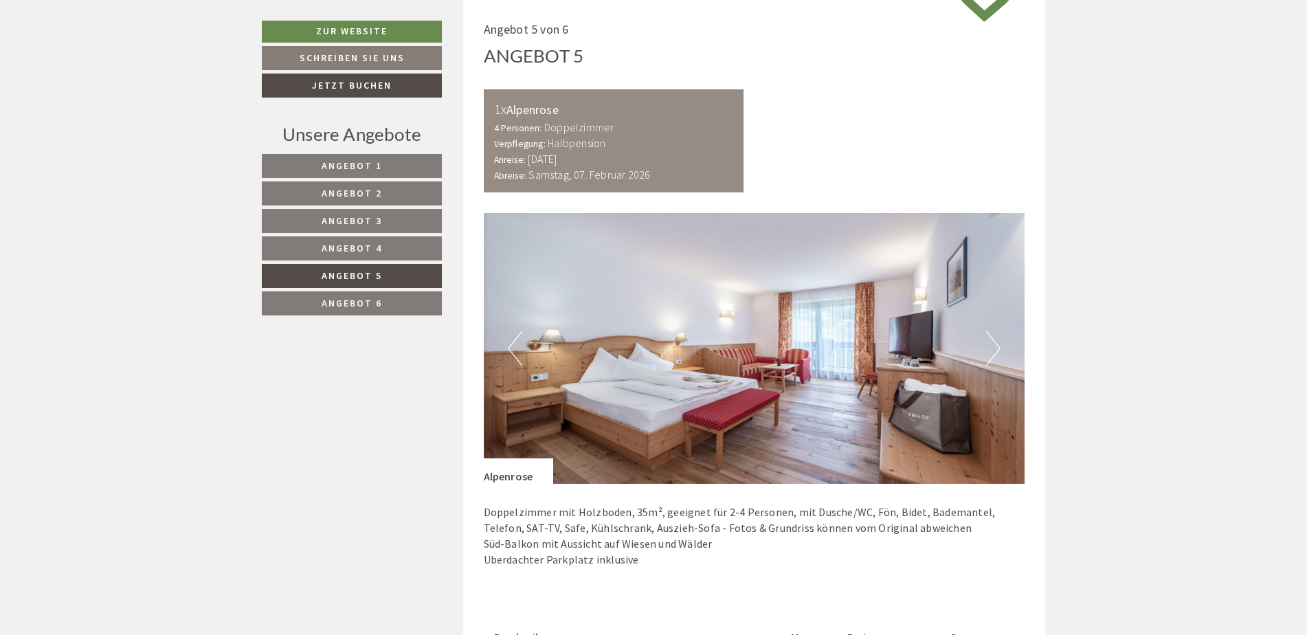
click at [352, 226] on span "Angebot 3" at bounding box center [352, 220] width 60 height 12
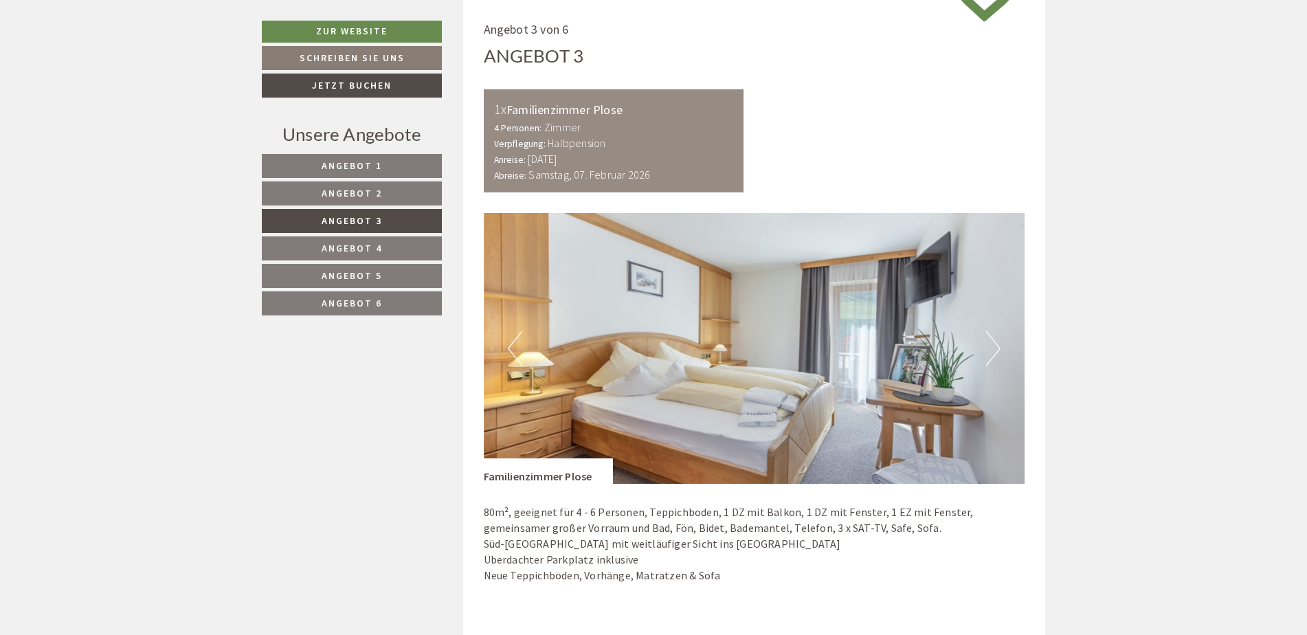
click at [341, 191] on span "Angebot 2" at bounding box center [352, 193] width 60 height 12
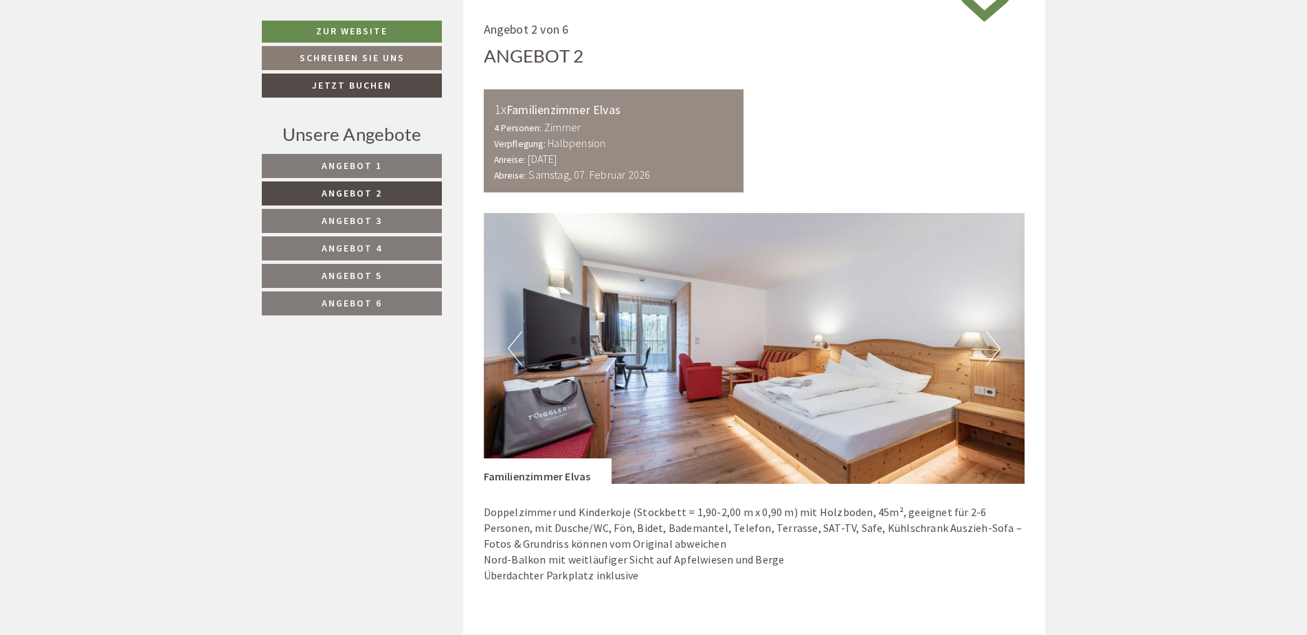
click at [338, 169] on span "Angebot 1" at bounding box center [352, 165] width 60 height 12
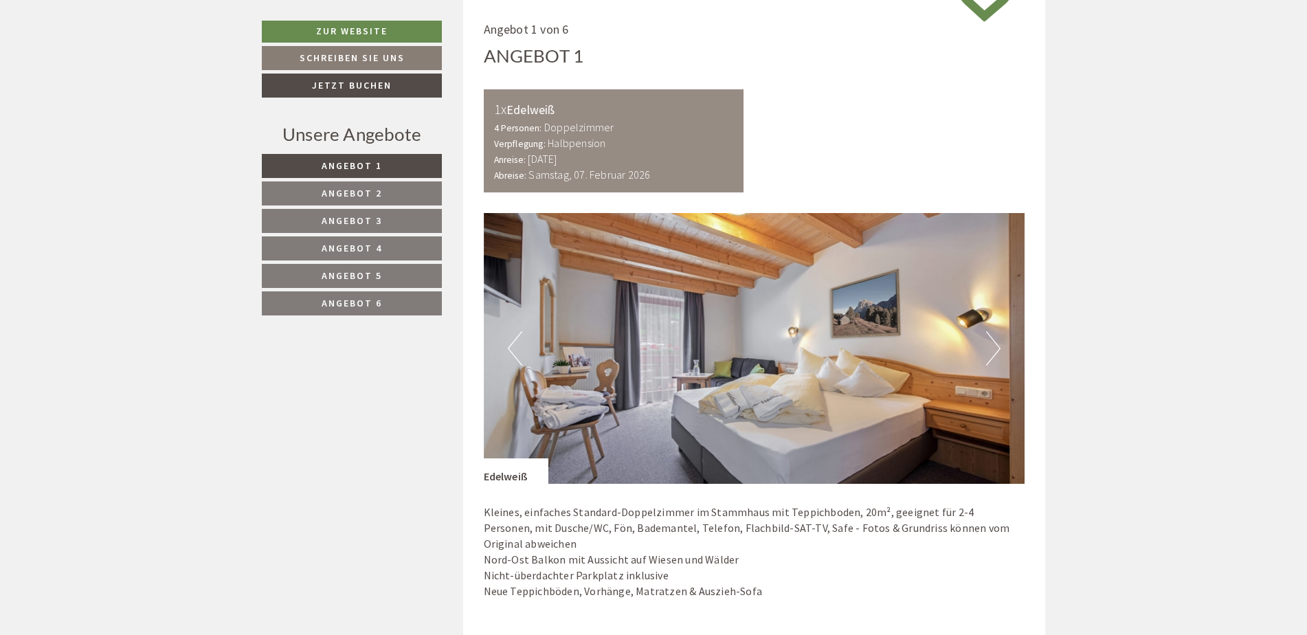
click at [352, 192] on span "Angebot 2" at bounding box center [352, 193] width 60 height 12
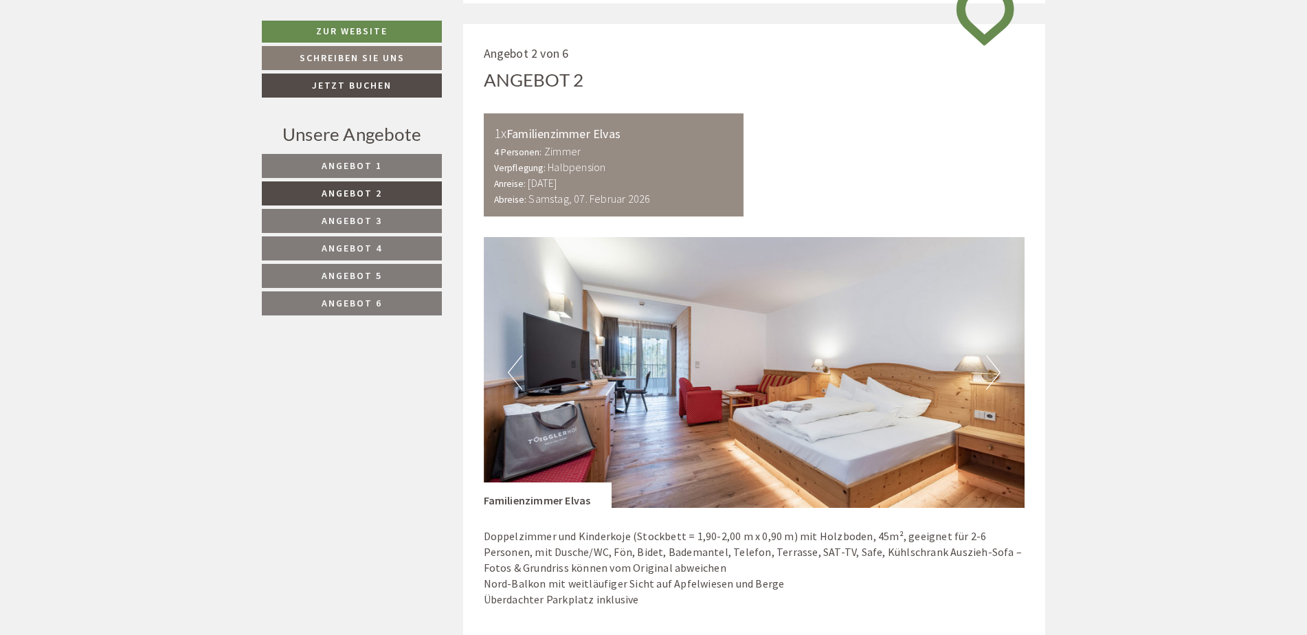
click at [347, 212] on link "Angebot 3" at bounding box center [352, 221] width 180 height 24
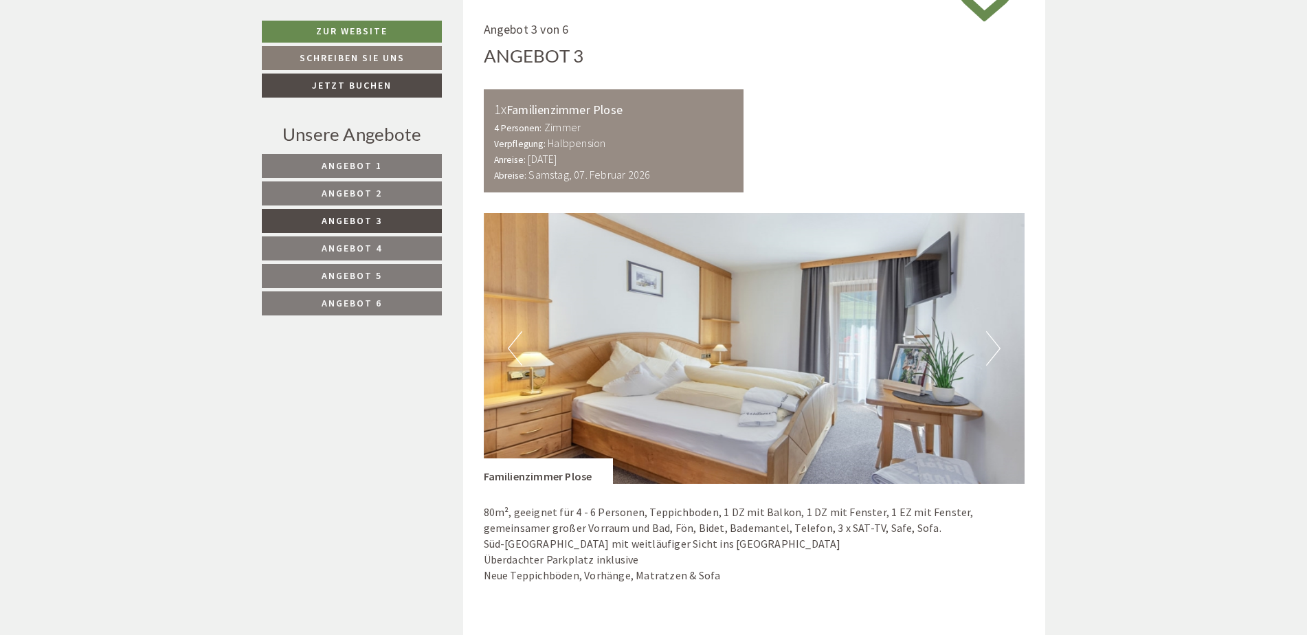
click at [346, 242] on link "Angebot 4" at bounding box center [352, 248] width 180 height 24
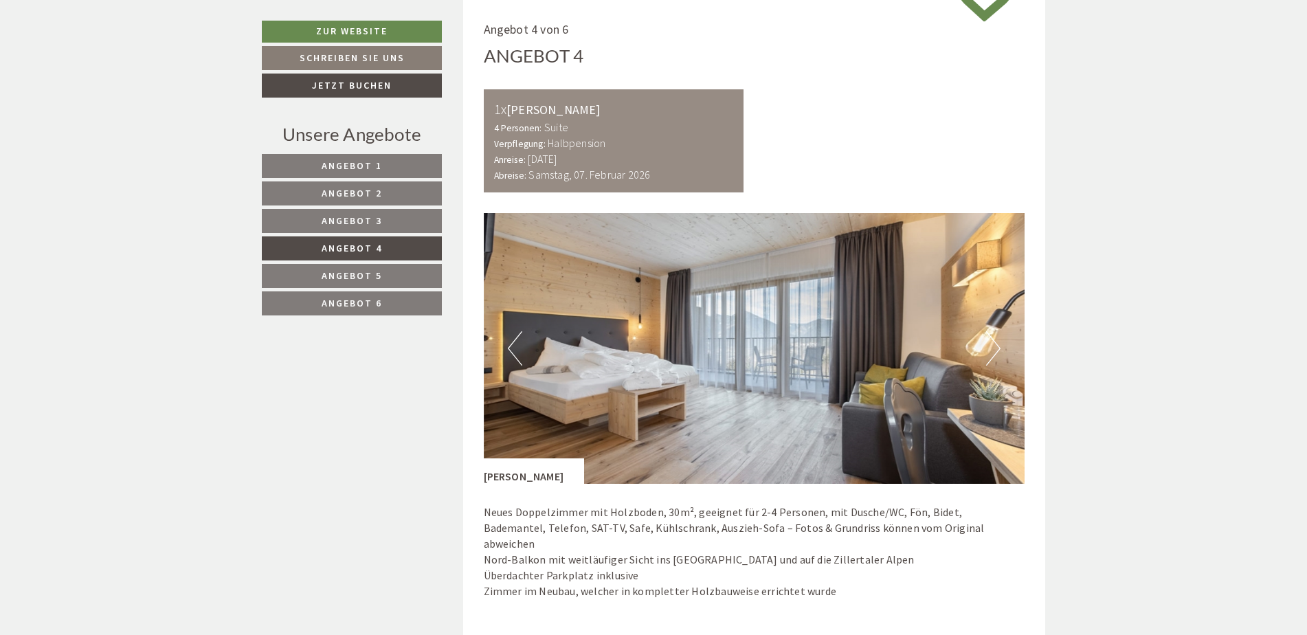
click at [362, 282] on span "Angebot 5" at bounding box center [352, 275] width 60 height 12
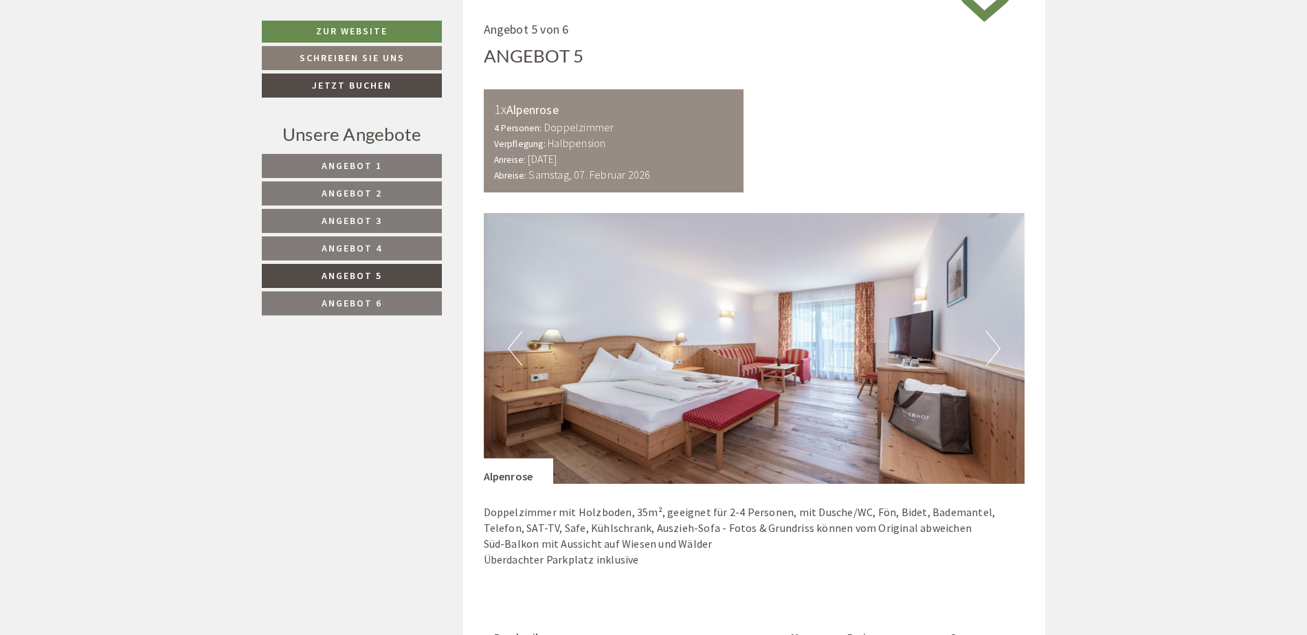
click at [373, 322] on div "Unsere Angebote Angebot 1 Angebot 2 Angebot 3 Angebot 4 Angebot 5 Angebot 6" at bounding box center [354, 227] width 184 height 210
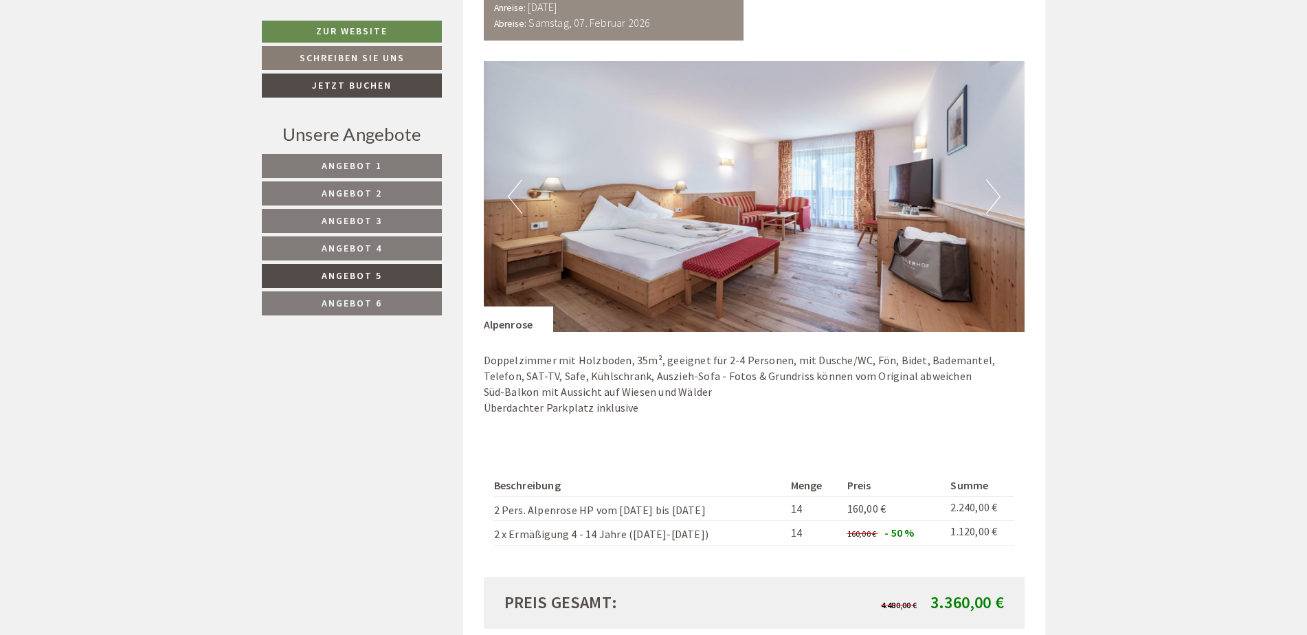
drag, startPoint x: 491, startPoint y: 56, endPoint x: 575, endPoint y: -30, distance: 120.0
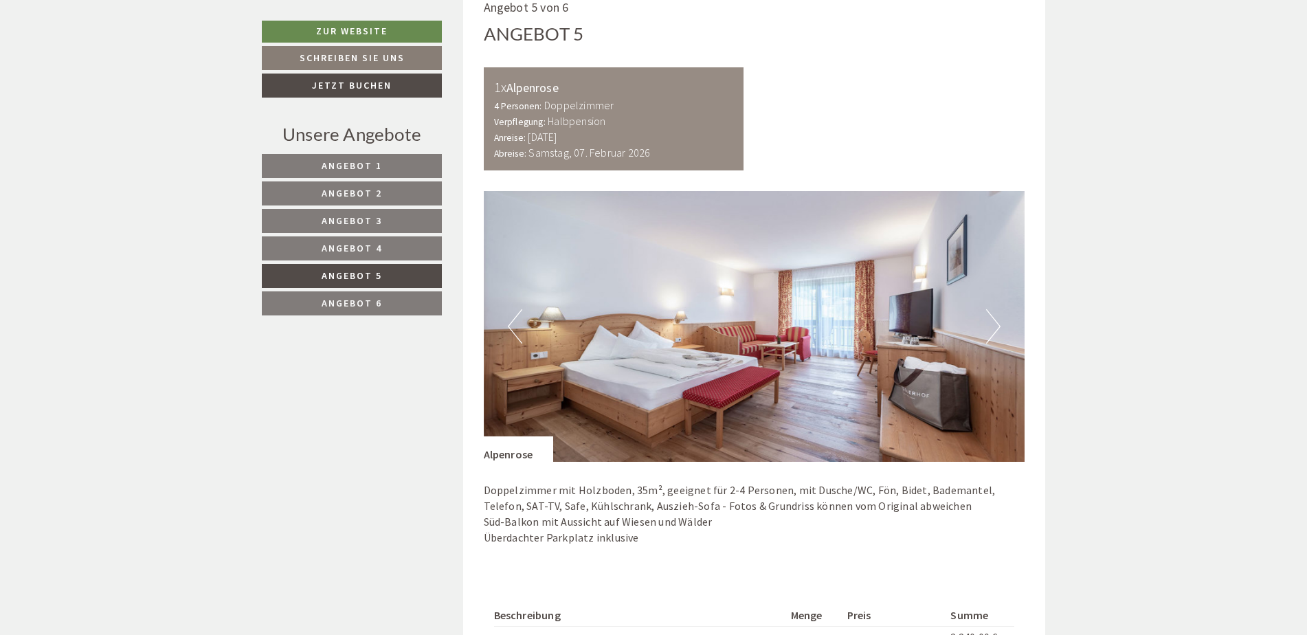
click at [600, 194] on img at bounding box center [754, 326] width 541 height 271
drag, startPoint x: 570, startPoint y: 125, endPoint x: 844, endPoint y: 477, distance: 446.5
click at [840, 460] on div "Angebot 5 von 6 Angebot 5 1x Alpenrose 4 Personen: Doppelzimmer Verpflegung: Ha…" at bounding box center [754, 401] width 583 height 846
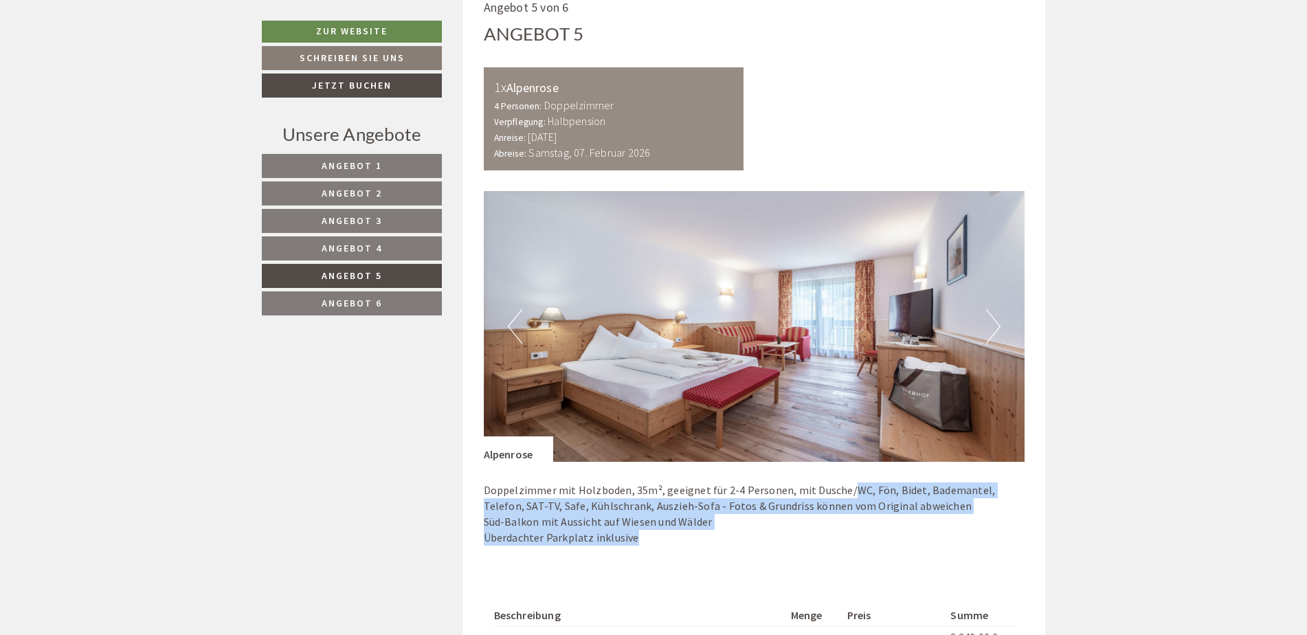
drag, startPoint x: 844, startPoint y: 477, endPoint x: 851, endPoint y: 547, distance: 69.7
click at [851, 547] on div "Doppelzimmer mit Holzboden, 35m², geeignet für 2-4 Personen, mit Dusche/WC, Fön…" at bounding box center [754, 517] width 541 height 111
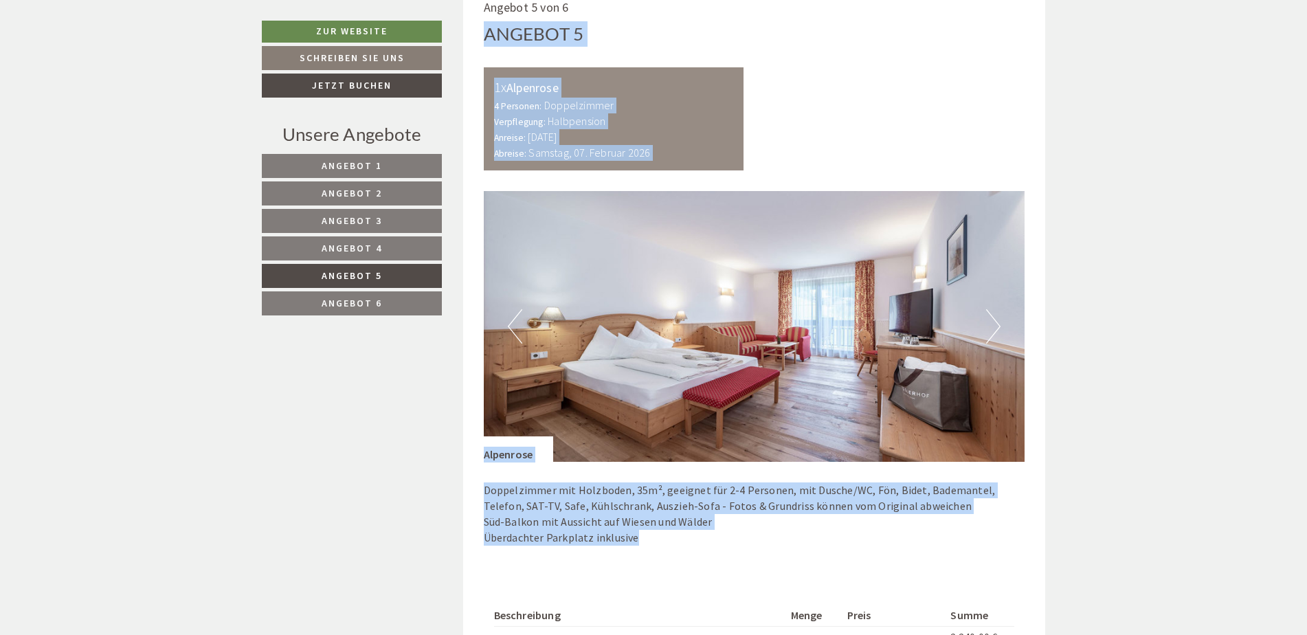
drag, startPoint x: 737, startPoint y: 537, endPoint x: 461, endPoint y: 36, distance: 572.0
drag, startPoint x: 461, startPoint y: 36, endPoint x: 563, endPoint y: 97, distance: 118.9
click at [563, 98] on div "4 Personen: Doppelzimmer Verpflegung: Halbpension" at bounding box center [614, 114] width 240 height 32
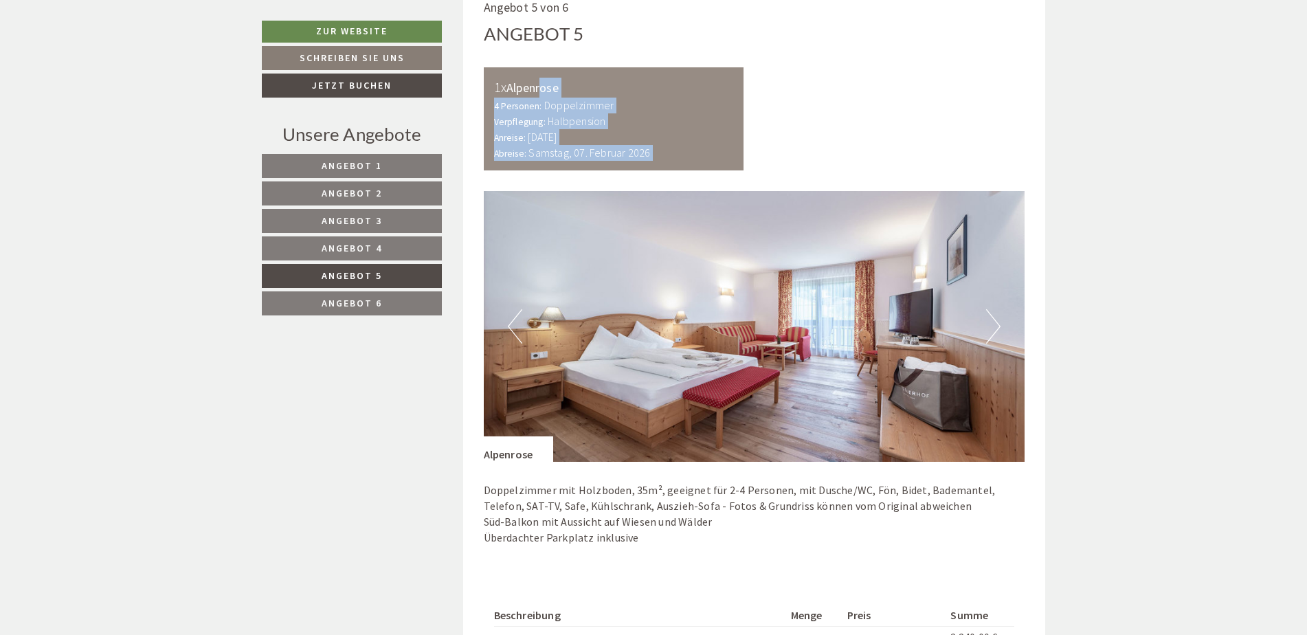
drag, startPoint x: 540, startPoint y: 65, endPoint x: 601, endPoint y: 179, distance: 130.0
click at [601, 179] on div "Angebot 5 von 6 Angebot 5 1x Alpenrose 4 Personen: Doppelzimmer Verpflegung: Ha…" at bounding box center [754, 401] width 583 height 846
click at [1013, 339] on img at bounding box center [754, 326] width 541 height 271
click at [1004, 334] on img at bounding box center [754, 326] width 541 height 271
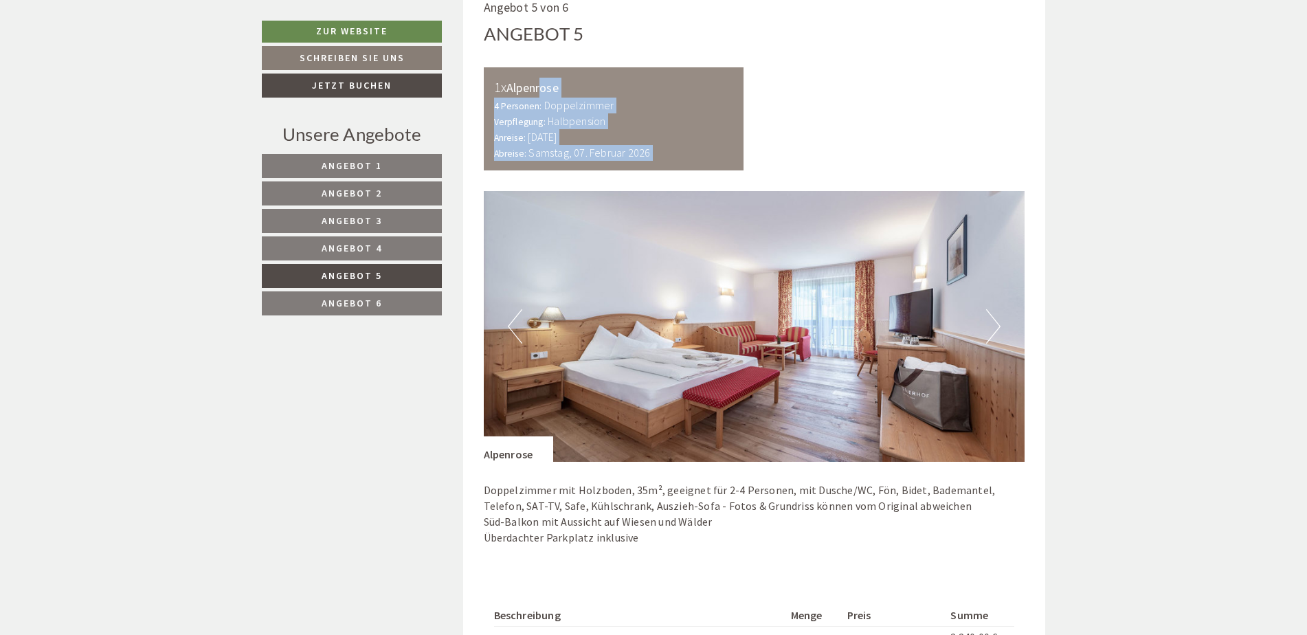
click at [1003, 334] on img at bounding box center [754, 326] width 541 height 271
click at [1000, 331] on button "Next" at bounding box center [993, 326] width 14 height 34
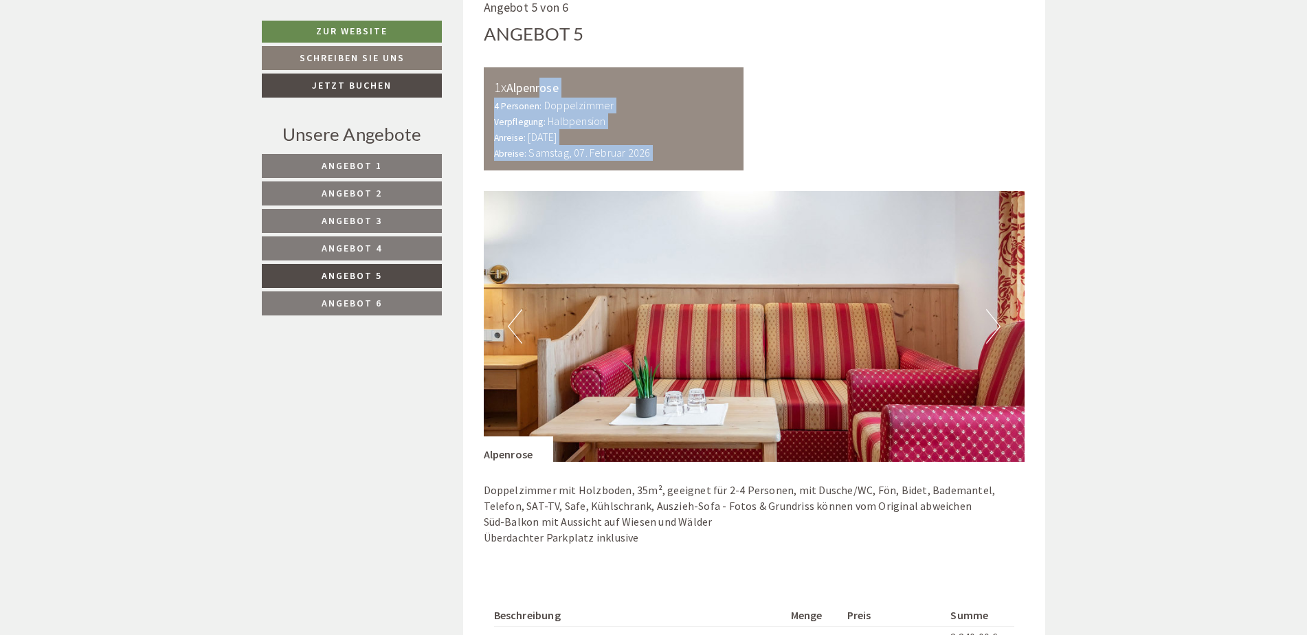
click at [998, 330] on button "Next" at bounding box center [993, 326] width 14 height 34
click at [995, 328] on button "Next" at bounding box center [993, 326] width 14 height 34
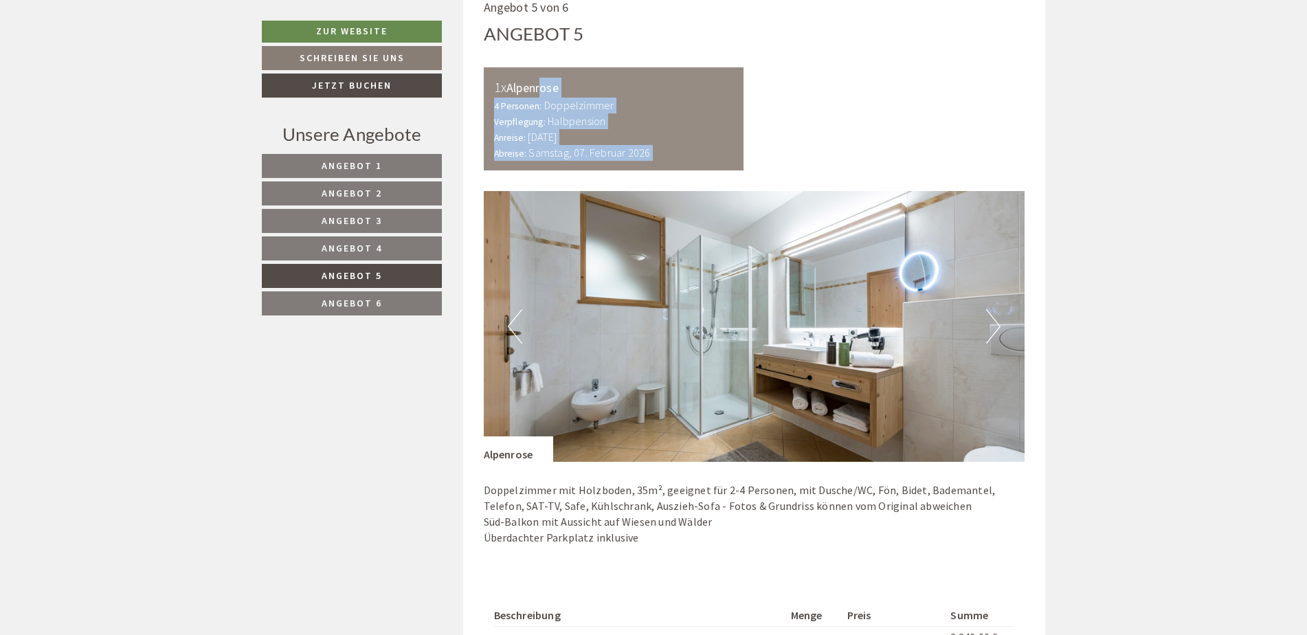
click at [995, 328] on button "Next" at bounding box center [993, 326] width 14 height 34
click at [993, 325] on button "Next" at bounding box center [993, 326] width 14 height 34
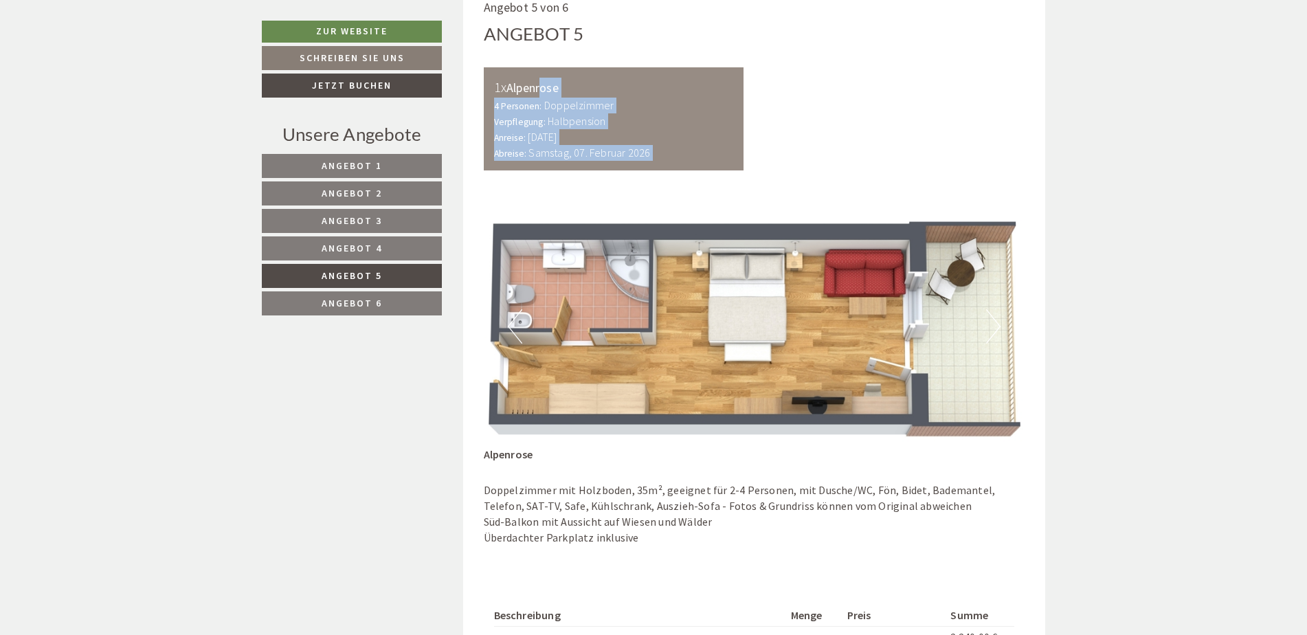
click at [993, 325] on button "Next" at bounding box center [993, 326] width 14 height 34
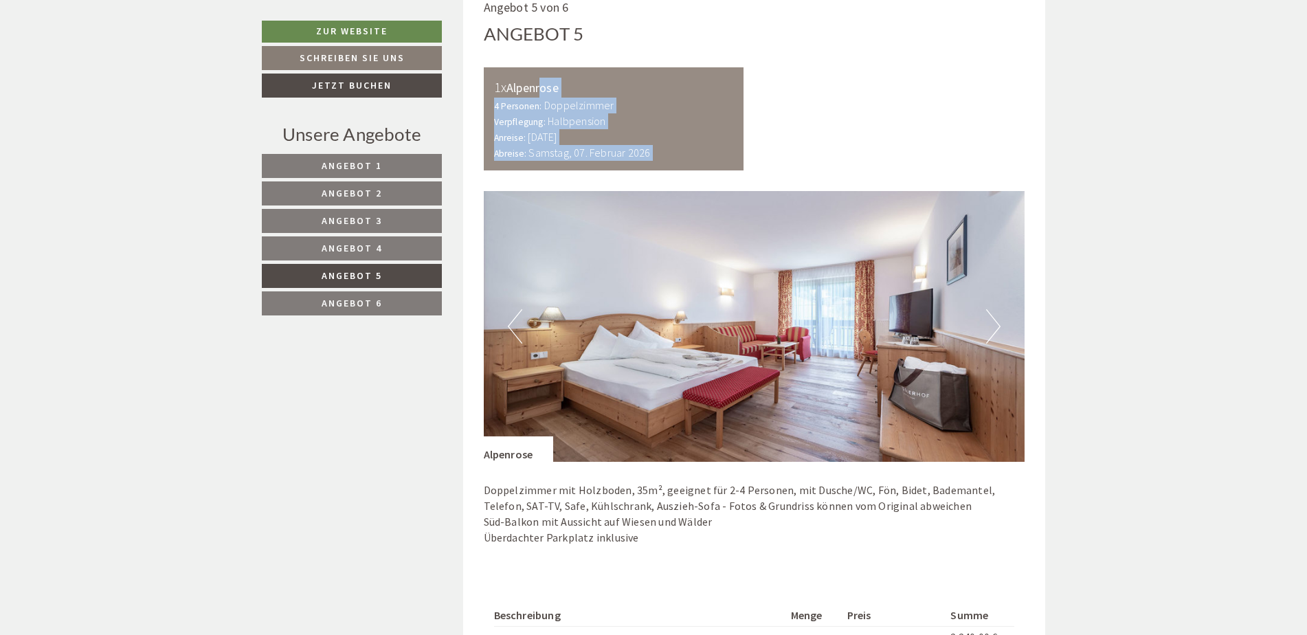
click at [993, 325] on button "Next" at bounding box center [993, 326] width 14 height 34
click at [992, 324] on button "Next" at bounding box center [993, 326] width 14 height 34
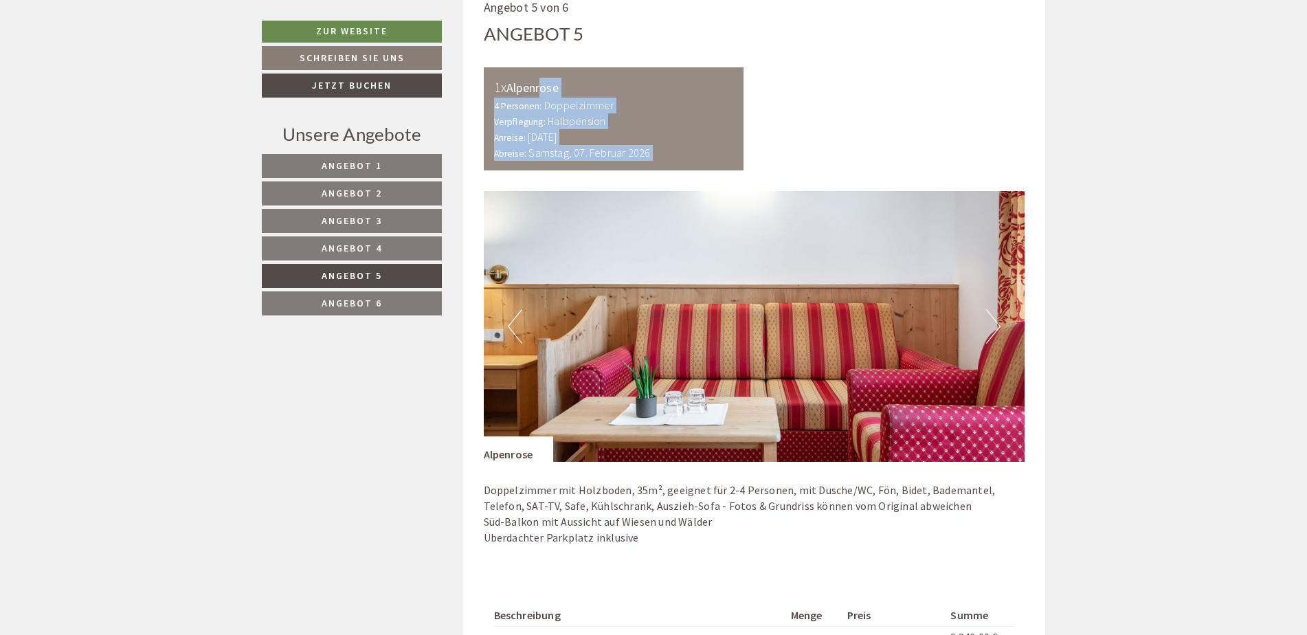
click at [992, 324] on button "Next" at bounding box center [993, 326] width 14 height 34
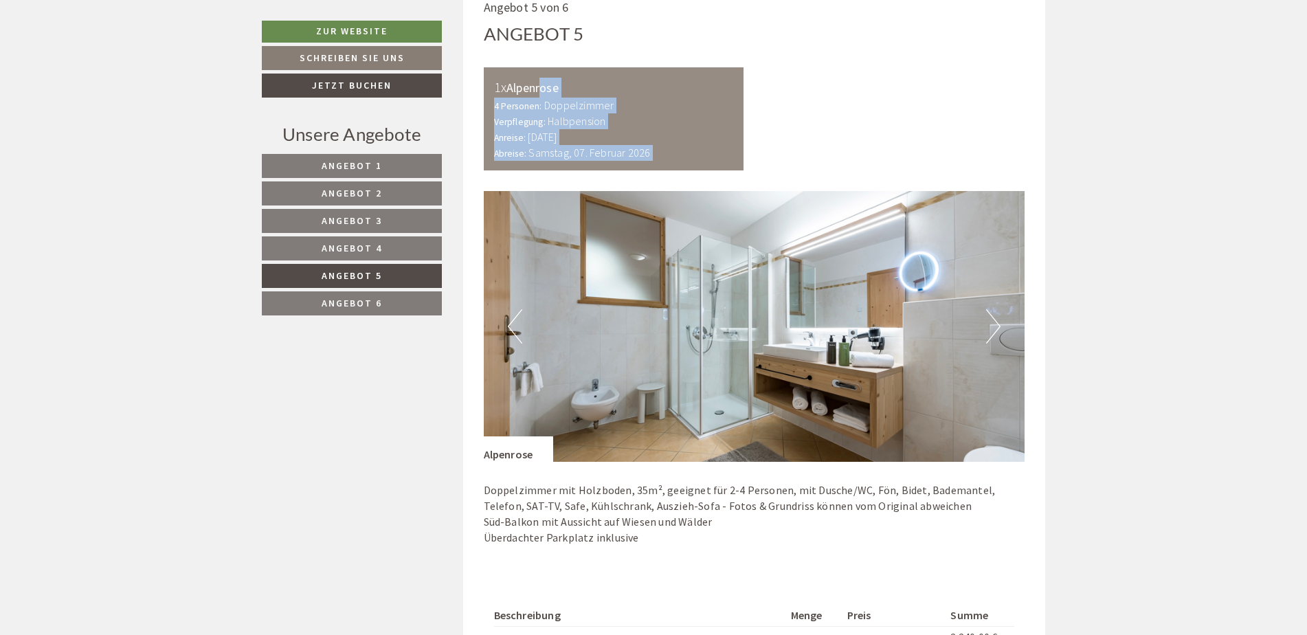
click at [992, 324] on button "Next" at bounding box center [993, 326] width 14 height 34
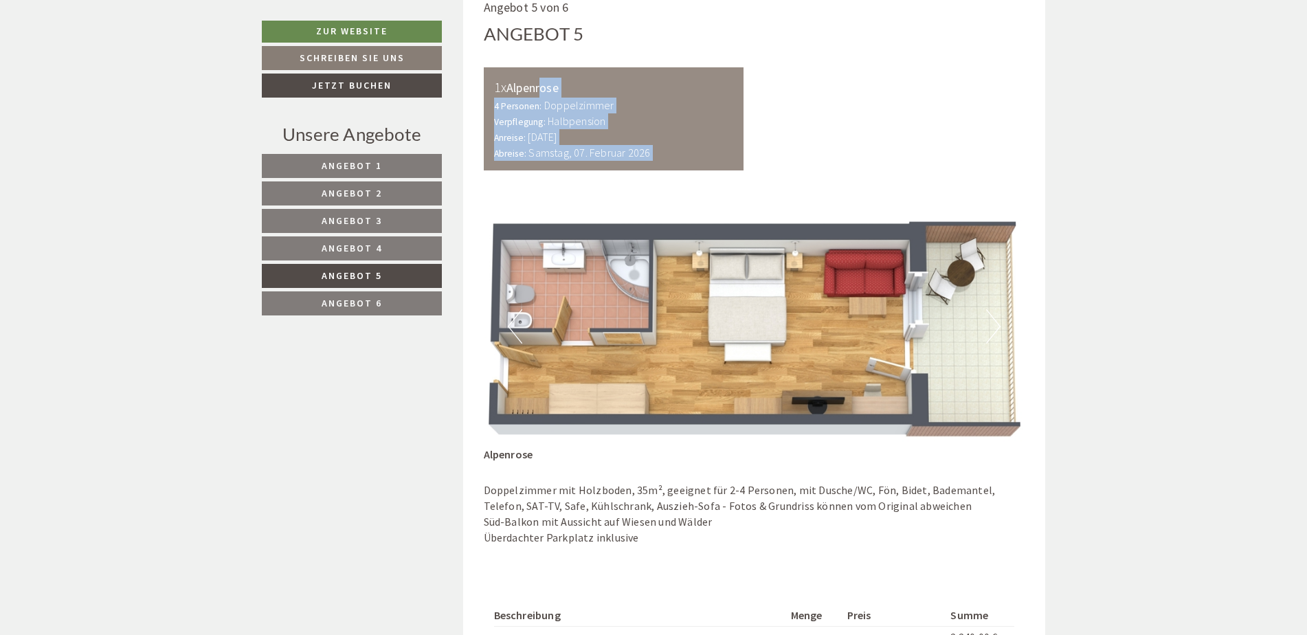
click at [992, 324] on button "Next" at bounding box center [993, 326] width 14 height 34
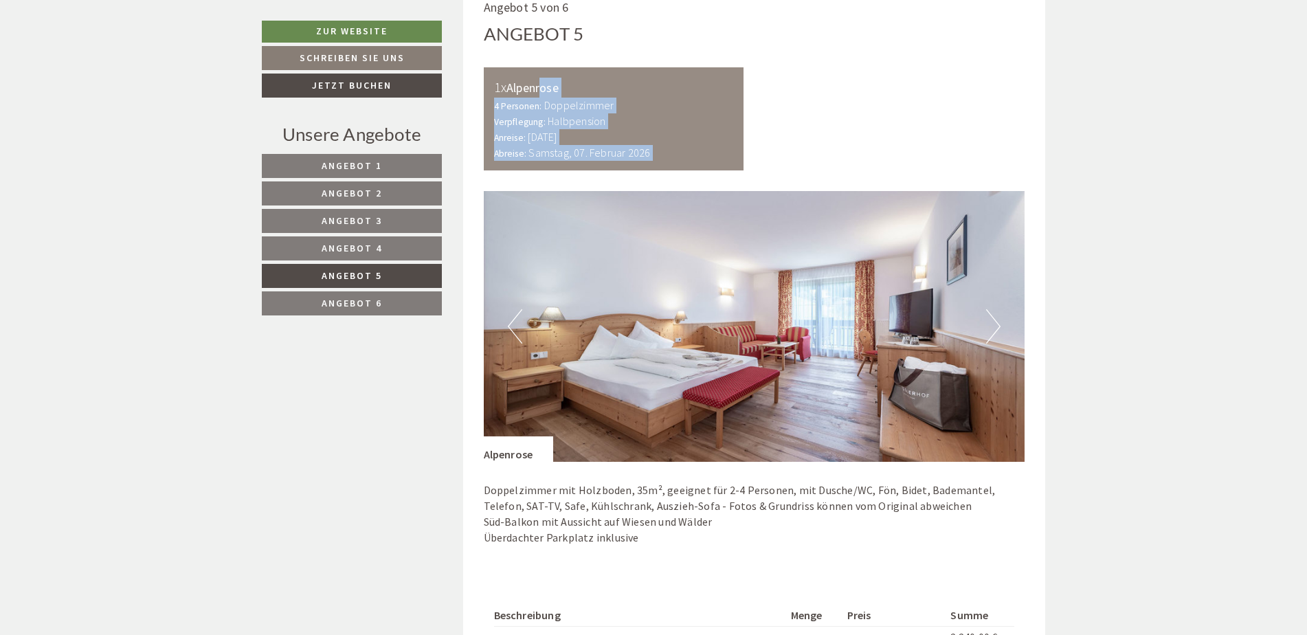
click at [992, 324] on button "Next" at bounding box center [993, 326] width 14 height 34
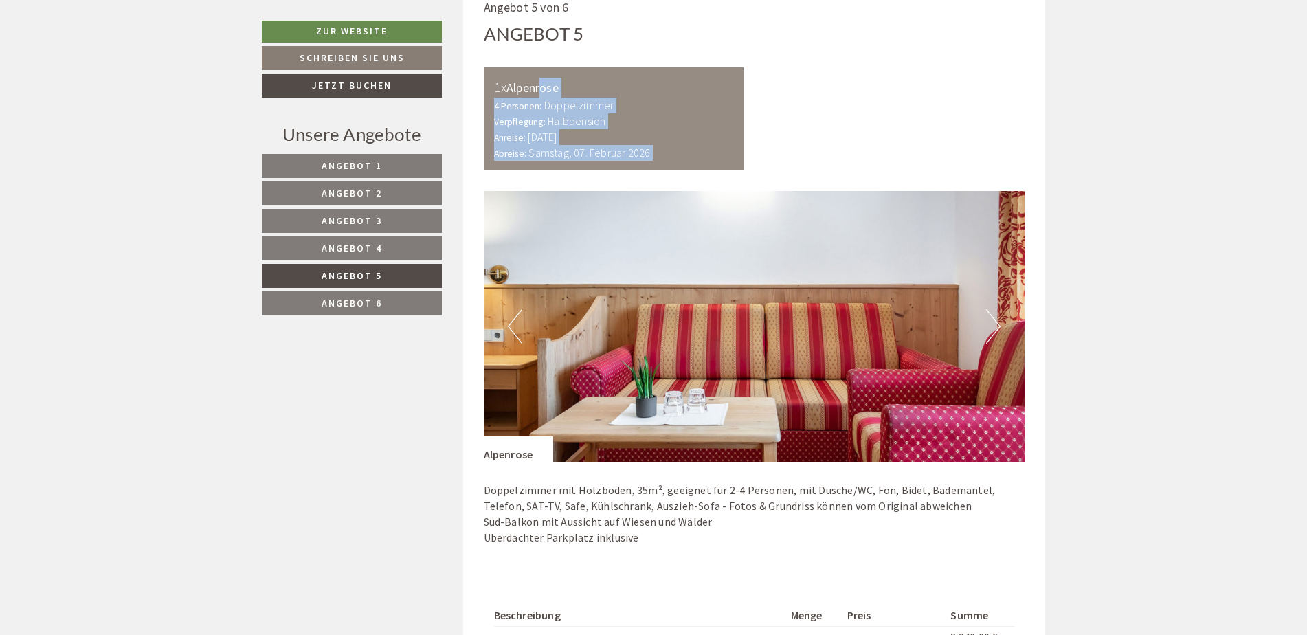
click at [682, 113] on div "4 Personen: Doppelzimmer Verpflegung: Halbpension" at bounding box center [614, 114] width 240 height 32
drag, startPoint x: 678, startPoint y: 112, endPoint x: 699, endPoint y: 125, distance: 25.0
click at [699, 125] on div "4 Personen: Doppelzimmer Verpflegung: Halbpension" at bounding box center [614, 114] width 240 height 32
click at [698, 125] on div "4 Personen: Doppelzimmer Verpflegung: Halbpension" at bounding box center [614, 114] width 240 height 32
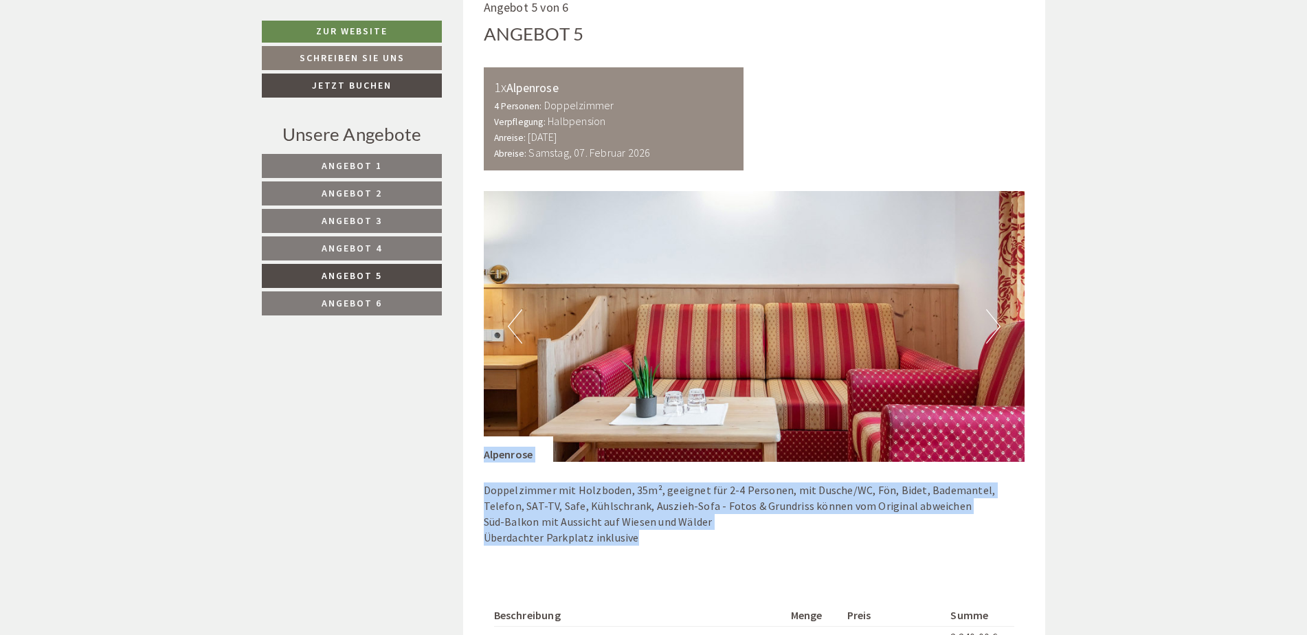
drag, startPoint x: 746, startPoint y: 167, endPoint x: 1000, endPoint y: 578, distance: 483.1
click at [1000, 578] on div "Angebot 5 von 6 Angebot 5 1x Alpenrose 4 Personen: Doppelzimmer Verpflegung: Ha…" at bounding box center [754, 401] width 583 height 846
drag, startPoint x: 1000, startPoint y: 578, endPoint x: 988, endPoint y: 576, distance: 12.4
click at [991, 578] on div "Beschreibung Menge Preis Summe 2 Pers. Alpenrose HP vom 31.01. bis 07.02. 14 16…" at bounding box center [754, 640] width 541 height 135
click at [846, 530] on p "Doppelzimmer mit Holzboden, 35m², geeignet für 2-4 Personen, mit Dusche/WC, Fön…" at bounding box center [754, 513] width 541 height 63
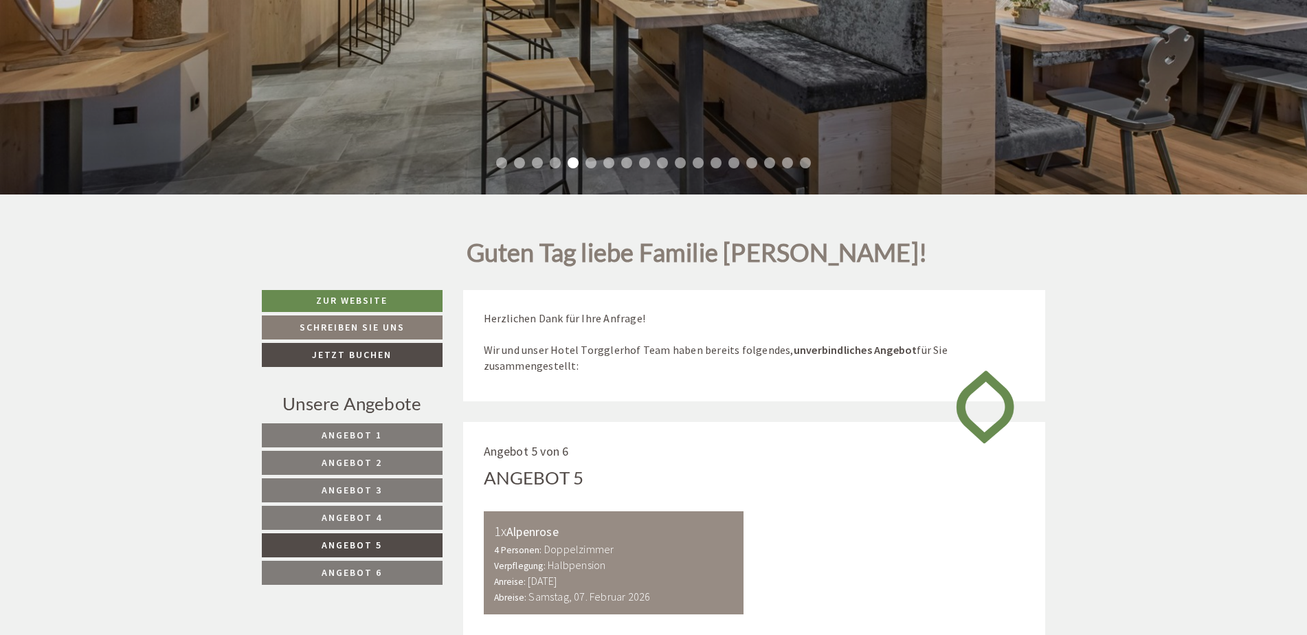
scroll to position [592, 0]
drag, startPoint x: 843, startPoint y: 530, endPoint x: 770, endPoint y: 645, distance: 136.5
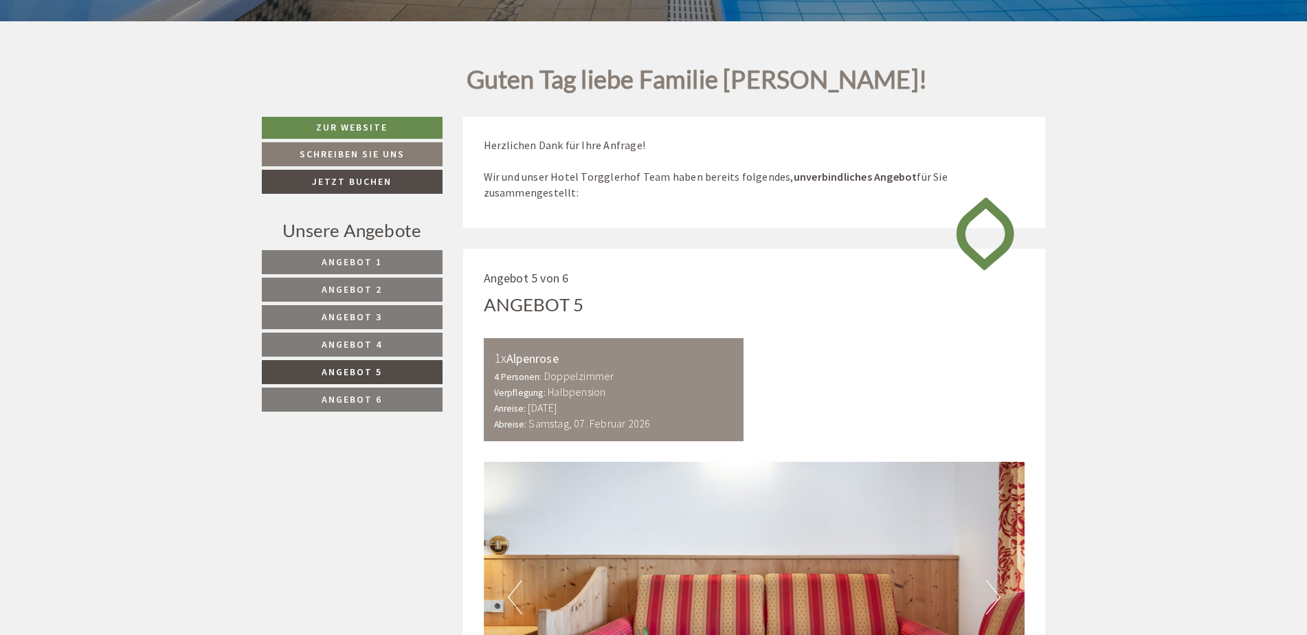
drag, startPoint x: 1066, startPoint y: 370, endPoint x: 851, endPoint y: 356, distance: 216.2
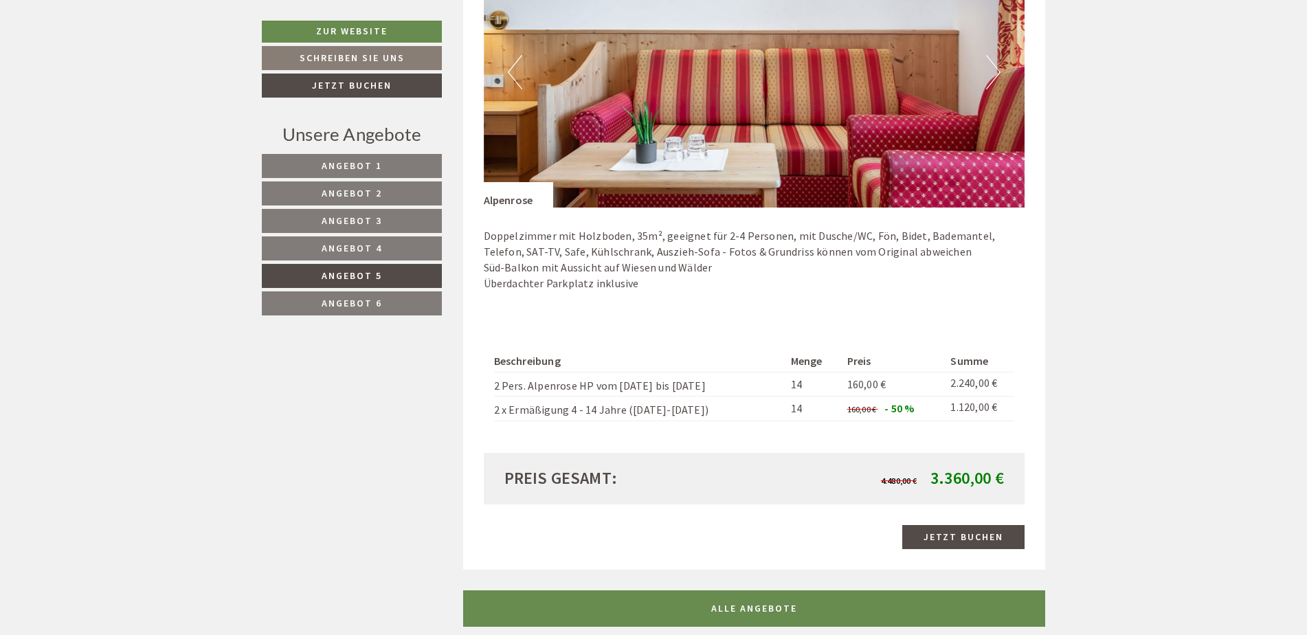
drag, startPoint x: 754, startPoint y: 360, endPoint x: 750, endPoint y: 352, distance: 9.0
click at [750, 352] on div "Beschreibung Menge Preis Summe 2 Pers. Alpenrose HP vom 31.01. bis 07.02. 14 16…" at bounding box center [754, 386] width 541 height 135
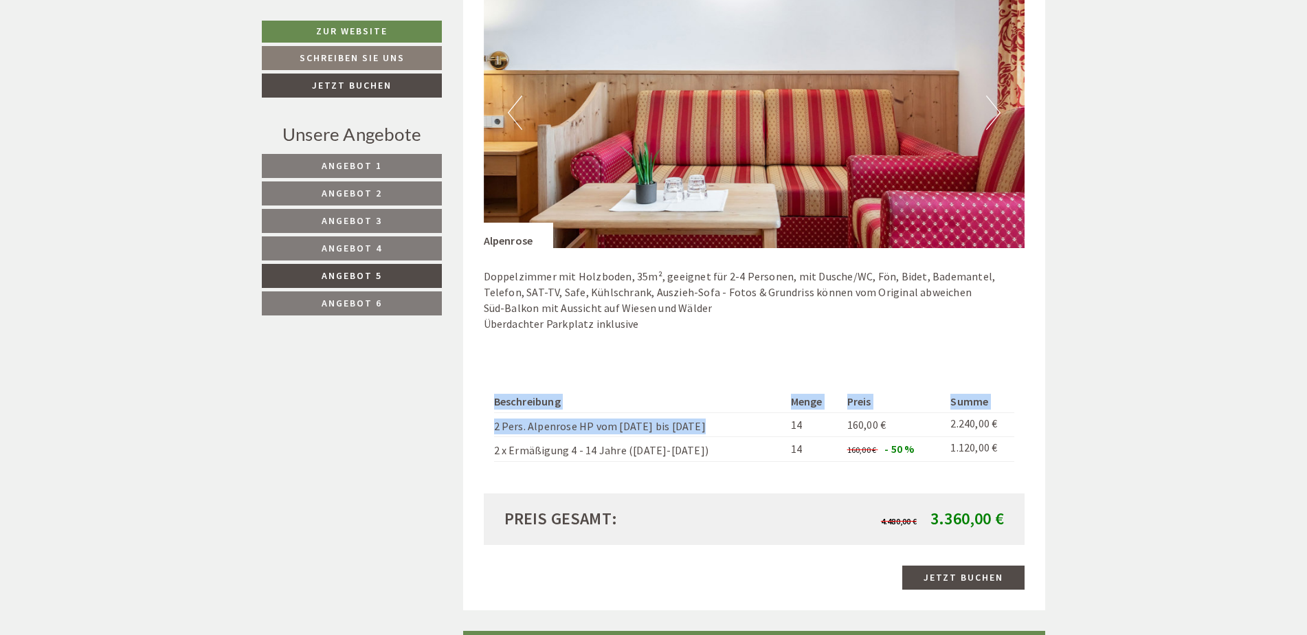
scroll to position [1073, 0]
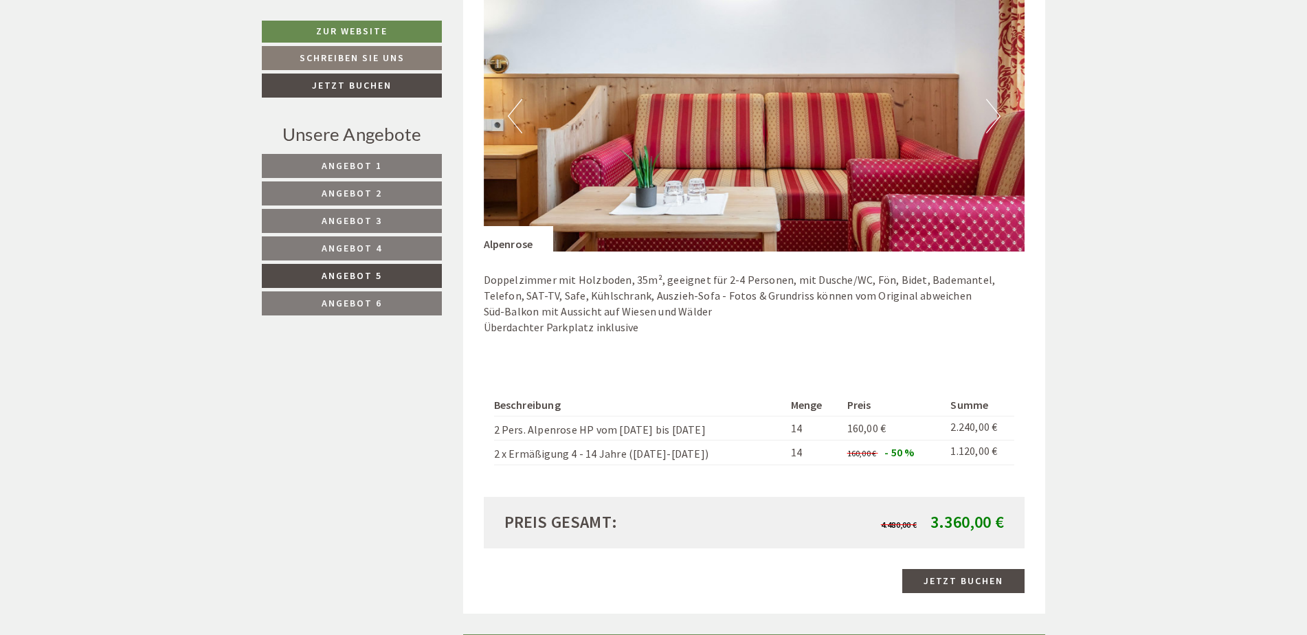
drag, startPoint x: 750, startPoint y: 352, endPoint x: 739, endPoint y: 341, distance: 15.1
click at [739, 341] on div "Doppelzimmer mit Holzboden, 35m², geeignet für 2-4 Personen, mit Dusche/WC, Fön…" at bounding box center [754, 306] width 541 height 111
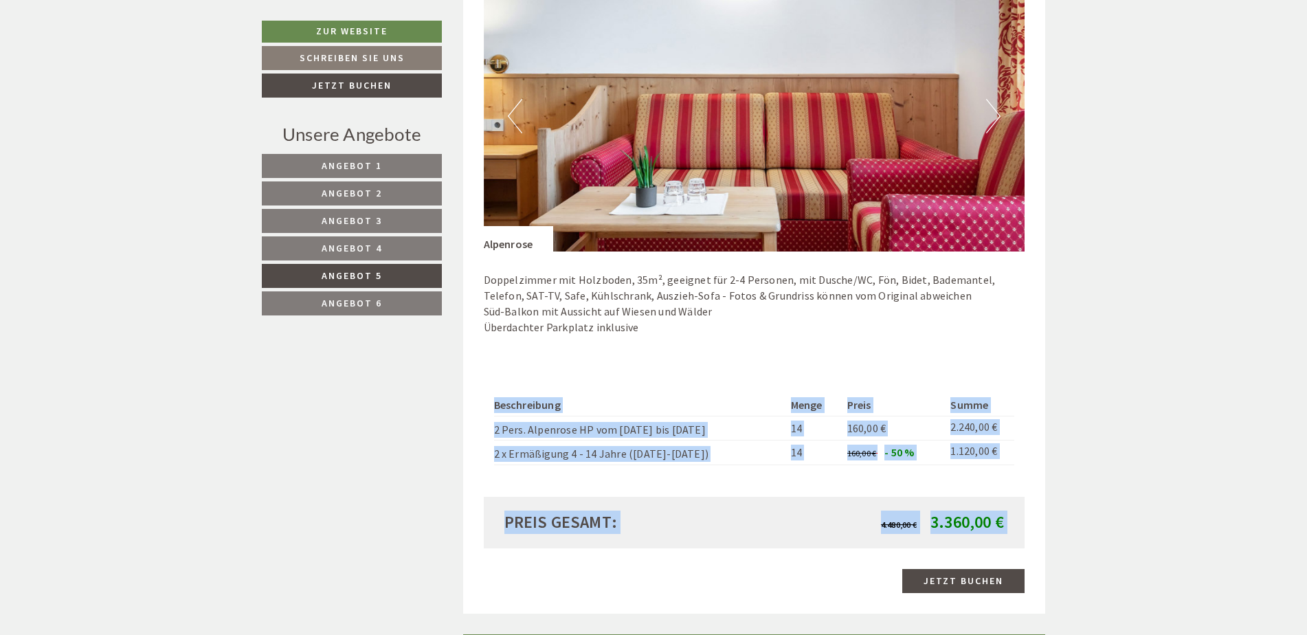
drag, startPoint x: 686, startPoint y: 368, endPoint x: 732, endPoint y: 581, distance: 217.2
click at [732, 581] on div "Angebot 5 von 6 Angebot 5 1x Alpenrose 4 Personen: Doppelzimmer Verpflegung: Ha…" at bounding box center [754, 191] width 583 height 846
drag, startPoint x: 732, startPoint y: 581, endPoint x: 695, endPoint y: 564, distance: 40.6
click at [730, 576] on div "Dieses Angebot wurde bereits von Ihnen gebucht Jetzt buchen" at bounding box center [754, 581] width 541 height 24
click at [651, 529] on div "Preis gesamt:" at bounding box center [624, 521] width 260 height 23
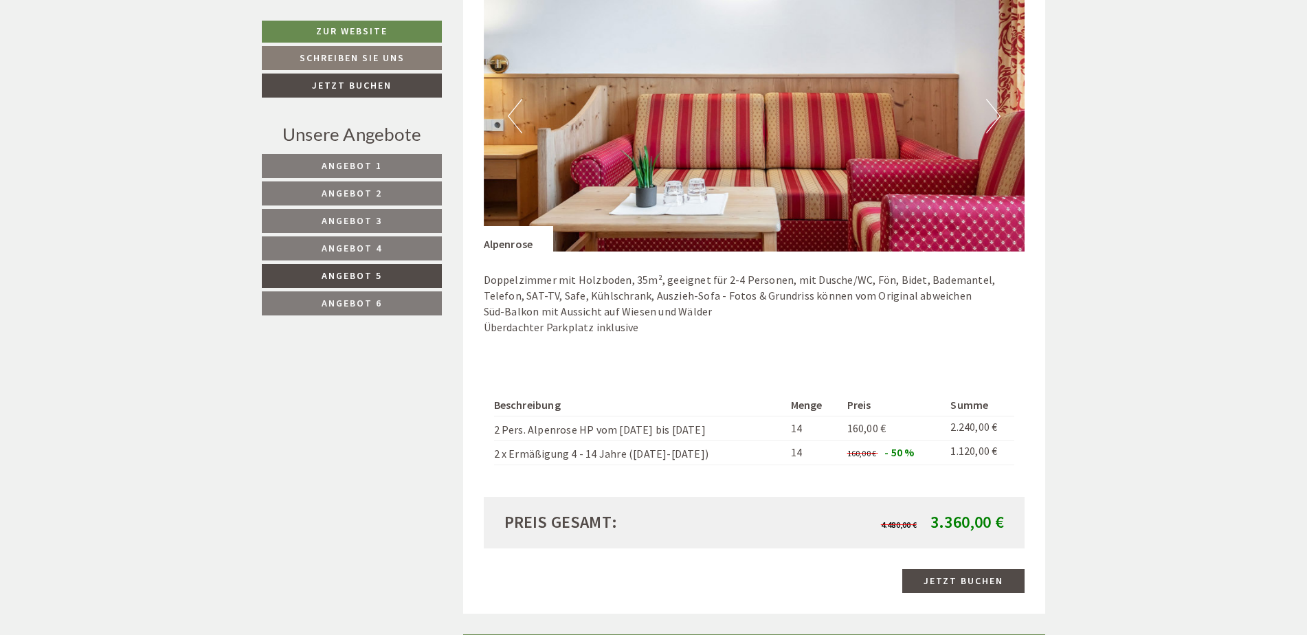
click at [625, 485] on div "Beschreibung Menge Preis Summe 2 Pers. Alpenrose HP vom 31.01. bis 07.02. 14 16…" at bounding box center [754, 430] width 541 height 135
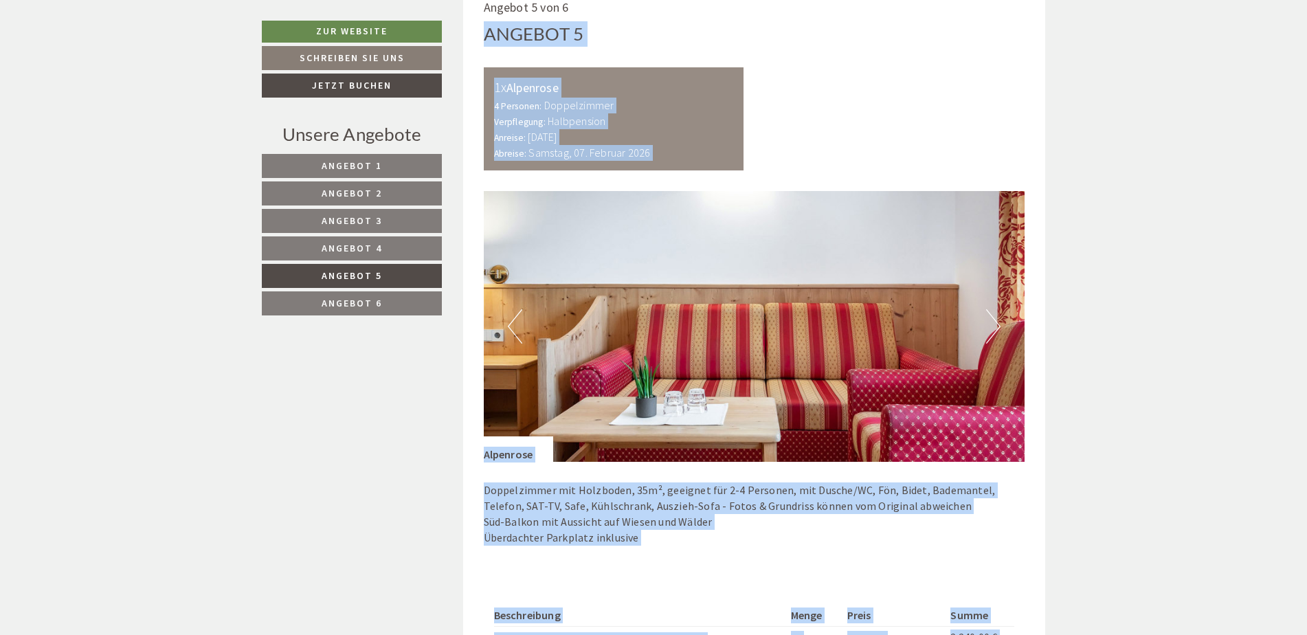
scroll to position [655, 0]
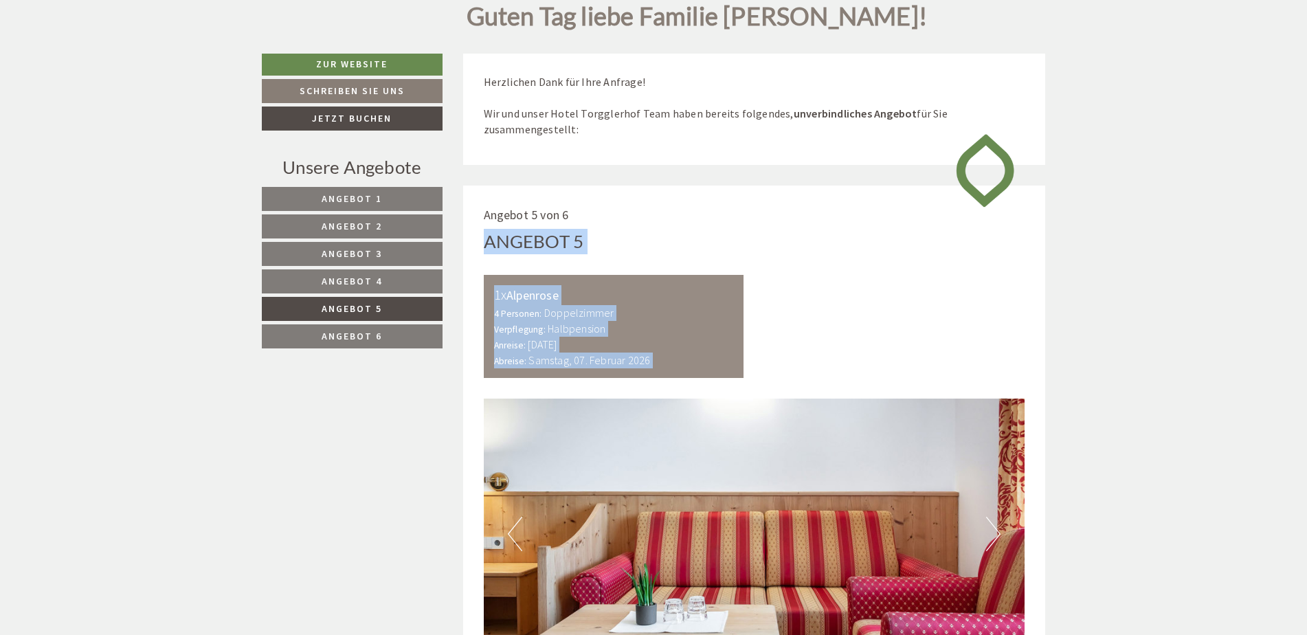
drag, startPoint x: 626, startPoint y: 527, endPoint x: 768, endPoint y: 269, distance: 294.9
click at [768, 269] on div "Angebot 5 von 6 Angebot 5 1x Alpenrose 4 Personen: Doppelzimmer Verpflegung: Ha…" at bounding box center [754, 609] width 583 height 846
drag, startPoint x: 768, startPoint y: 269, endPoint x: 887, endPoint y: 275, distance: 119.0
click at [886, 273] on div "Angebot 5 von 6 Angebot 5 1x Alpenrose 4 Personen: Doppelzimmer Verpflegung: Ha…" at bounding box center [754, 609] width 583 height 846
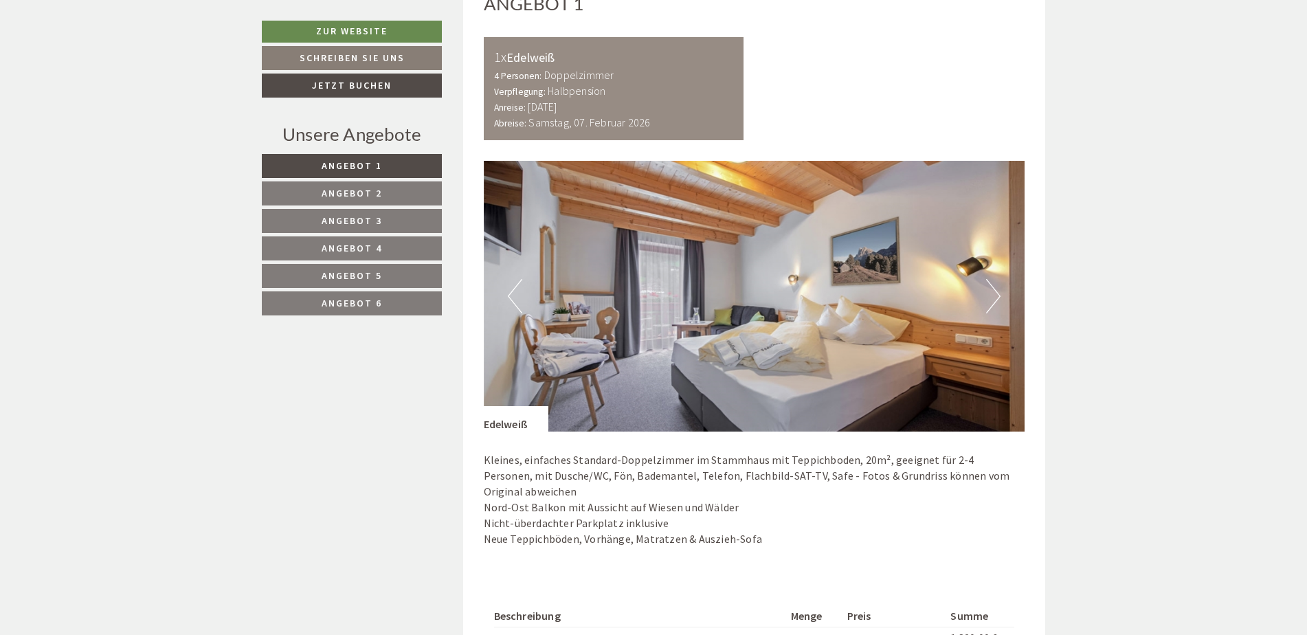
click at [301, 272] on link "Angebot 5" at bounding box center [352, 276] width 180 height 24
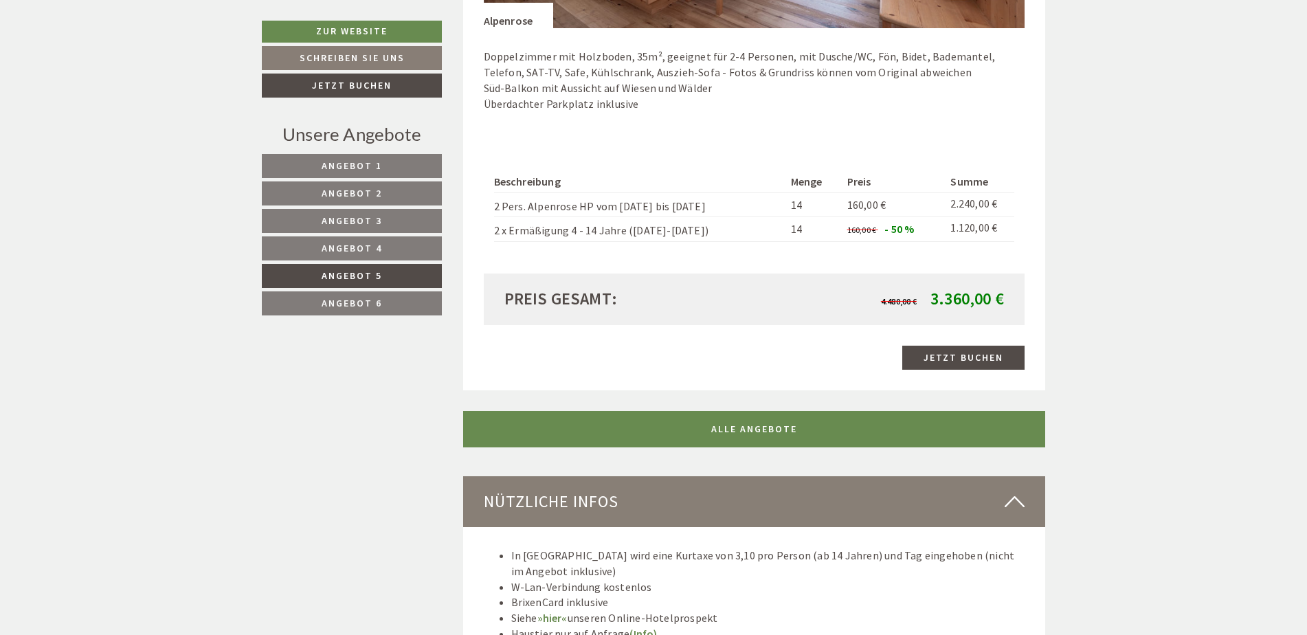
scroll to position [1322, 0]
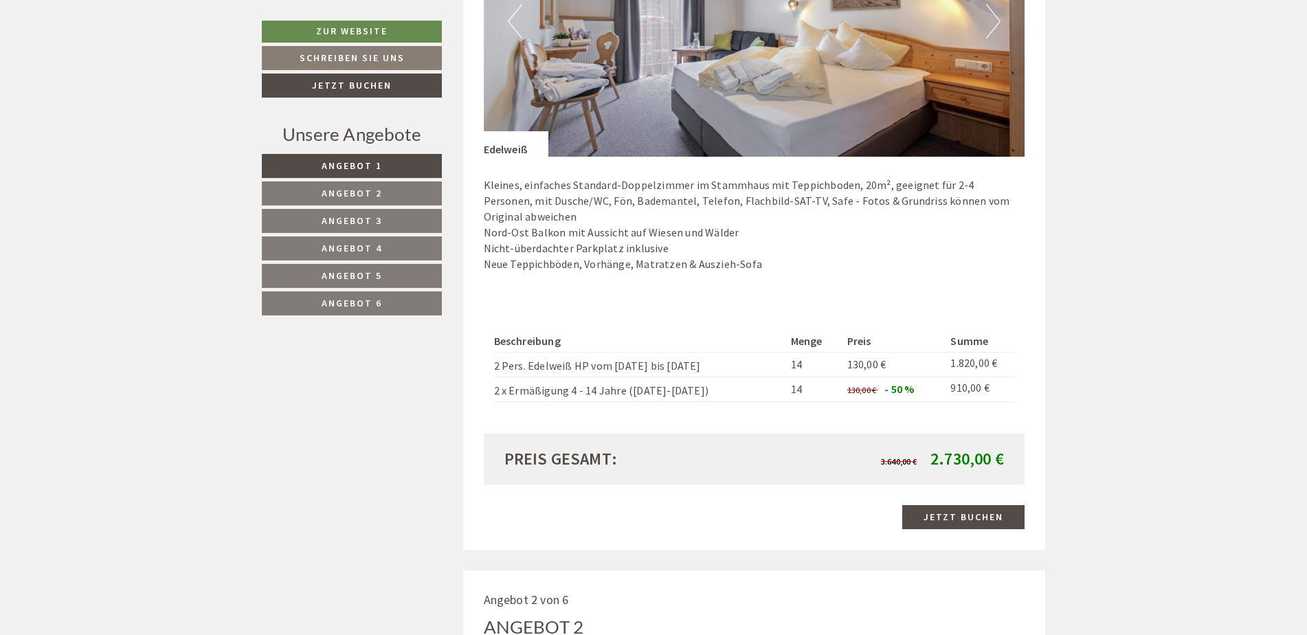
click at [399, 282] on link "Angebot 5" at bounding box center [352, 276] width 180 height 24
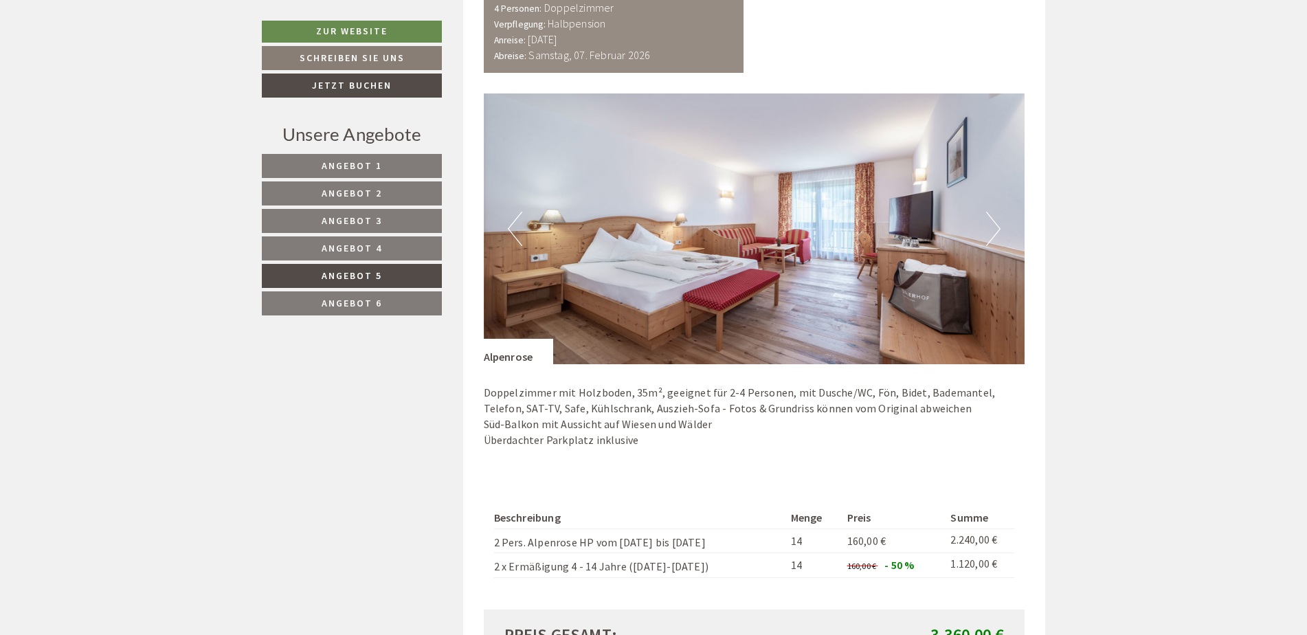
scroll to position [1322, 0]
